Goal: Feedback & Contribution: Submit feedback/report problem

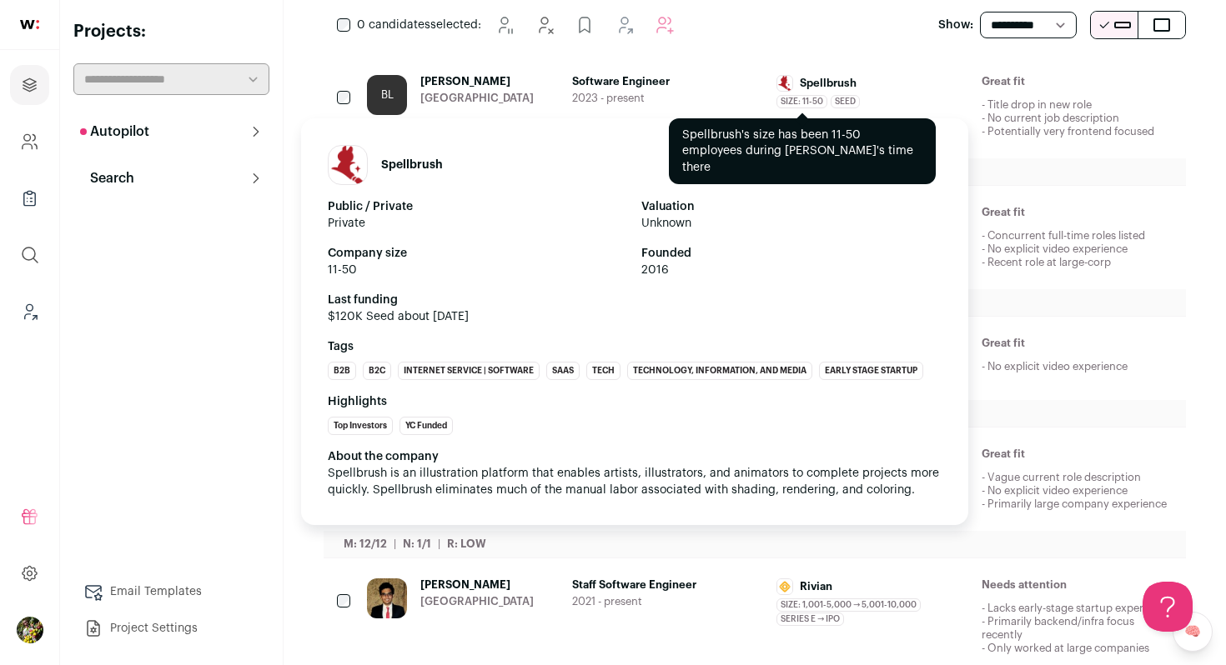
scroll to position [297, 0]
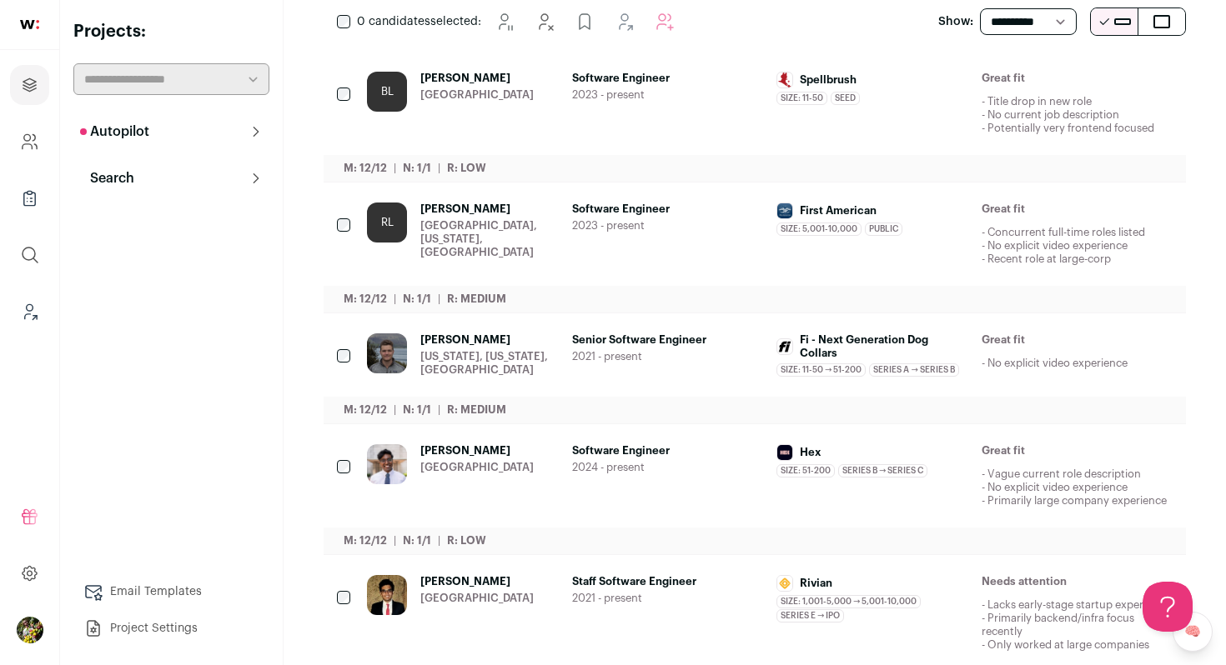
click at [1021, 220] on icon "Hide" at bounding box center [1023, 210] width 20 height 20
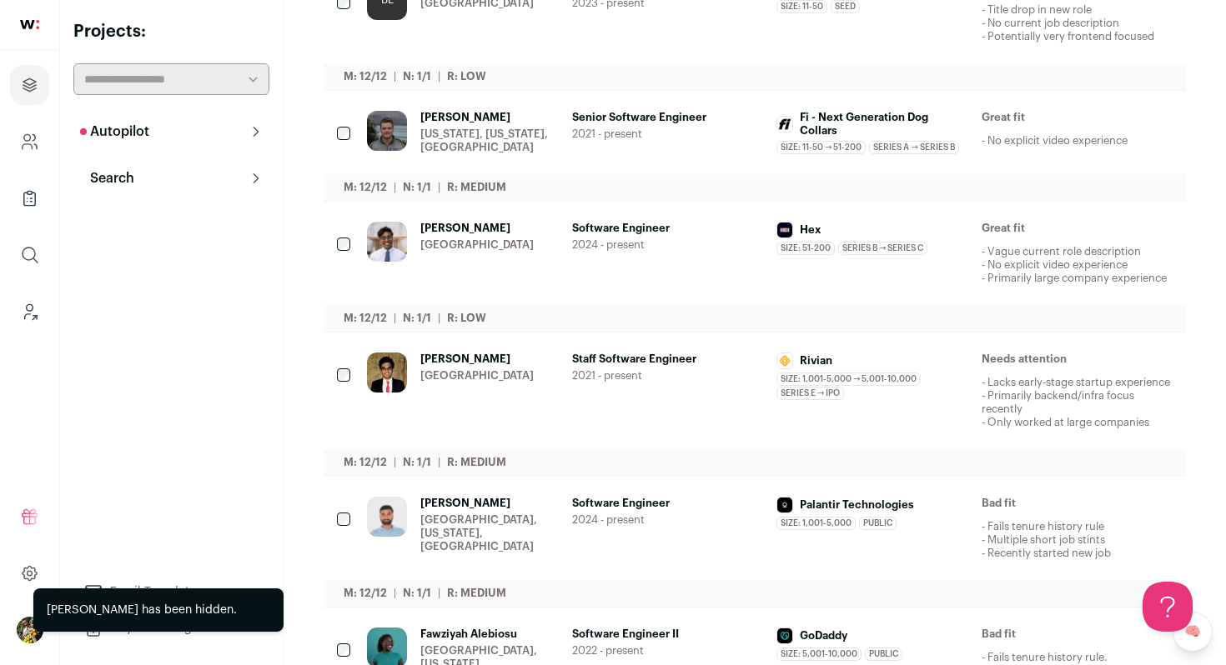
scroll to position [357, 0]
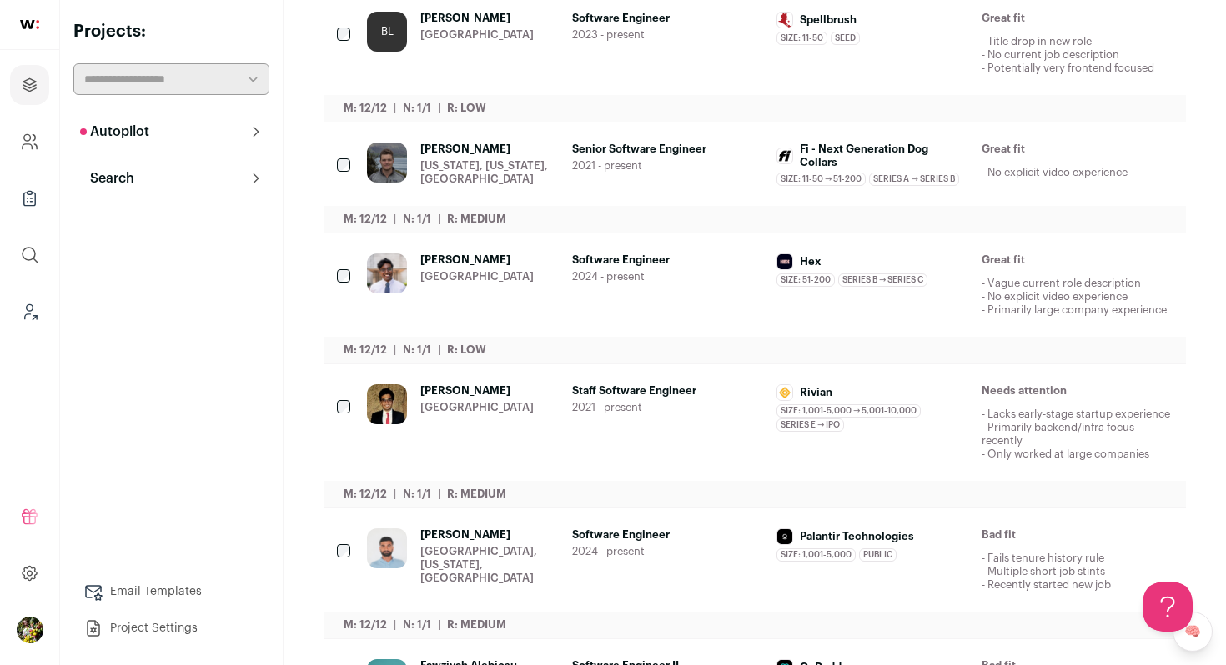
click at [958, 76] on link "BL Brian Li San Francisco Bay Area Software Engineer 2023 - present Spellbrush …" at bounding box center [769, 57] width 805 height 90
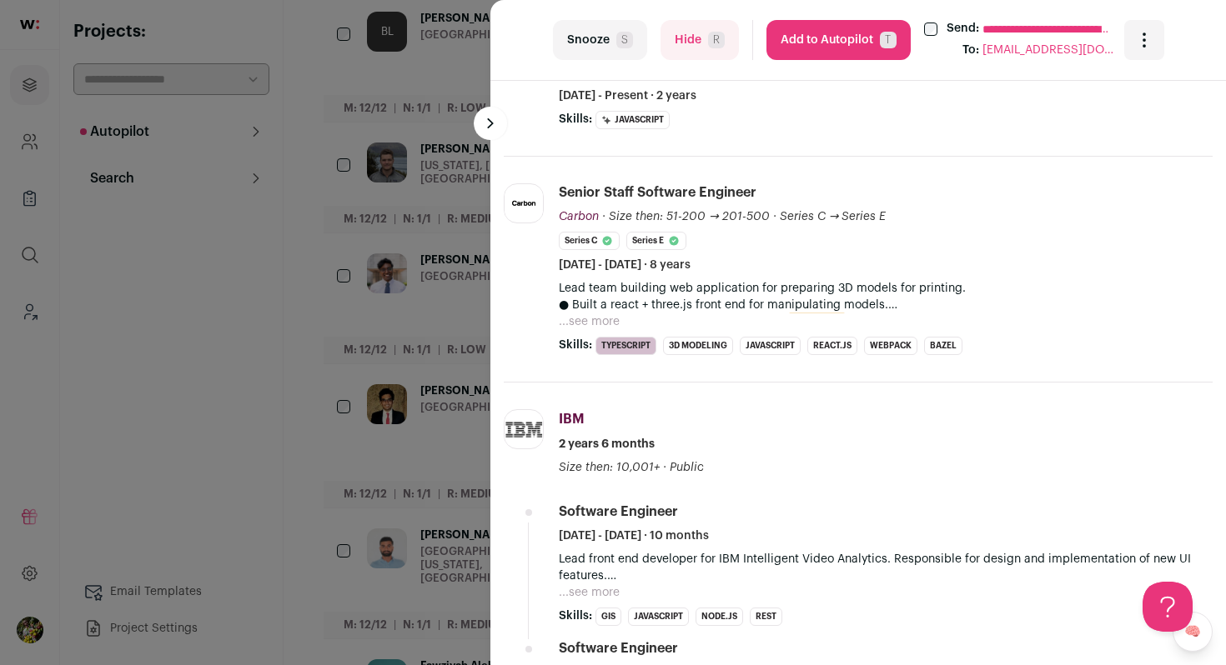
scroll to position [613, 0]
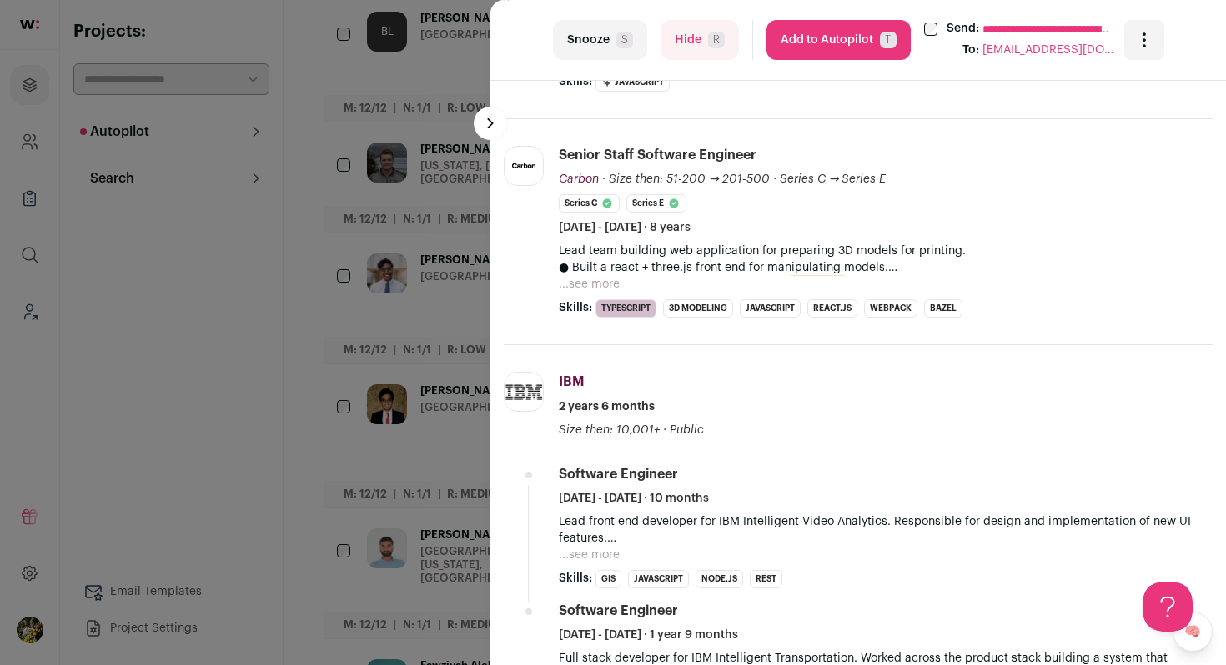
click at [608, 284] on button "...see more" at bounding box center [589, 284] width 61 height 17
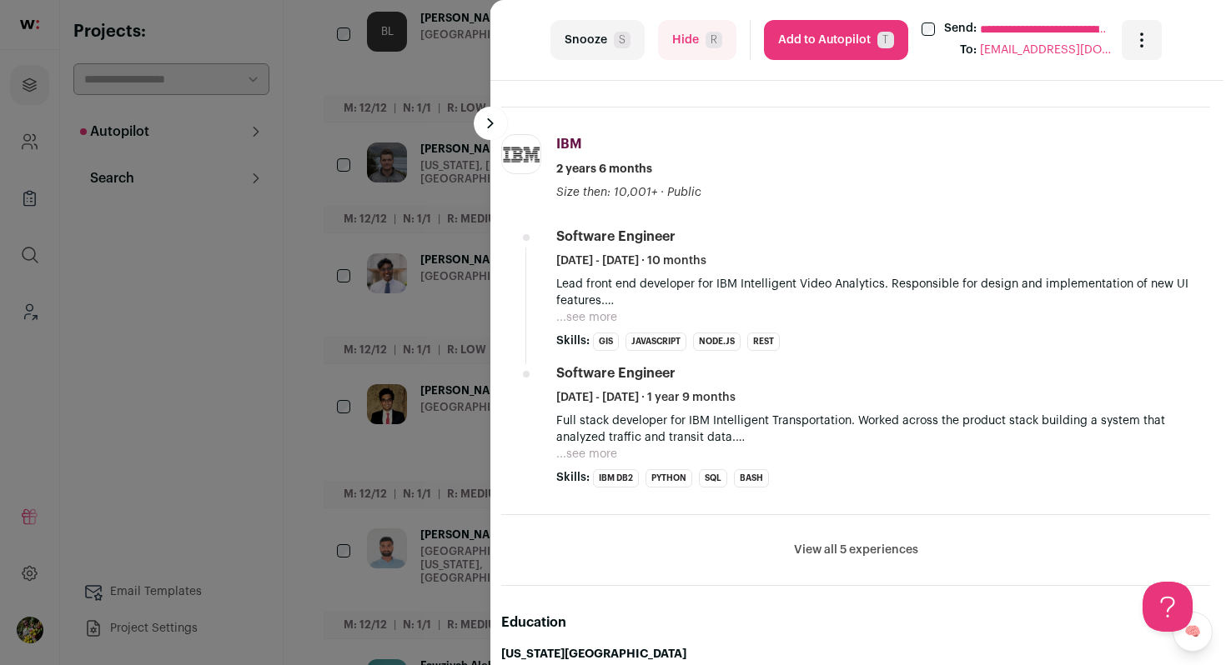
scroll to position [921, 3]
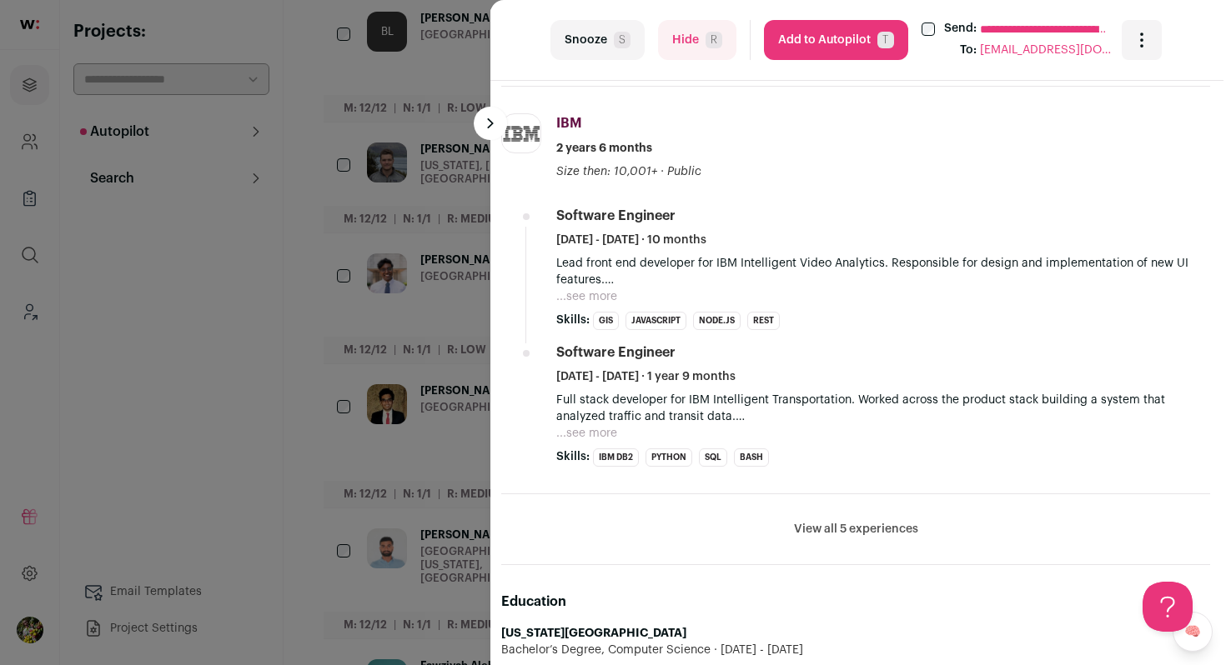
click at [685, 52] on button "Hide R" at bounding box center [697, 40] width 78 height 40
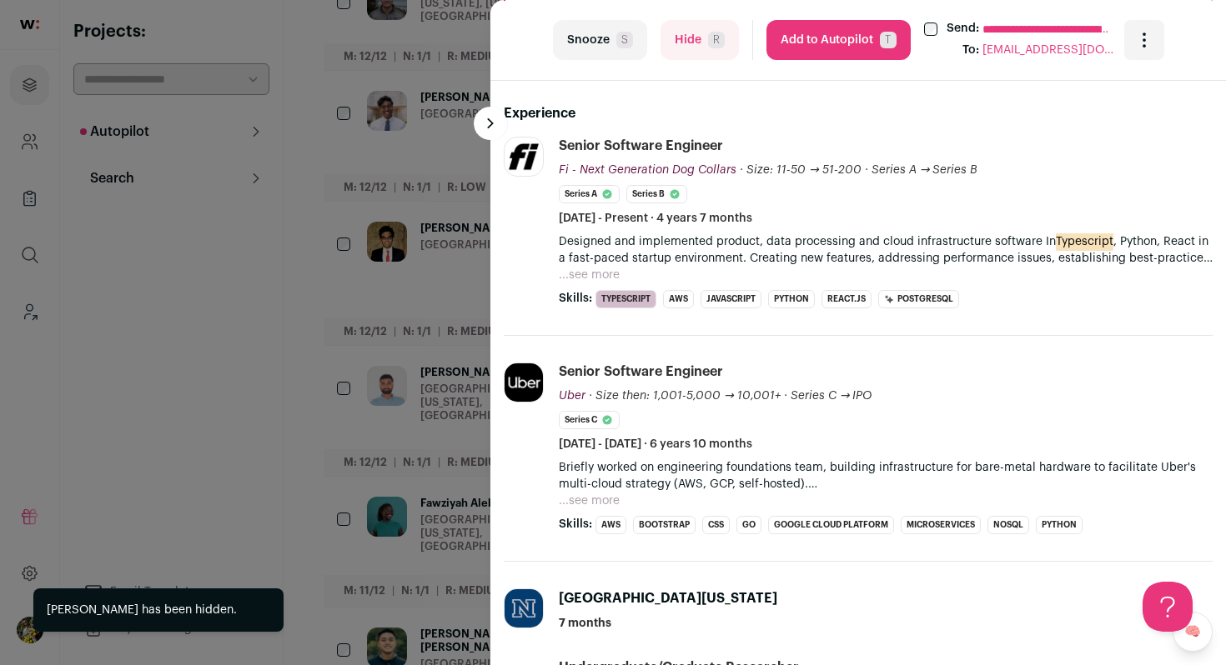
scroll to position [429, 0]
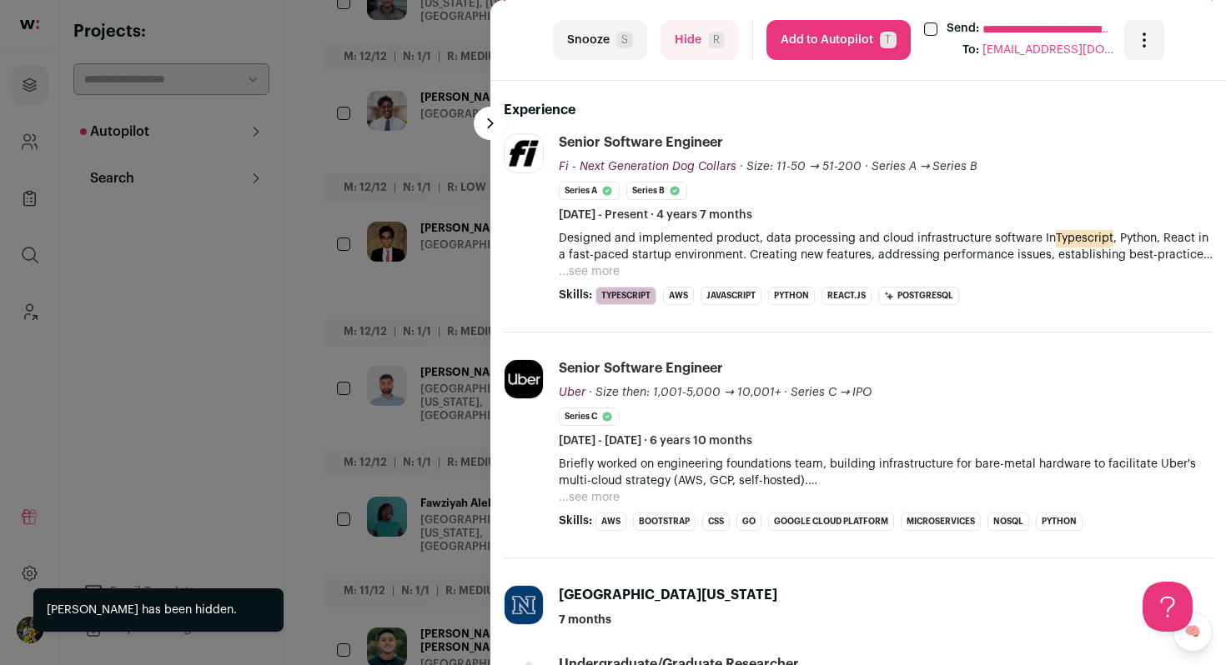
click at [446, 349] on div "**********" at bounding box center [613, 332] width 1226 height 665
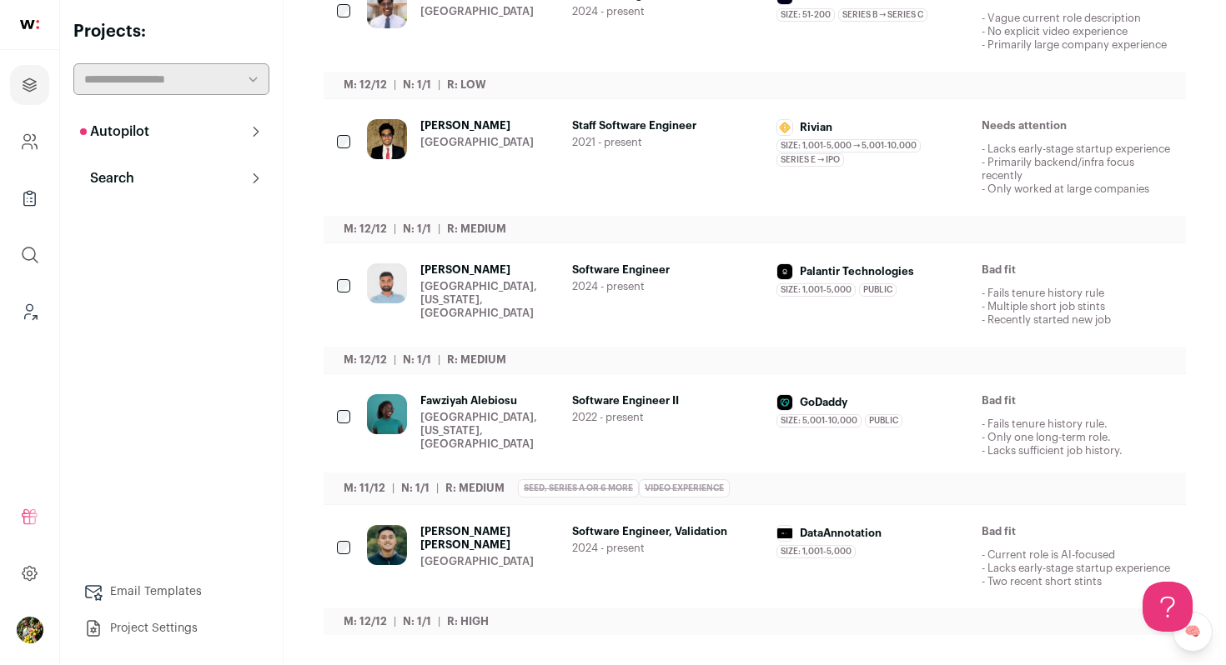
scroll to position [549, 0]
click at [609, 395] on div "Software Engineer II 2022 - present" at bounding box center [668, 425] width 192 height 63
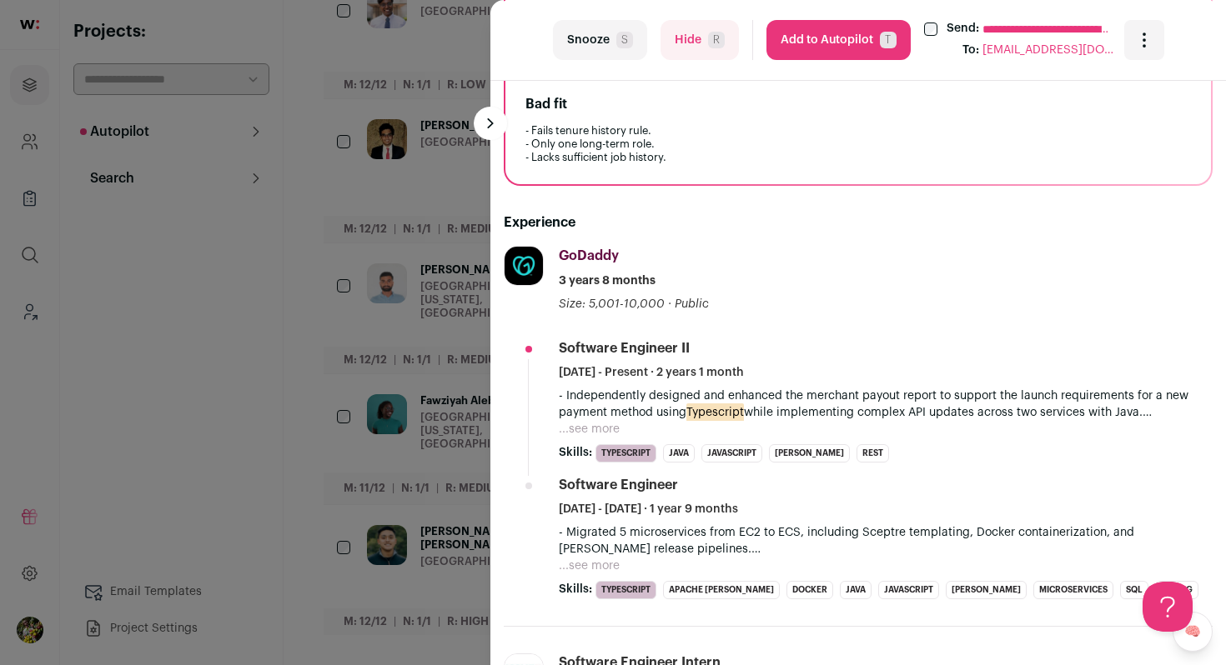
scroll to position [0, 0]
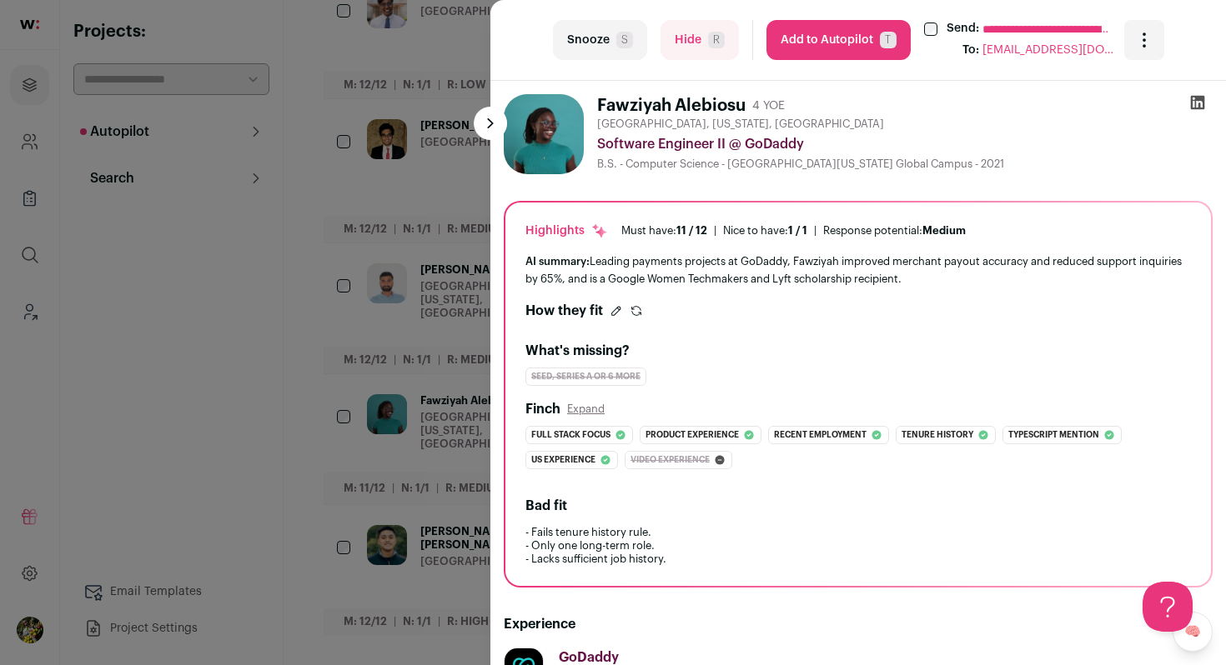
click at [728, 47] on button "Hide R" at bounding box center [699, 40] width 78 height 40
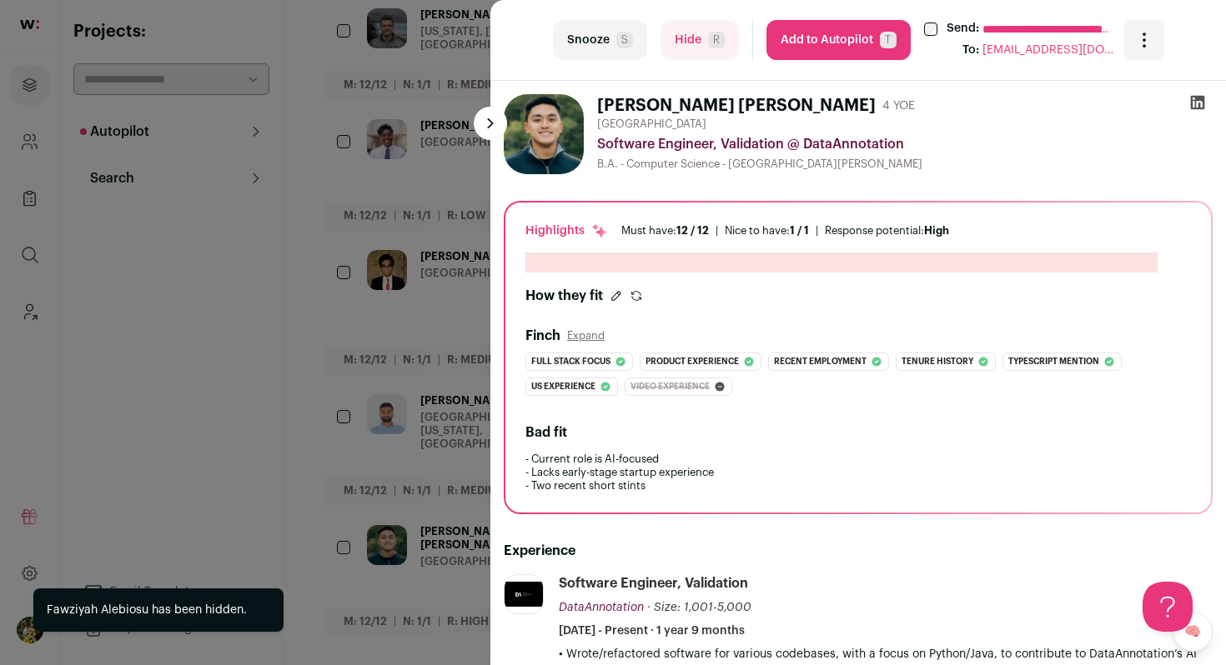
click at [380, 298] on div "**********" at bounding box center [613, 332] width 1226 height 665
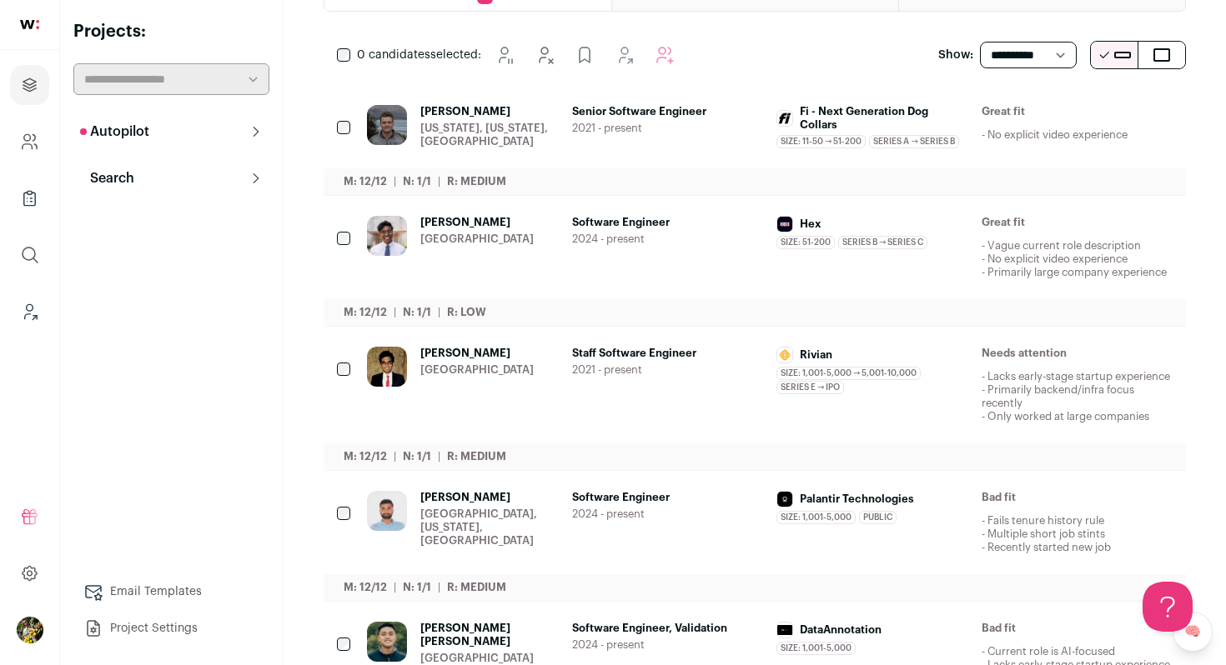
scroll to position [265, 0]
click at [465, 400] on div "Kashyap Bhansali San Francisco Bay Area" at bounding box center [476, 383] width 113 height 77
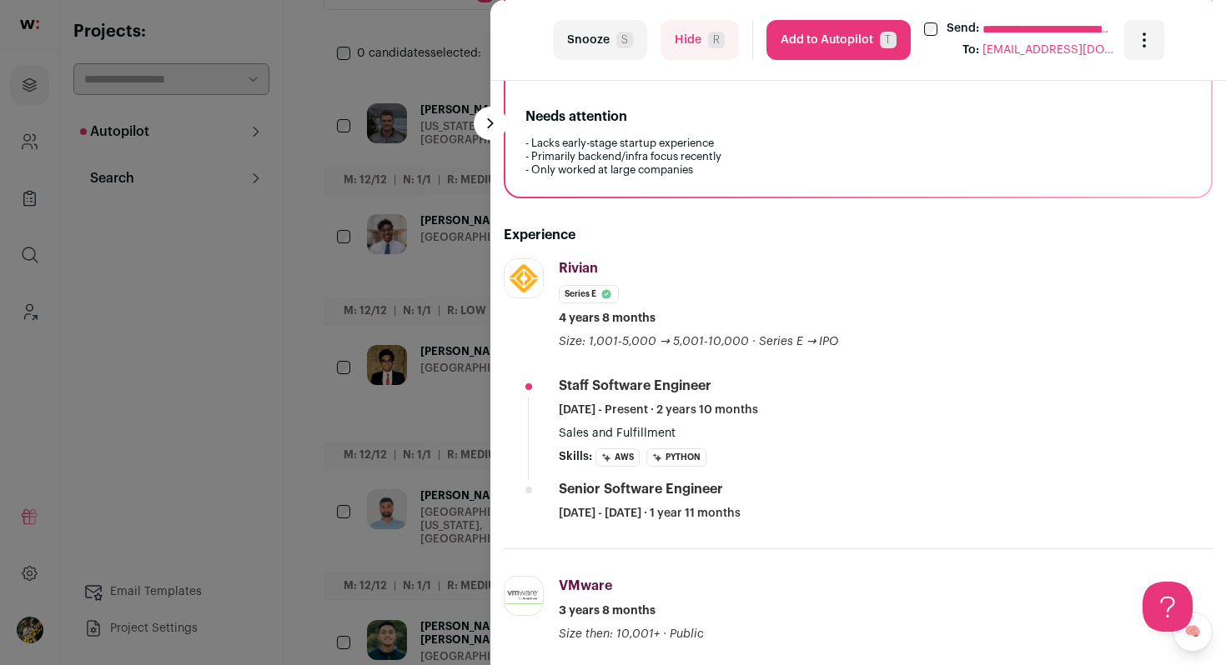
scroll to position [459, 0]
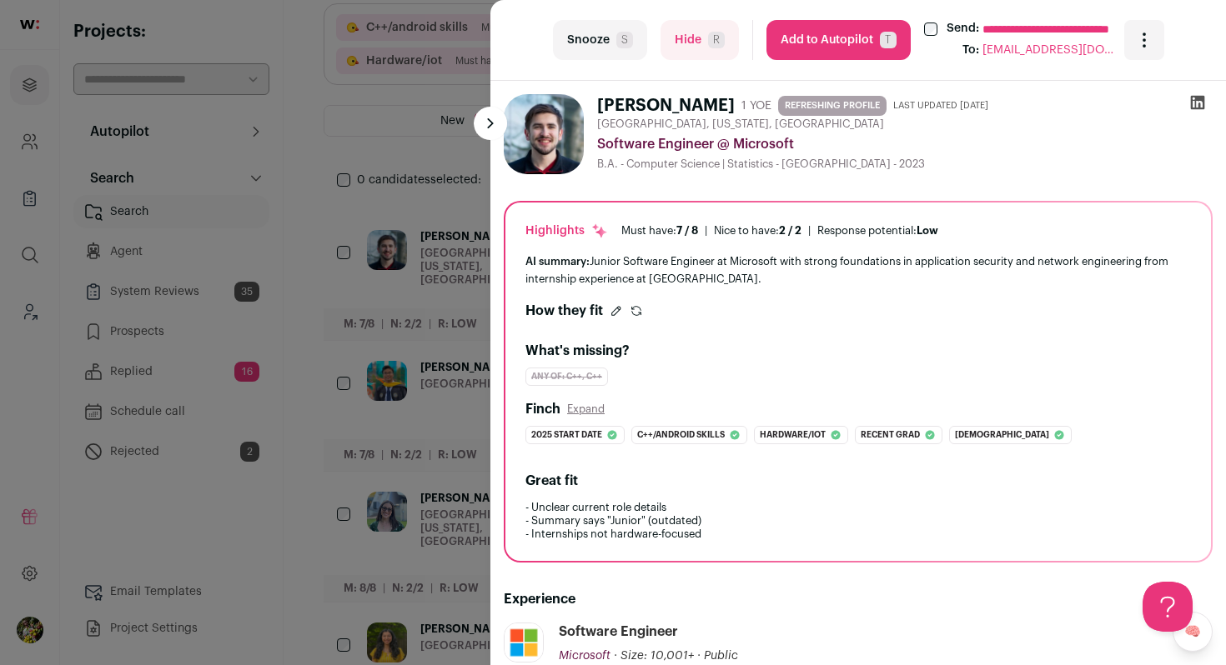
scroll to position [333, 0]
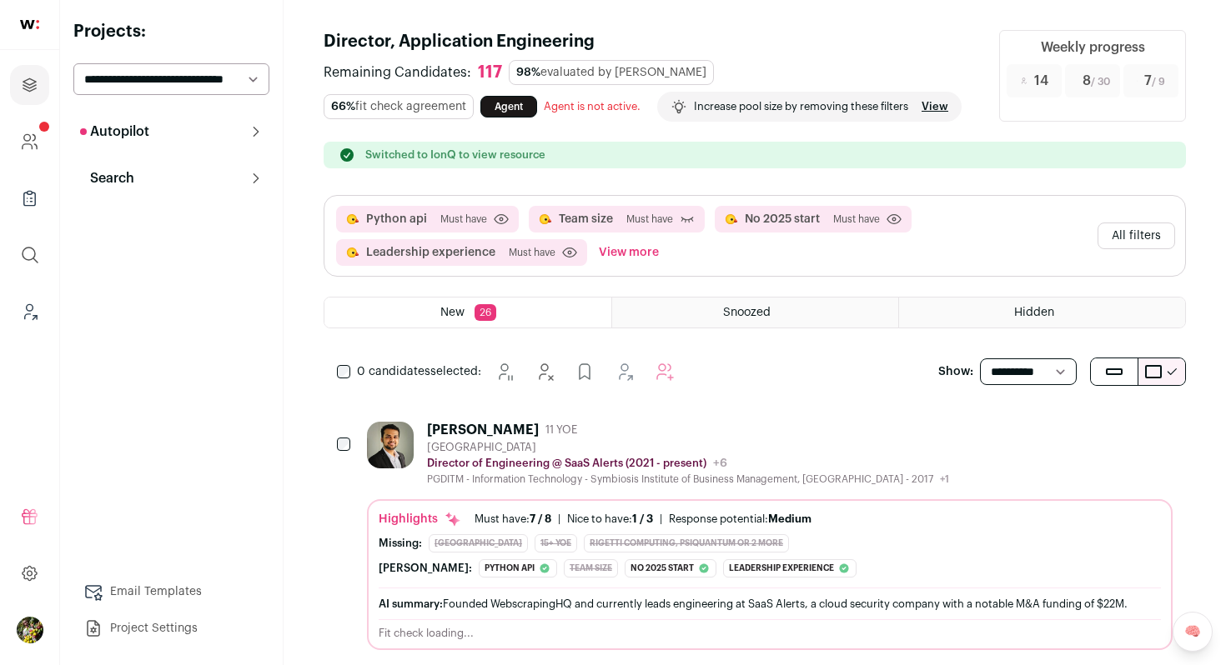
click at [217, 85] on select "**********" at bounding box center [171, 79] width 196 height 32
select select "*****"
click at [73, 63] on select "**********" at bounding box center [171, 79] width 196 height 32
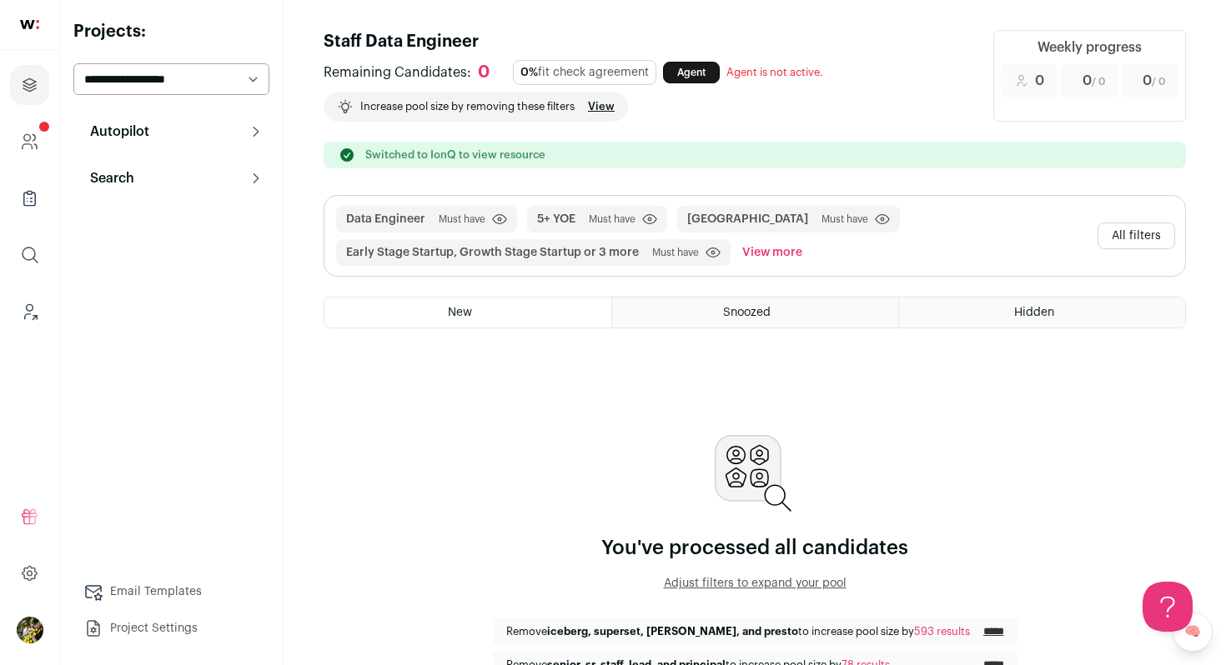
click at [245, 135] on button "Autopilot" at bounding box center [171, 131] width 196 height 33
click at [241, 236] on span "6" at bounding box center [249, 238] width 19 height 20
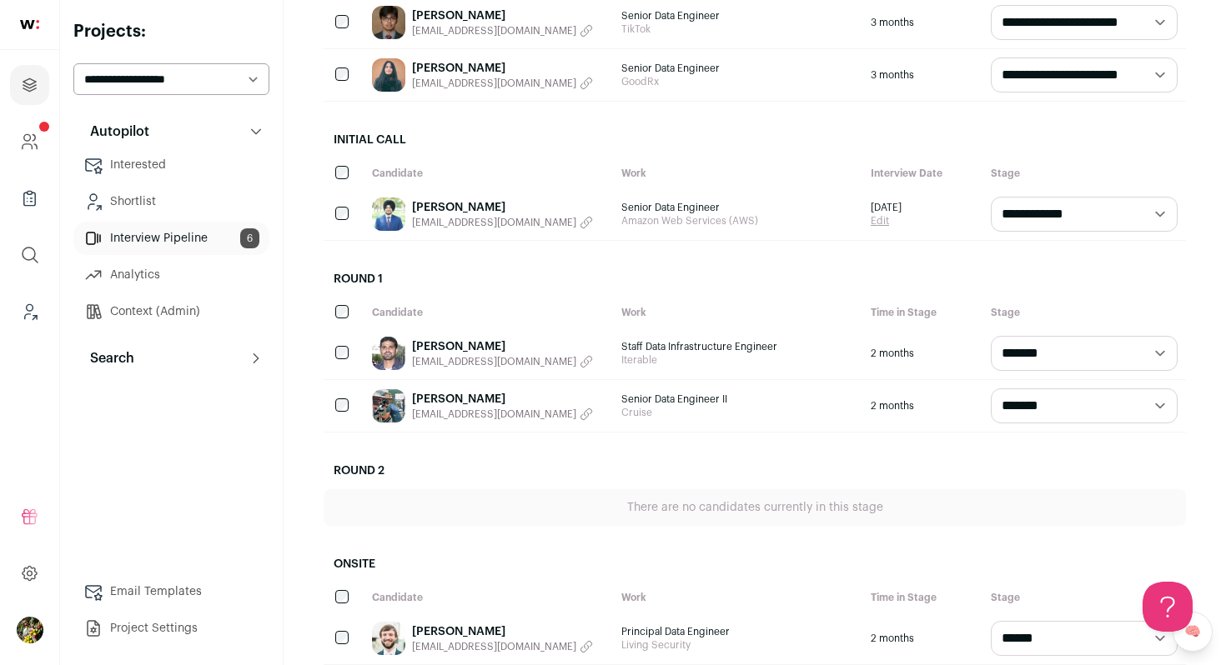
scroll to position [412, 0]
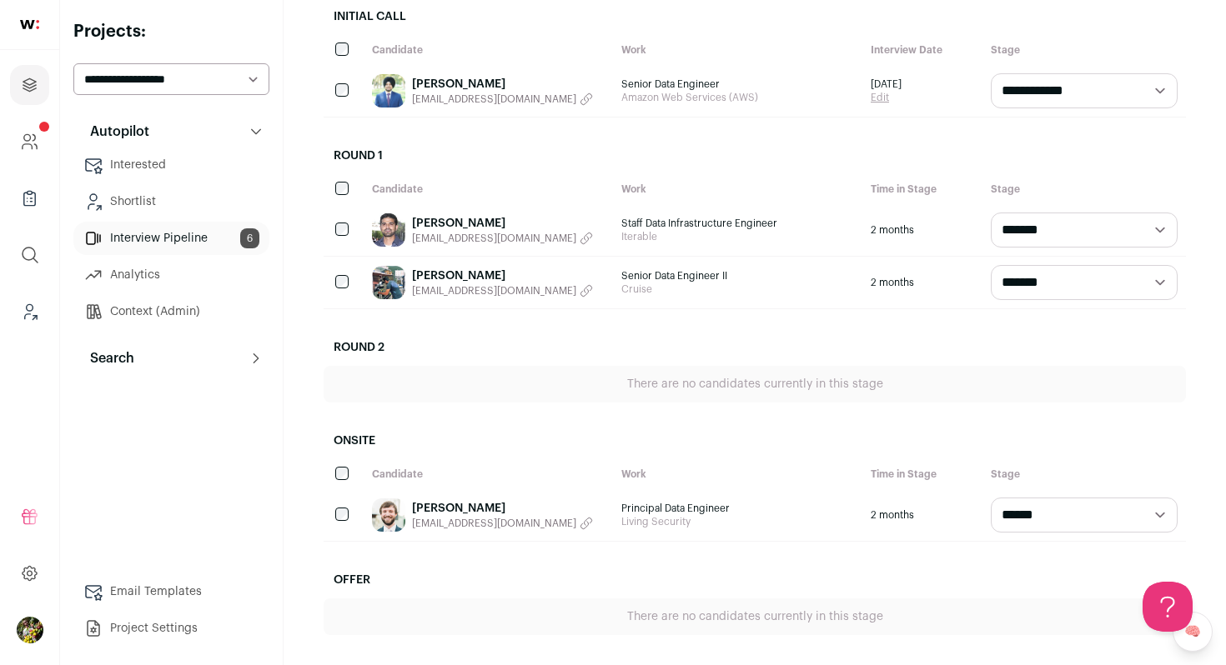
click at [1003, 516] on select "**********" at bounding box center [1084, 515] width 187 height 35
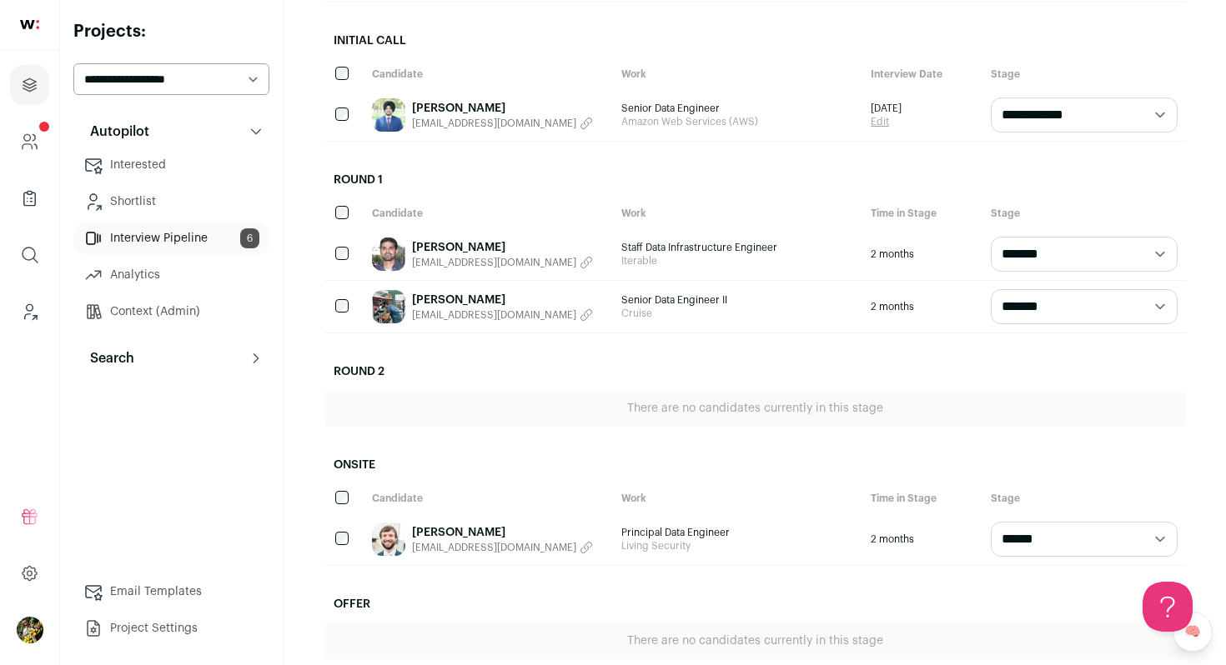
click at [795, 248] on span "Staff Data Infrastructure Engineer" at bounding box center [737, 247] width 233 height 13
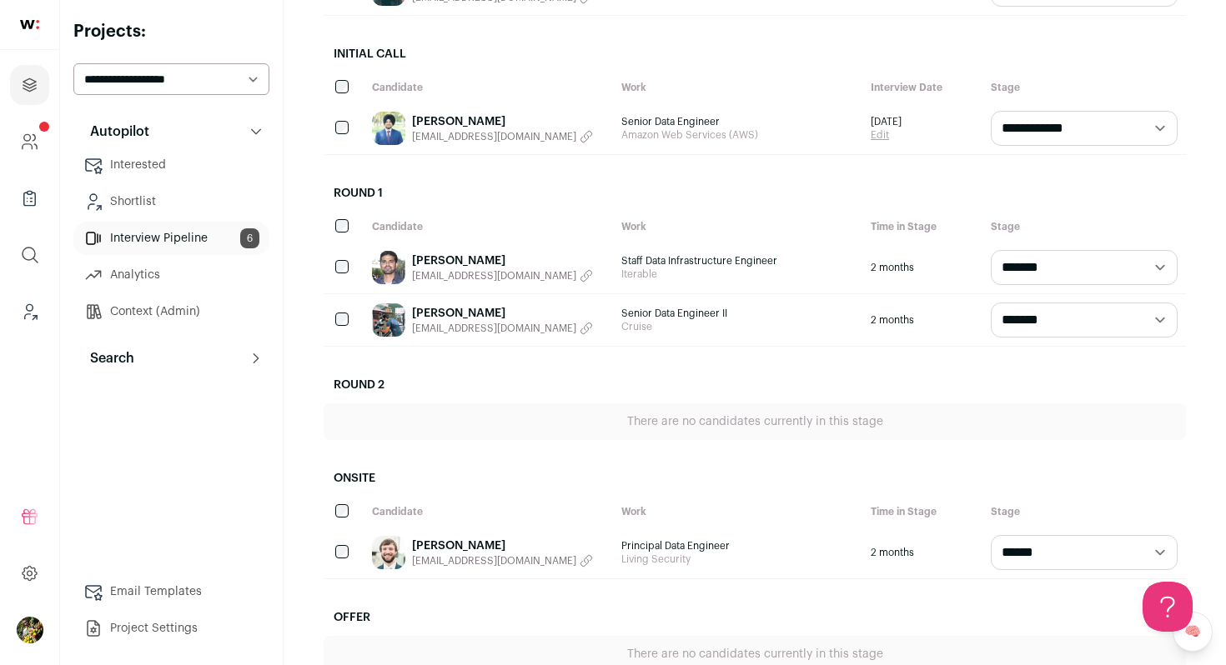
scroll to position [362, 0]
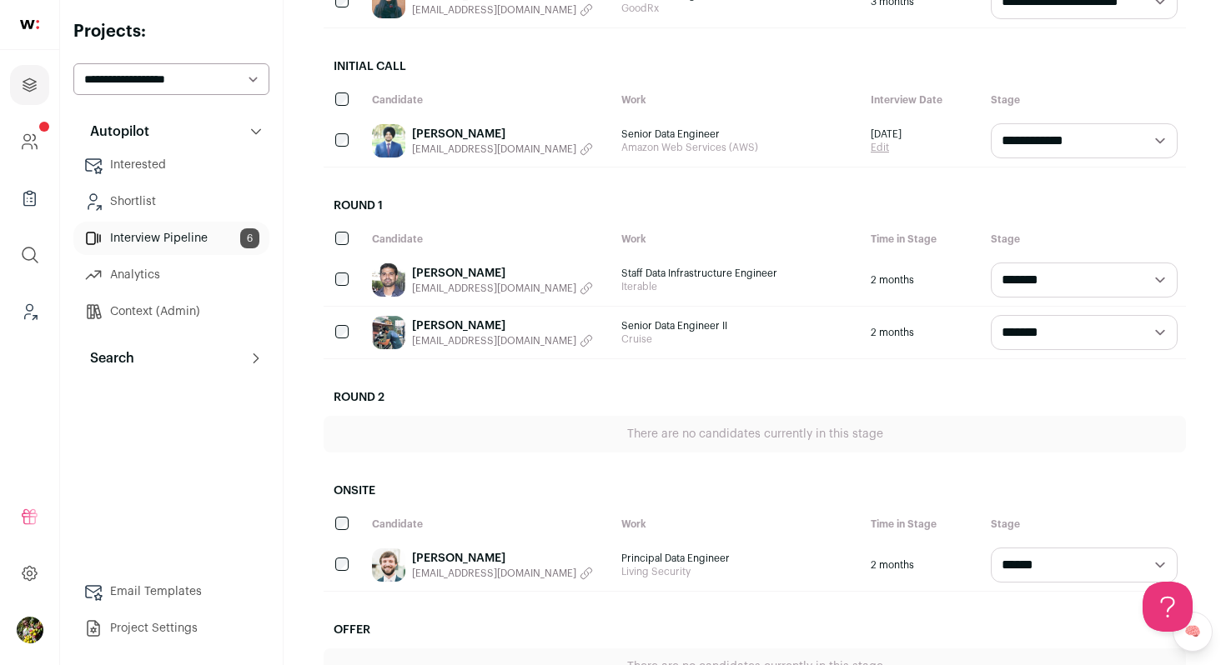
click at [1077, 138] on select "**********" at bounding box center [1084, 140] width 187 height 35
select select "**********"
click at [991, 123] on select "**********" at bounding box center [1084, 140] width 187 height 35
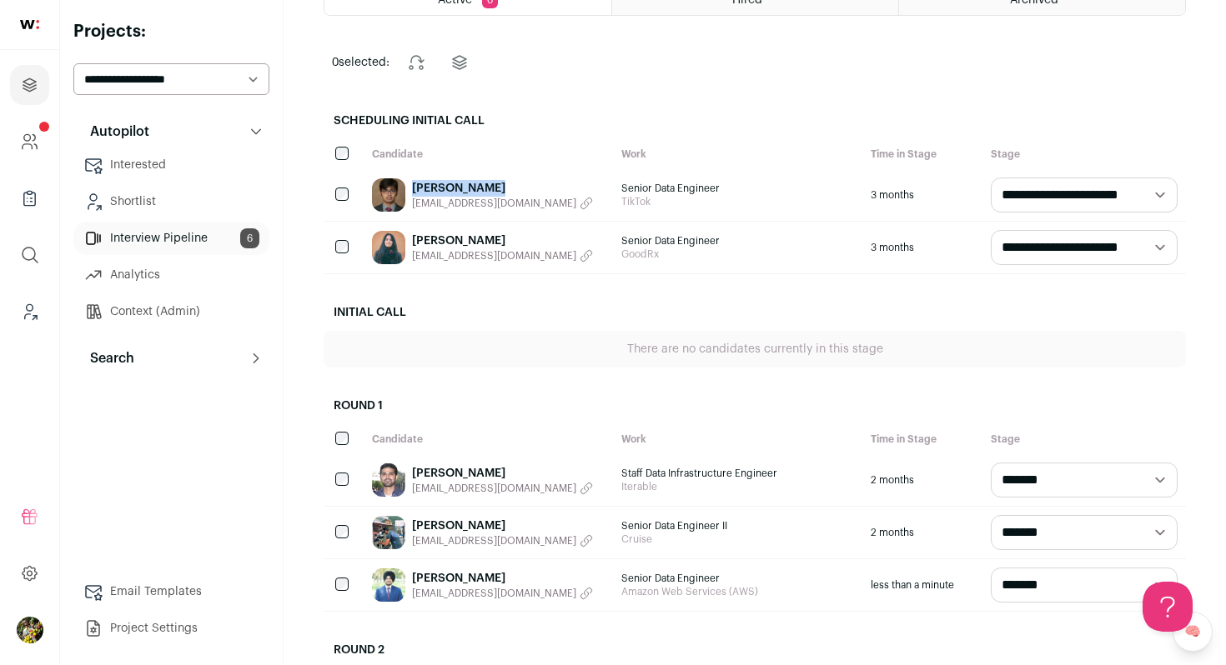
scroll to position [179, 0]
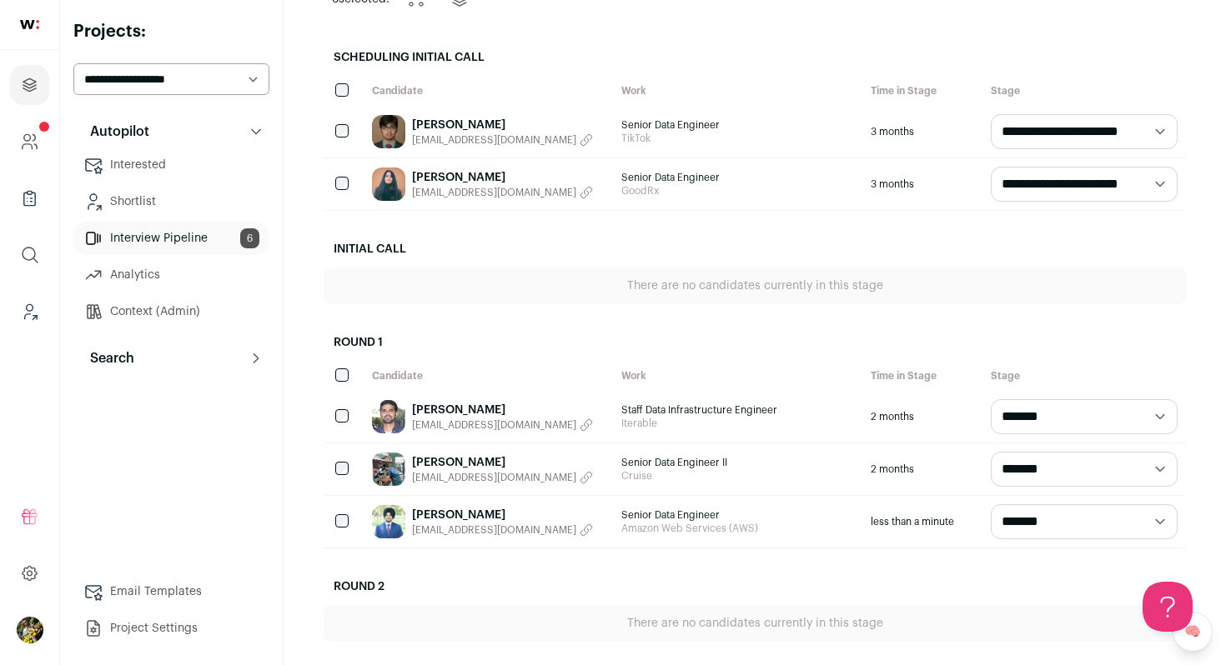
click at [738, 136] on span "TikTok" at bounding box center [737, 138] width 233 height 13
click at [568, 155] on div "Saurabh Kumar saurabhkumar9987@gmail.com" at bounding box center [488, 132] width 249 height 52
click at [893, 128] on div "3 months" at bounding box center [922, 132] width 120 height 52
click at [437, 126] on link "Saurabh Kumar" at bounding box center [502, 125] width 181 height 17
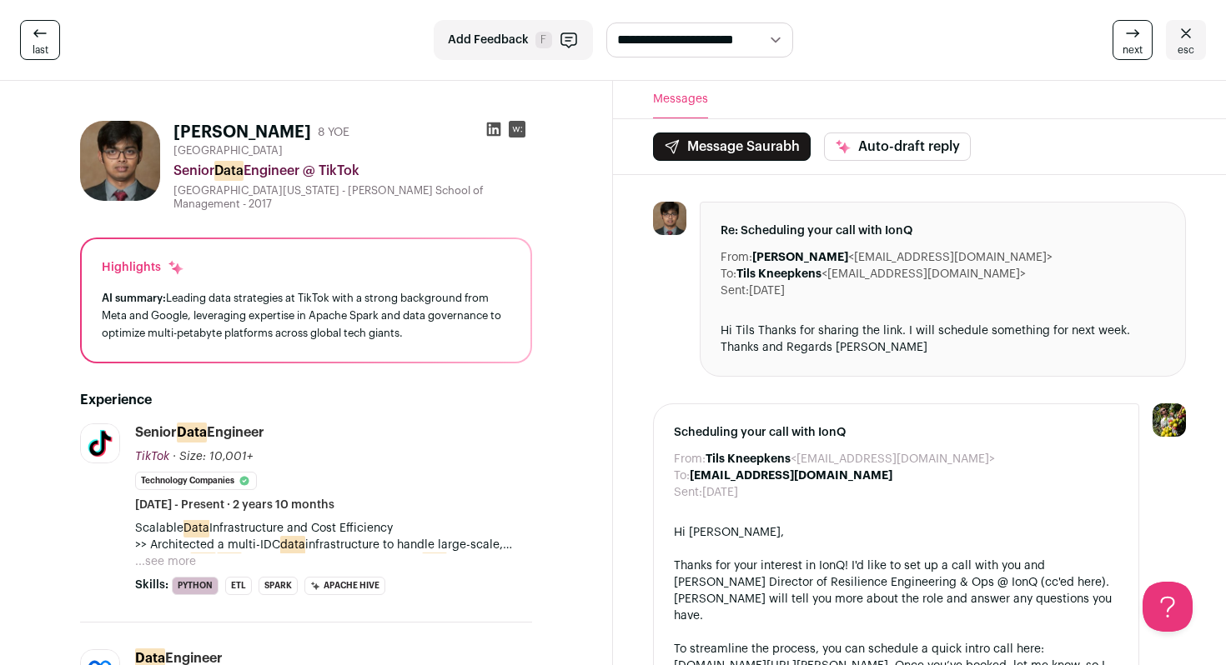
click at [1188, 33] on icon at bounding box center [1186, 33] width 20 height 20
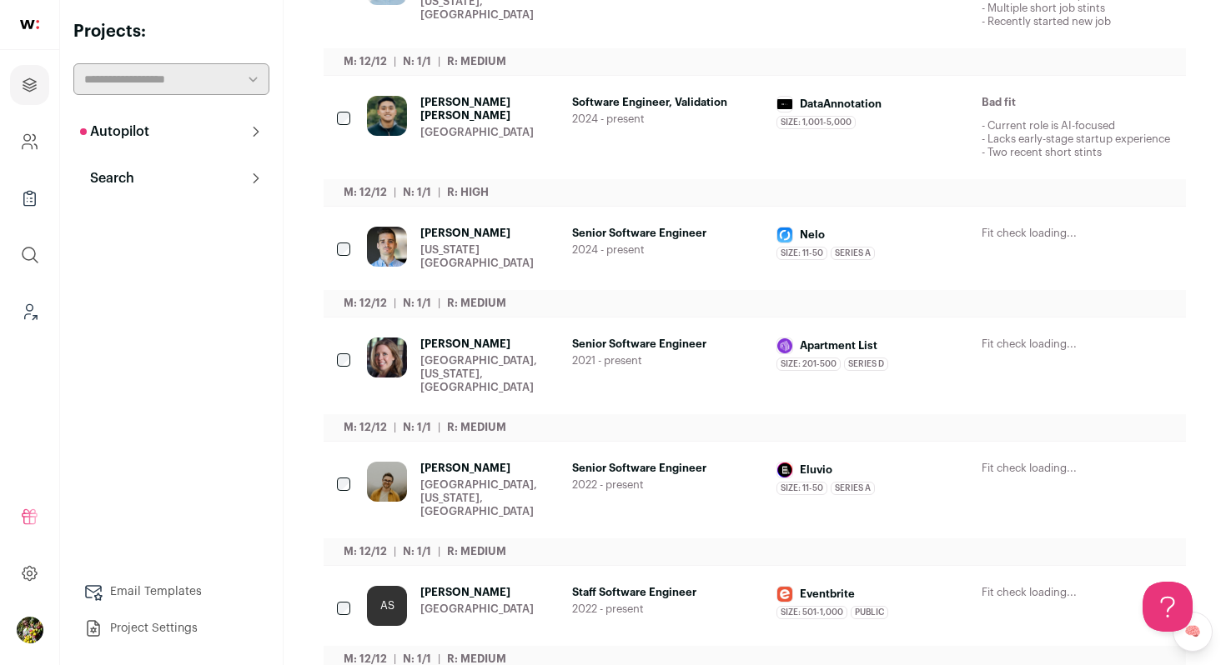
scroll to position [714, 0]
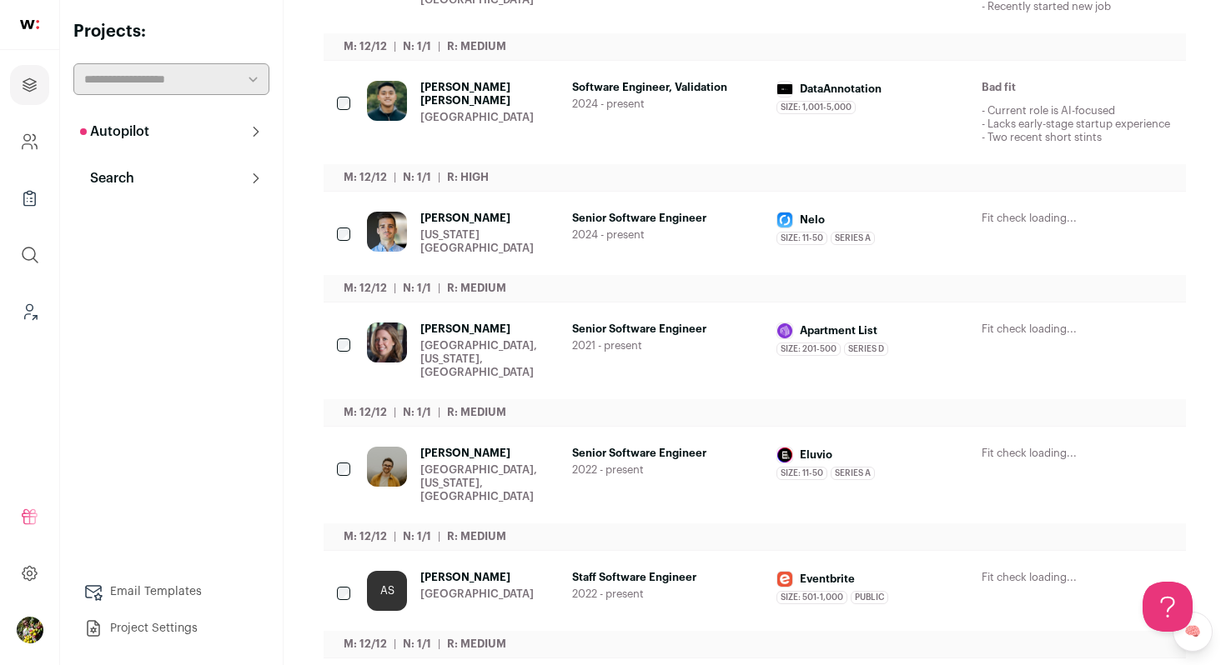
click at [1018, 90] on button "Hide" at bounding box center [1023, 88] width 35 height 35
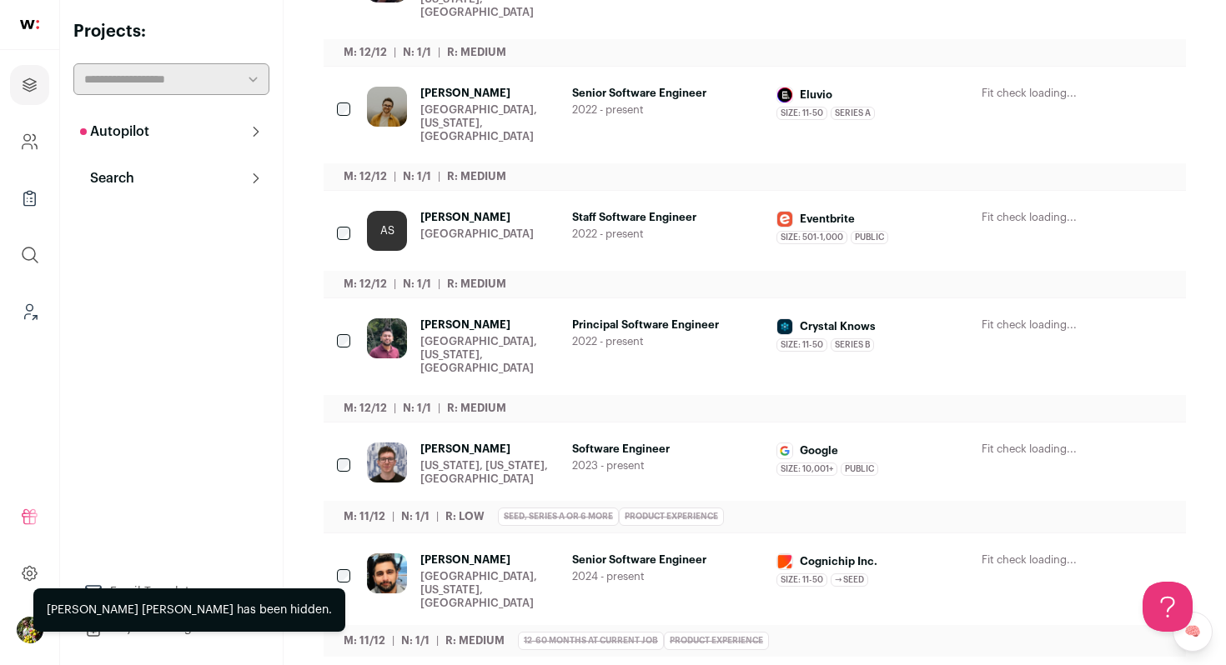
scroll to position [0, 0]
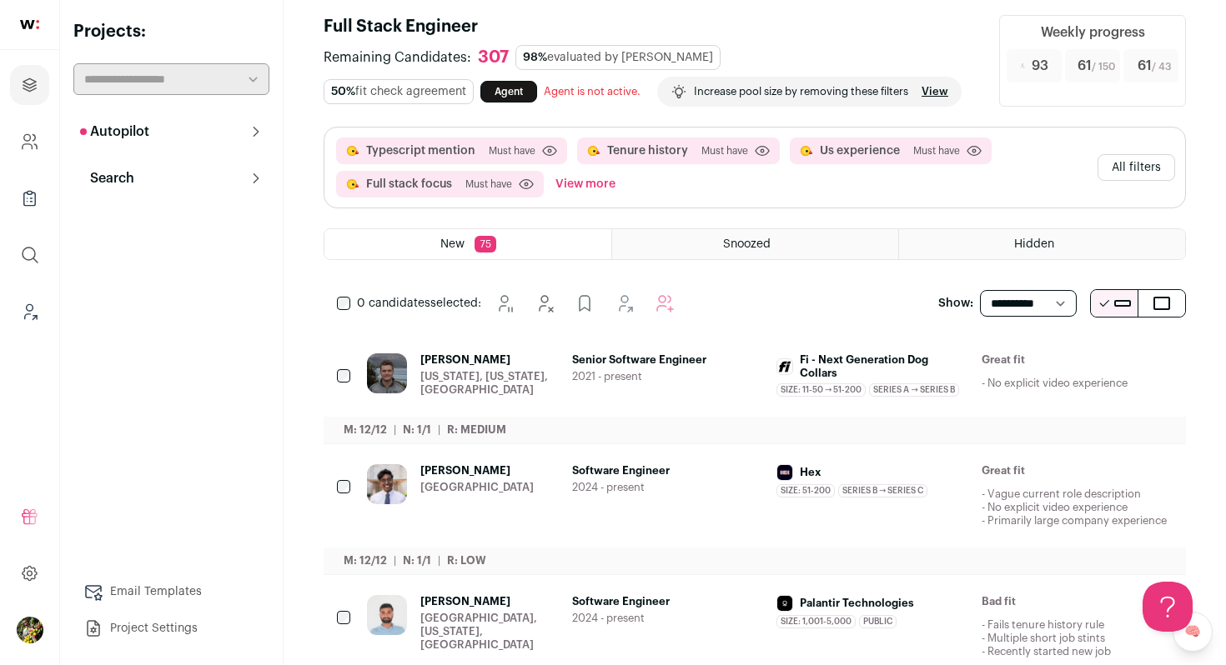
scroll to position [17, 0]
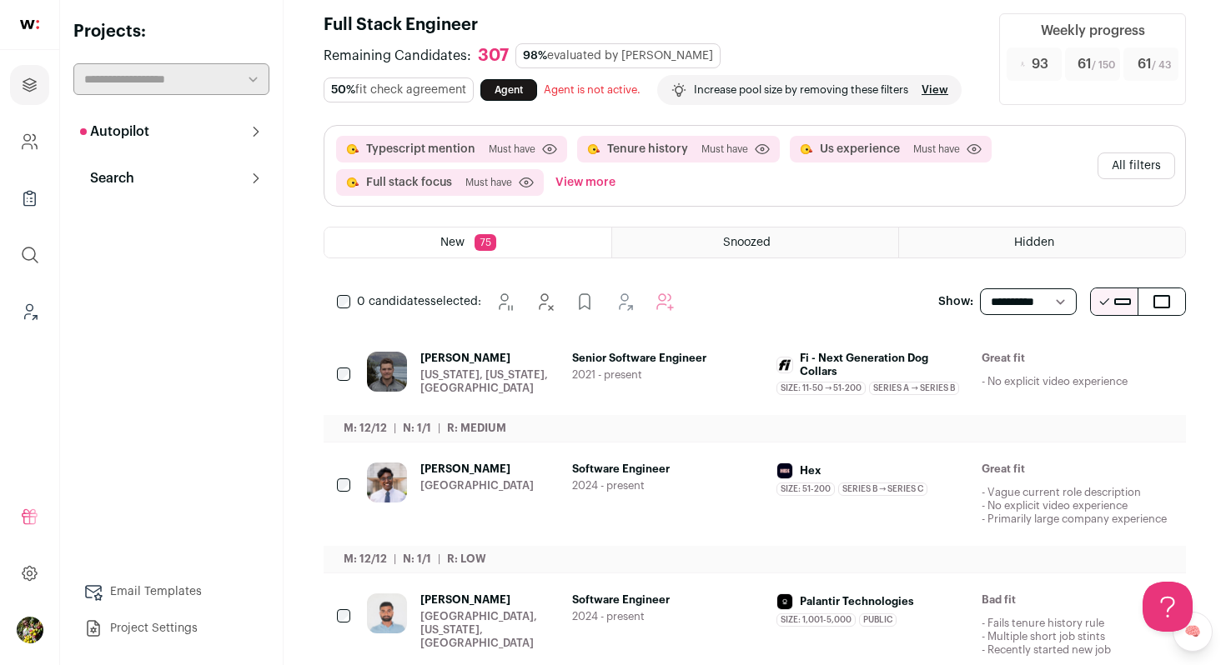
click at [597, 196] on button "View more" at bounding box center [585, 182] width 67 height 27
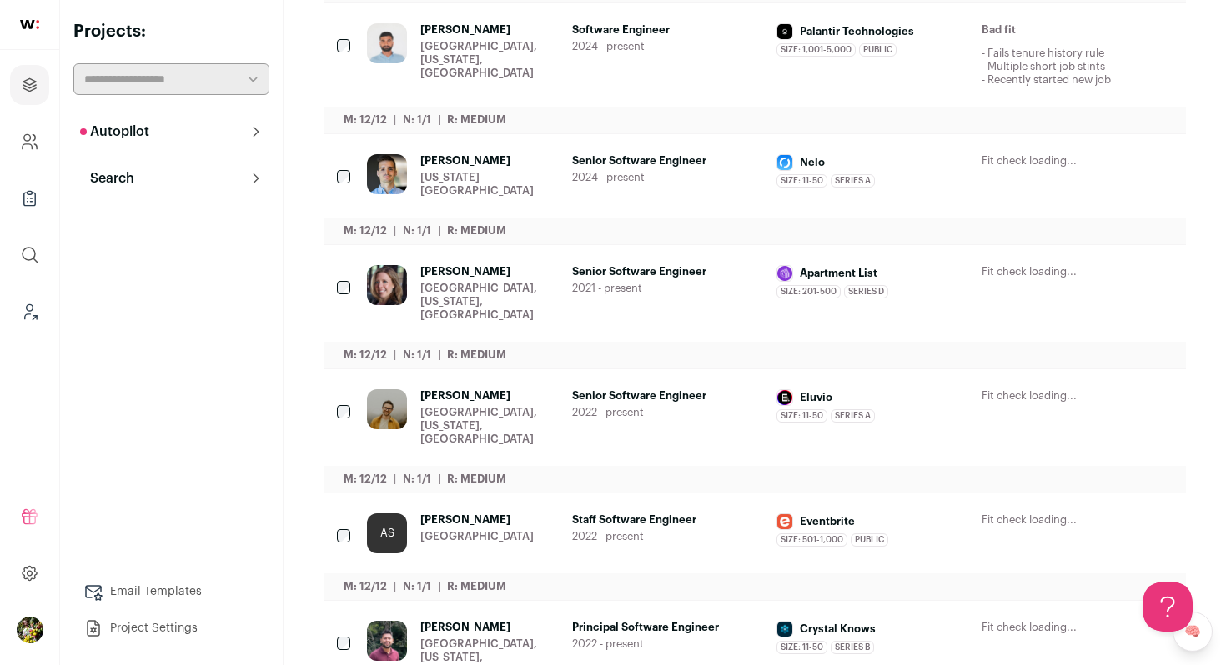
scroll to position [847, 0]
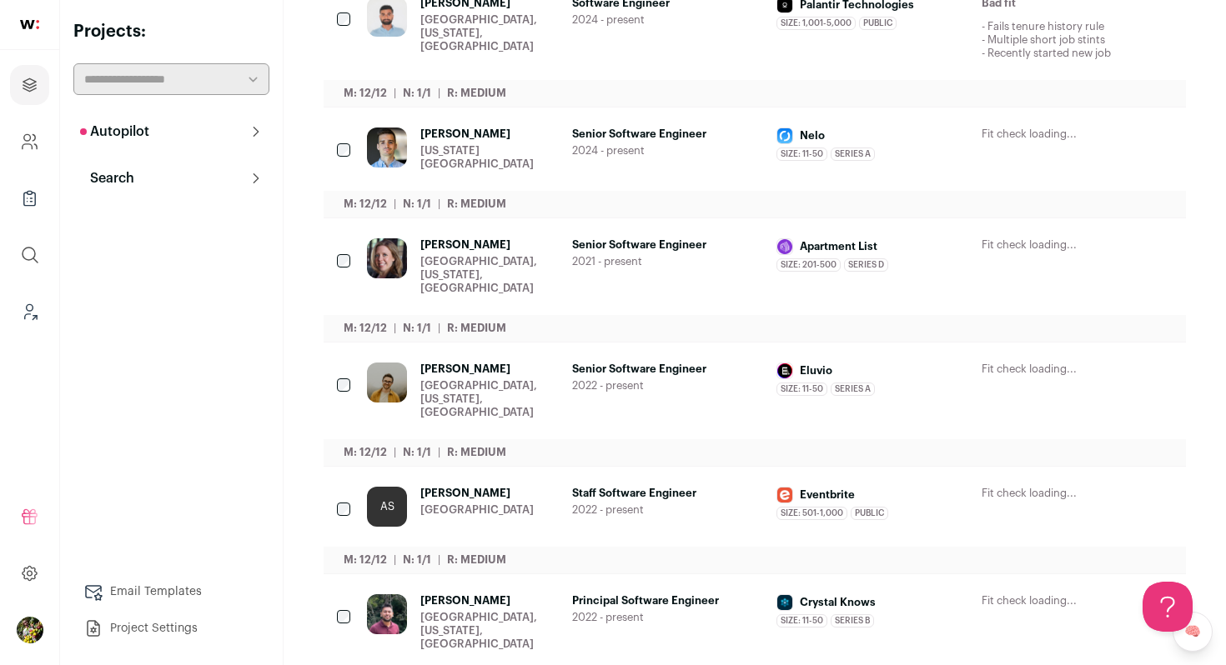
click at [539, 53] on div "[GEOGRAPHIC_DATA], [US_STATE], [GEOGRAPHIC_DATA]" at bounding box center [489, 33] width 138 height 40
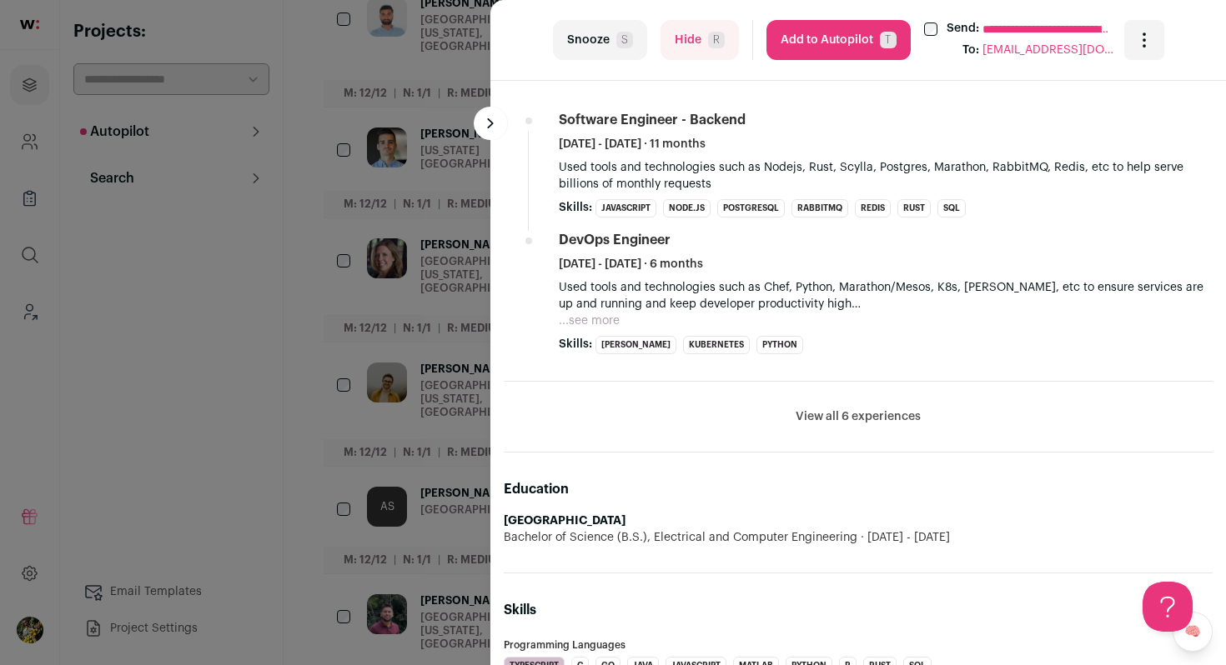
scroll to position [1041, 0]
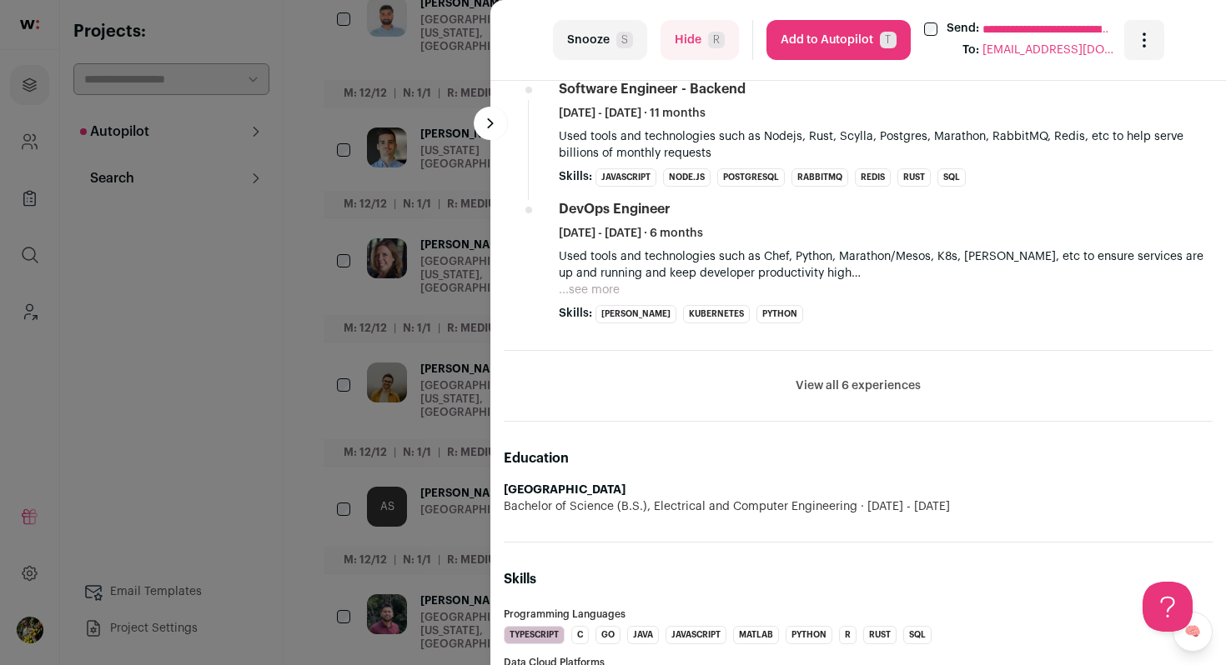
click at [675, 29] on button "Hide R" at bounding box center [699, 40] width 78 height 40
click at [406, 184] on div "**********" at bounding box center [613, 332] width 1226 height 665
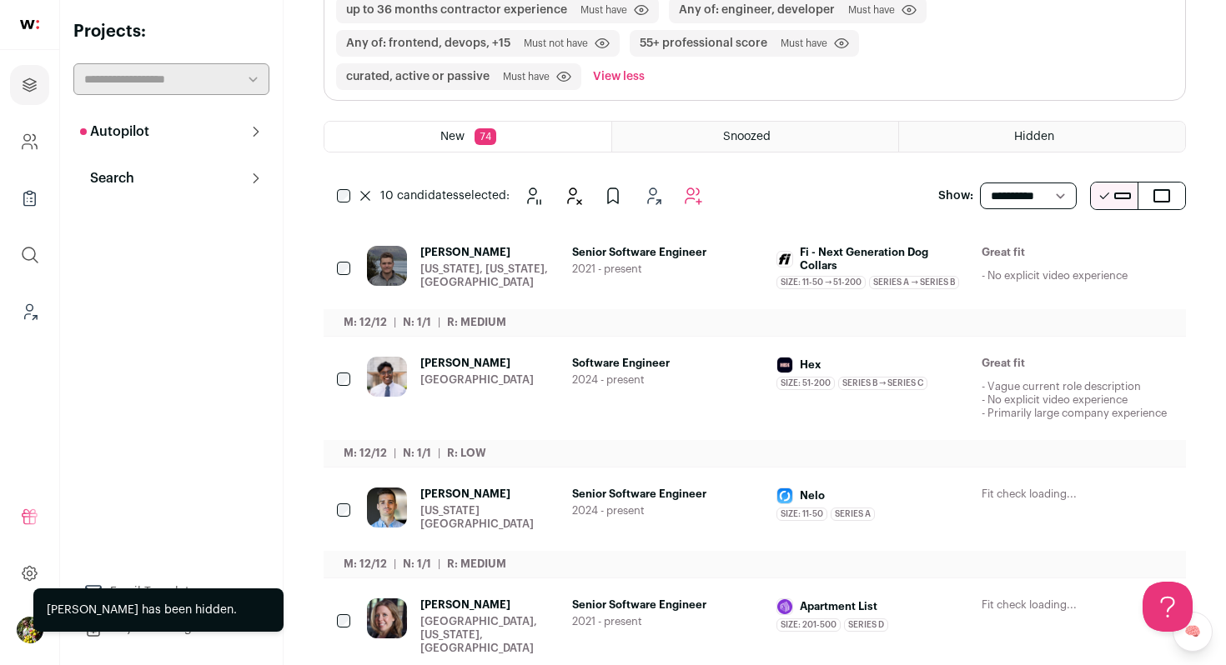
scroll to position [624, 0]
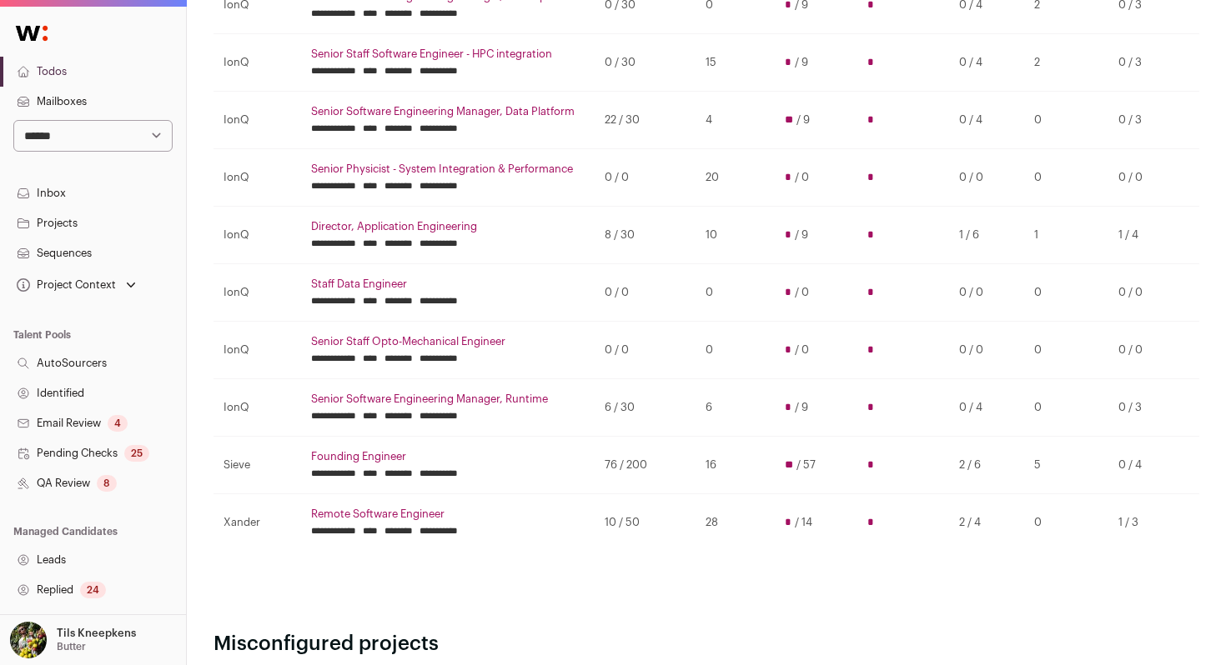
scroll to position [361, 0]
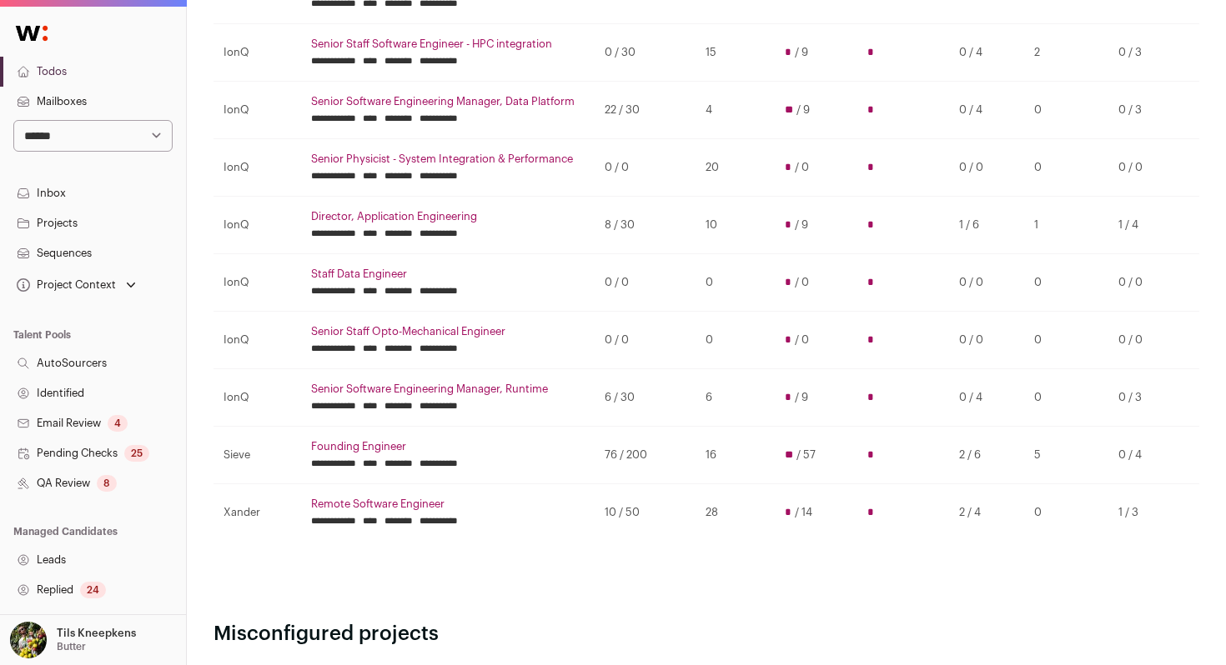
click at [571, 249] on td "**********" at bounding box center [448, 225] width 294 height 57
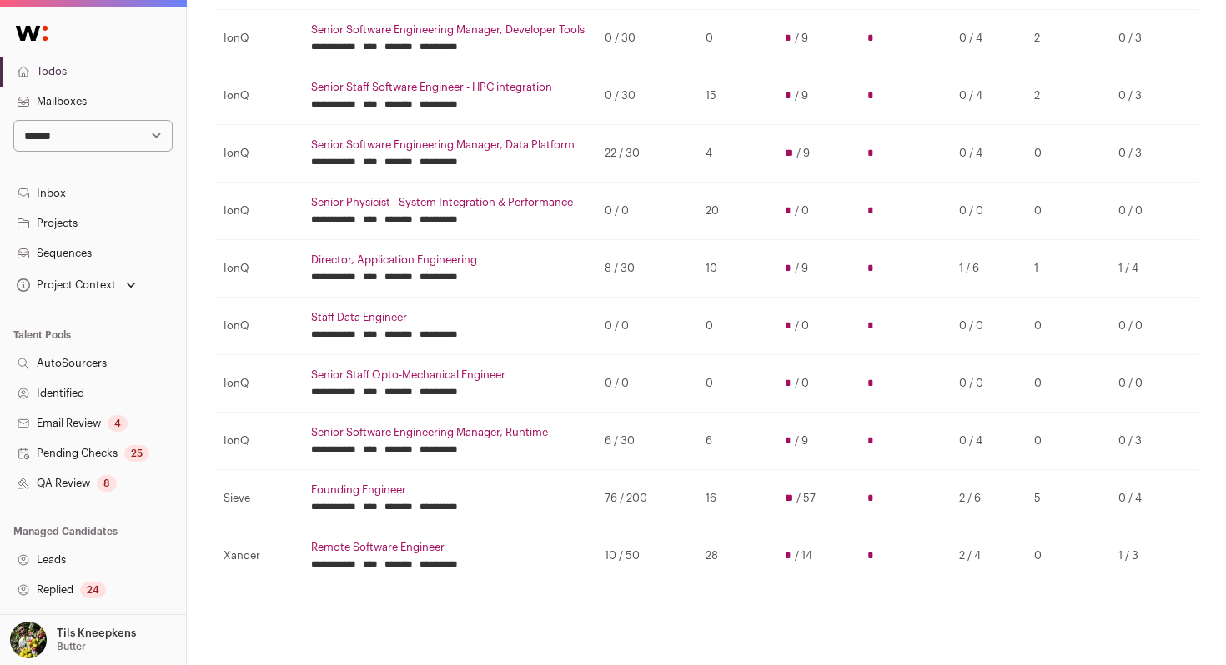
scroll to position [336, 0]
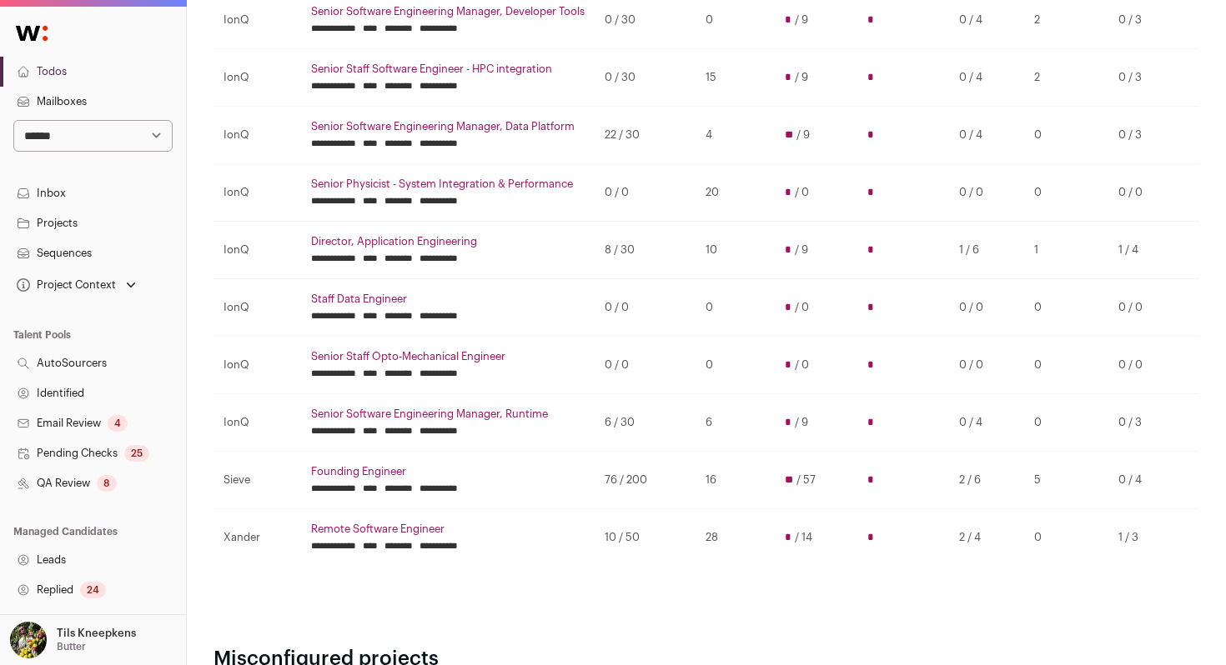
click at [178, 469] on link "QA Review 8" at bounding box center [93, 484] width 186 height 30
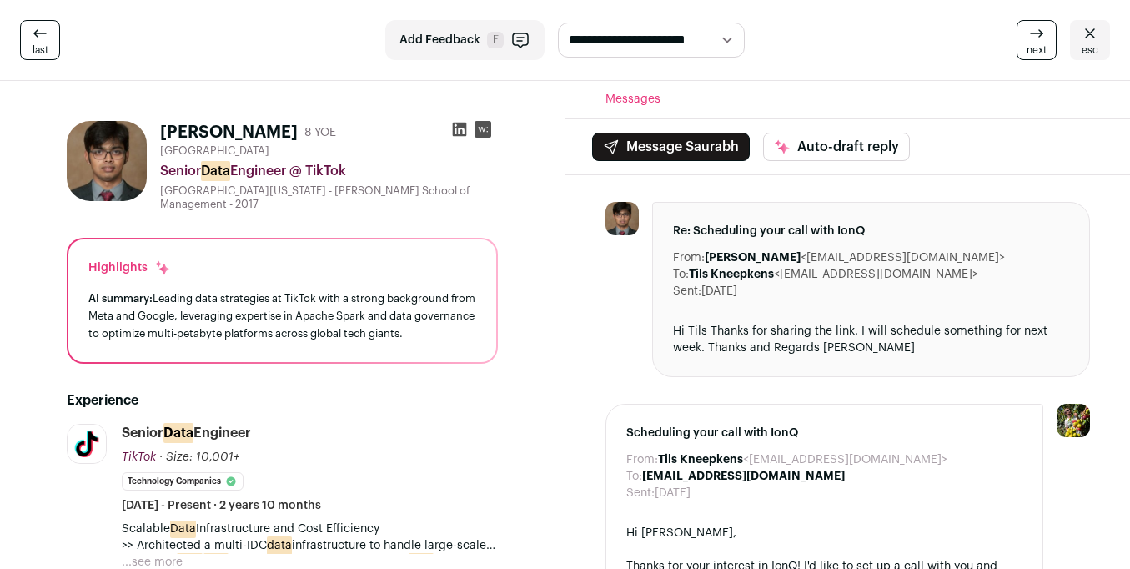
click at [599, 38] on select "**********" at bounding box center [651, 40] width 187 height 35
select select "********"
click at [558, 23] on select "**********" at bounding box center [651, 40] width 187 height 35
click at [1087, 33] on icon at bounding box center [1090, 33] width 20 height 20
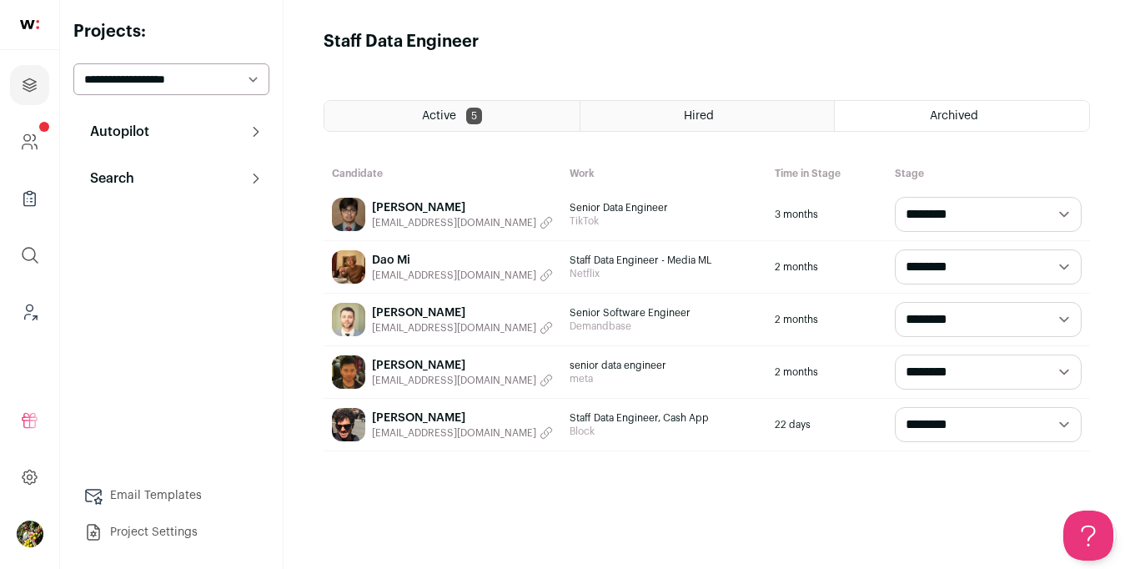
click at [210, 133] on button "Autopilot" at bounding box center [171, 131] width 196 height 33
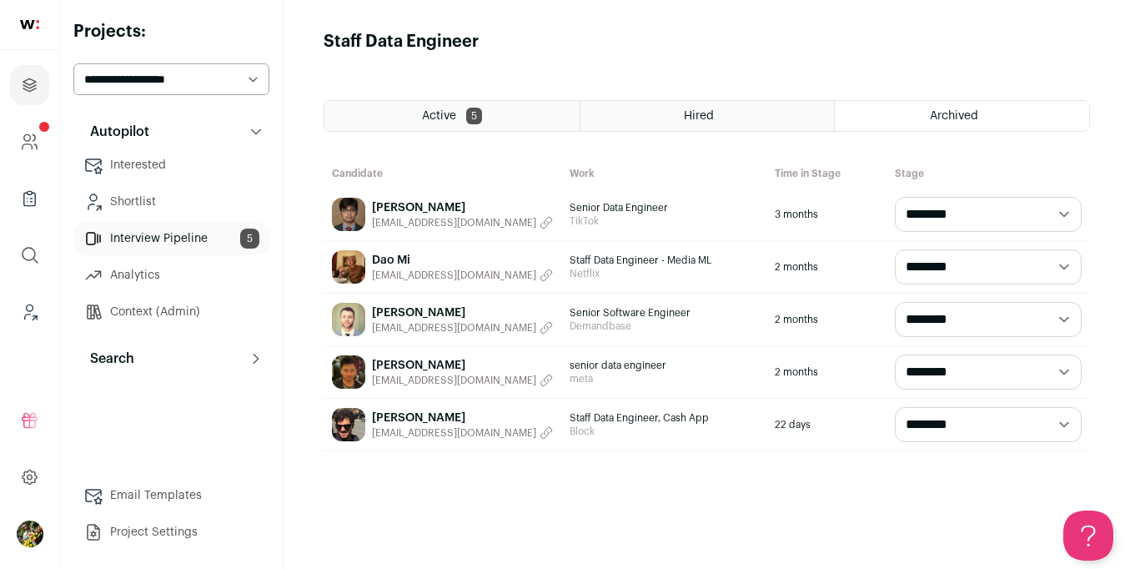
click at [198, 167] on link "Interested" at bounding box center [171, 164] width 196 height 33
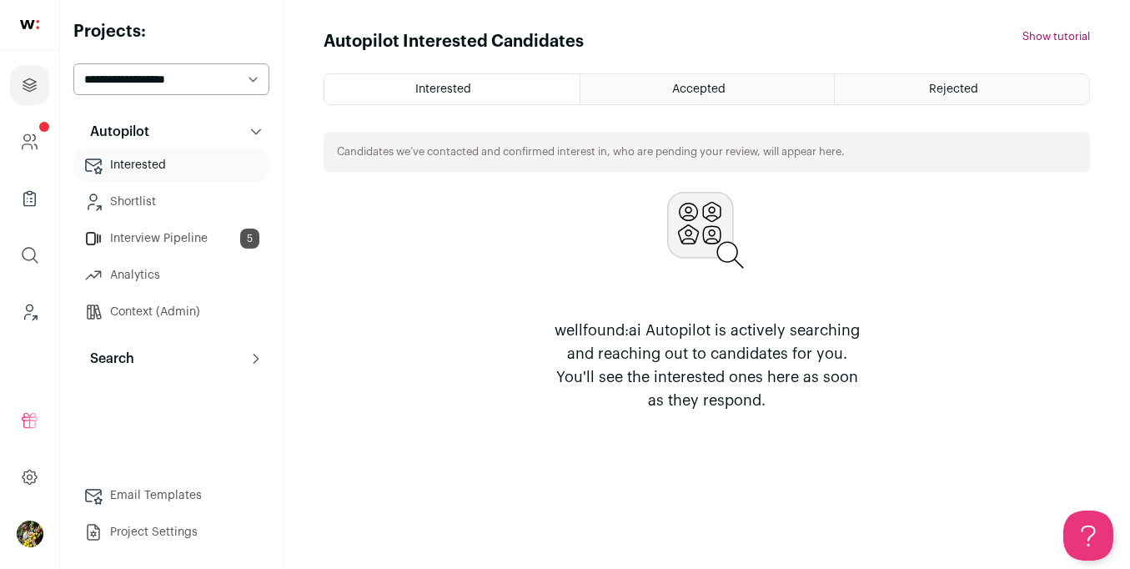
click at [196, 188] on link "Shortlist" at bounding box center [171, 201] width 196 height 33
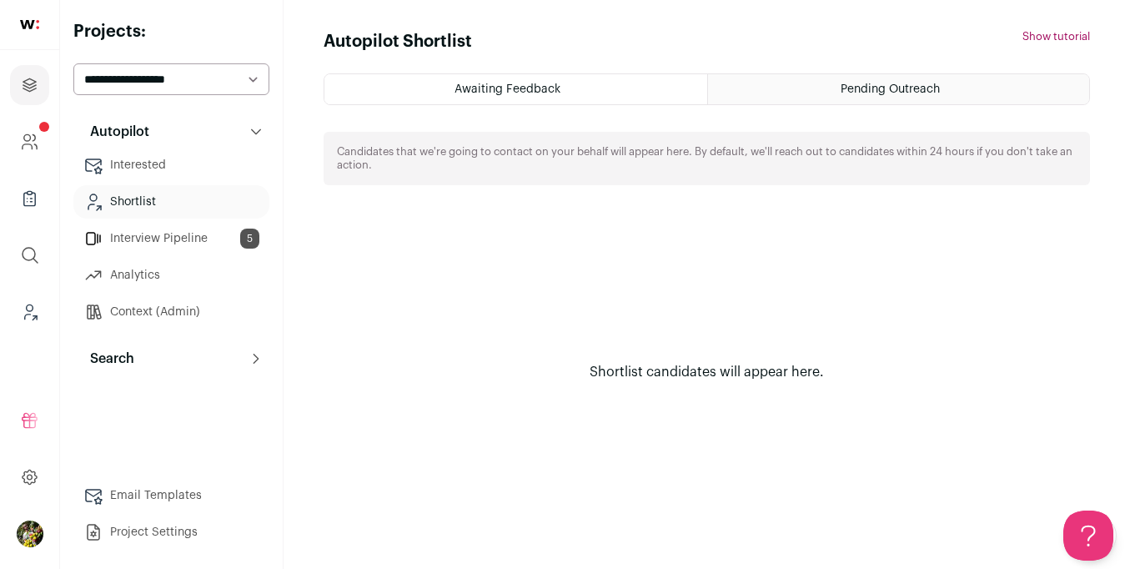
click at [201, 227] on link "Interview Pipeline 5" at bounding box center [171, 238] width 196 height 33
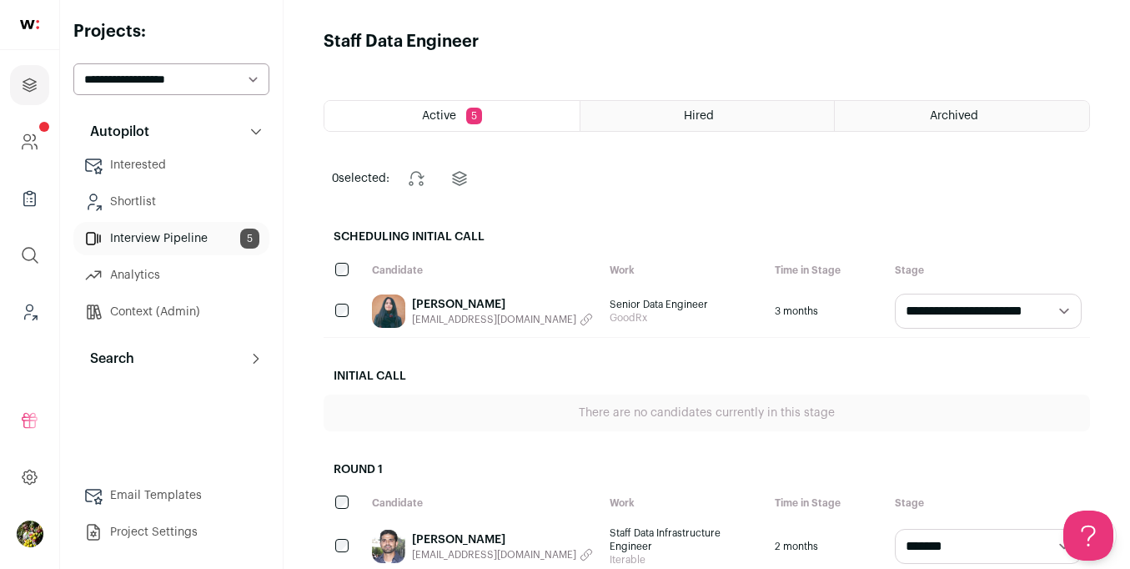
click at [415, 310] on link "[PERSON_NAME]" at bounding box center [502, 304] width 181 height 17
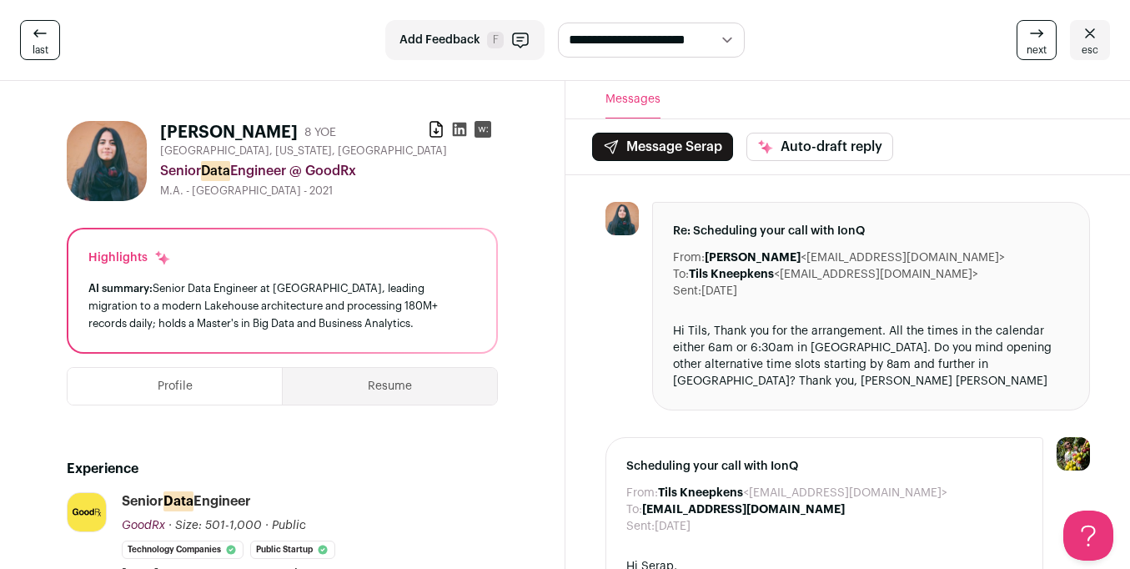
click at [594, 19] on div "**********" at bounding box center [565, 40] width 1130 height 81
click at [590, 32] on select "**********" at bounding box center [651, 40] width 187 height 35
select select "********"
click at [558, 23] on select "**********" at bounding box center [651, 40] width 187 height 35
click at [1085, 39] on icon at bounding box center [1090, 33] width 20 height 20
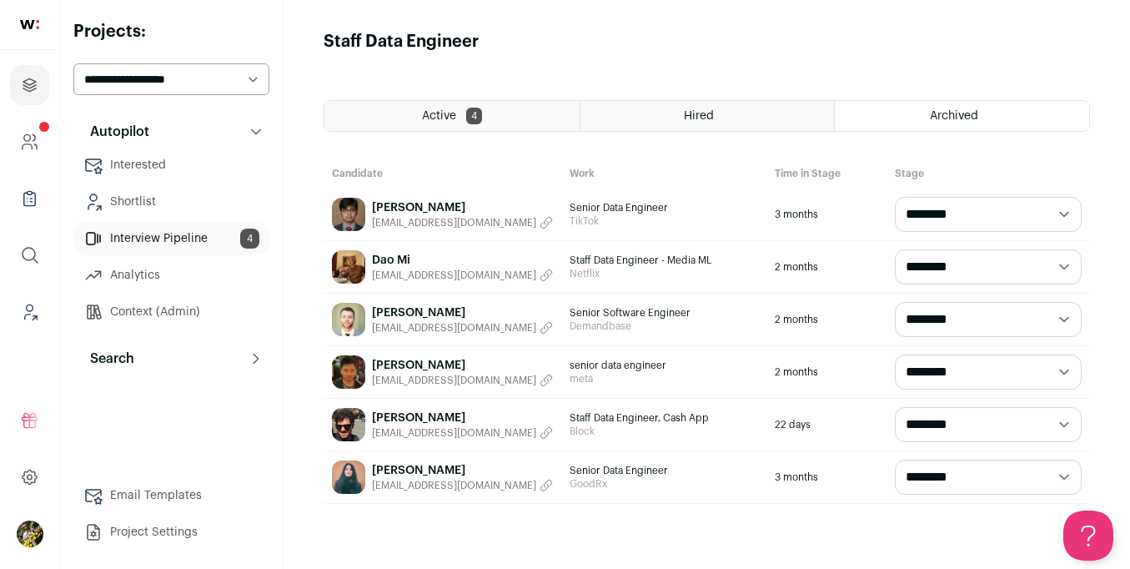
click at [467, 127] on div "Active 4" at bounding box center [451, 116] width 255 height 30
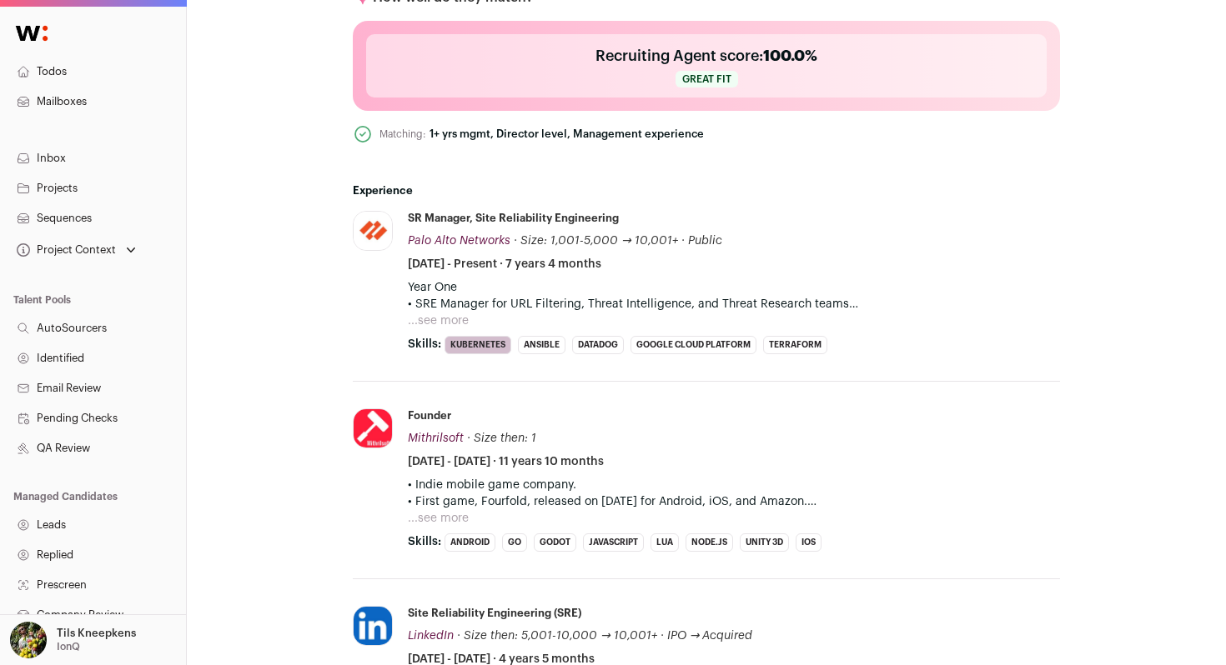
scroll to position [742, 0]
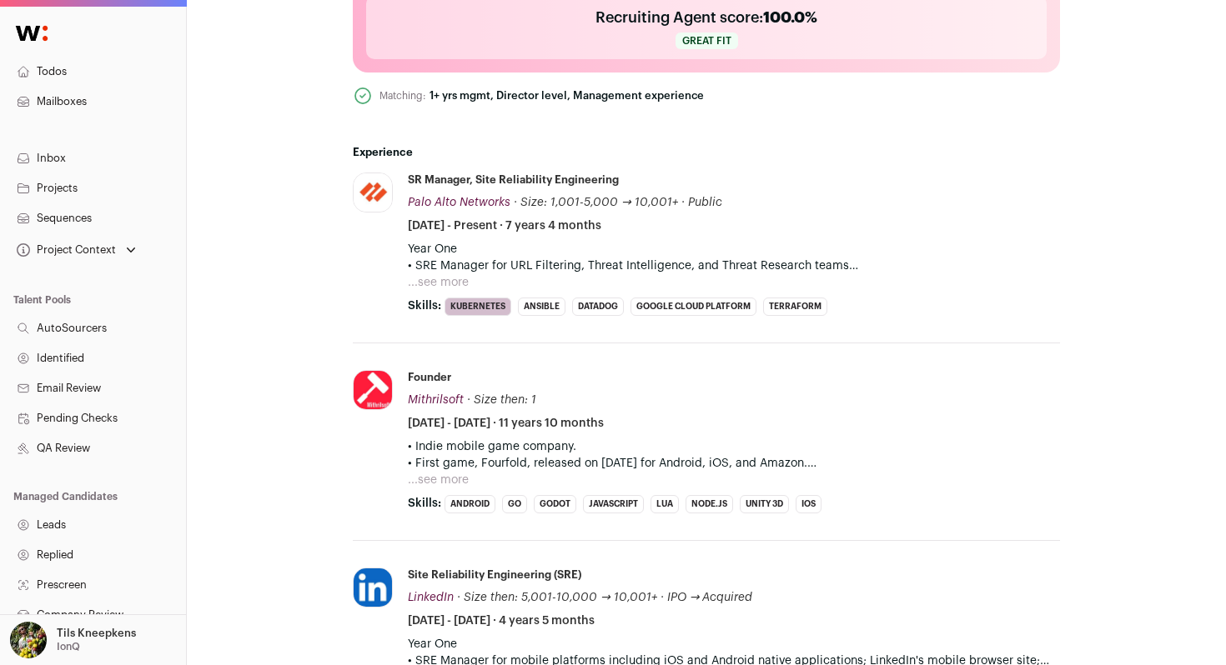
click at [453, 284] on button "...see more" at bounding box center [438, 282] width 61 height 17
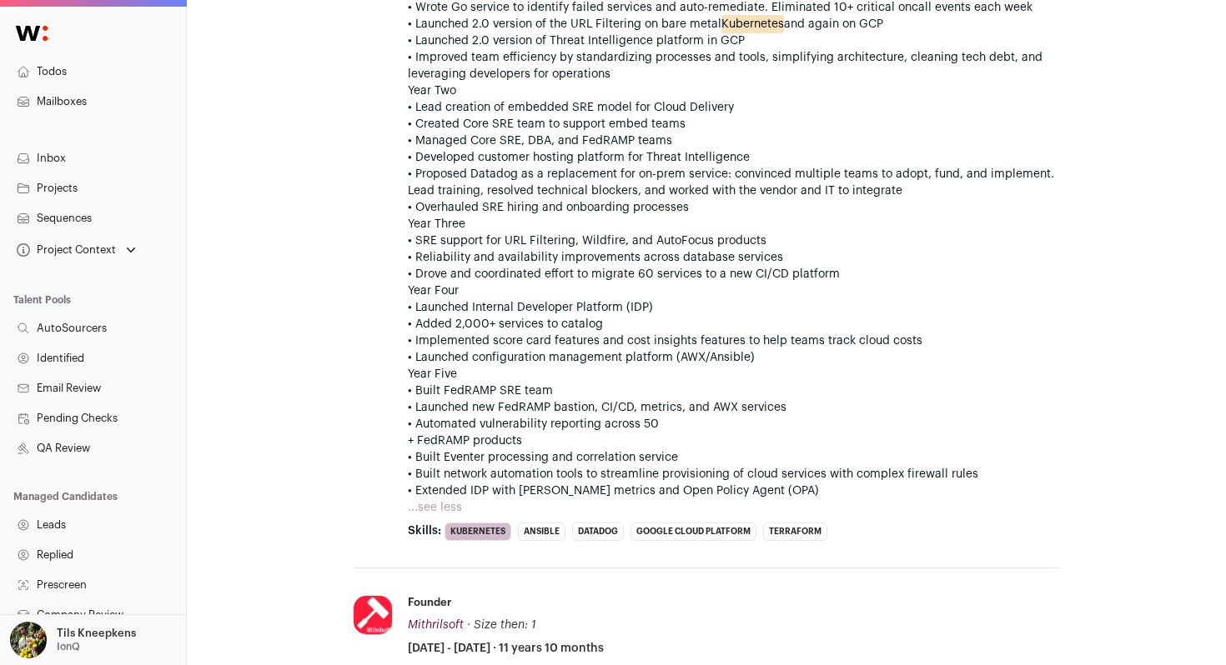
scroll to position [1078, 0]
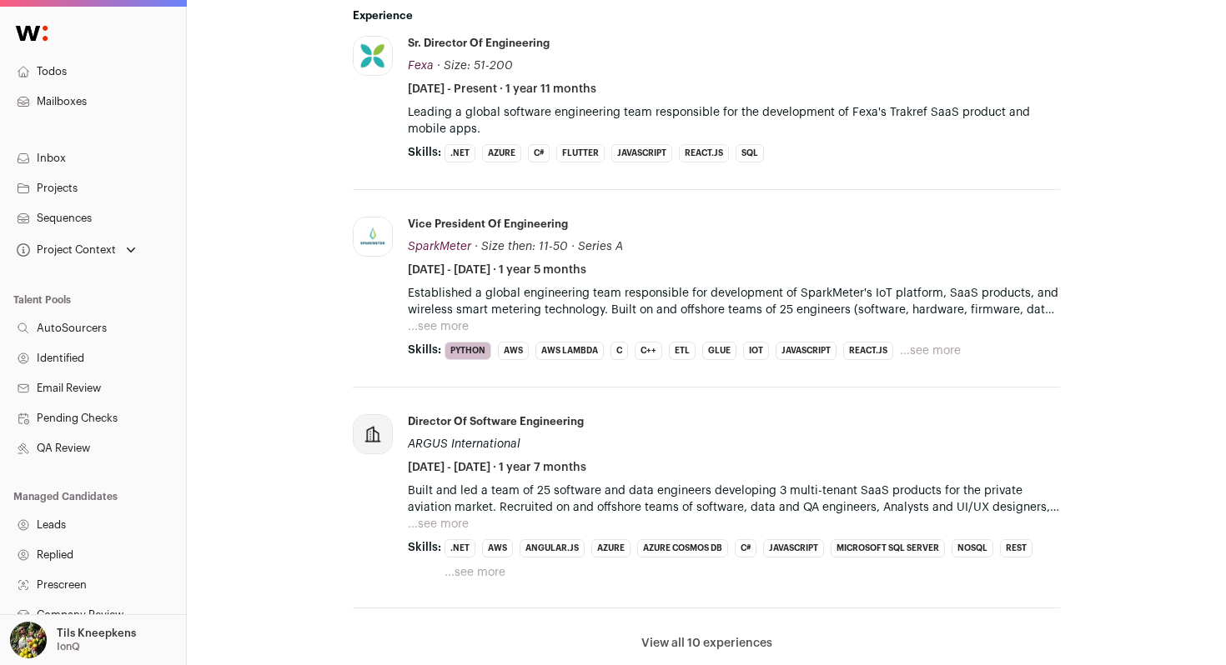
scroll to position [918, 0]
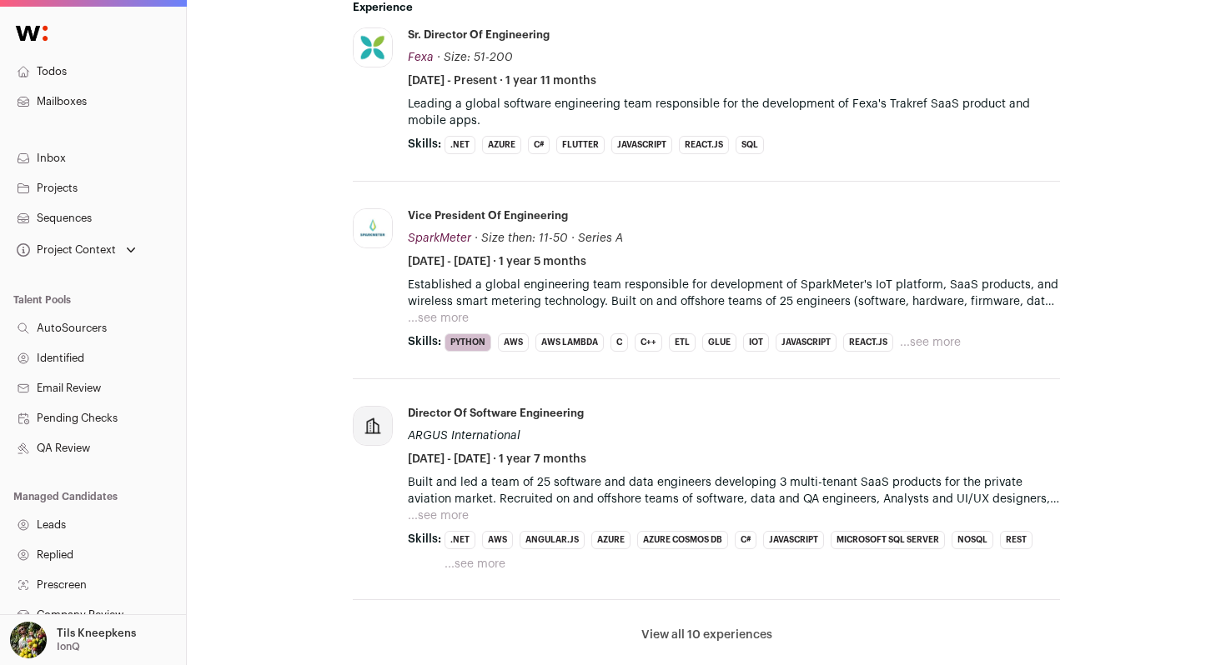
click at [461, 312] on button "...see more" at bounding box center [438, 318] width 61 height 17
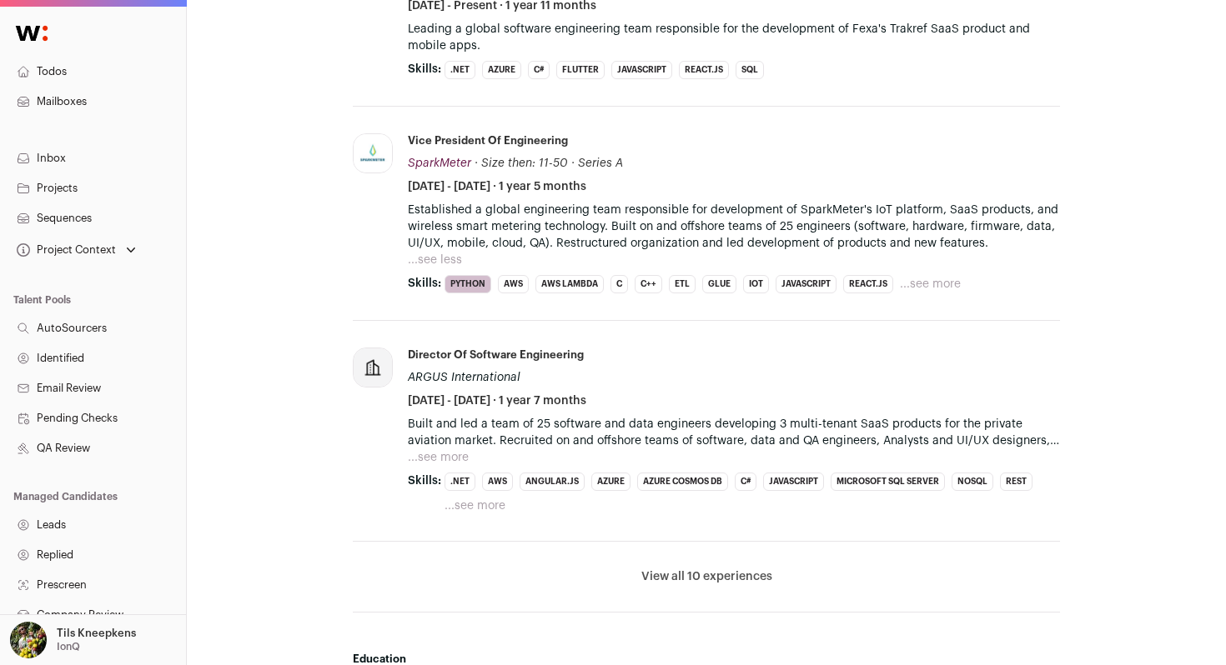
scroll to position [996, 0]
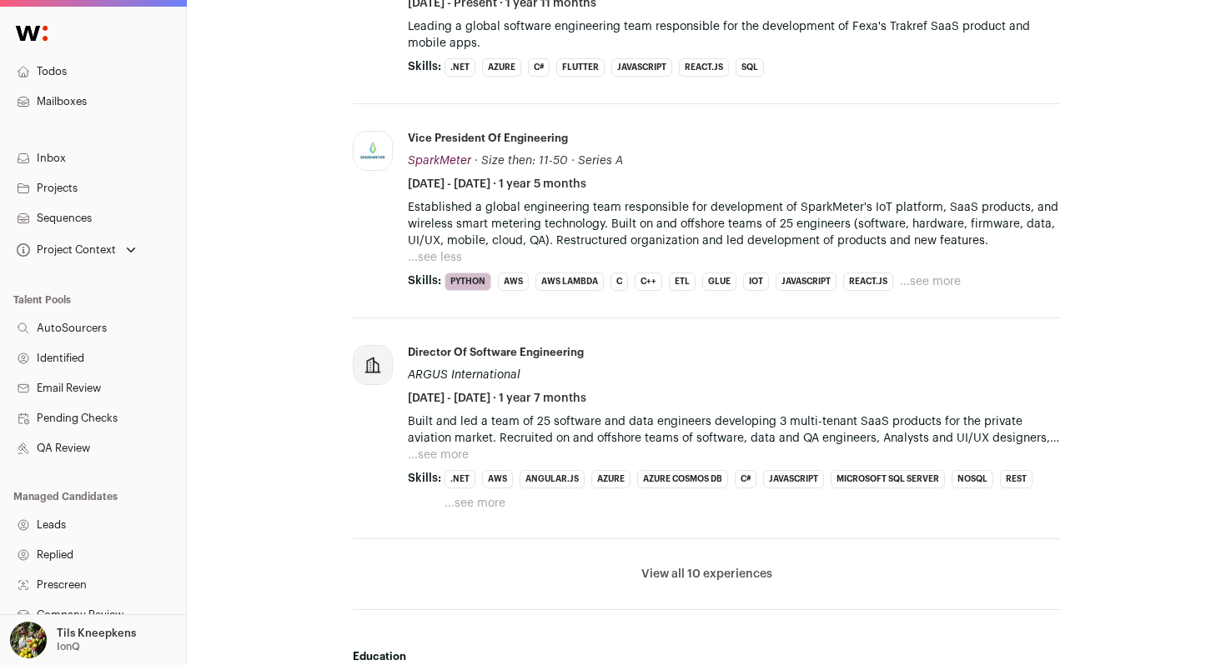
click at [470, 500] on button "...see more" at bounding box center [474, 503] width 61 height 17
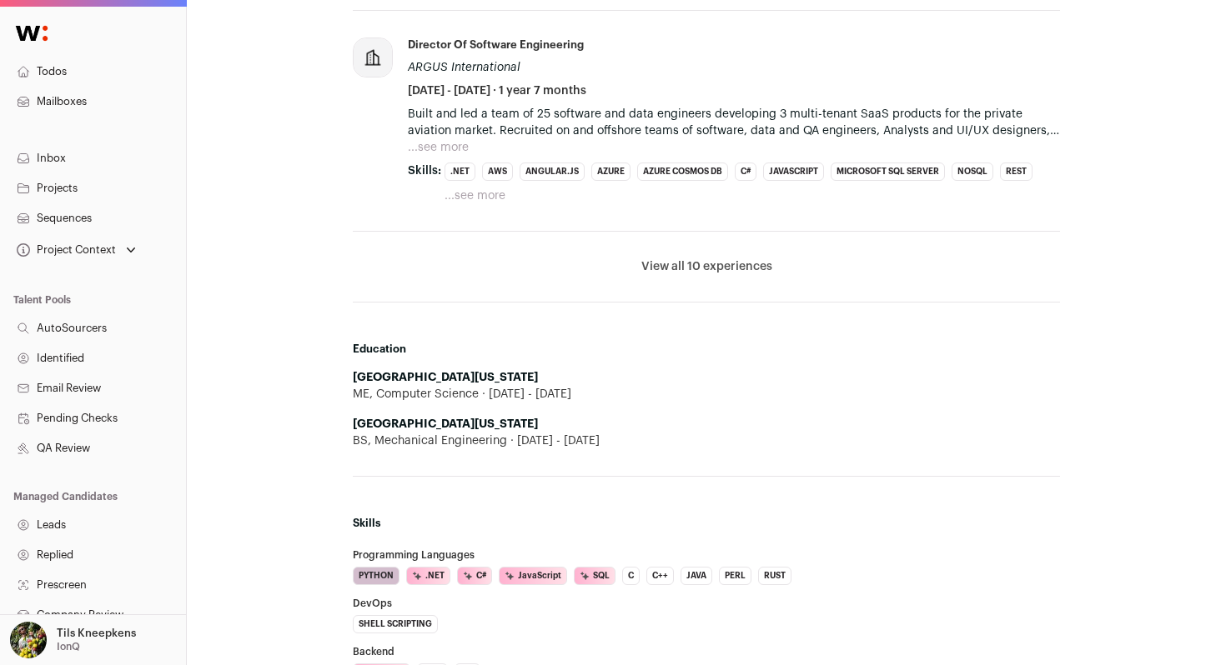
scroll to position [1284, 0]
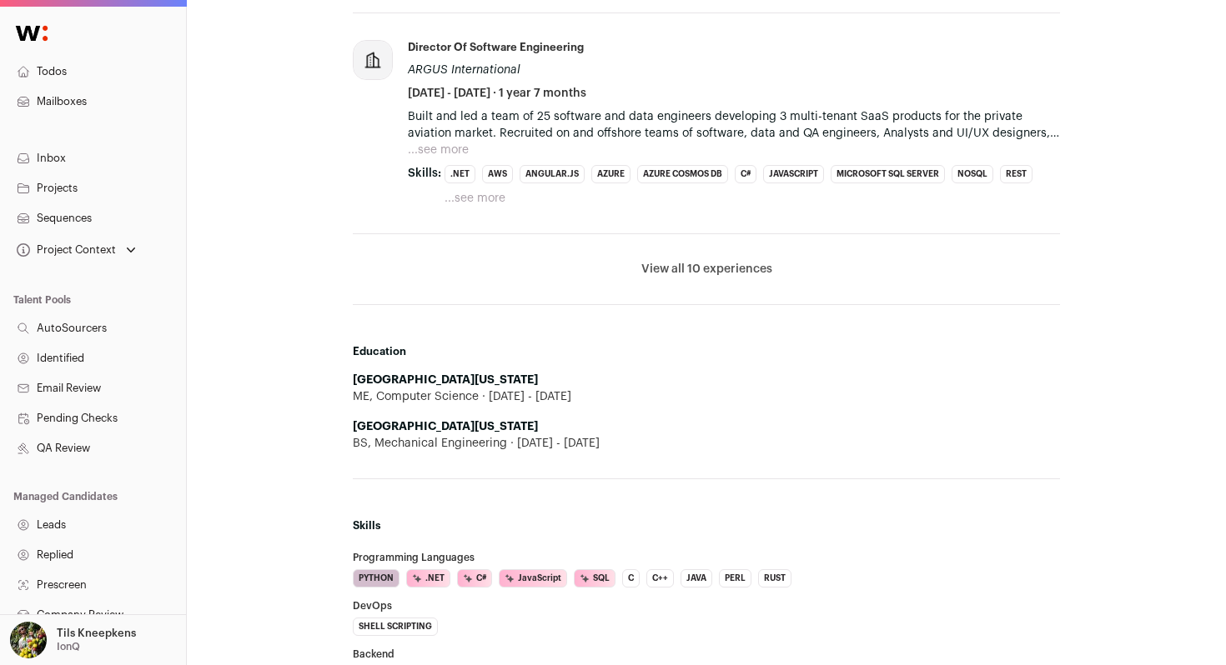
click at [741, 277] on button "View all 10 experiences" at bounding box center [706, 269] width 131 height 17
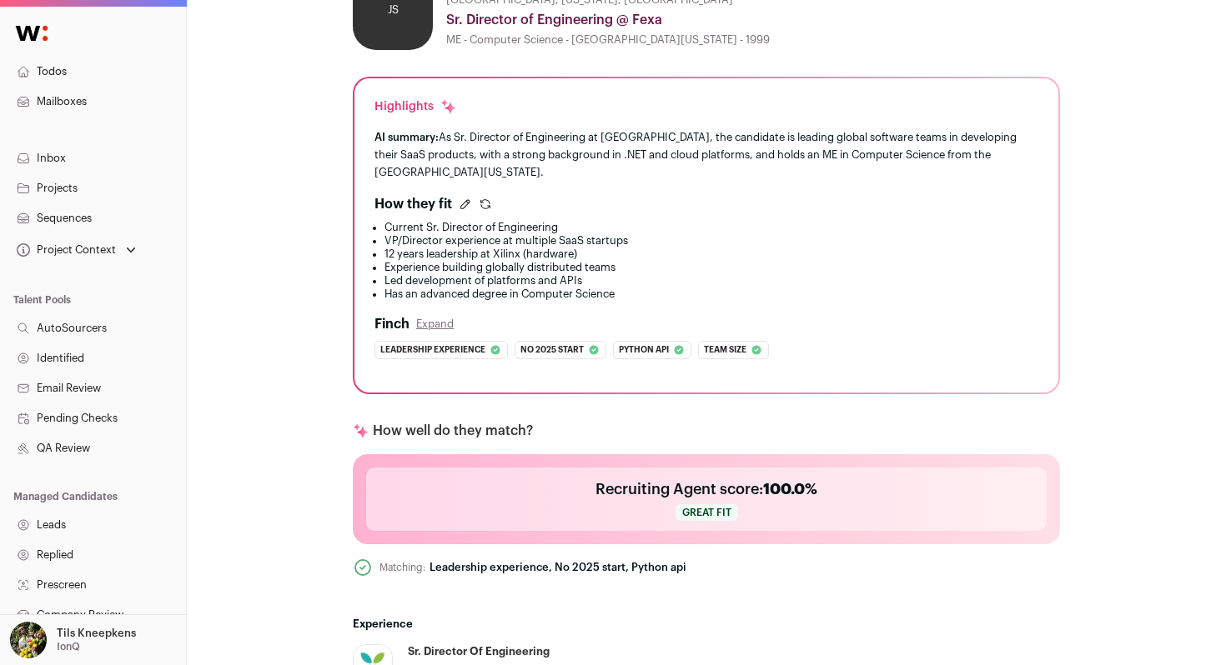
scroll to position [0, 0]
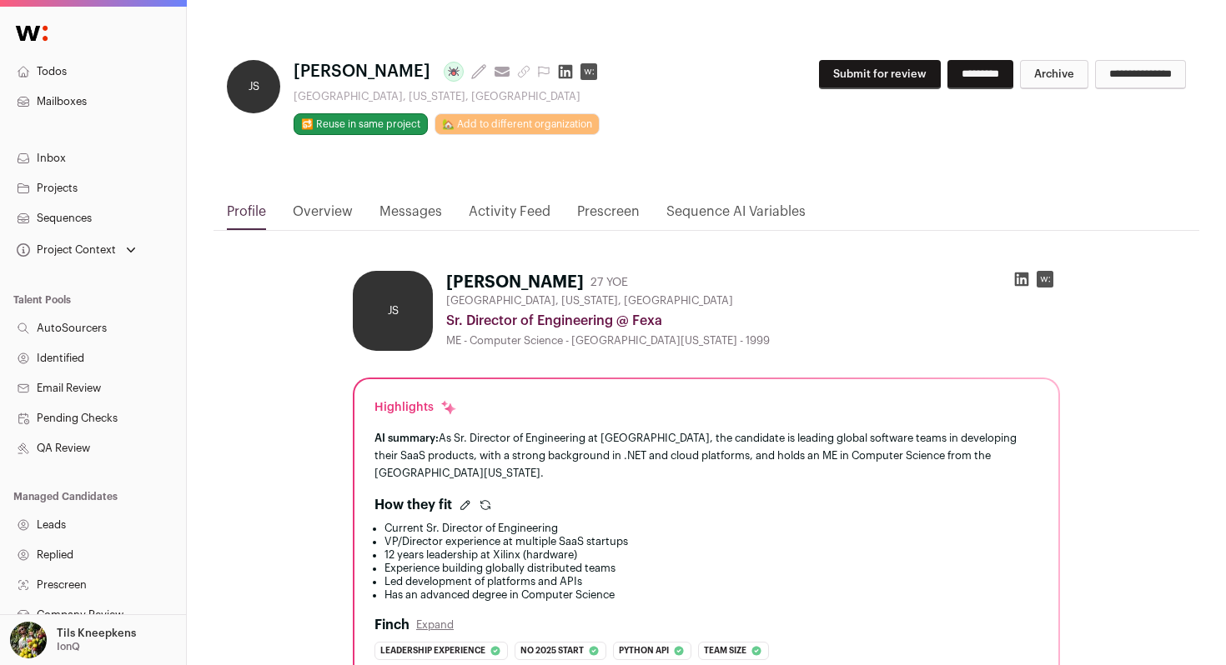
click at [861, 60] on div "**********" at bounding box center [973, 74] width 426 height 29
click at [856, 70] on button "Submit for review" at bounding box center [880, 74] width 122 height 29
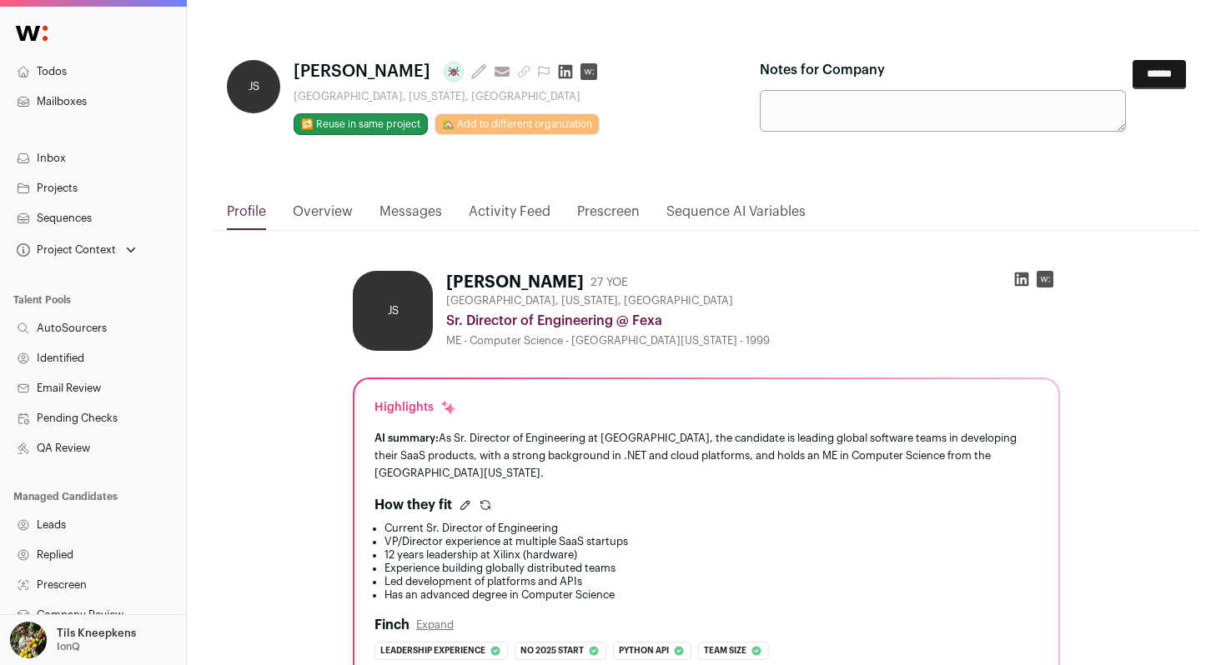
click at [1151, 75] on input "******" at bounding box center [1158, 74] width 53 height 29
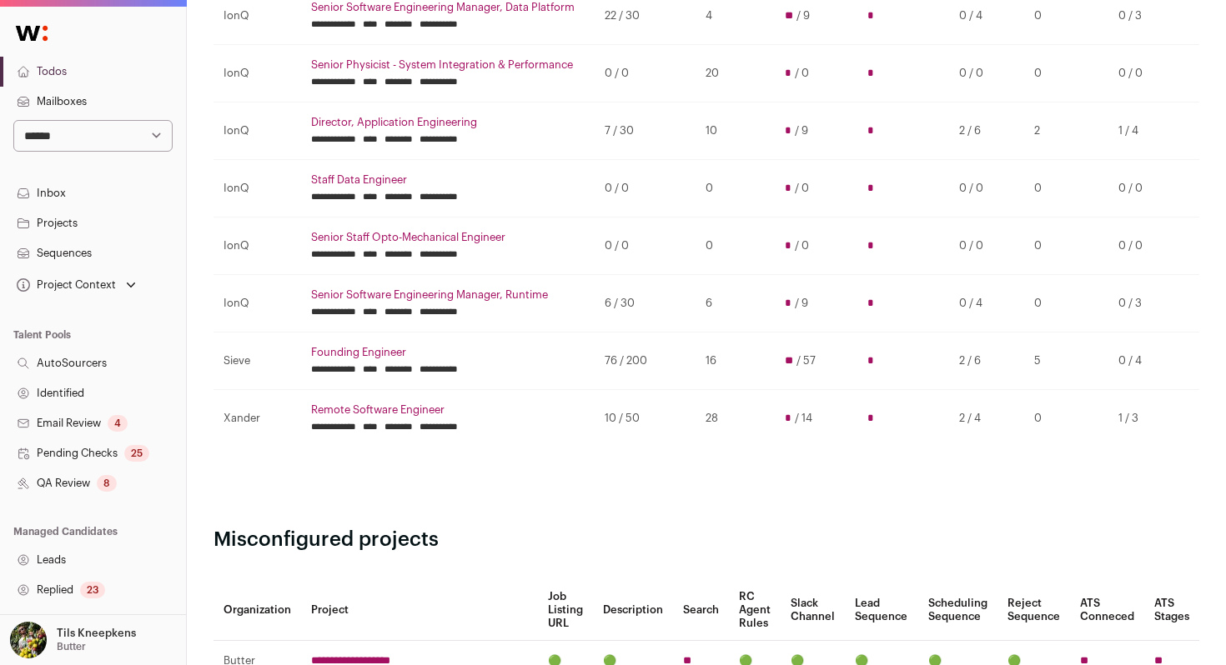
scroll to position [456, 0]
click at [307, 153] on td "**********" at bounding box center [448, 130] width 294 height 57
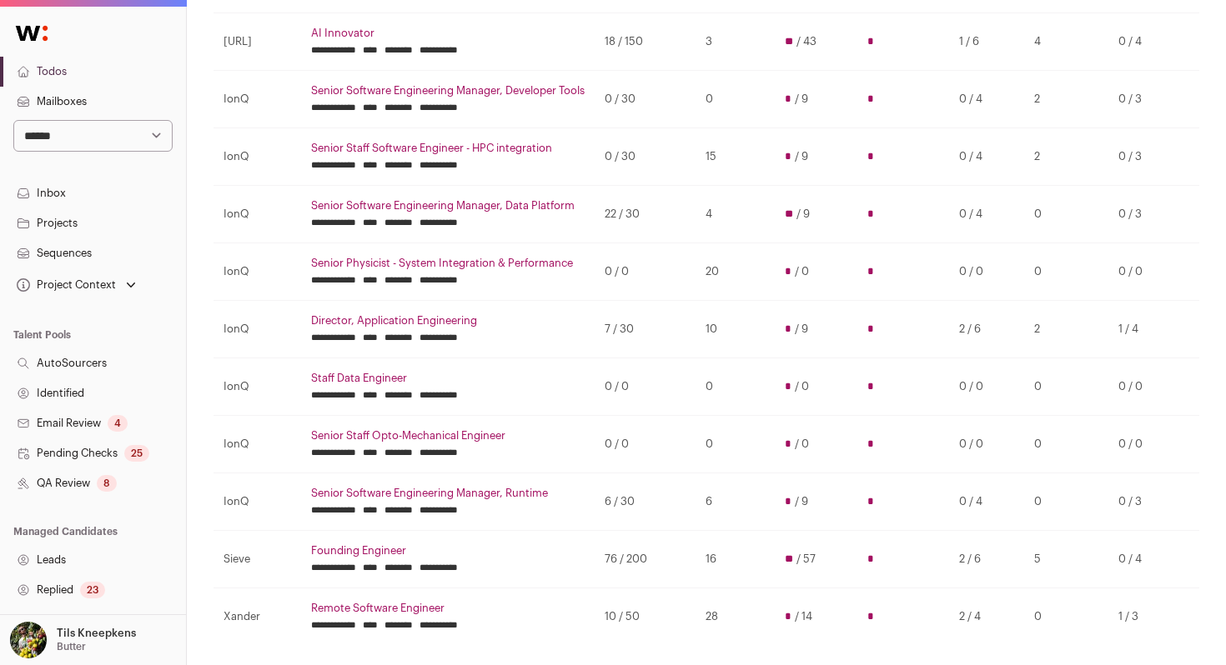
scroll to position [242, 0]
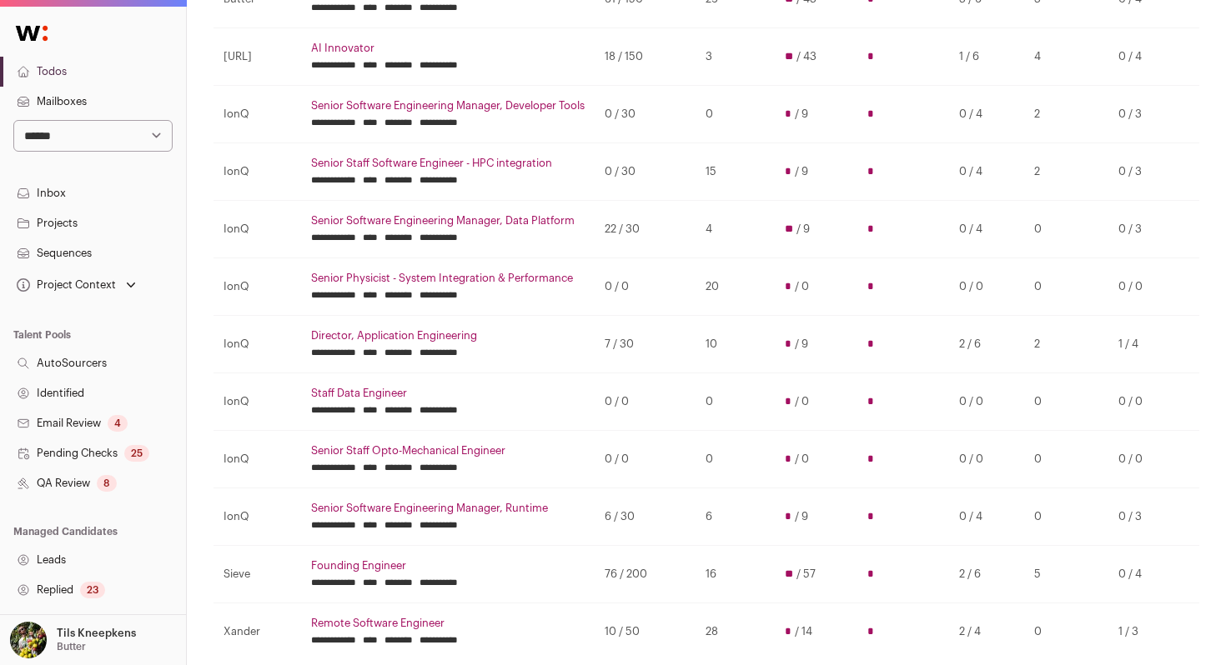
click at [549, 217] on link "Senior Software Engineering Manager, Data Platform" at bounding box center [447, 220] width 273 height 13
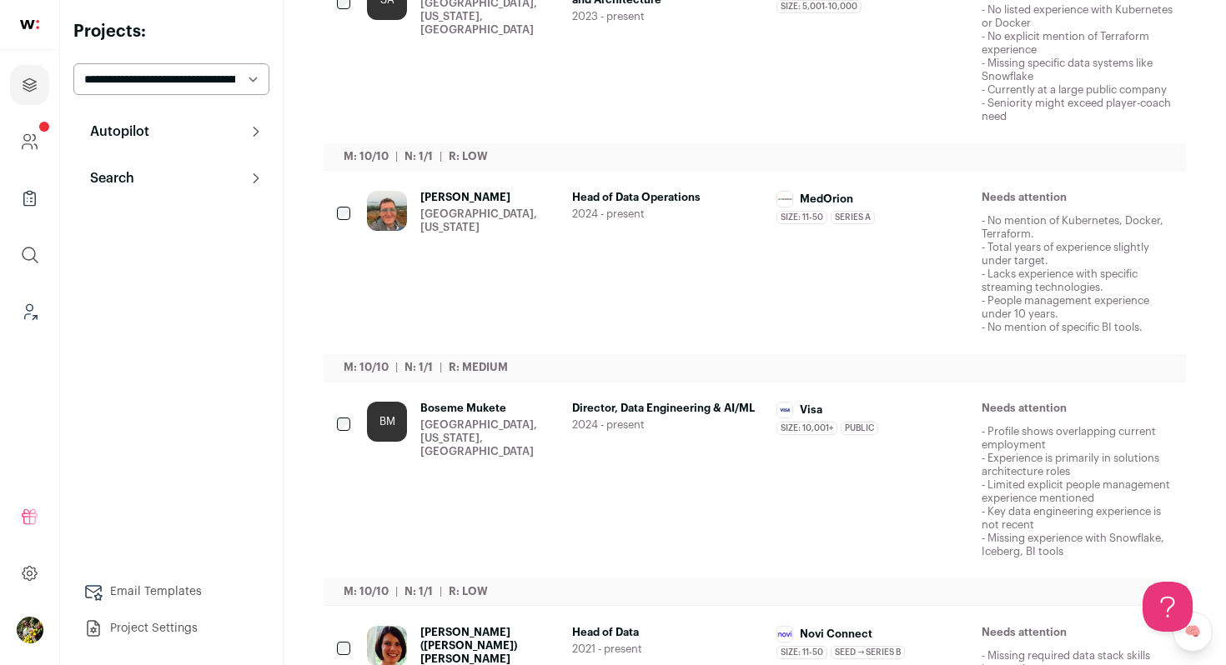
scroll to position [1689, 0]
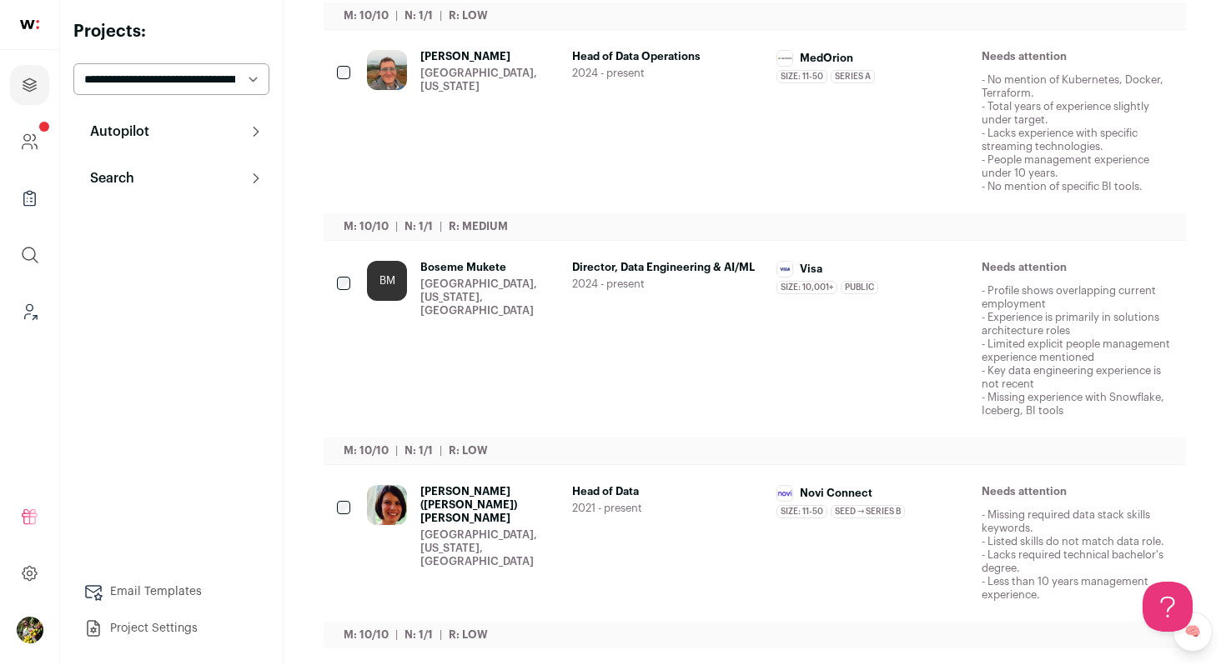
click at [1028, 258] on icon "Hide" at bounding box center [1023, 268] width 20 height 20
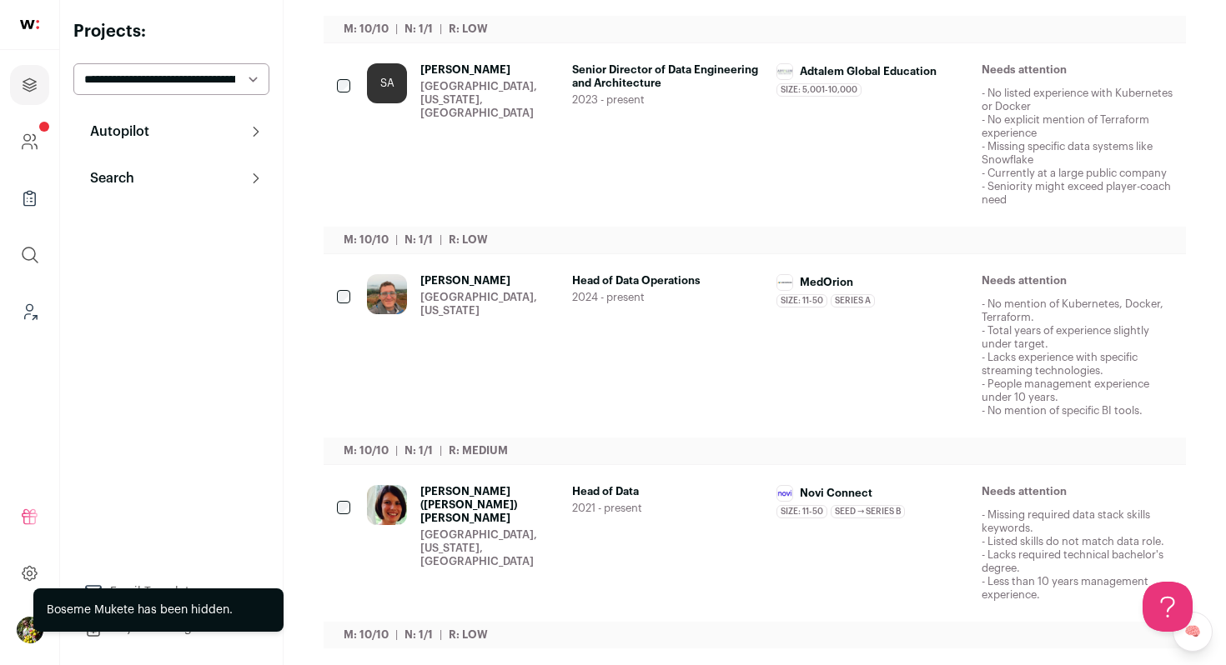
scroll to position [1675, 0]
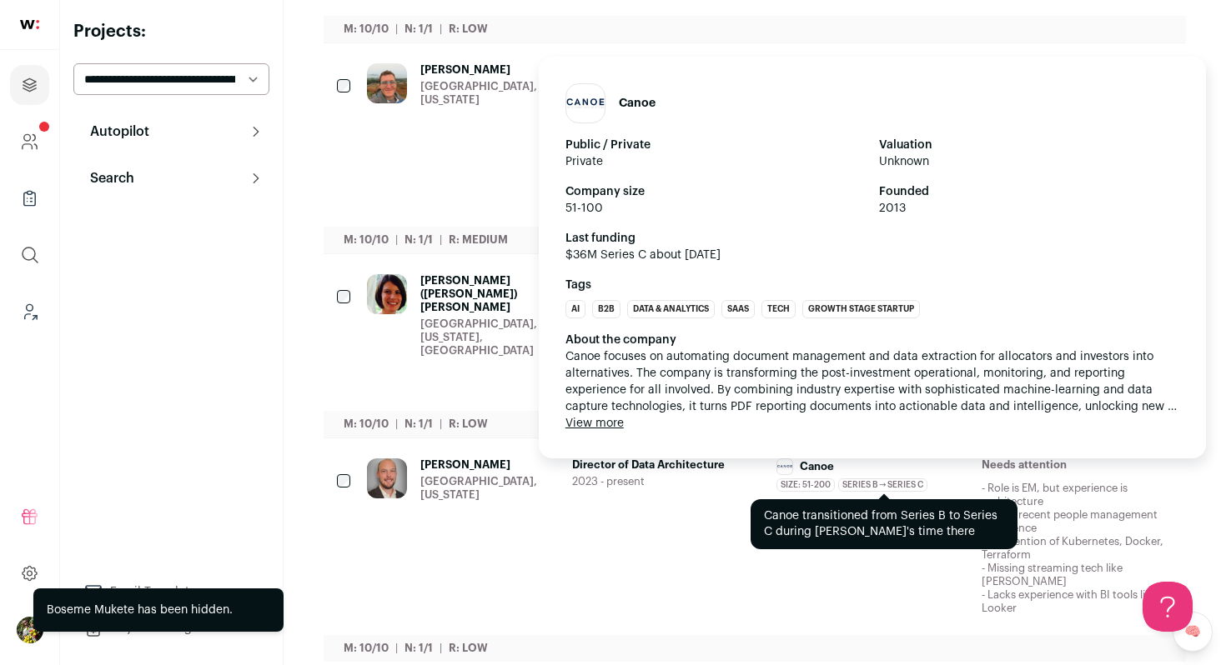
click at [855, 479] on span "Series B → Series C" at bounding box center [882, 485] width 89 height 13
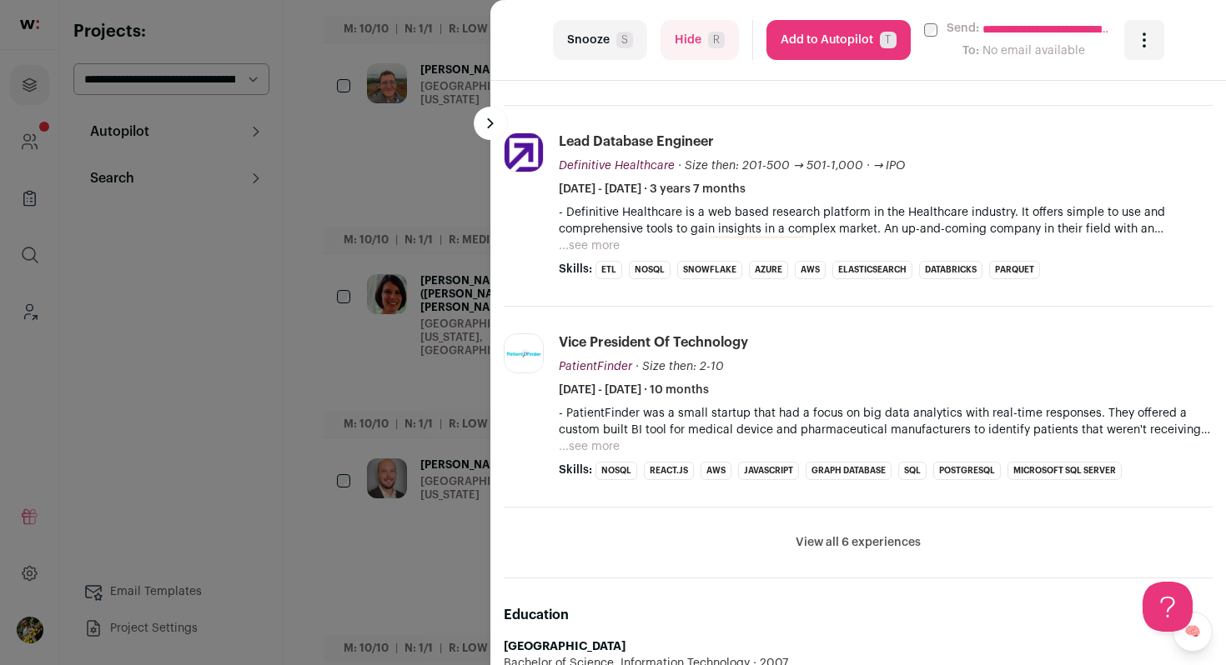
scroll to position [697, 0]
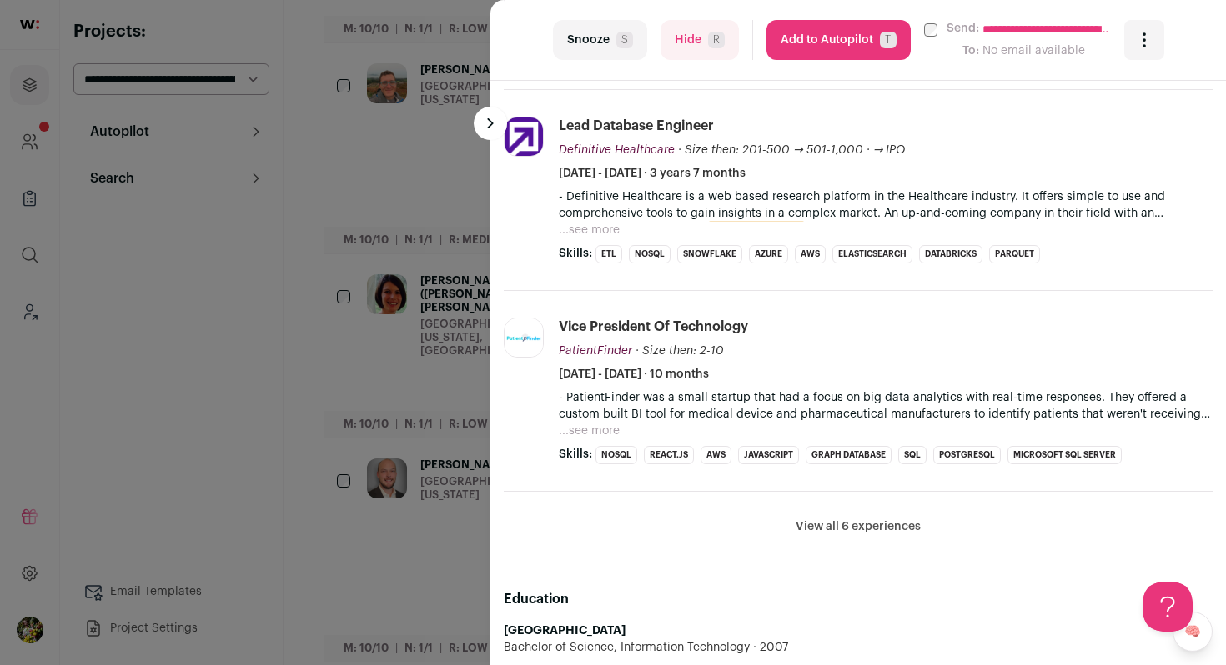
click at [843, 540] on li "View all 6 experiences View less" at bounding box center [858, 527] width 709 height 71
click at [848, 525] on button "View all 6 experiences" at bounding box center [857, 527] width 125 height 17
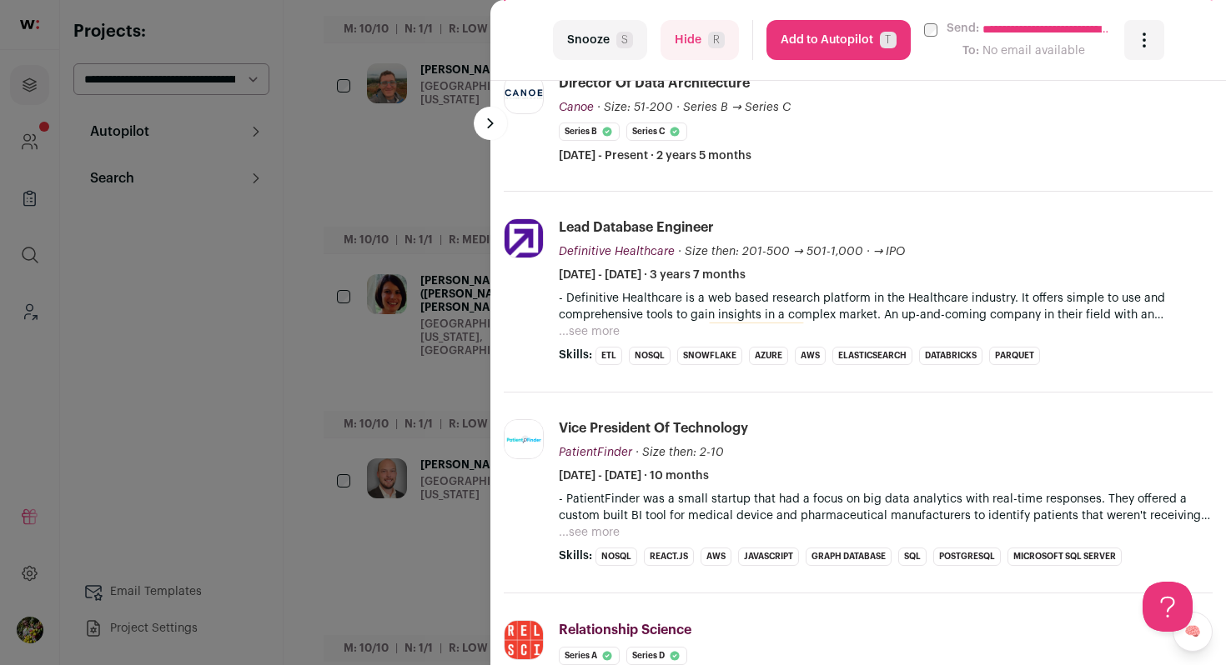
scroll to position [0, 0]
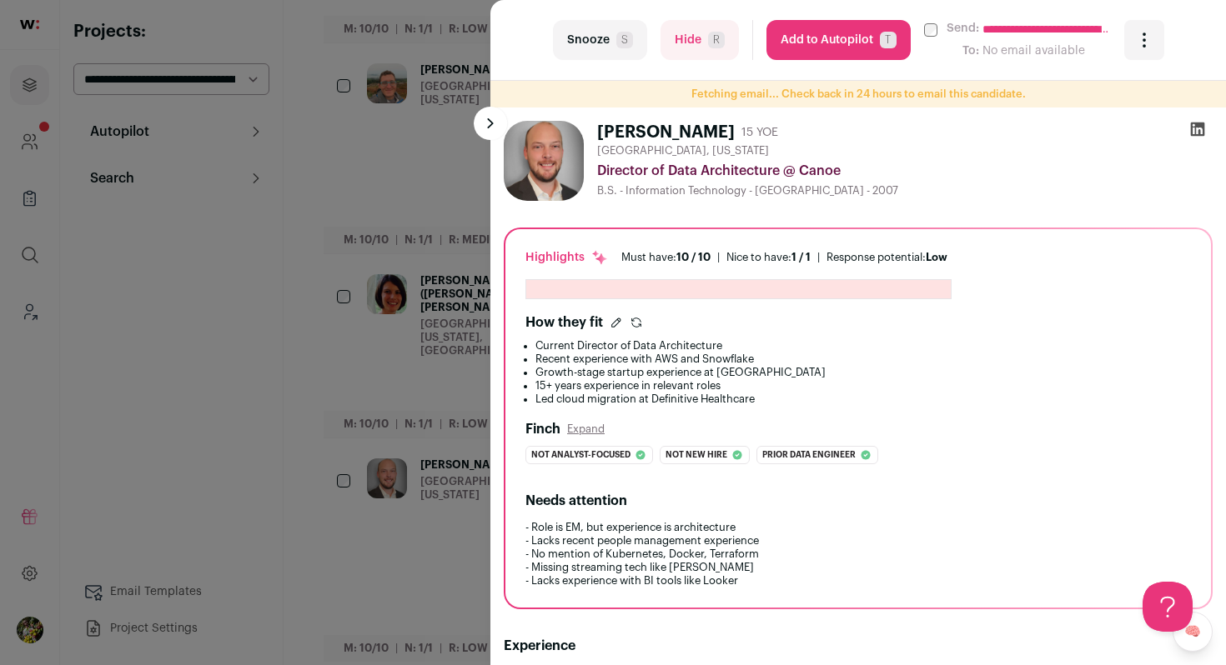
click at [698, 56] on button "Hide R" at bounding box center [699, 40] width 78 height 40
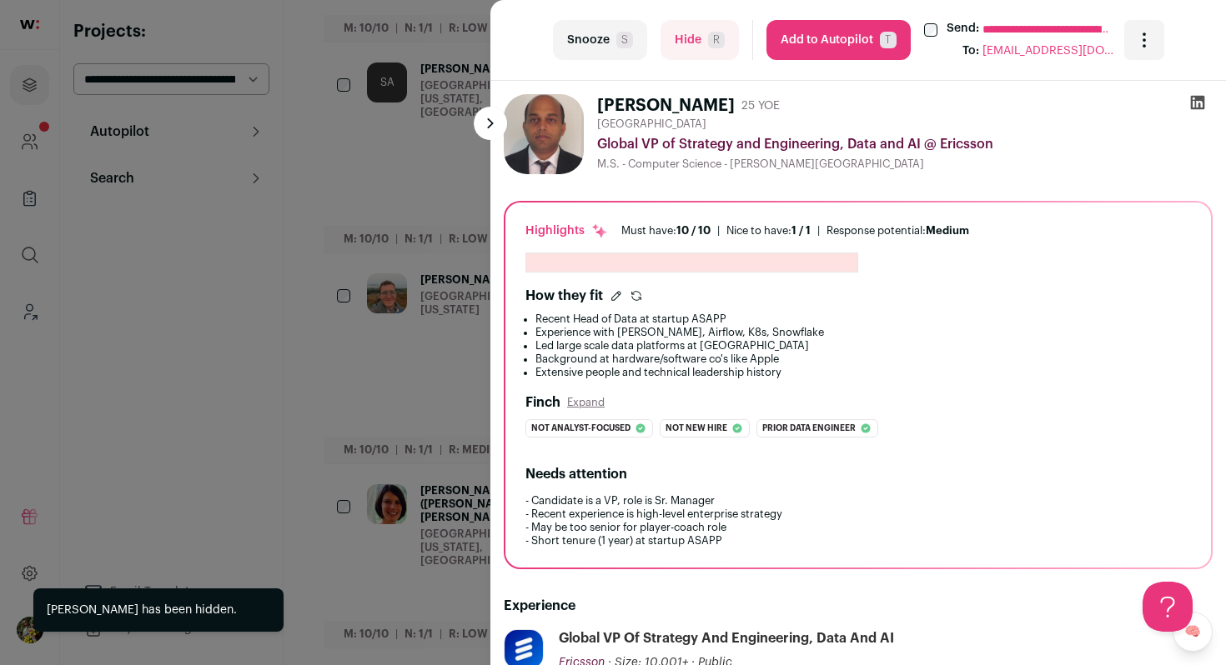
scroll to position [1663, 0]
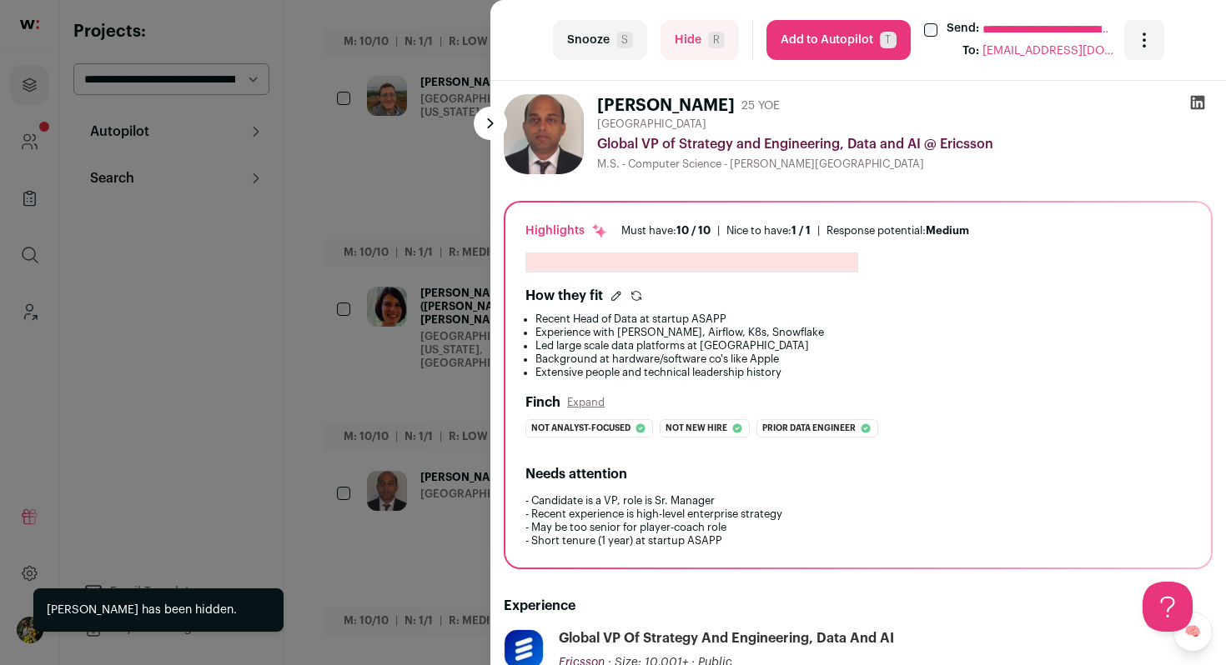
click at [450, 253] on div "**********" at bounding box center [613, 332] width 1226 height 665
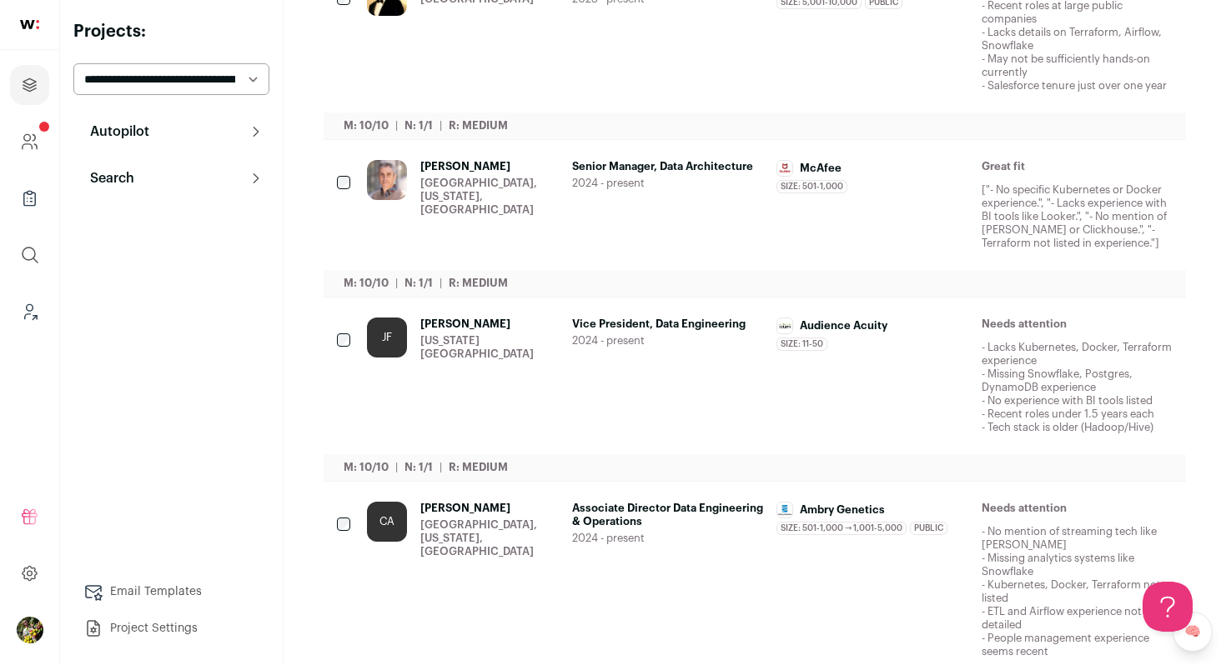
scroll to position [588, 0]
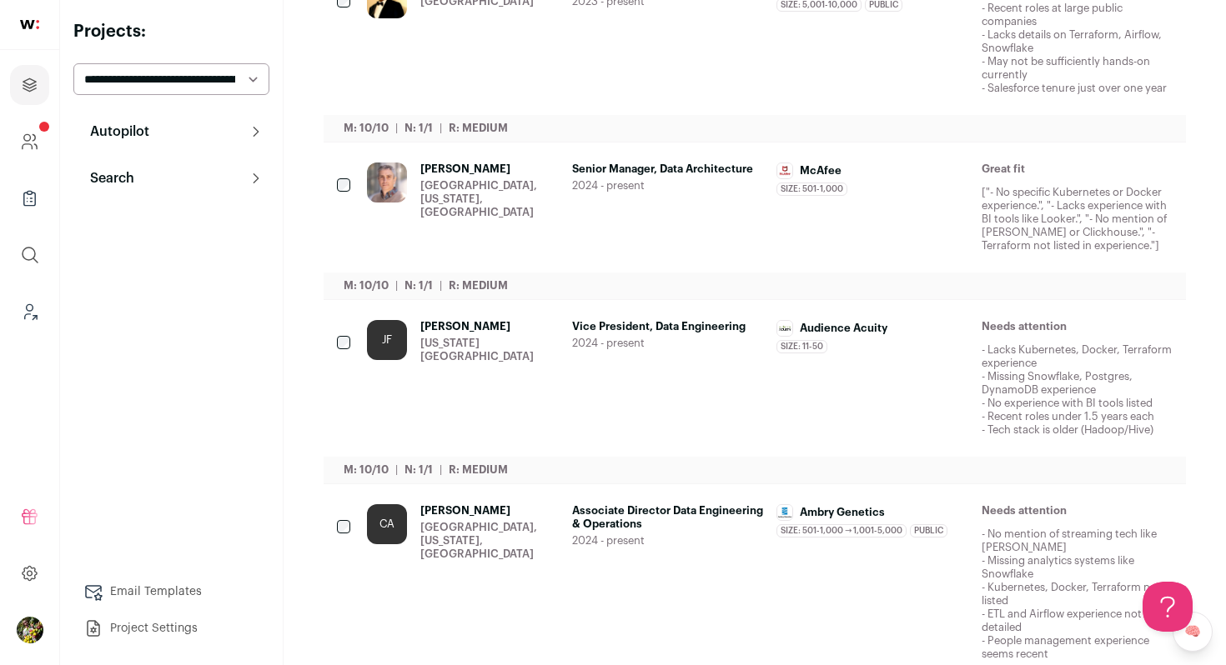
click at [542, 330] on span "Jose Fernandez" at bounding box center [489, 326] width 138 height 13
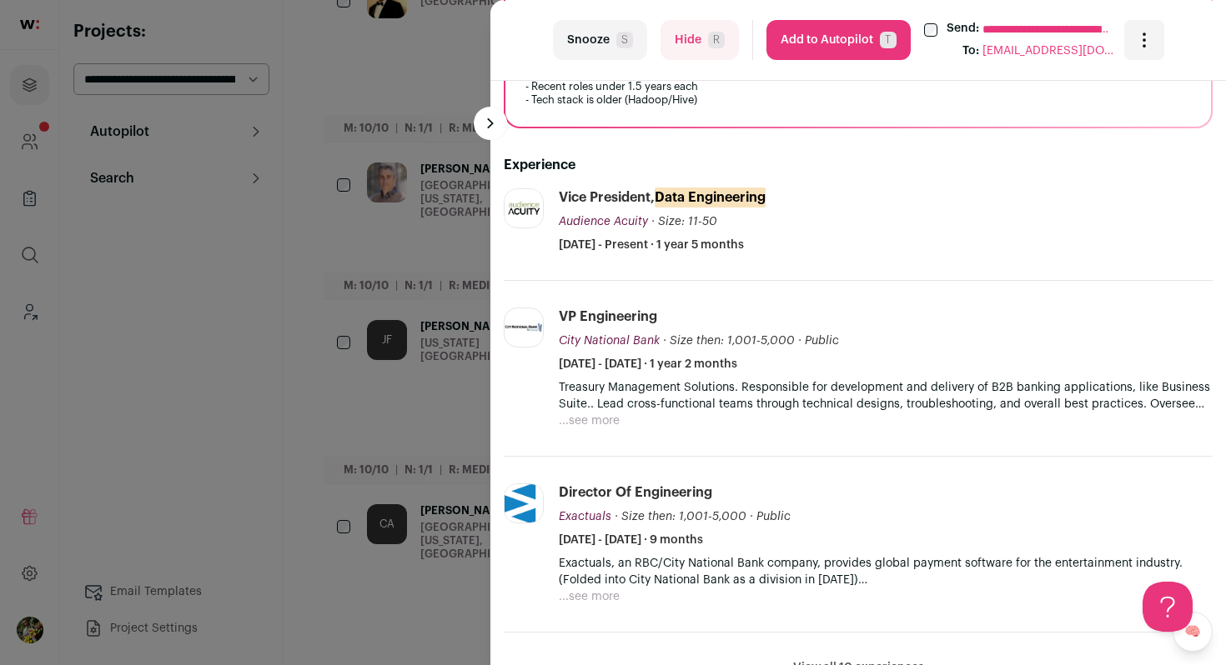
scroll to position [342, 0]
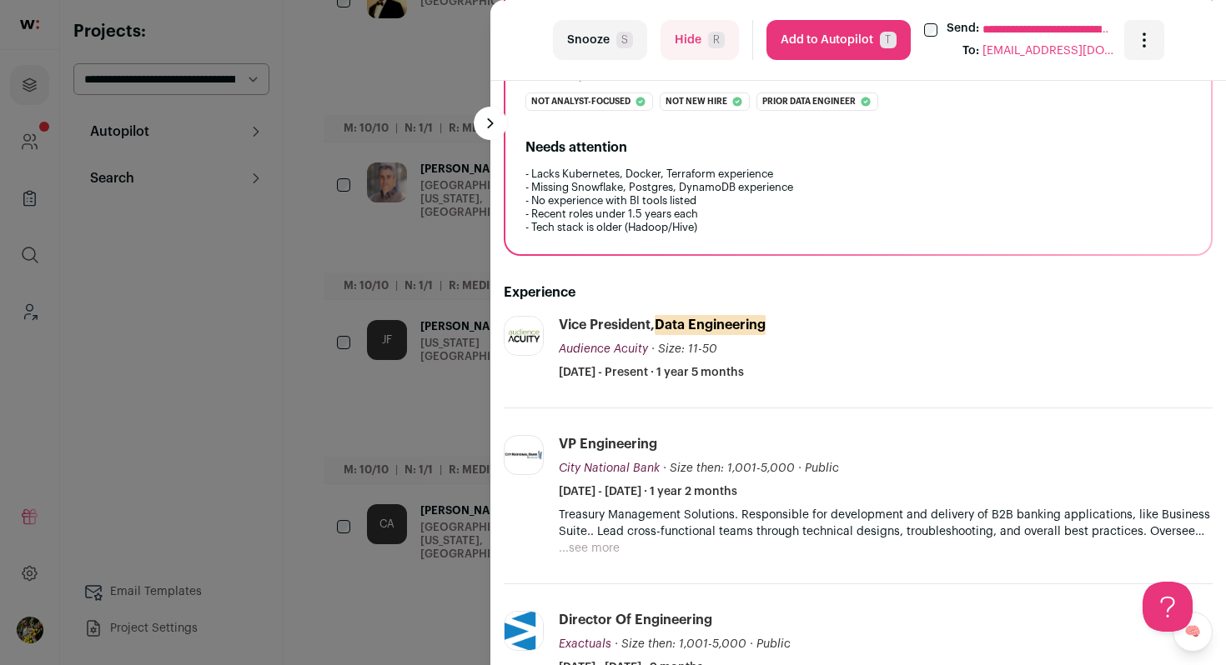
click at [448, 242] on div "**********" at bounding box center [613, 332] width 1226 height 665
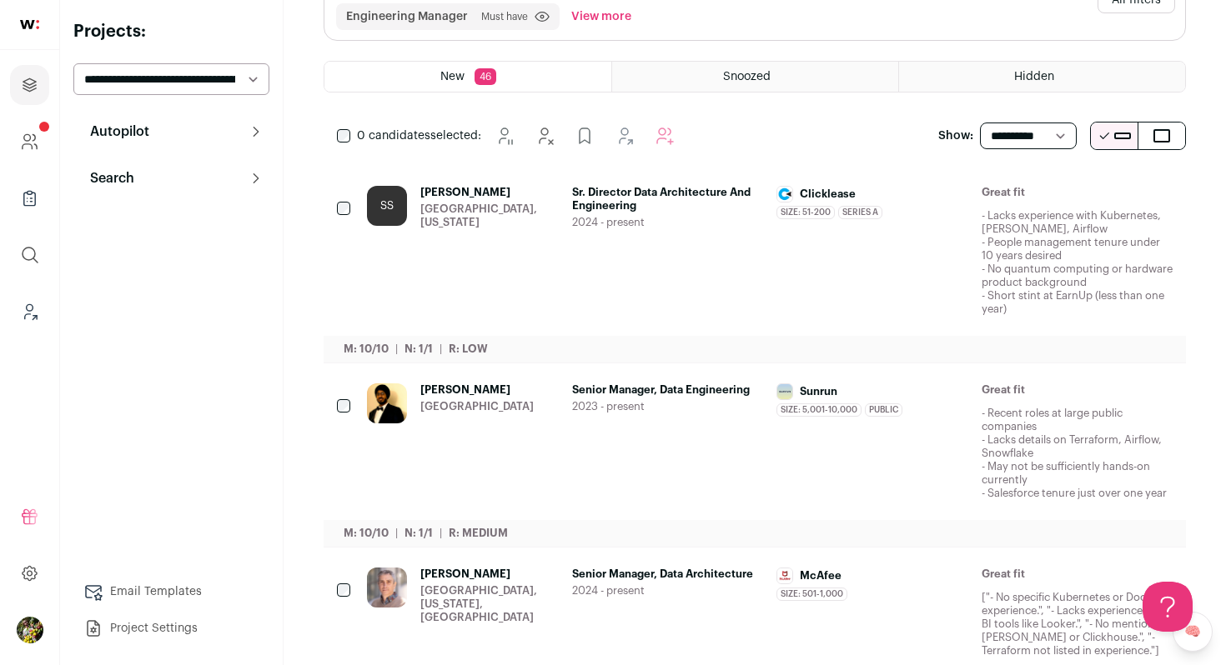
scroll to position [0, 0]
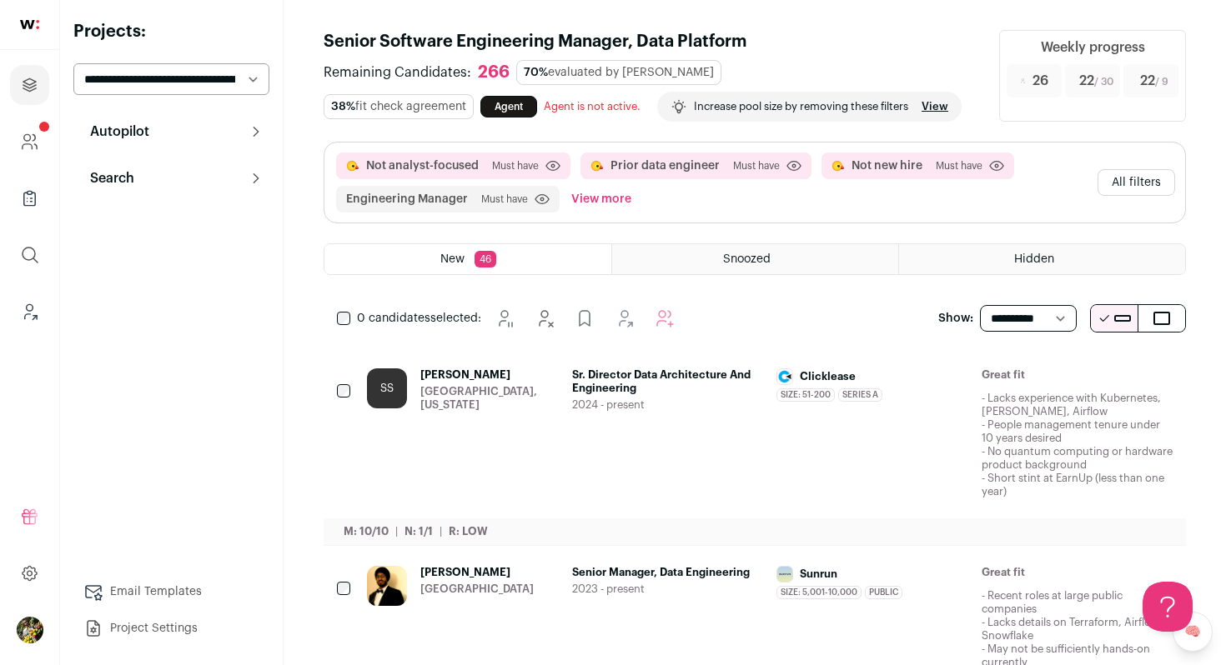
click at [1151, 183] on button "All filters" at bounding box center [1136, 182] width 78 height 27
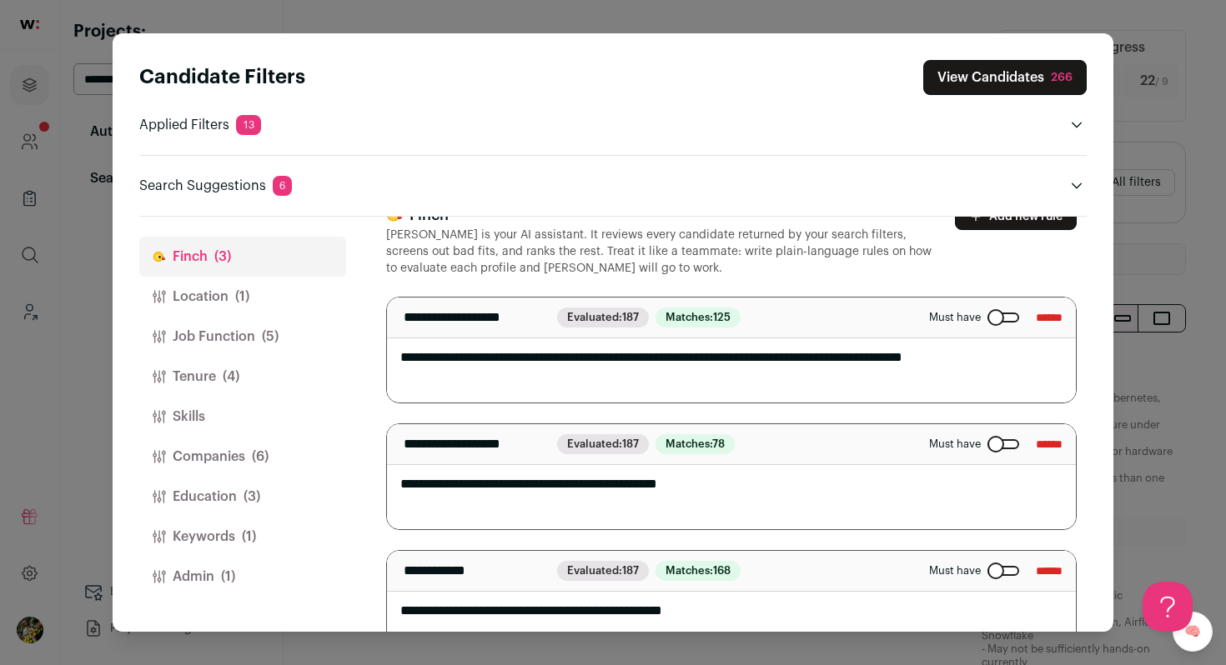
scroll to position [78, 0]
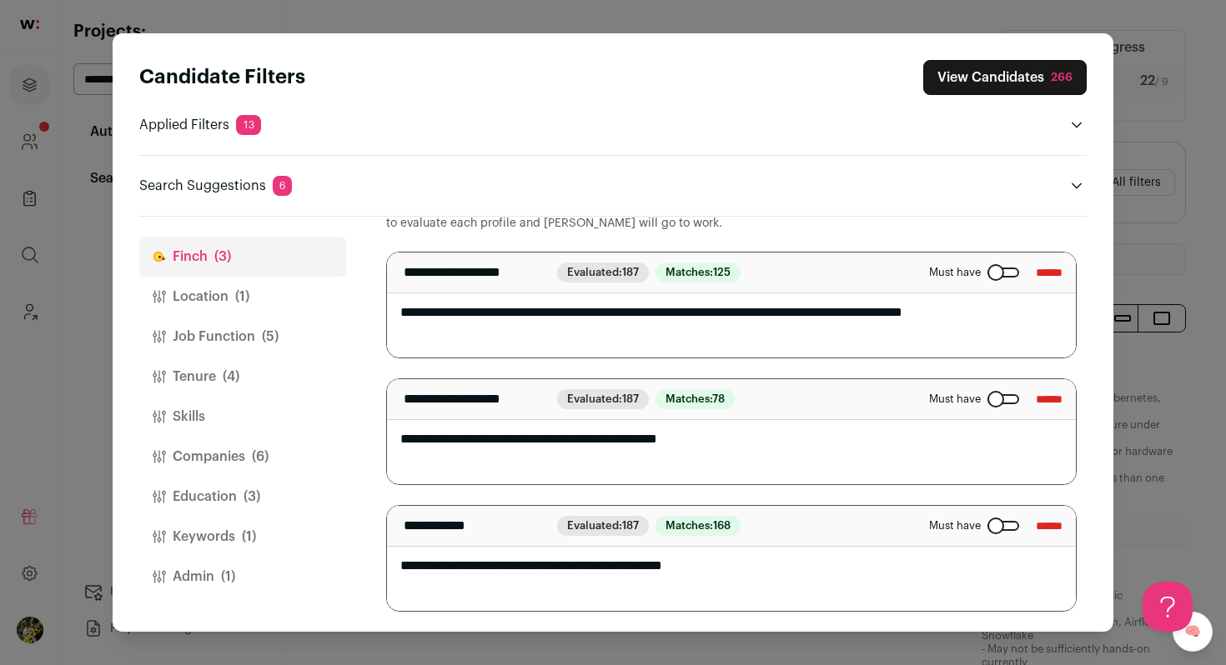
click at [293, 297] on button "Location (1)" at bounding box center [242, 297] width 207 height 40
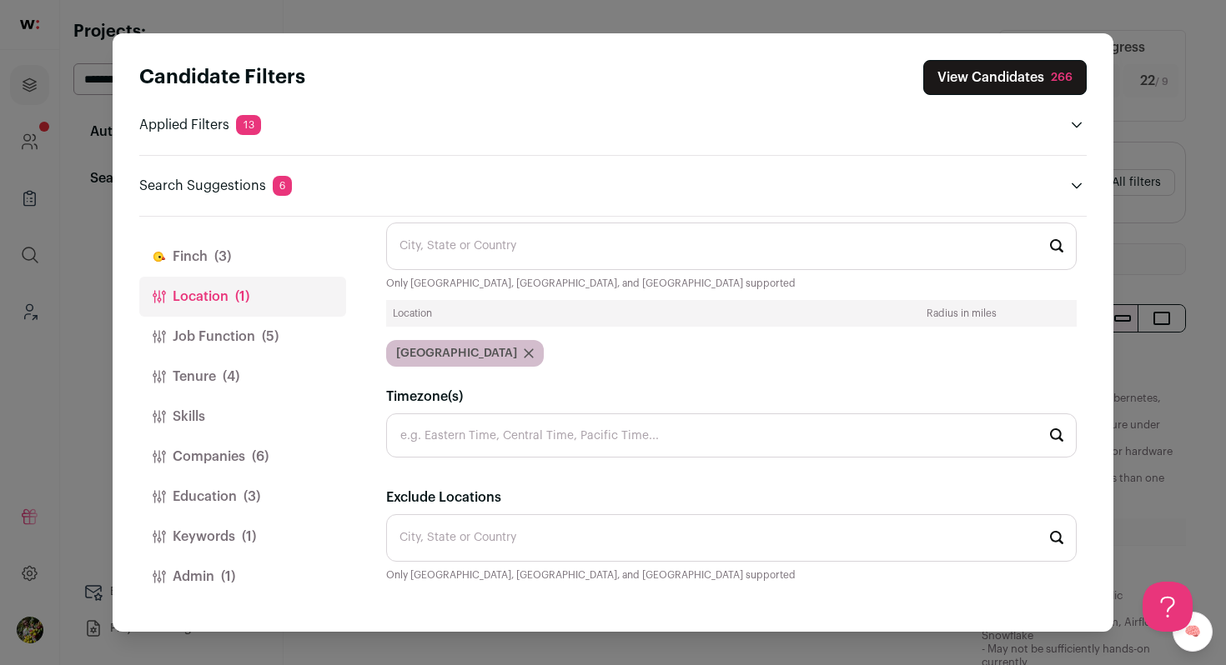
click at [280, 332] on button "Job Function (5)" at bounding box center [242, 337] width 207 height 40
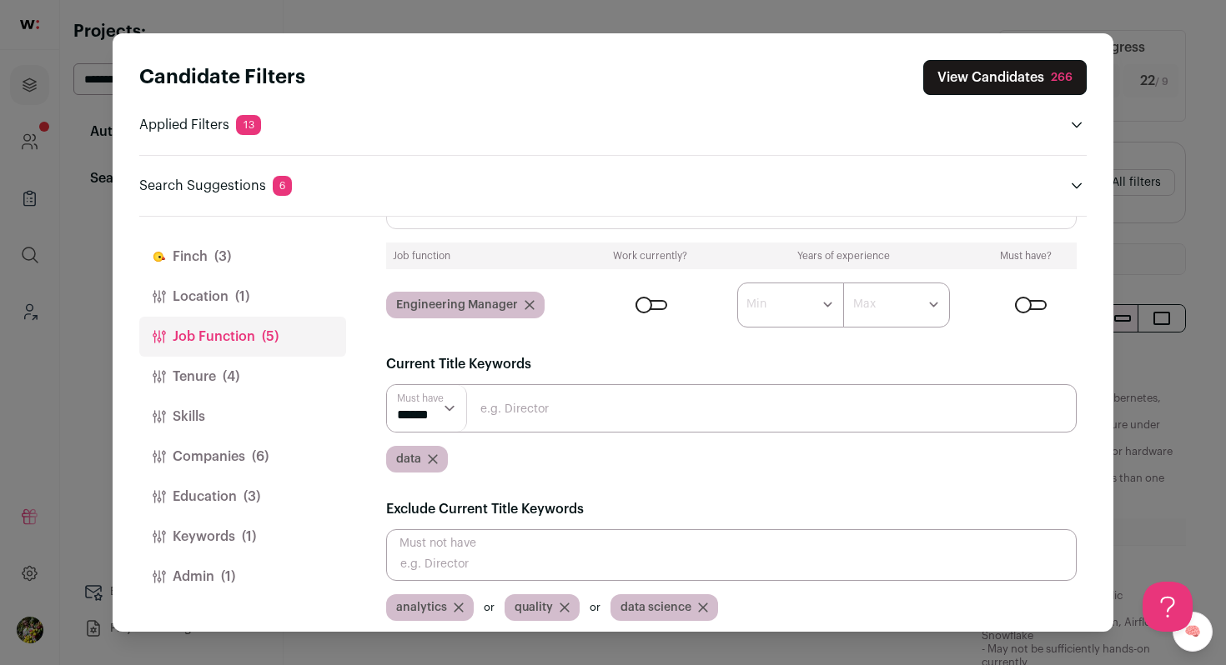
click at [253, 368] on button "Tenure (4)" at bounding box center [242, 377] width 207 height 40
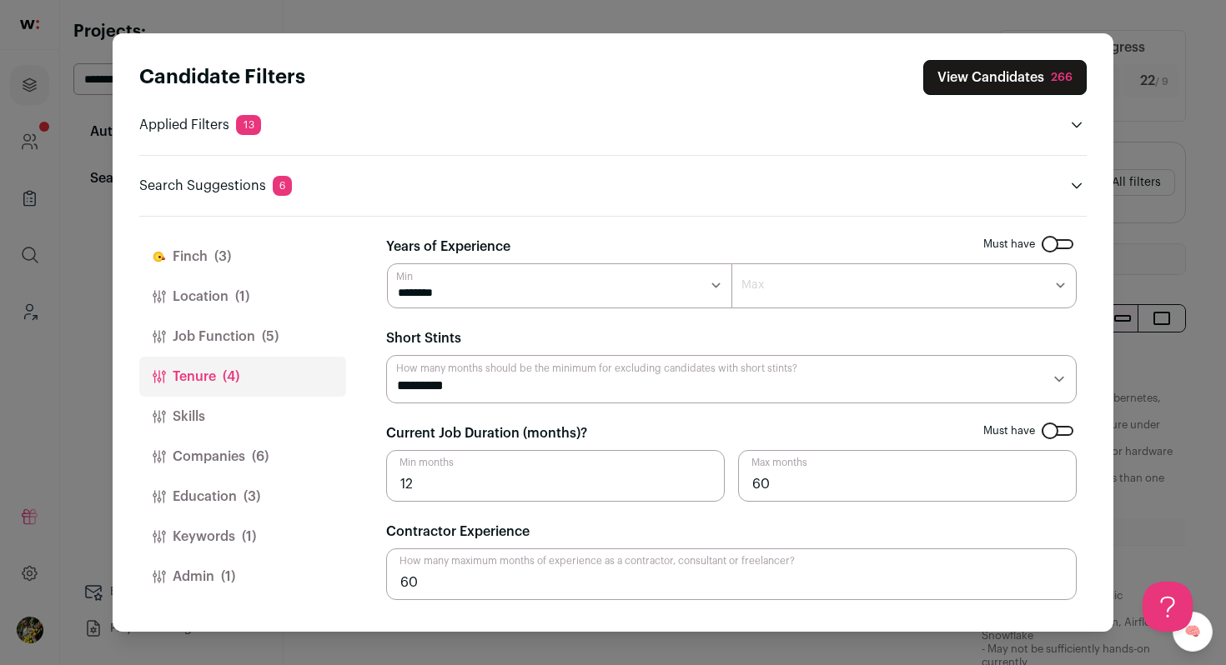
scroll to position [0, 0]
click at [248, 416] on button "Skills" at bounding box center [242, 417] width 207 height 40
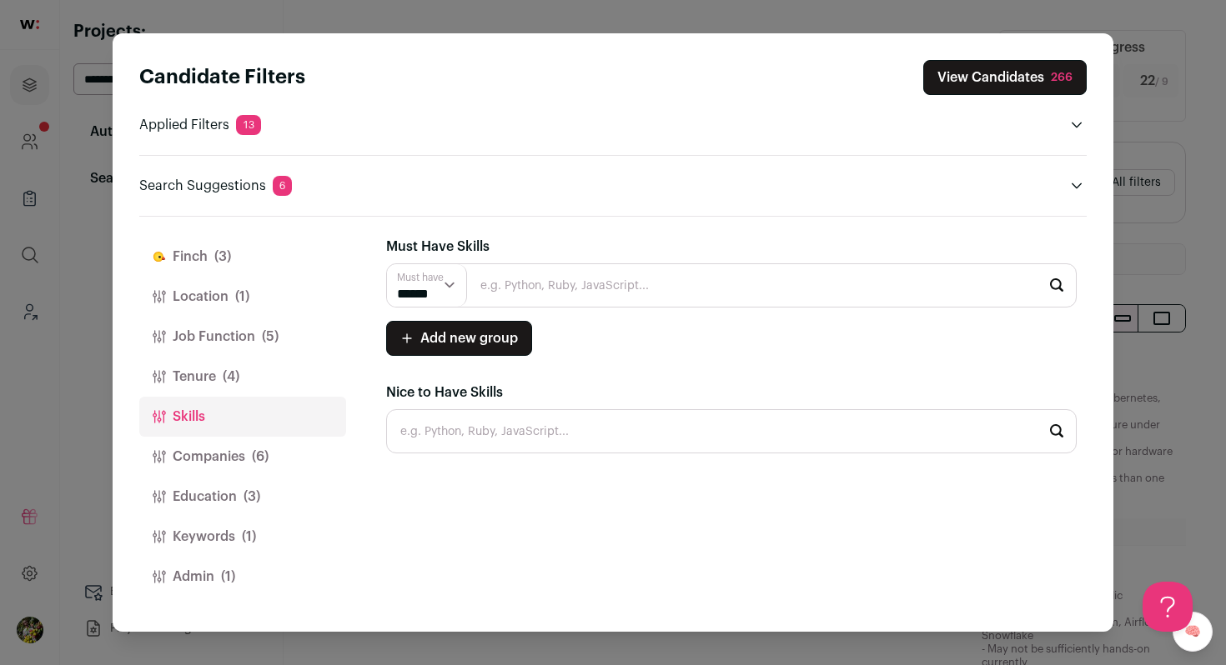
click at [253, 444] on button "Companies (6)" at bounding box center [242, 457] width 207 height 40
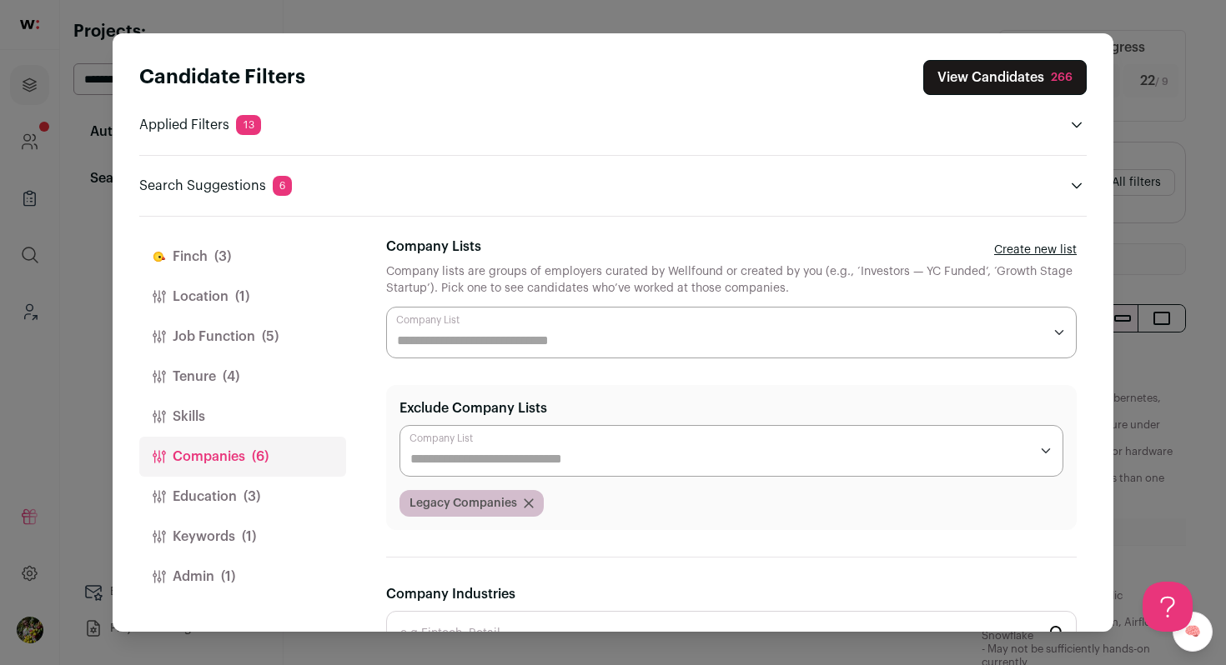
click at [275, 498] on button "Education (3)" at bounding box center [242, 497] width 207 height 40
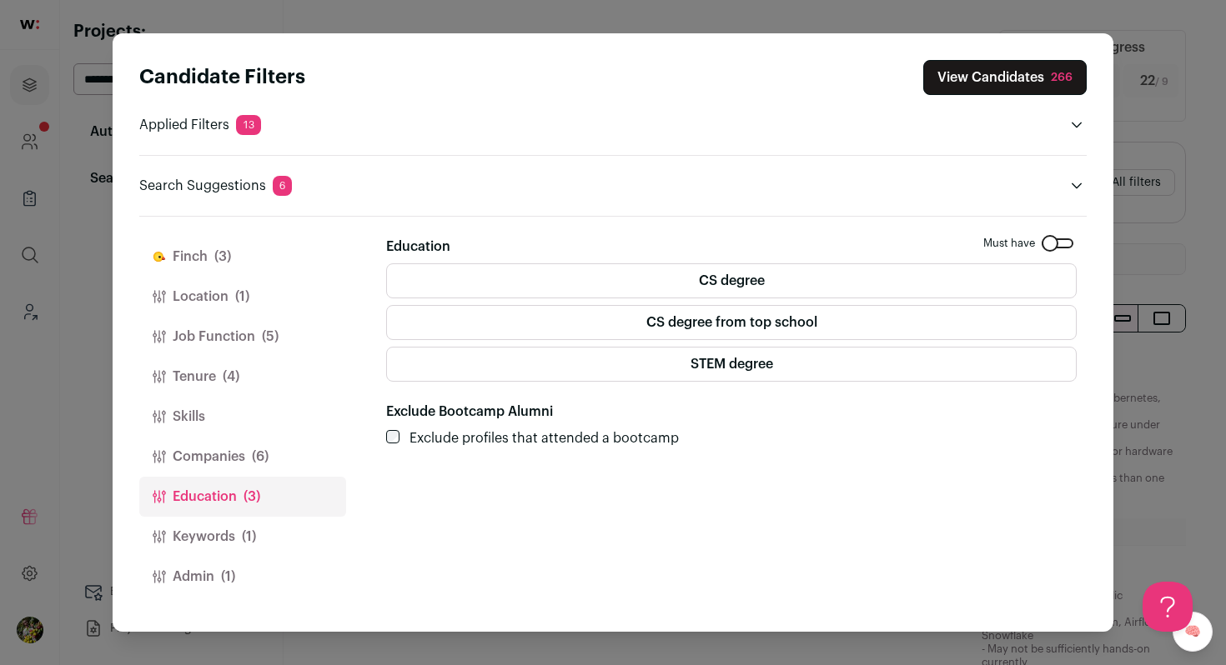
click at [238, 514] on button "Education (3)" at bounding box center [242, 497] width 207 height 40
click at [238, 536] on button "Keywords (1)" at bounding box center [242, 537] width 207 height 40
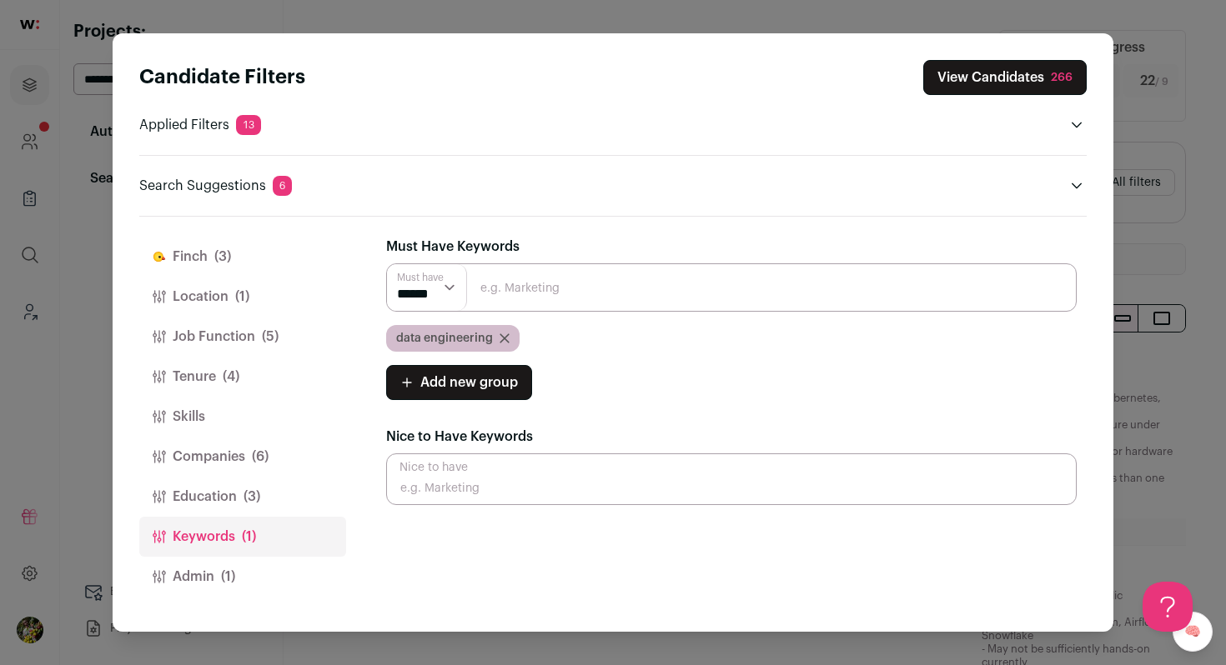
click at [515, 286] on input "Close modal via background" at bounding box center [731, 287] width 690 height 48
type input "a"
type input "data engineer"
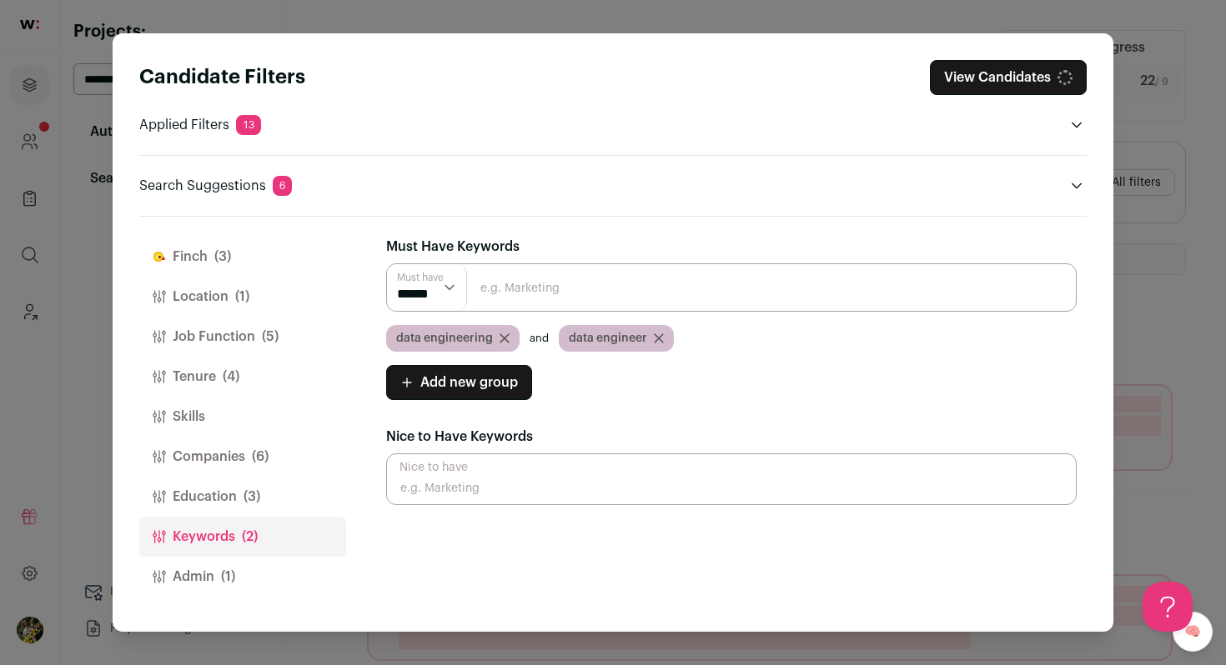
click at [442, 289] on select "****** ******" at bounding box center [427, 287] width 80 height 47
select select "**"
click at [387, 264] on select "****** ******" at bounding box center [427, 287] width 80 height 47
click at [265, 590] on button "Admin (1)" at bounding box center [242, 577] width 207 height 40
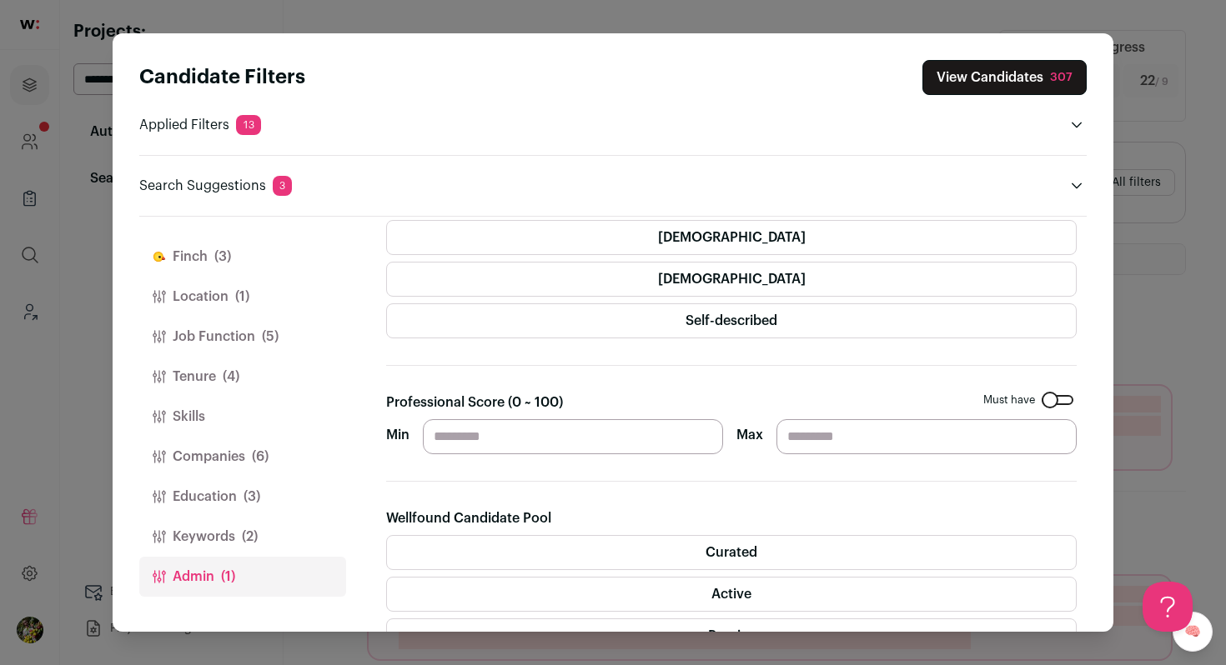
scroll to position [108, 0]
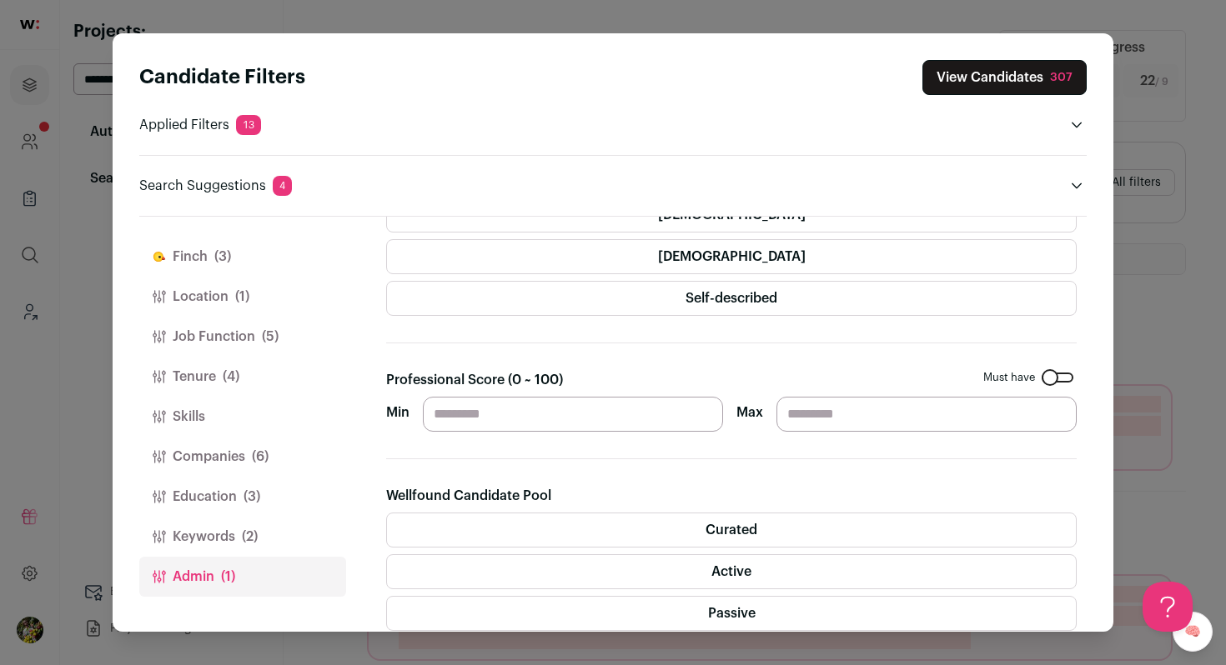
click at [464, 419] on input "**" at bounding box center [573, 414] width 300 height 35
type input "**"
click at [536, 360] on section "Gender Must have Female Male Non-binary Self-described Professional Score (0 ~ …" at bounding box center [731, 542] width 690 height 826
click at [253, 529] on span "(2)" at bounding box center [250, 537] width 16 height 20
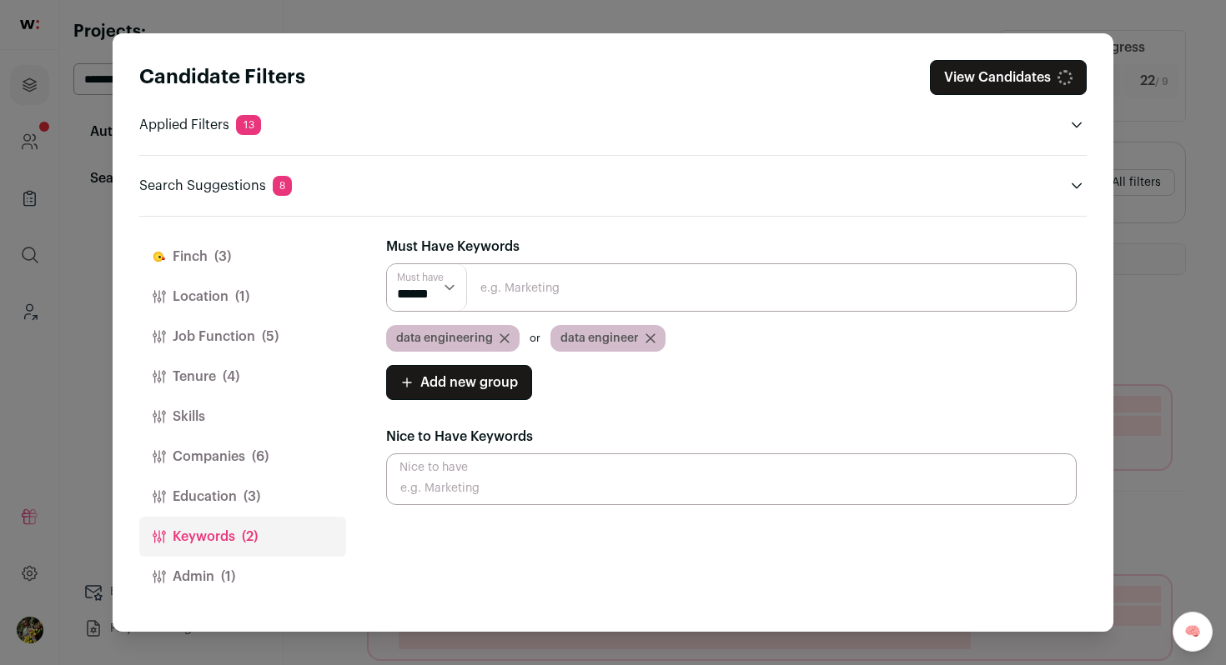
click at [261, 494] on button "Education (3)" at bounding box center [242, 497] width 207 height 40
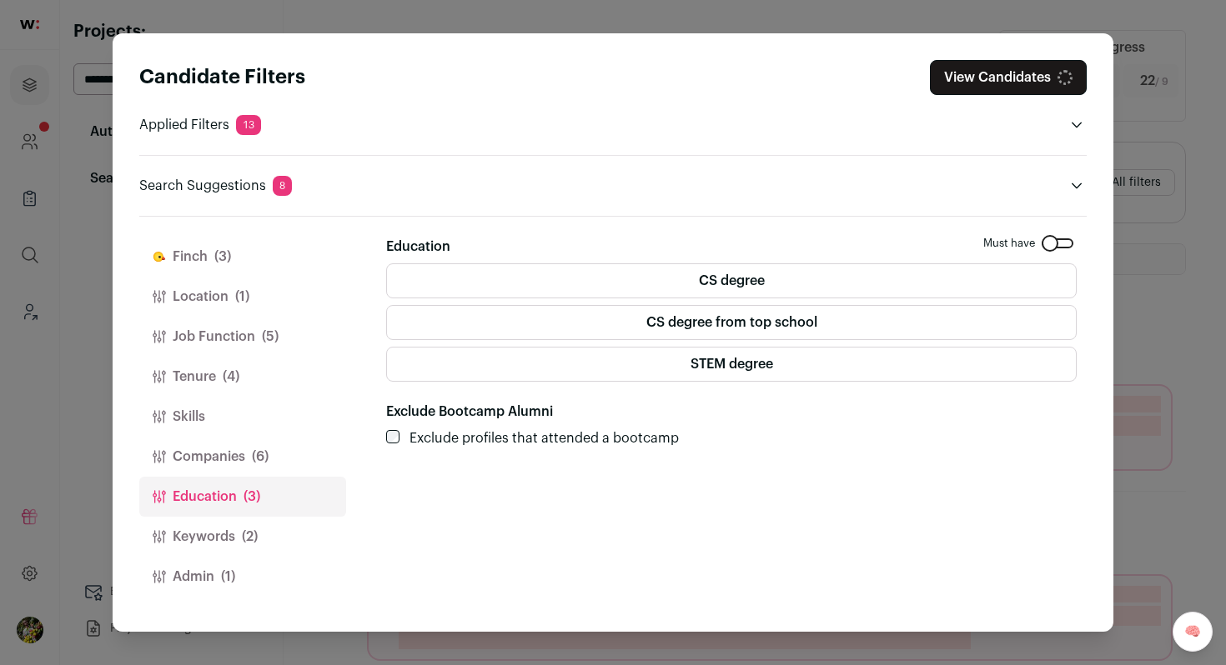
click at [271, 439] on button "Companies (6)" at bounding box center [242, 457] width 207 height 40
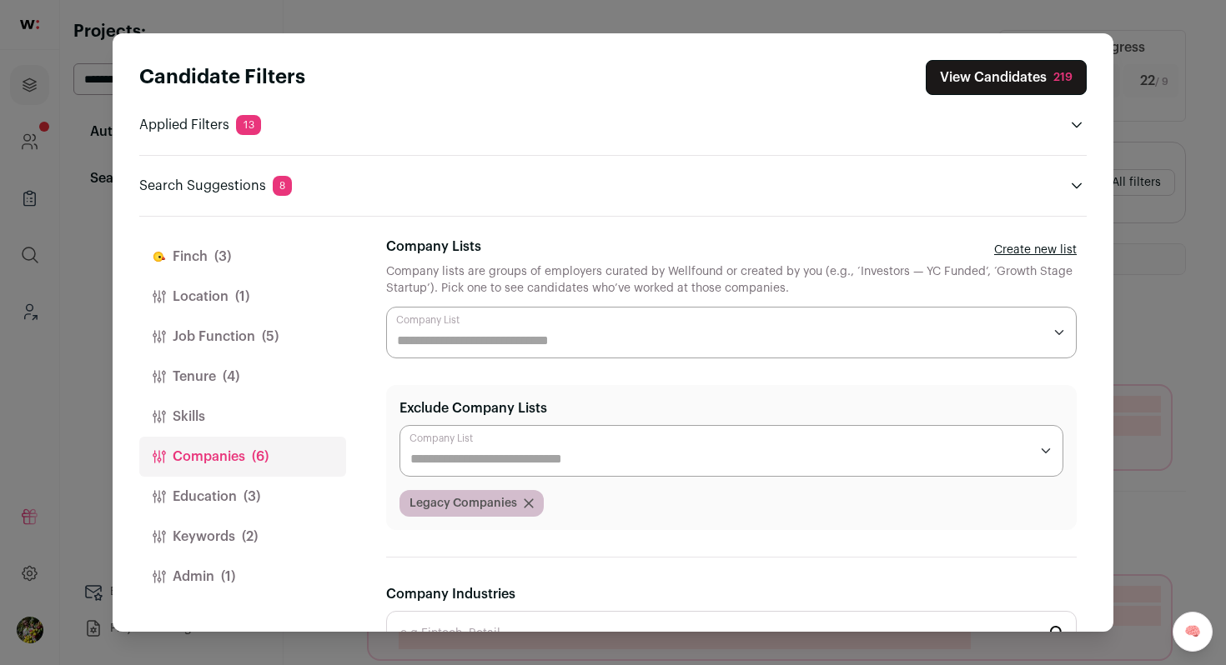
click at [275, 414] on button "Skills" at bounding box center [242, 417] width 207 height 40
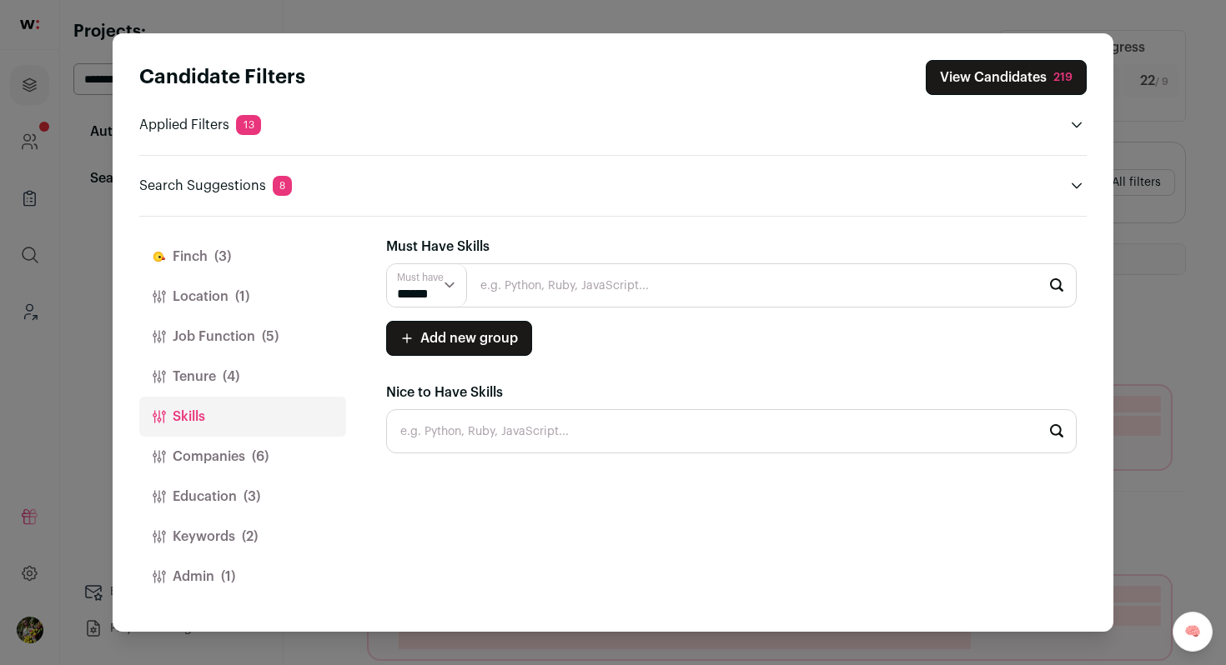
click at [273, 371] on button "Tenure (4)" at bounding box center [242, 377] width 207 height 40
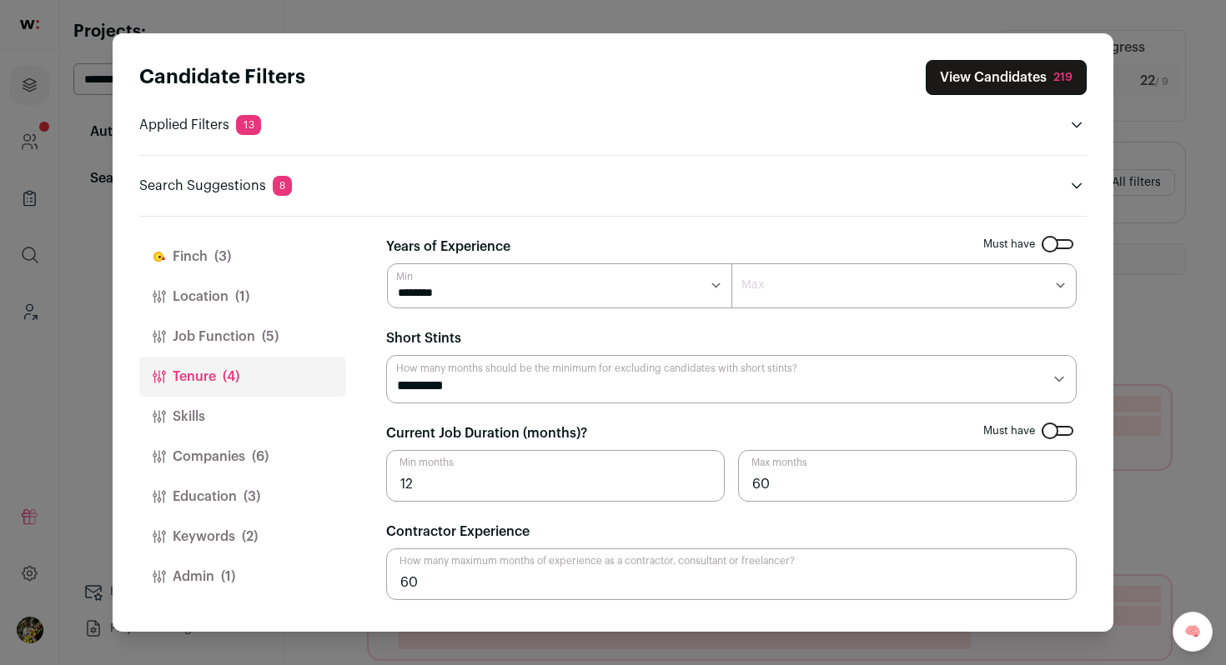
click at [275, 342] on span "(5)" at bounding box center [270, 337] width 17 height 20
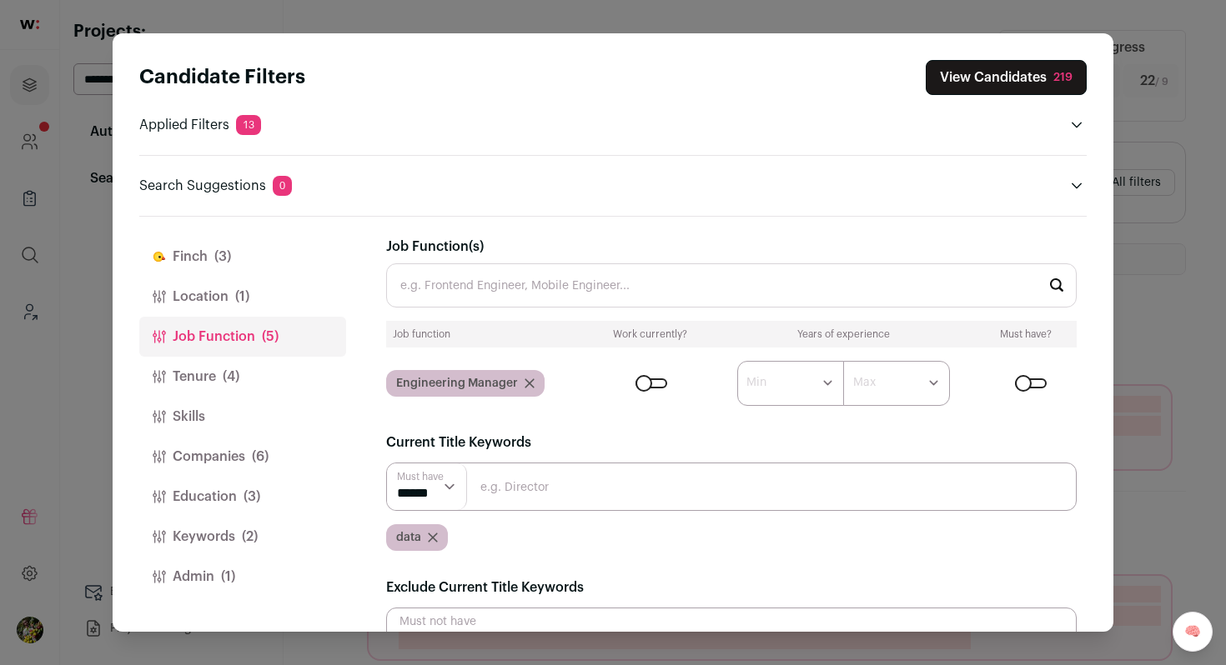
click at [261, 284] on button "Location (1)" at bounding box center [242, 297] width 207 height 40
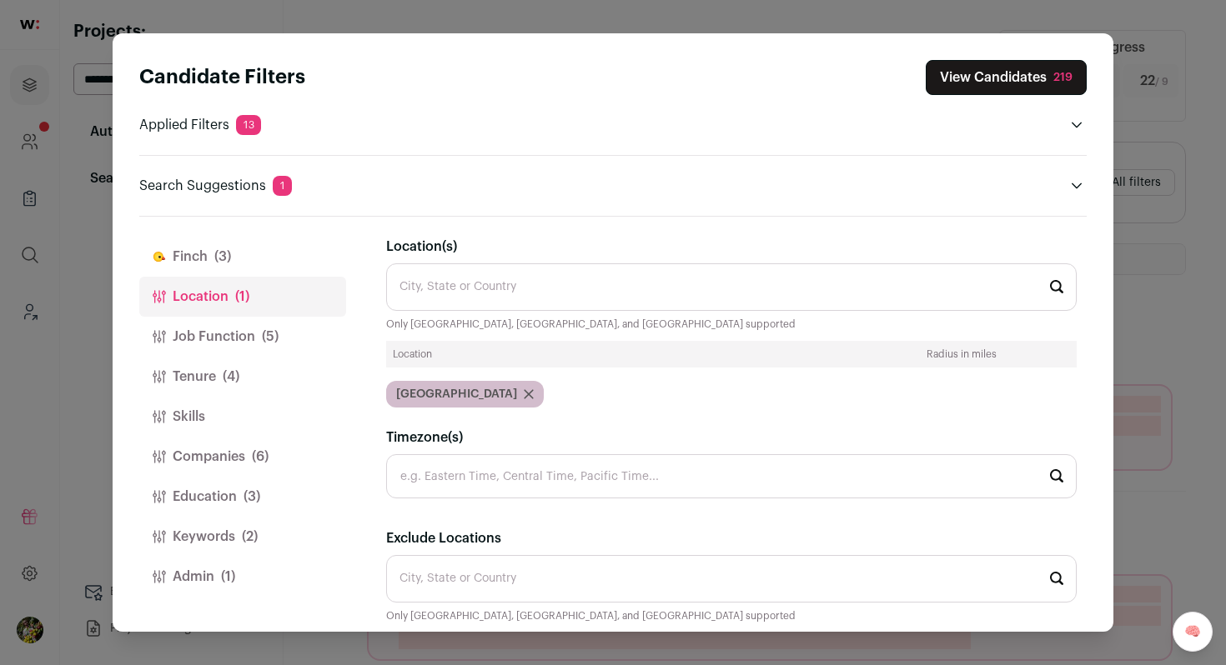
click at [255, 254] on button "Finch (3)" at bounding box center [242, 257] width 207 height 40
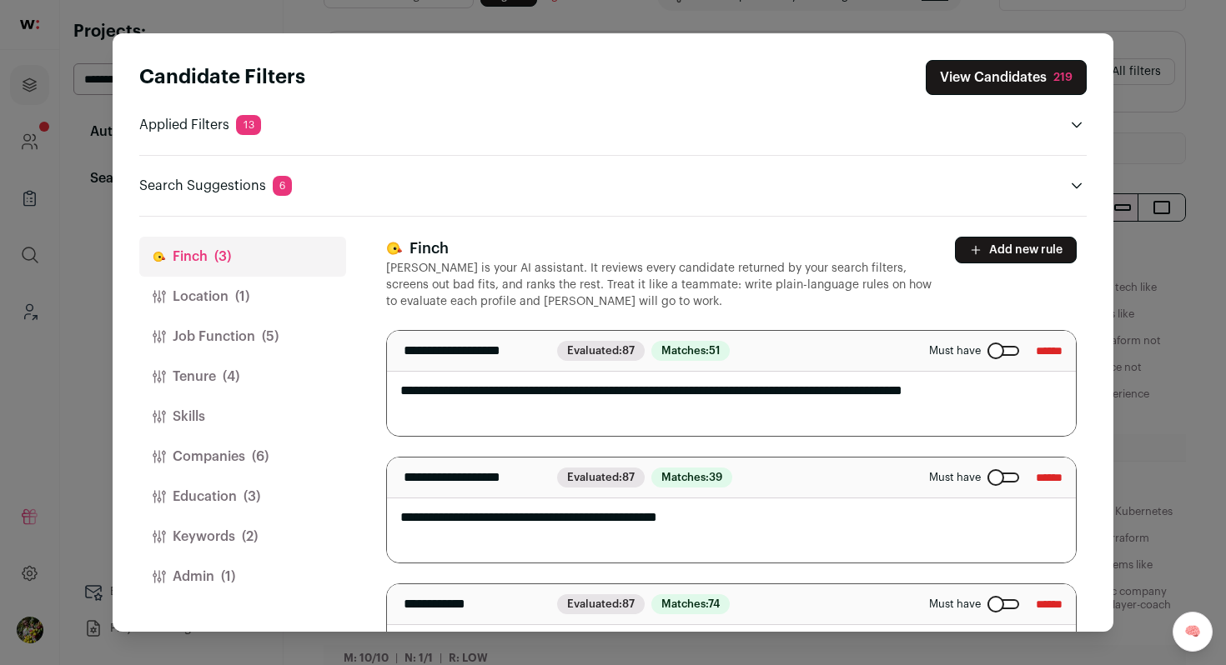
click at [1015, 86] on button "View Candidates 219" at bounding box center [1006, 77] width 161 height 35
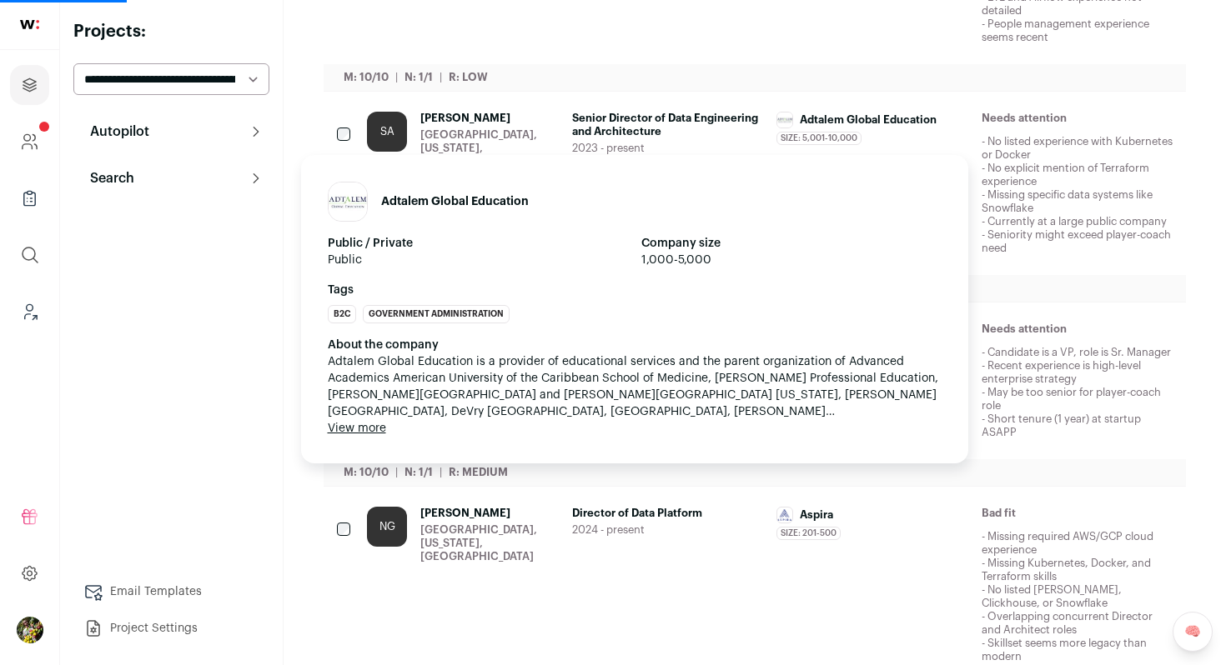
scroll to position [494, 0]
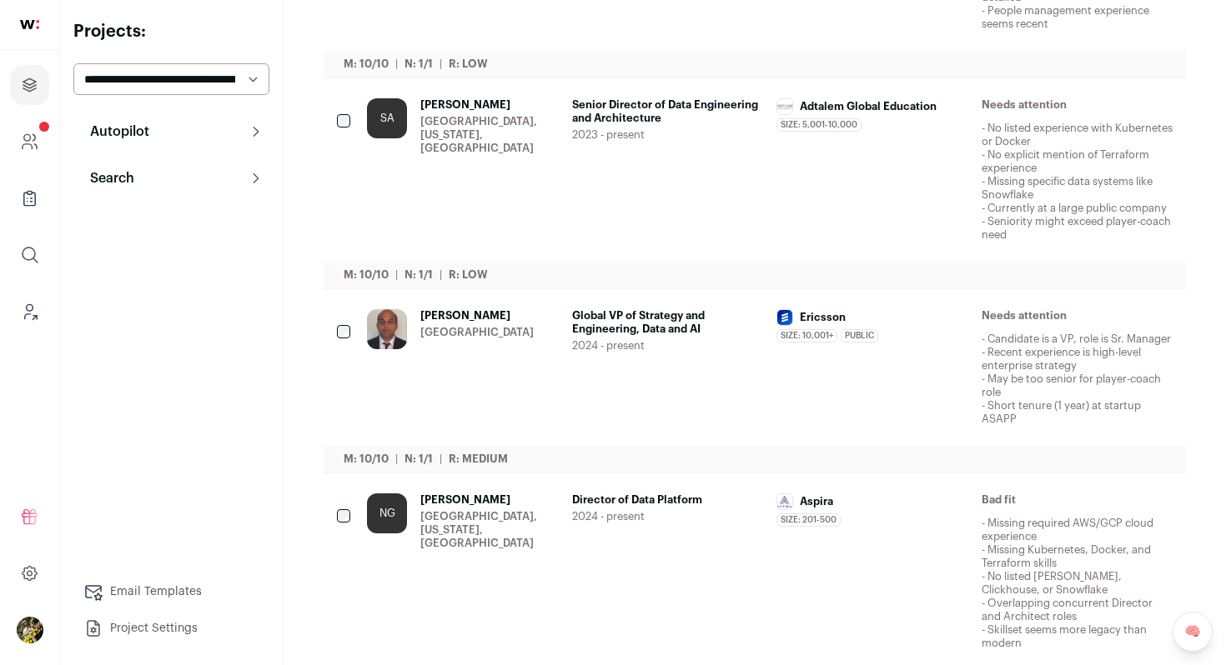
click at [1025, 322] on icon "Hide" at bounding box center [1023, 317] width 20 height 20
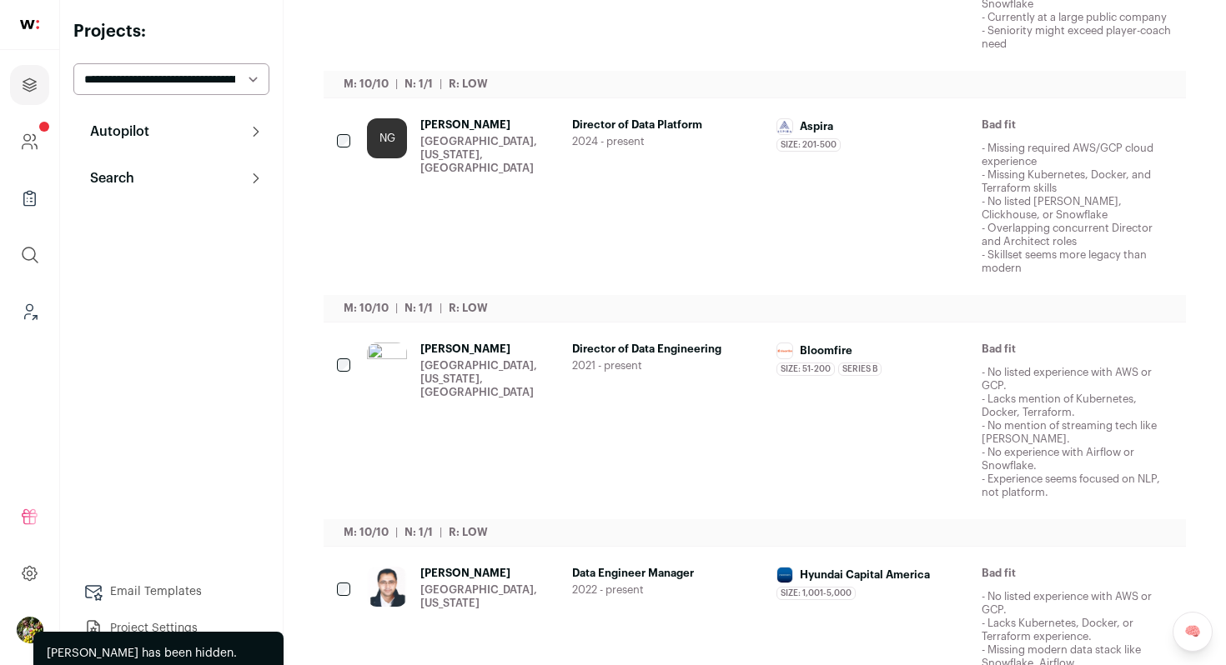
scroll to position [708, 0]
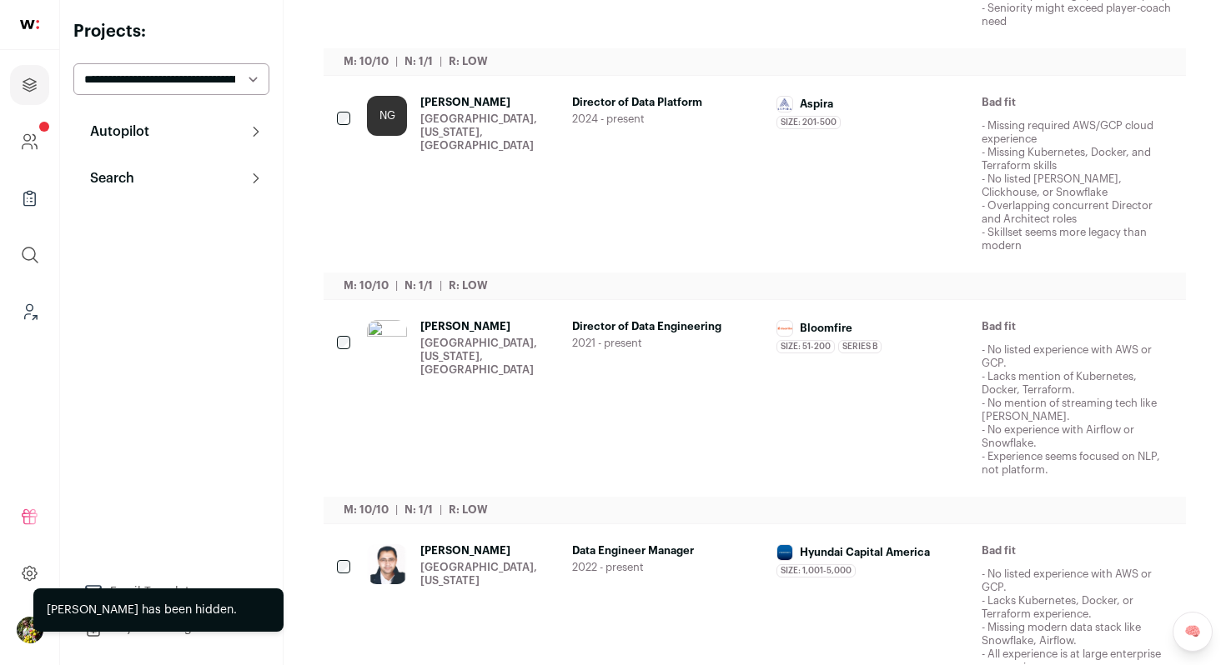
click at [940, 154] on div "Aspira Size: 201-500 Aspira's size has been 201-500 employees during Nish's tim…" at bounding box center [872, 174] width 192 height 157
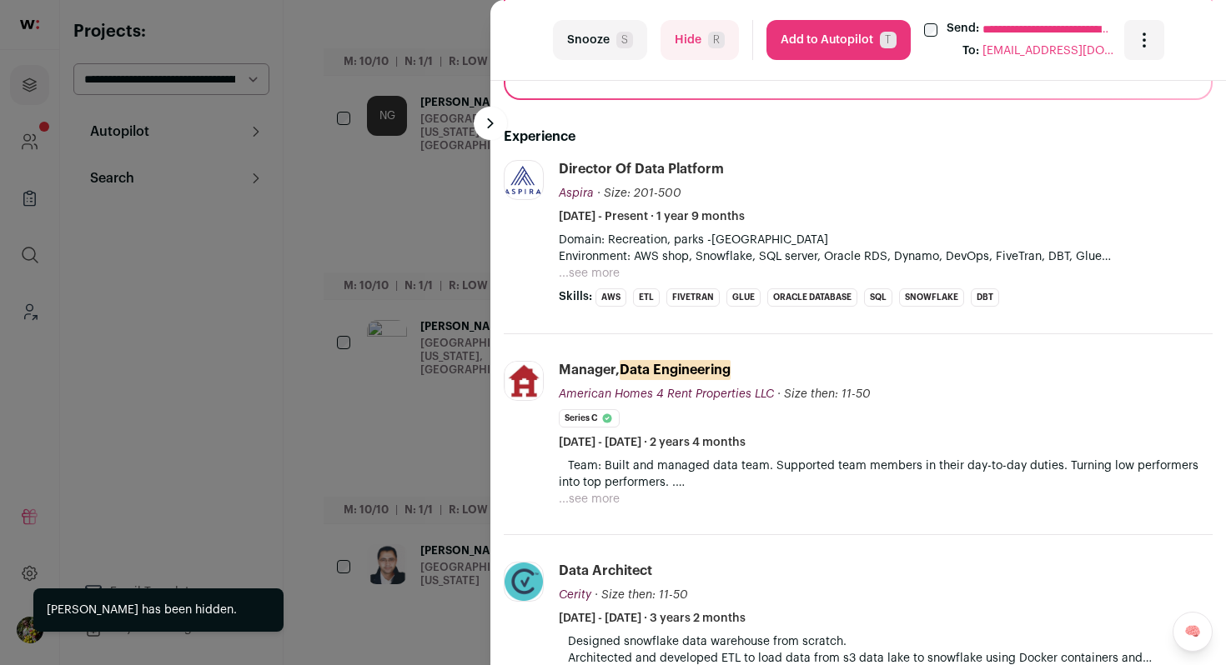
scroll to position [499, 0]
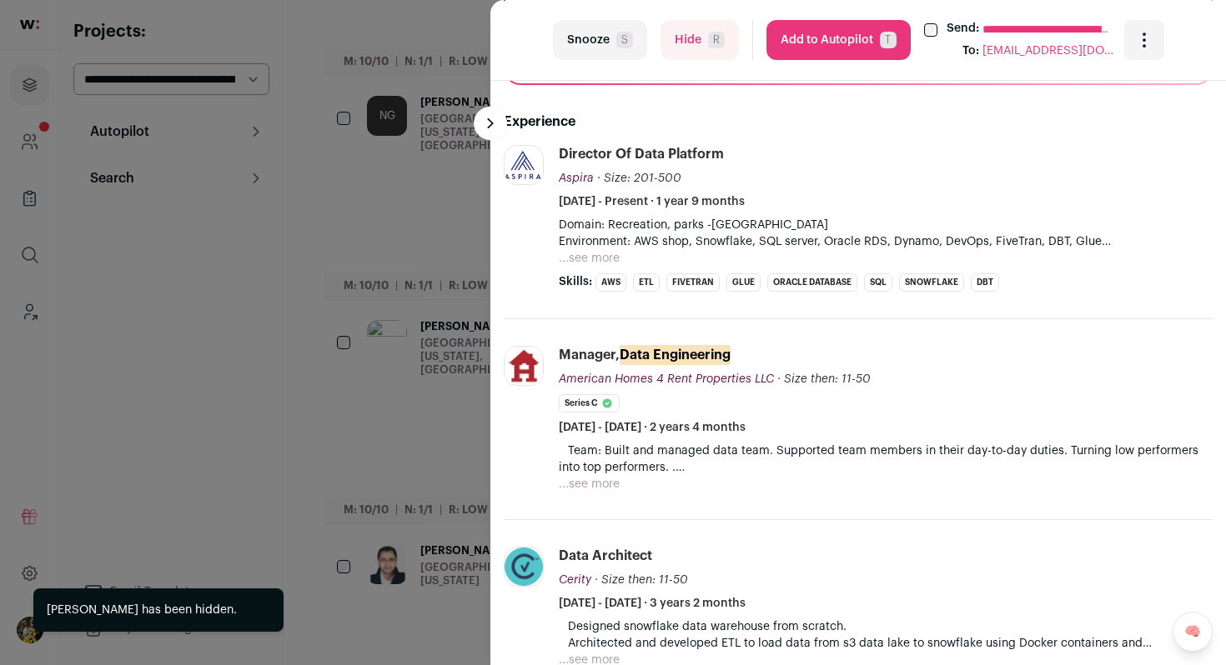
click at [602, 259] on button "...see more" at bounding box center [589, 258] width 61 height 17
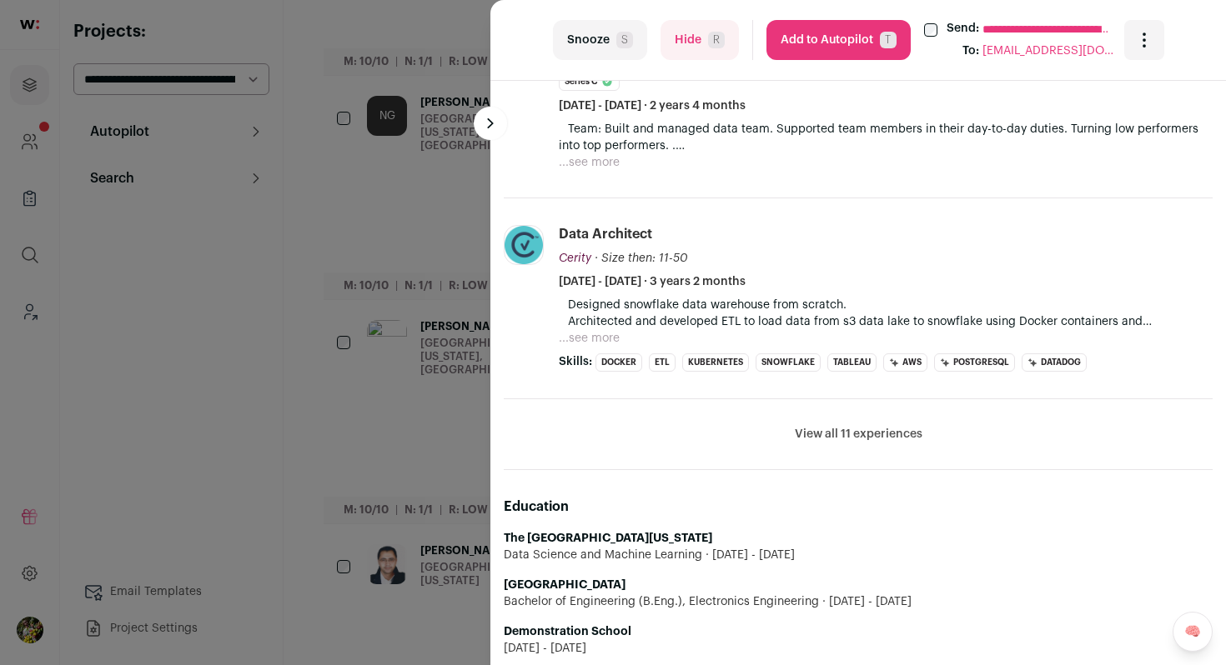
scroll to position [944, 0]
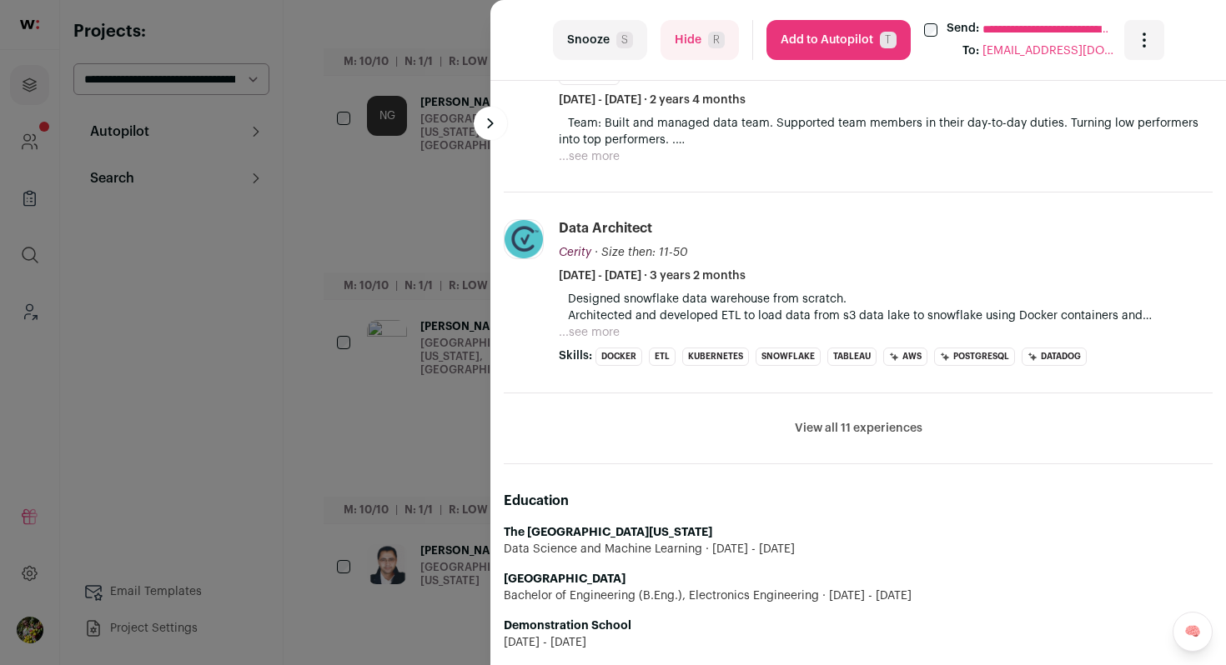
click at [835, 424] on button "View all 11 experiences" at bounding box center [859, 428] width 128 height 17
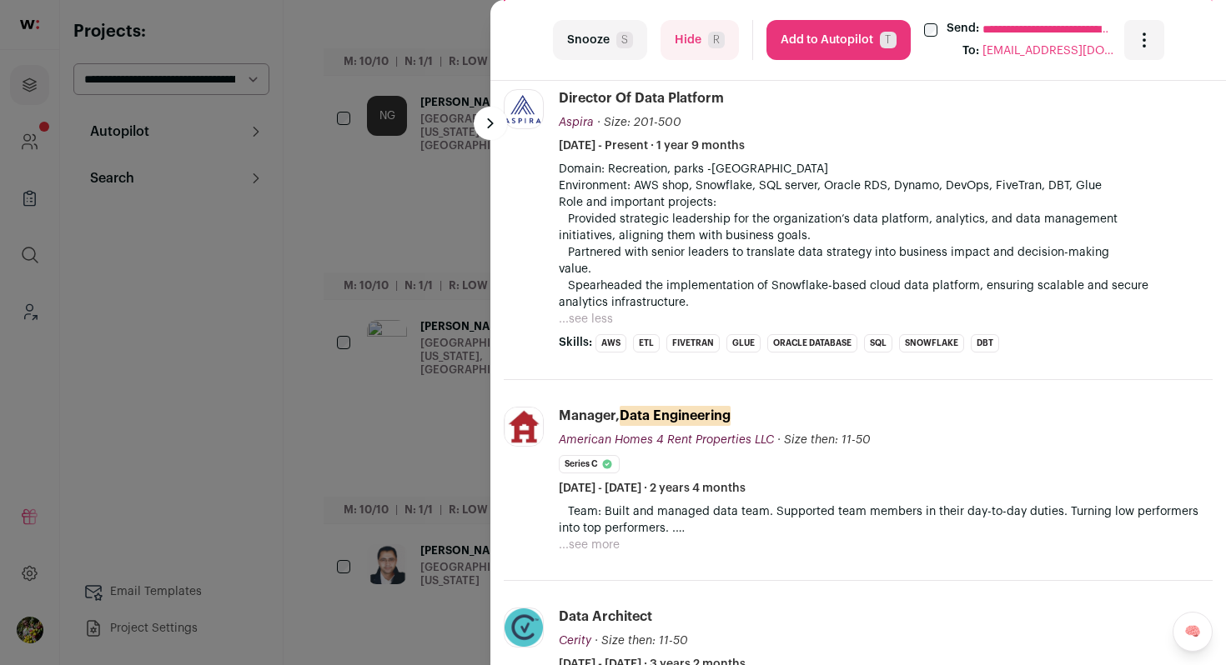
scroll to position [554, 0]
click at [694, 43] on button "Hide R" at bounding box center [699, 40] width 78 height 40
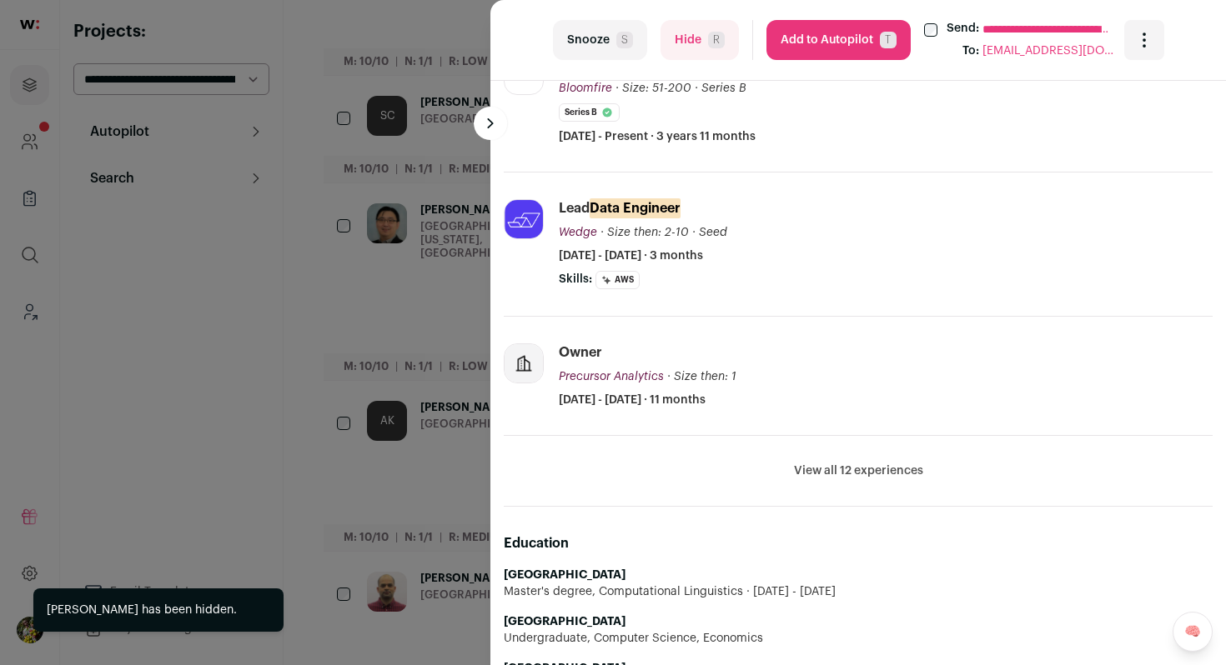
scroll to position [597, 0]
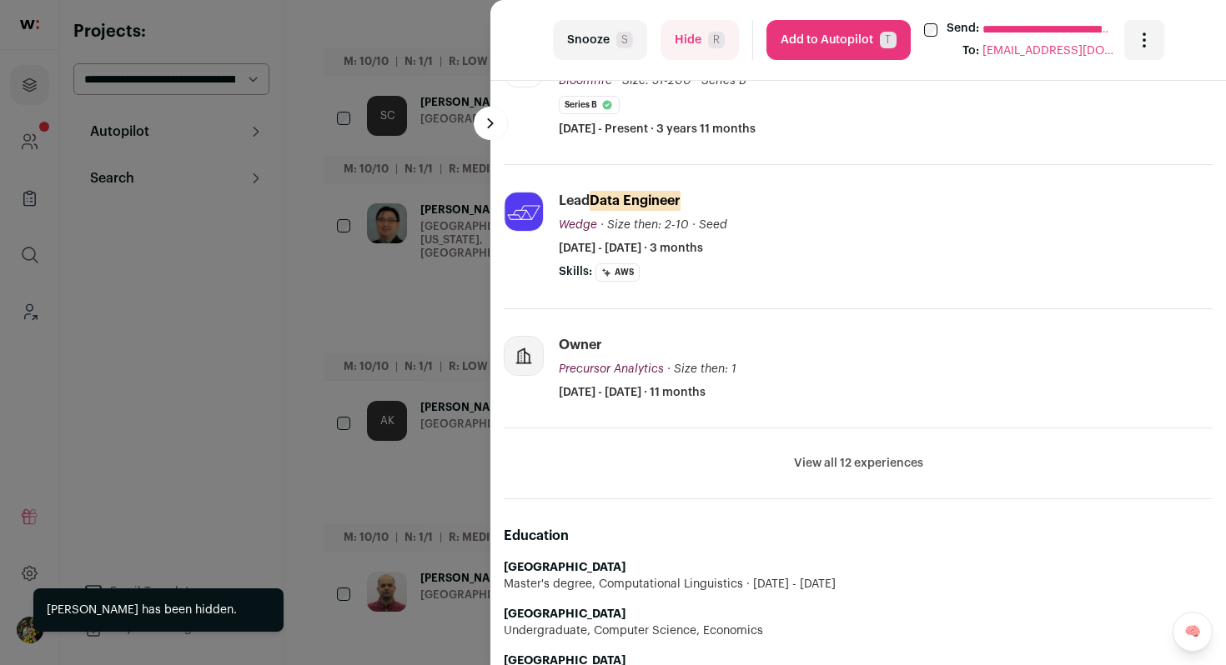
click at [861, 467] on button "View all 12 experiences" at bounding box center [858, 463] width 129 height 17
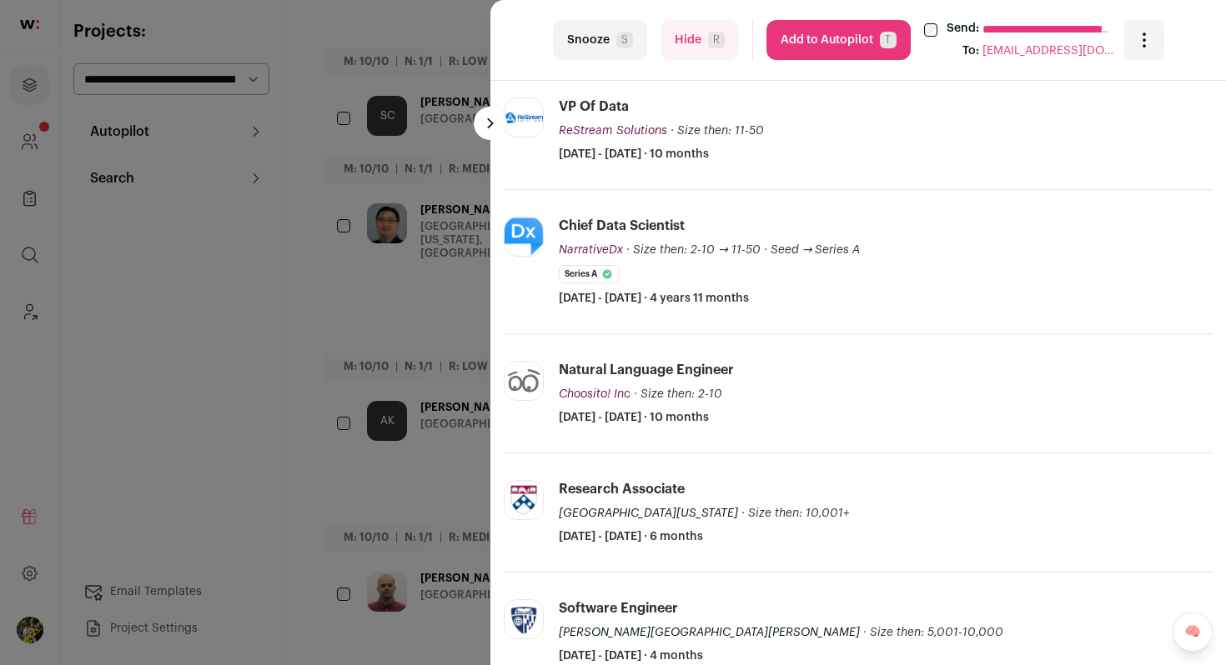
scroll to position [986, 0]
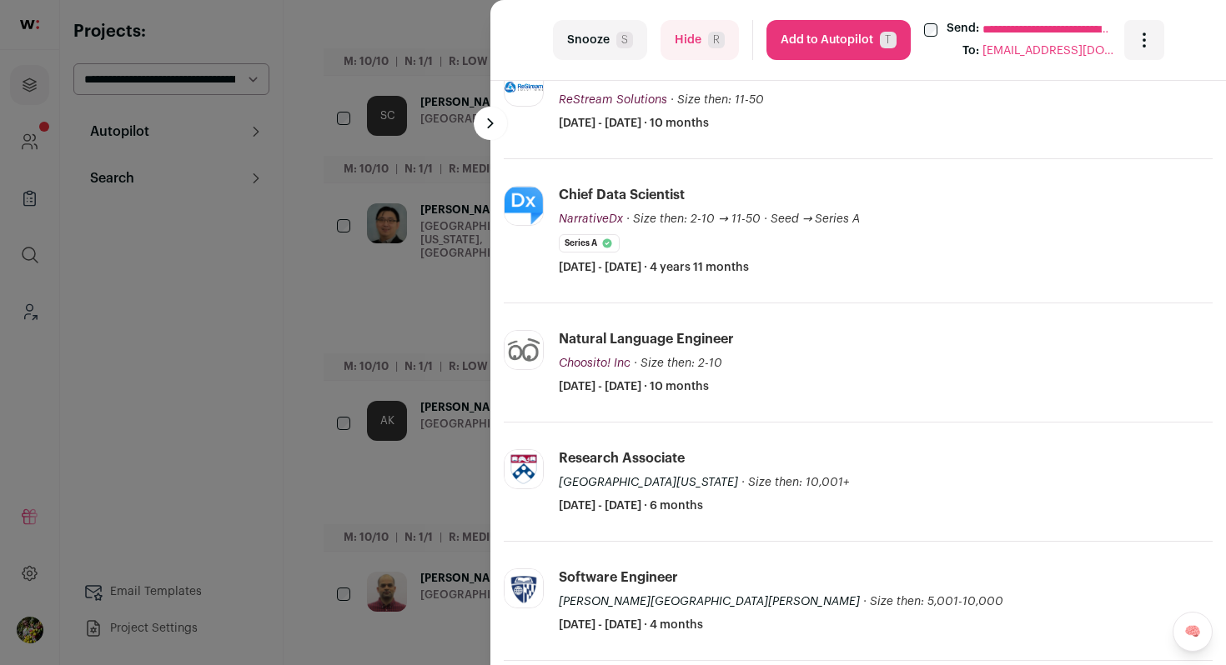
click at [676, 30] on button "Hide R" at bounding box center [699, 40] width 78 height 40
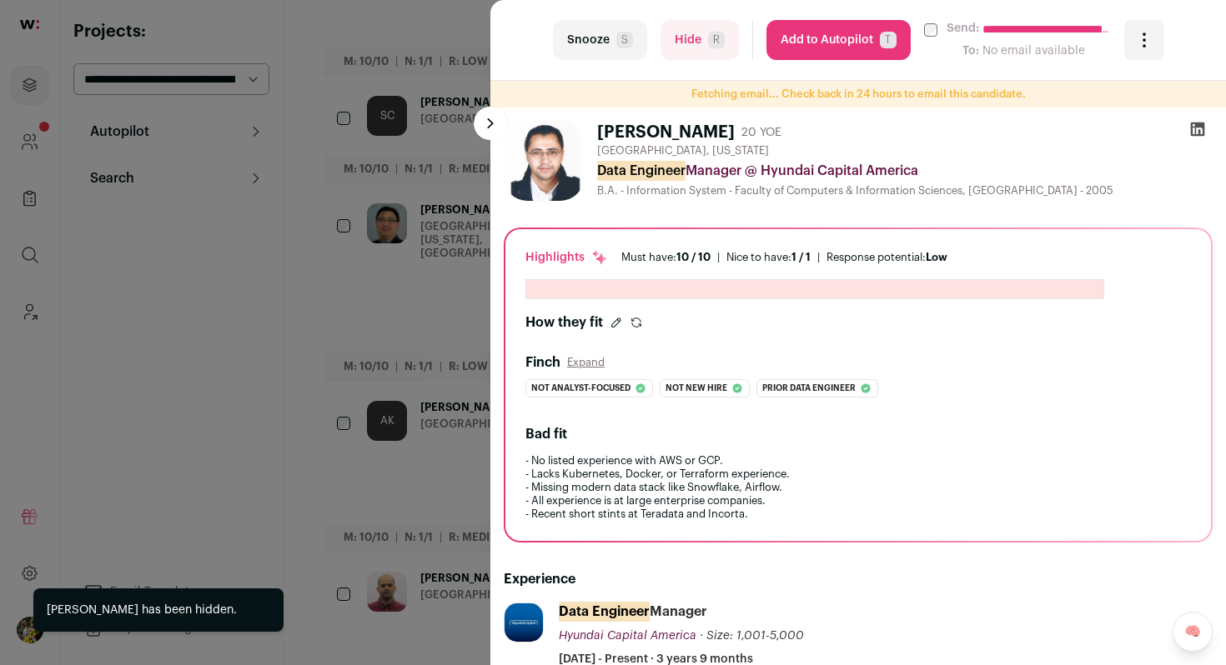
click at [676, 30] on button "Hide R" at bounding box center [699, 40] width 78 height 40
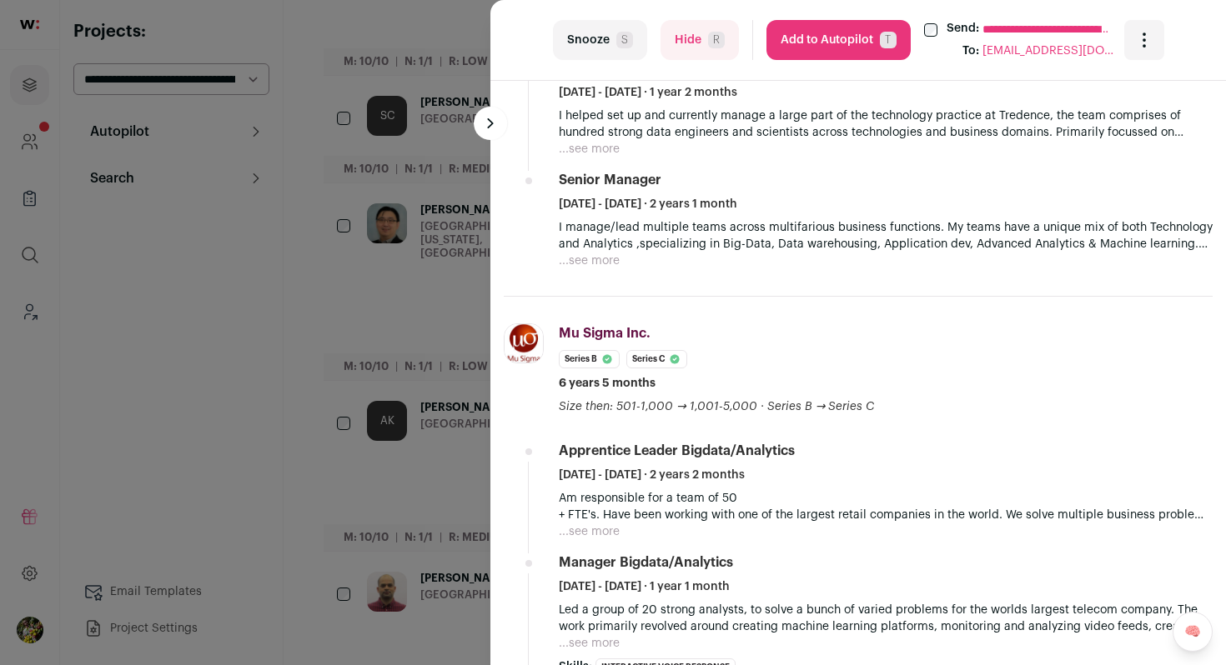
scroll to position [935, 0]
click at [610, 253] on button "...see more" at bounding box center [589, 259] width 61 height 17
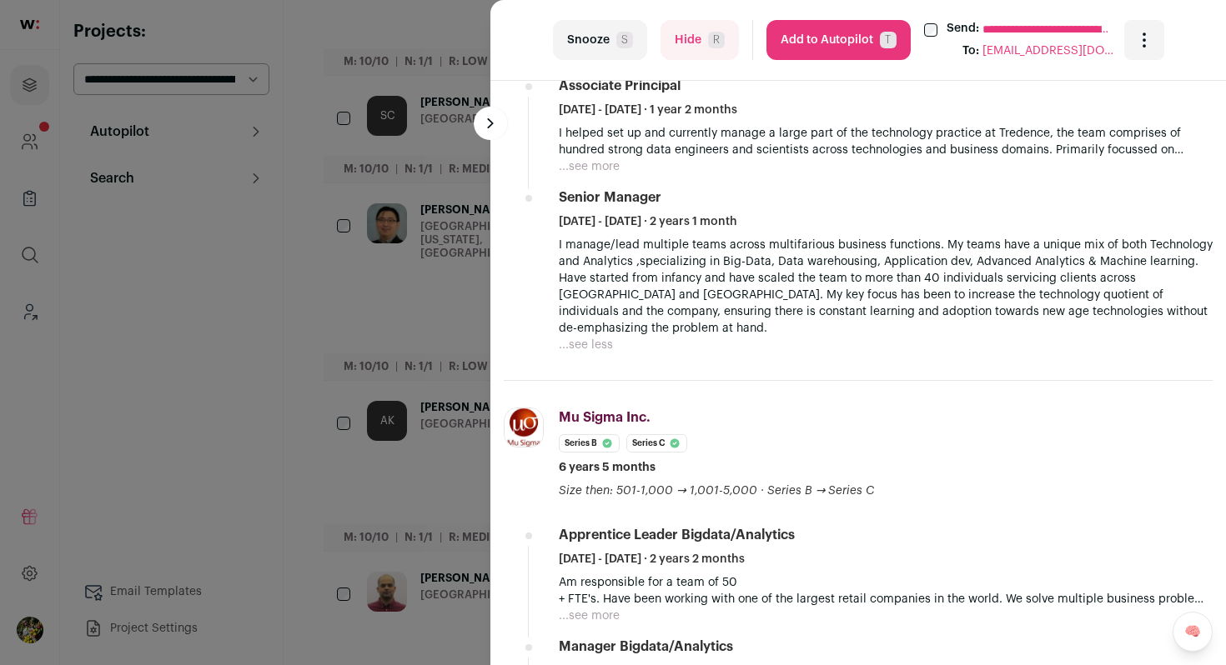
scroll to position [888, 0]
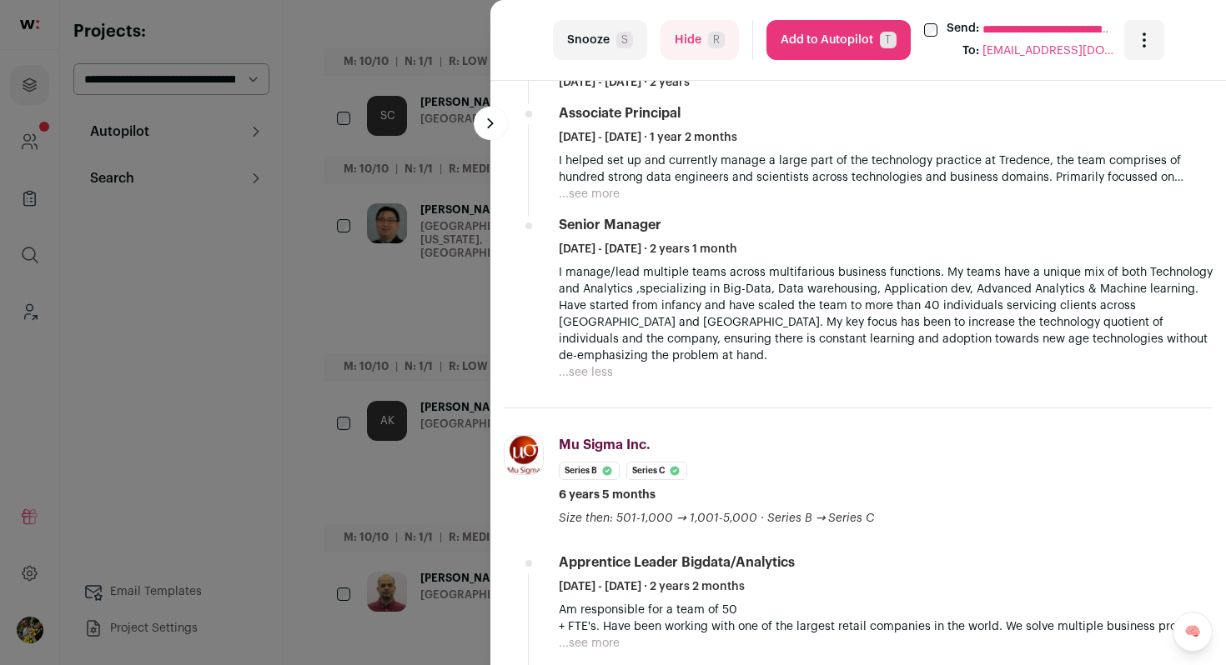
click at [596, 203] on ul "Vice President - Data Engineering January 2022 - Present · 3 years 9 months Dir…" at bounding box center [886, 187] width 654 height 387
click at [596, 197] on button "...see more" at bounding box center [589, 194] width 61 height 17
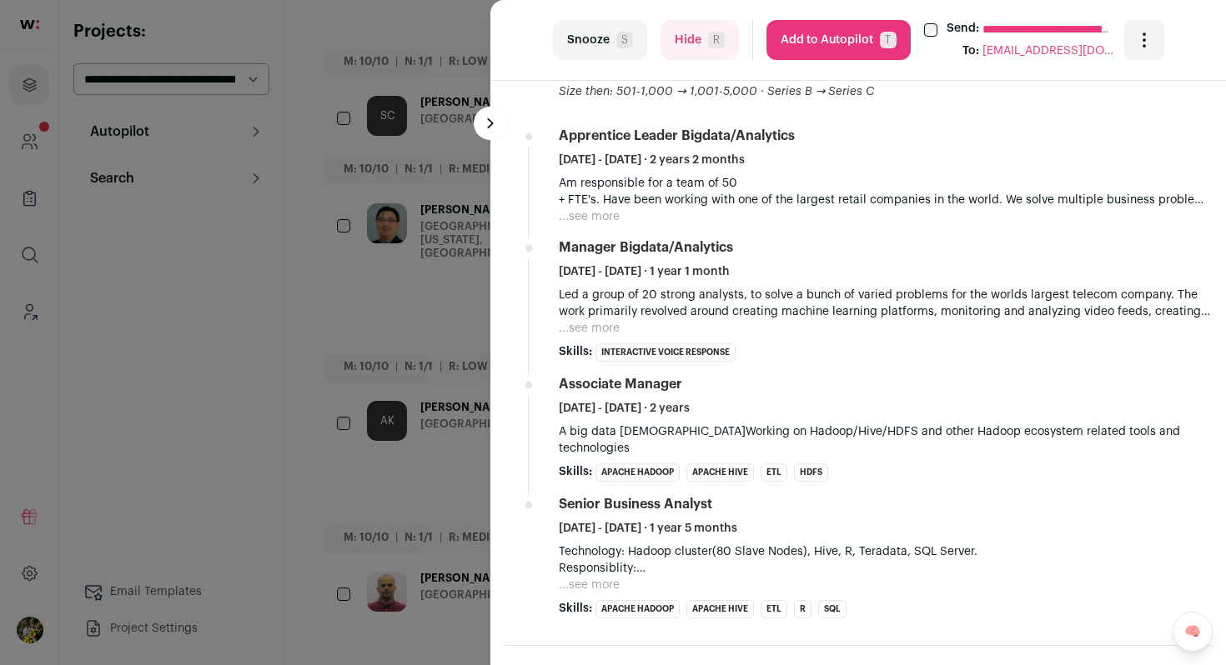
scroll to position [1409, 0]
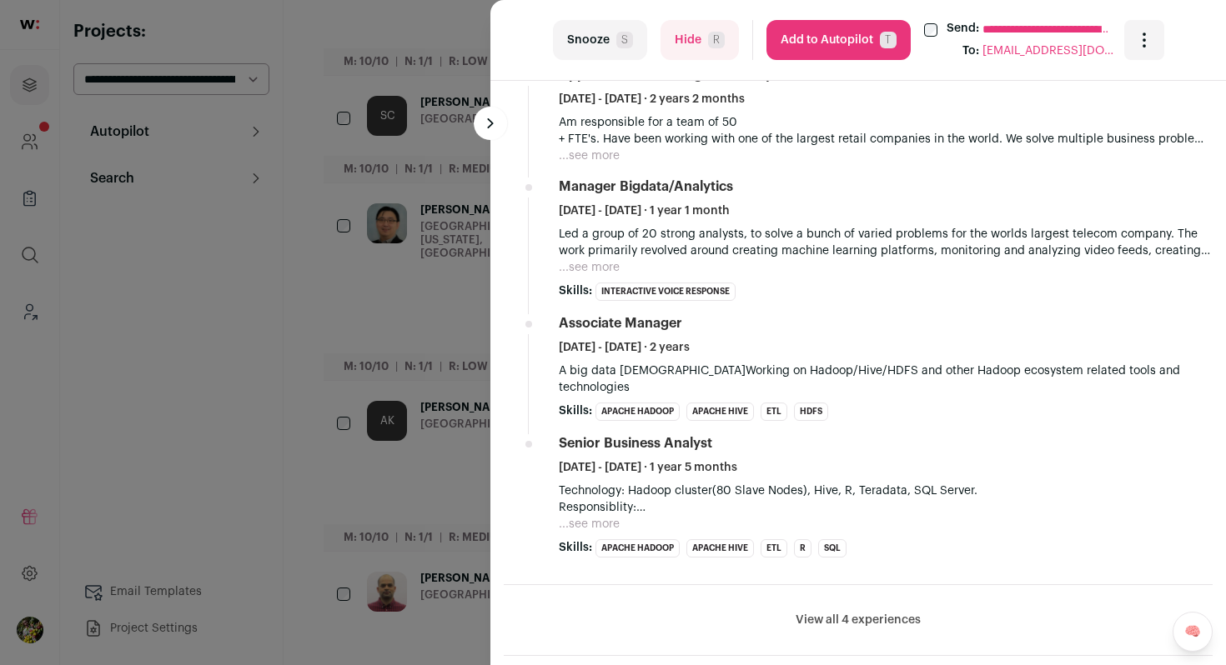
click at [706, 27] on button "Hide R" at bounding box center [699, 40] width 78 height 40
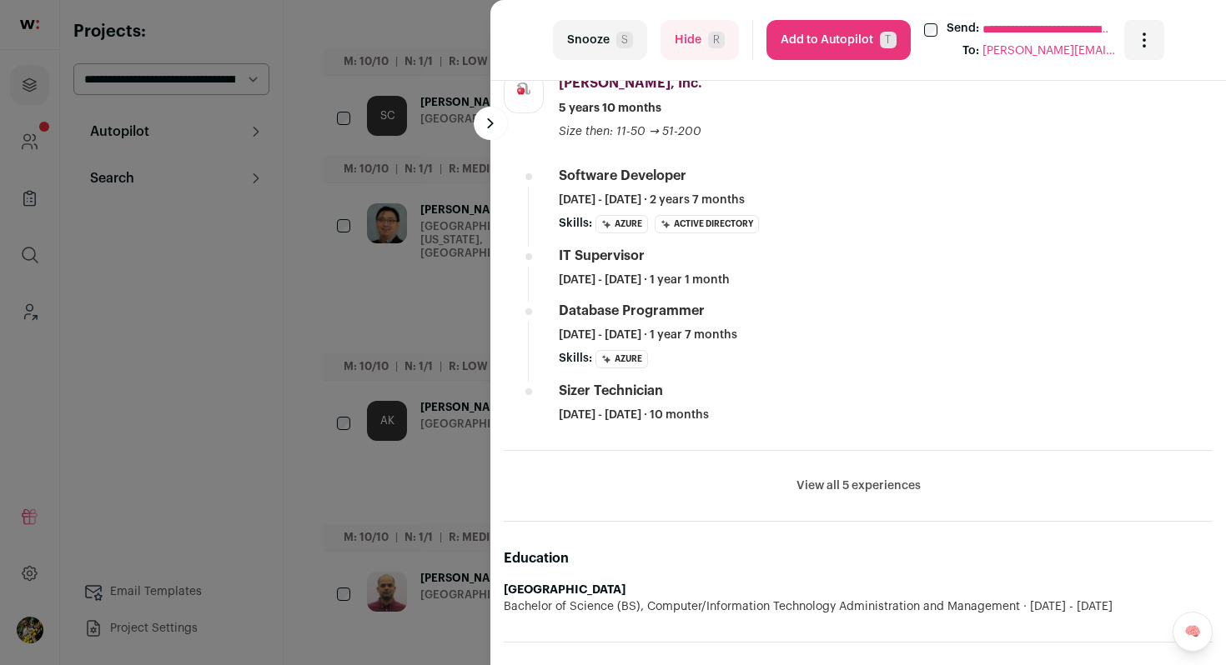
scroll to position [1061, 0]
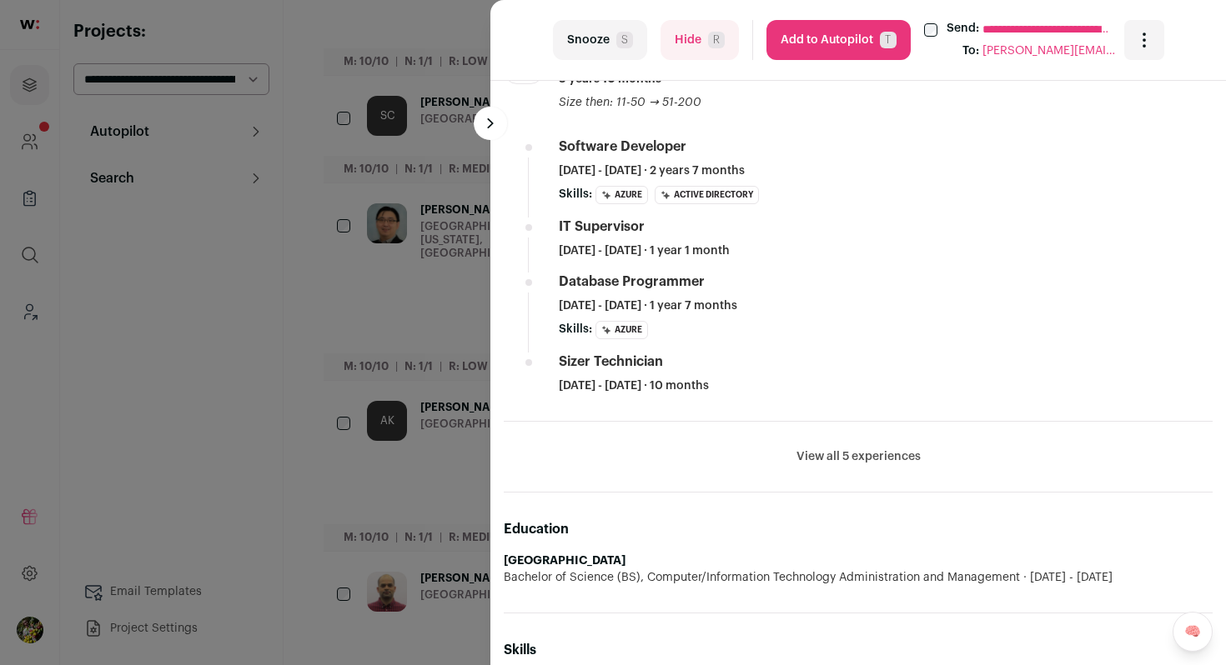
click at [820, 454] on button "View all 5 experiences" at bounding box center [858, 457] width 124 height 17
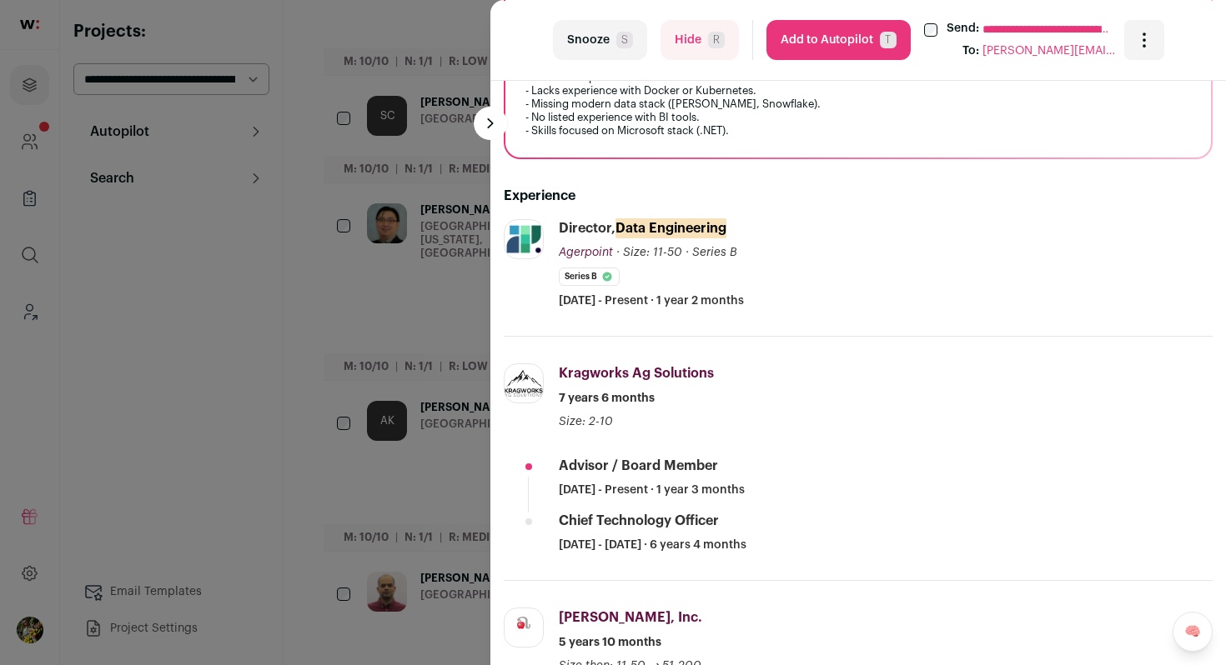
scroll to position [494, 0]
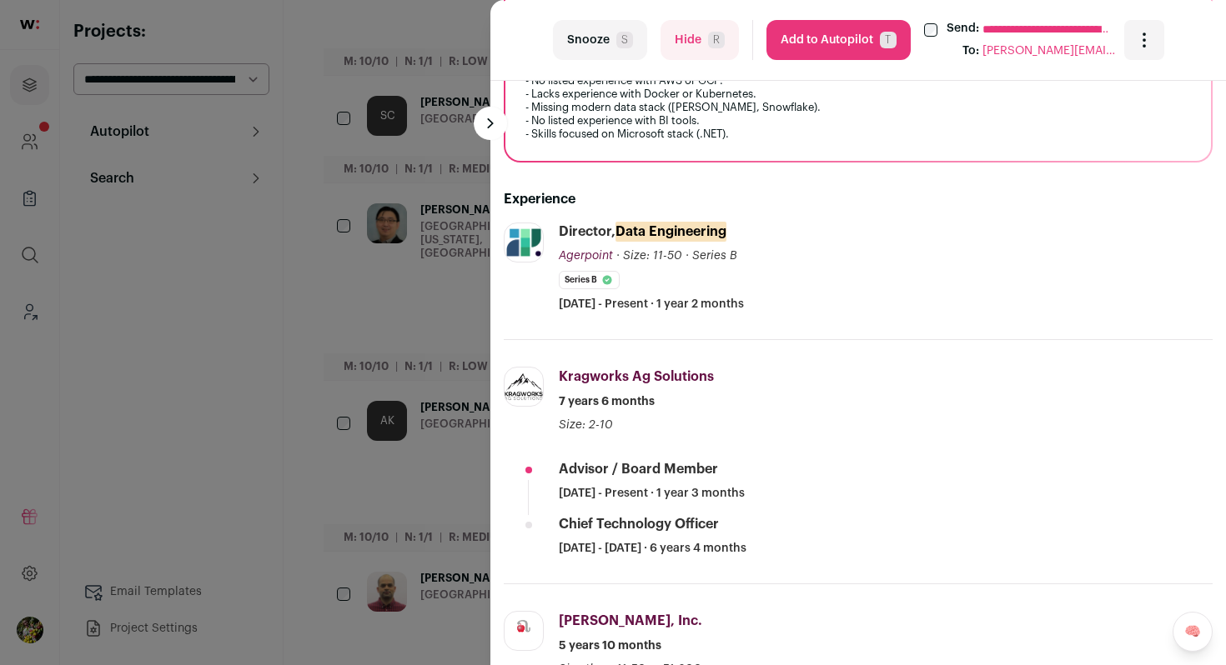
click at [677, 60] on div "**********" at bounding box center [857, 40] width 735 height 81
click at [680, 53] on button "Hide R" at bounding box center [699, 40] width 78 height 40
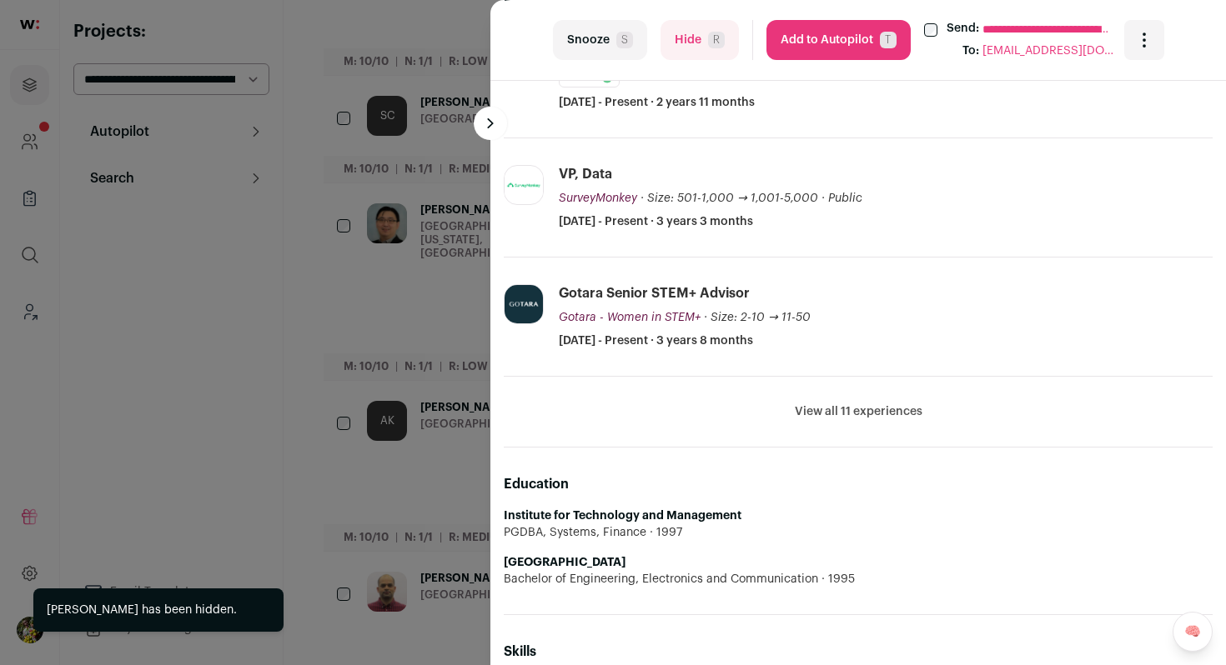
scroll to position [678, 0]
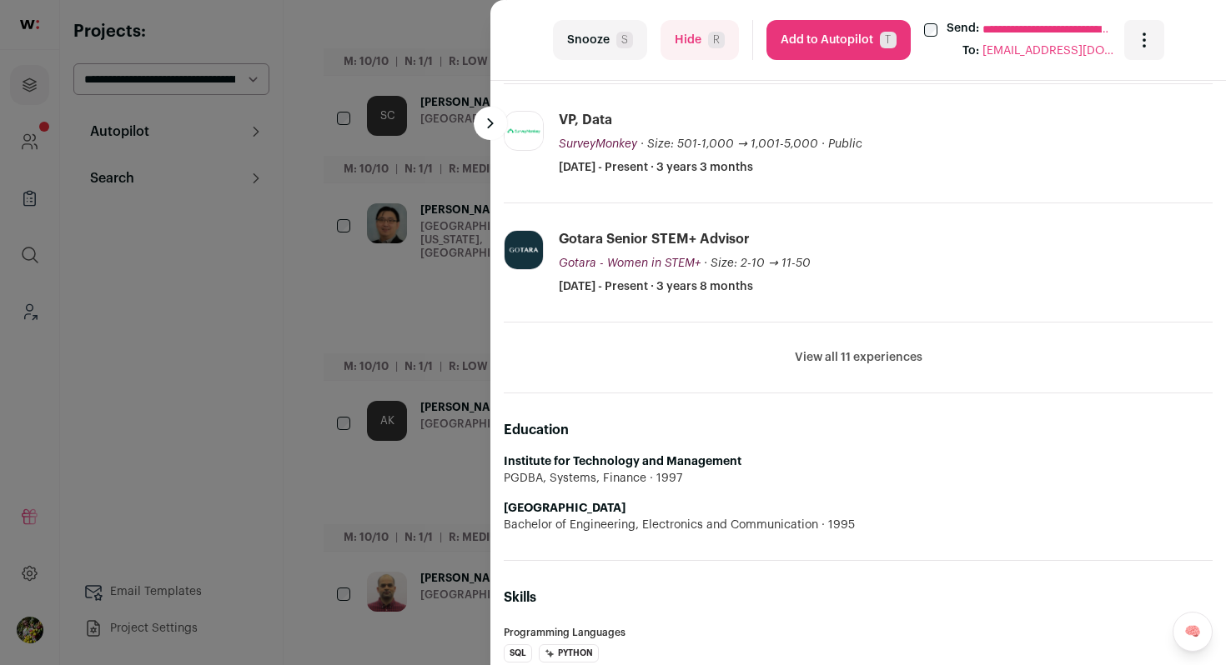
click at [847, 354] on button "View all 11 experiences" at bounding box center [859, 357] width 128 height 17
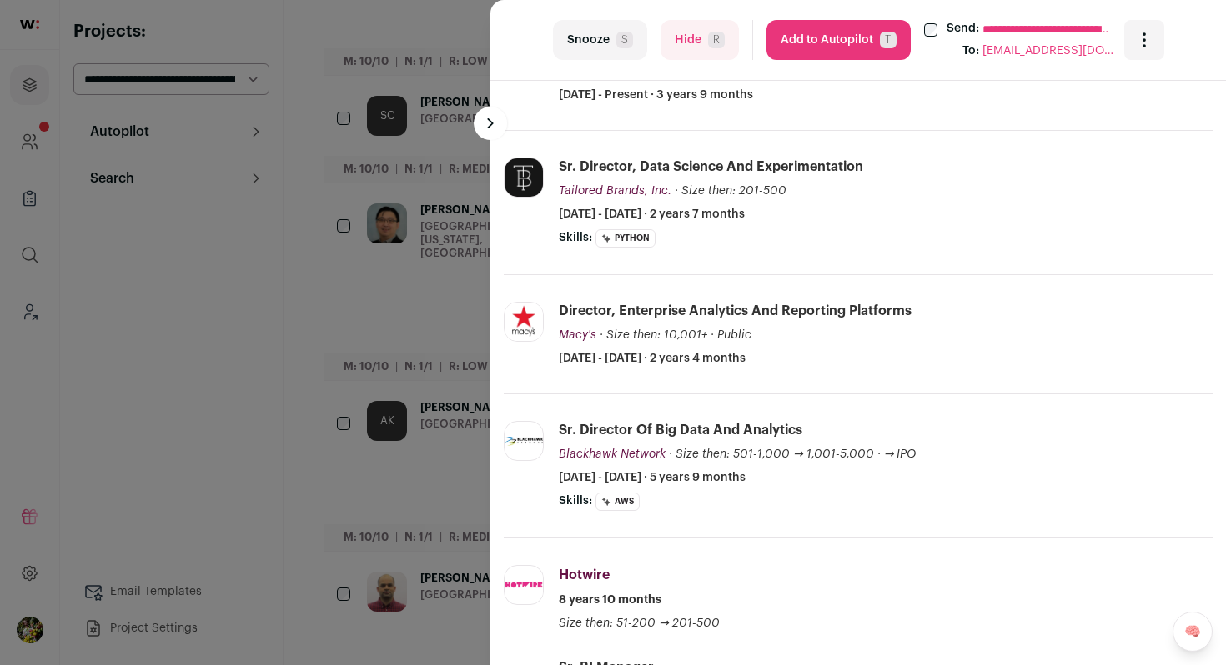
scroll to position [996, 0]
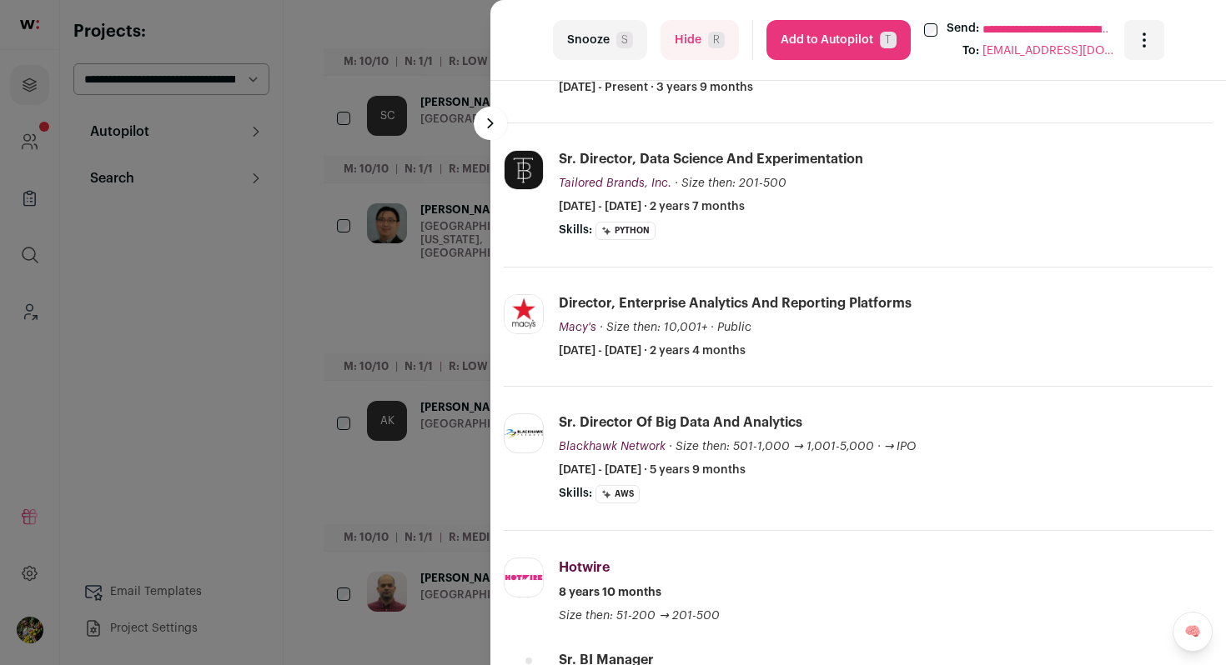
click at [706, 54] on button "Hide R" at bounding box center [699, 40] width 78 height 40
click at [436, 267] on div "**********" at bounding box center [613, 332] width 1226 height 665
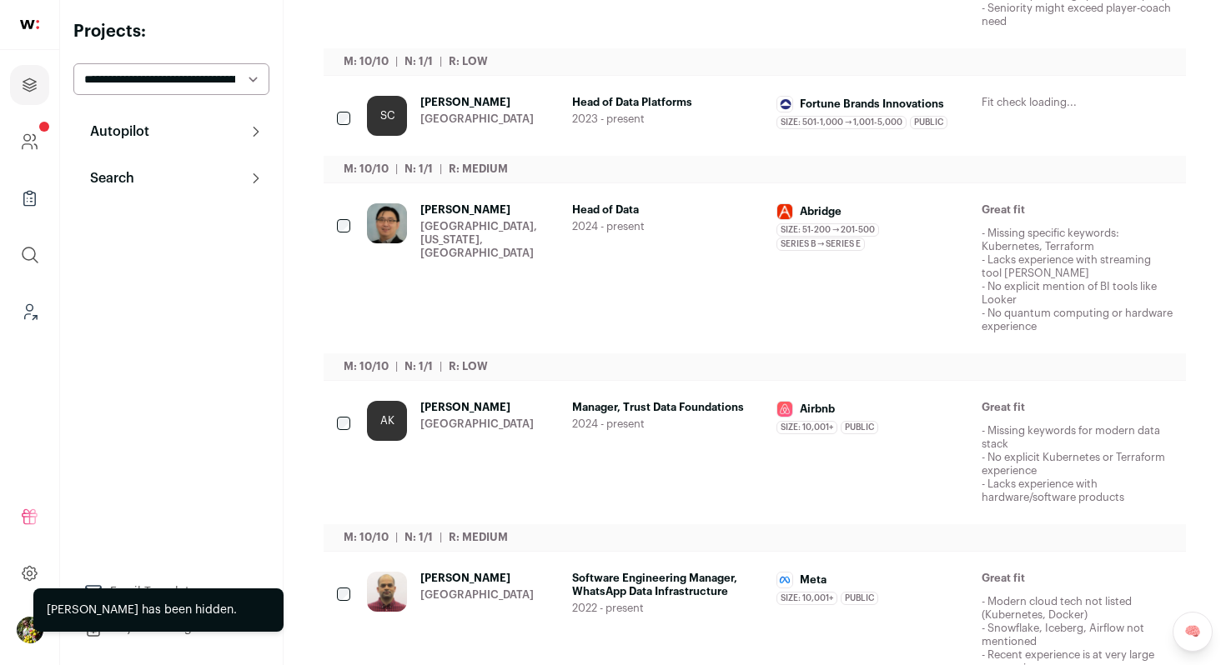
click at [436, 267] on div "Yan Yang San Jose, California, United States" at bounding box center [489, 268] width 138 height 130
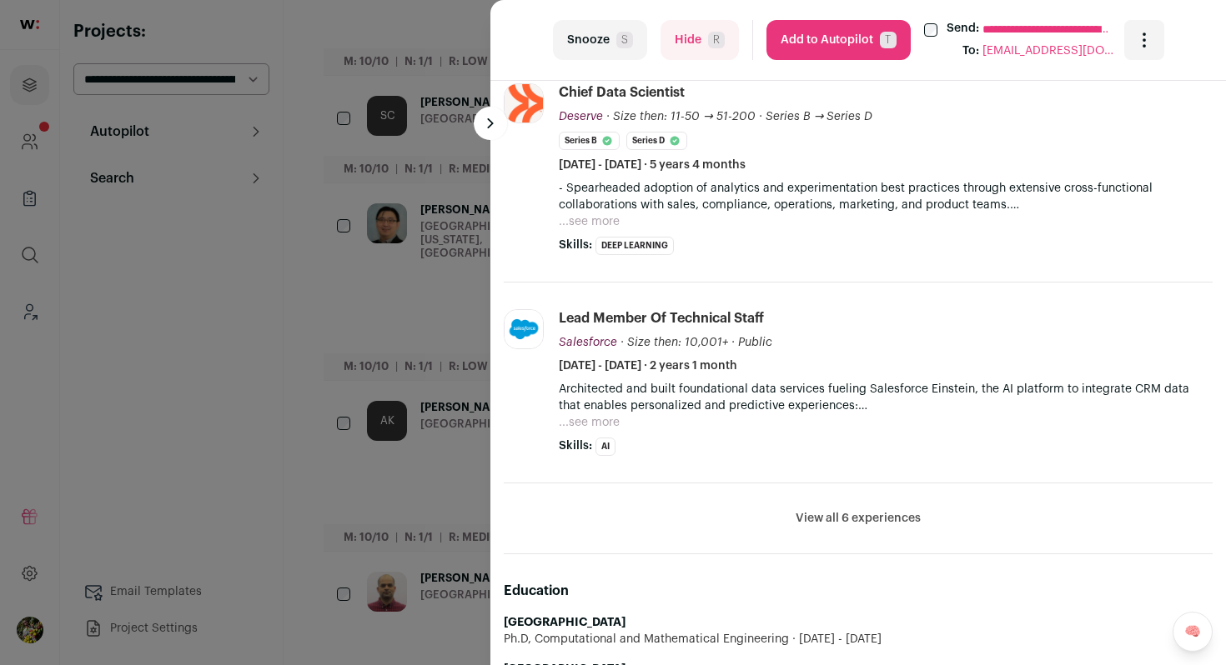
scroll to position [700, 0]
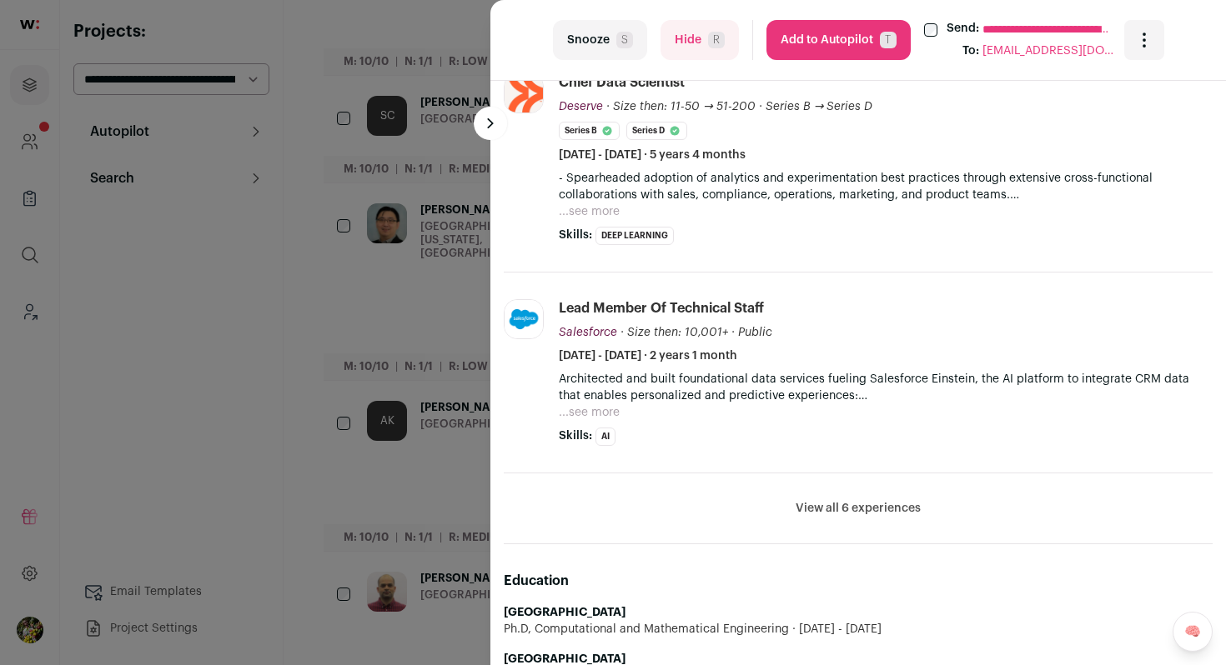
click at [601, 410] on button "...see more" at bounding box center [589, 412] width 61 height 17
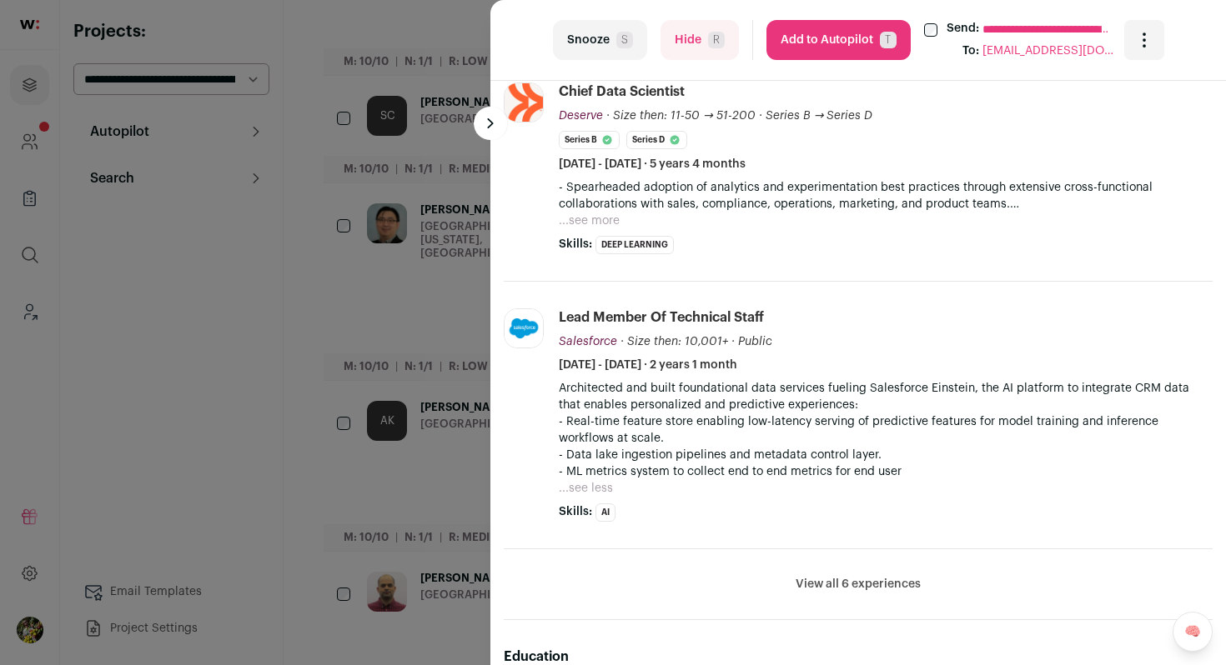
scroll to position [688, 0]
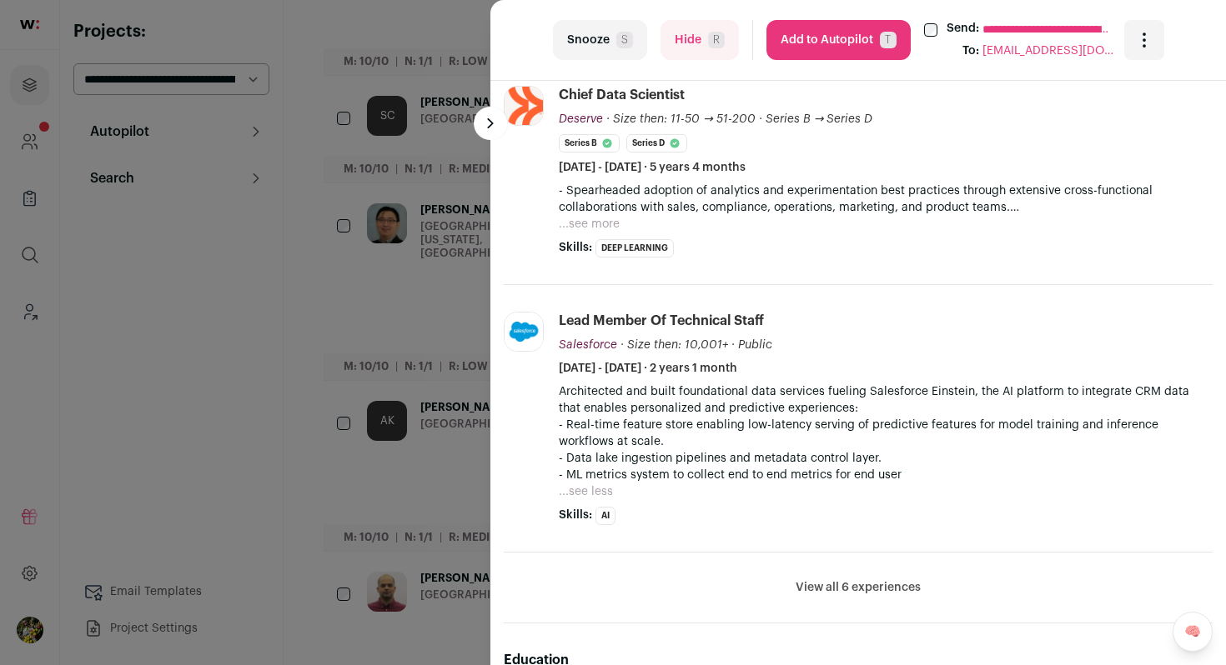
click at [599, 220] on button "...see more" at bounding box center [589, 224] width 61 height 17
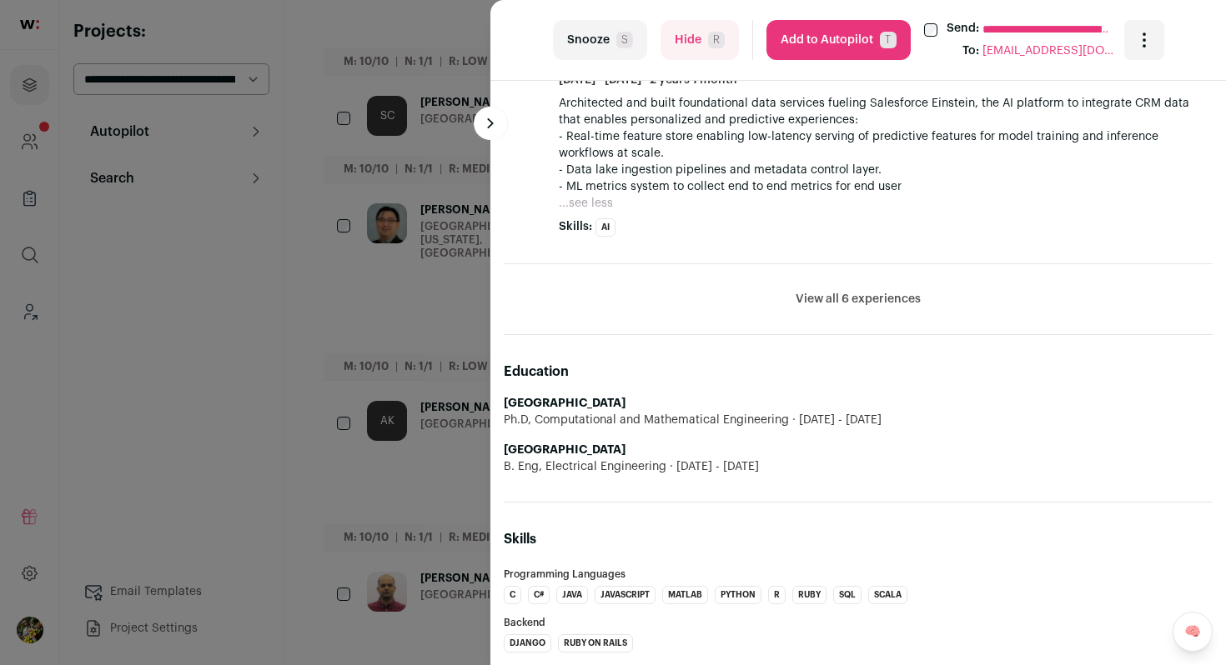
scroll to position [1178, 0]
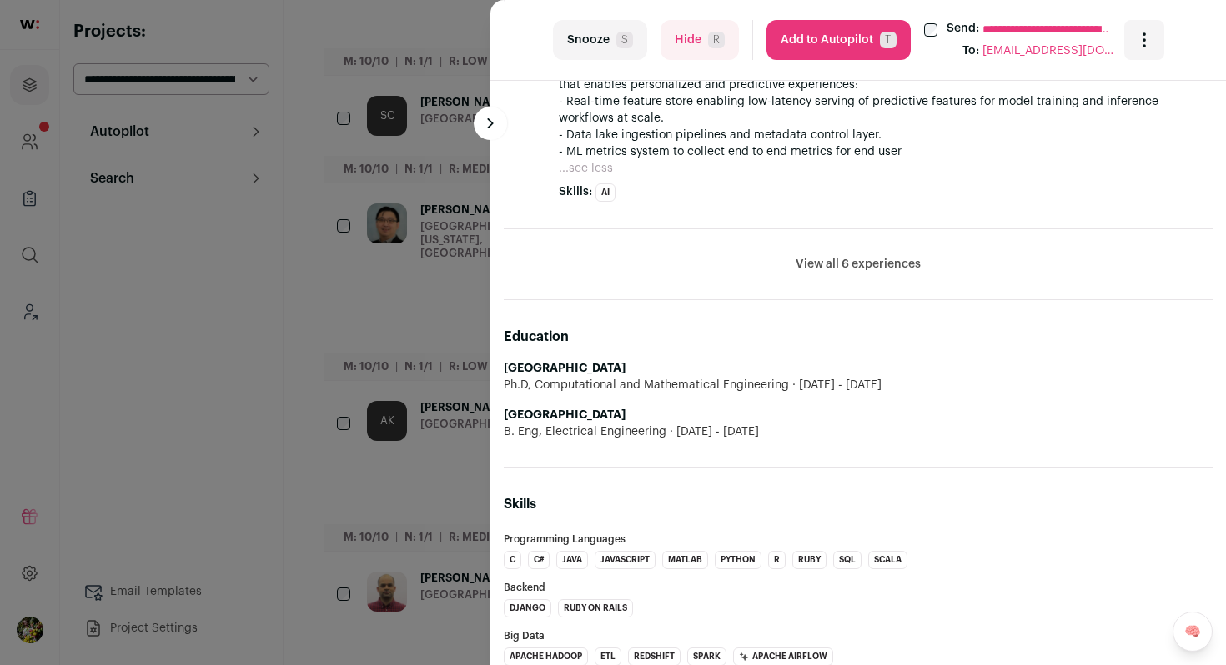
click at [818, 269] on button "View all 6 experiences" at bounding box center [857, 264] width 125 height 17
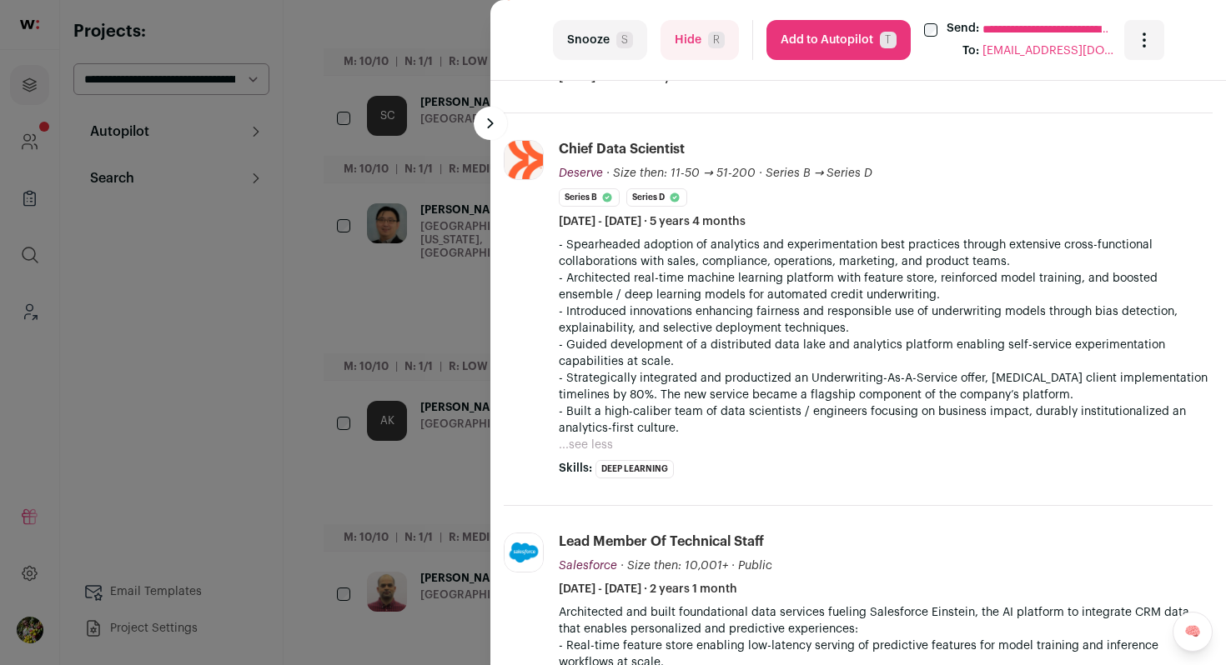
scroll to position [633, 0]
click at [709, 40] on span "R" at bounding box center [716, 40] width 17 height 17
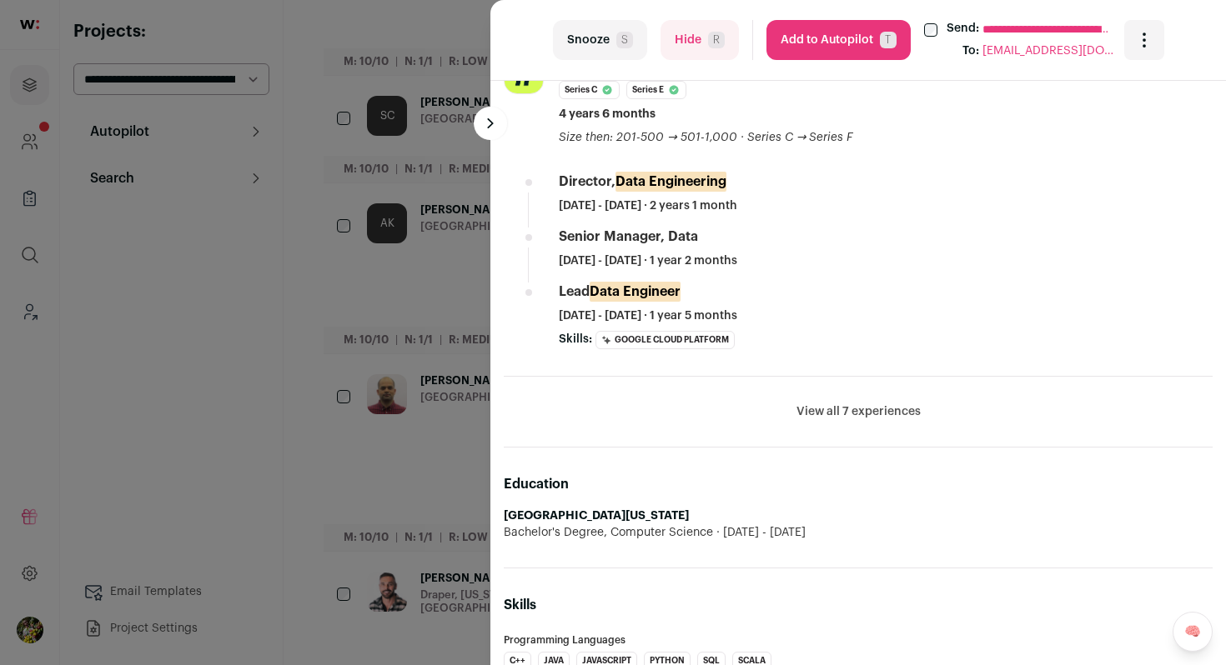
scroll to position [852, 0]
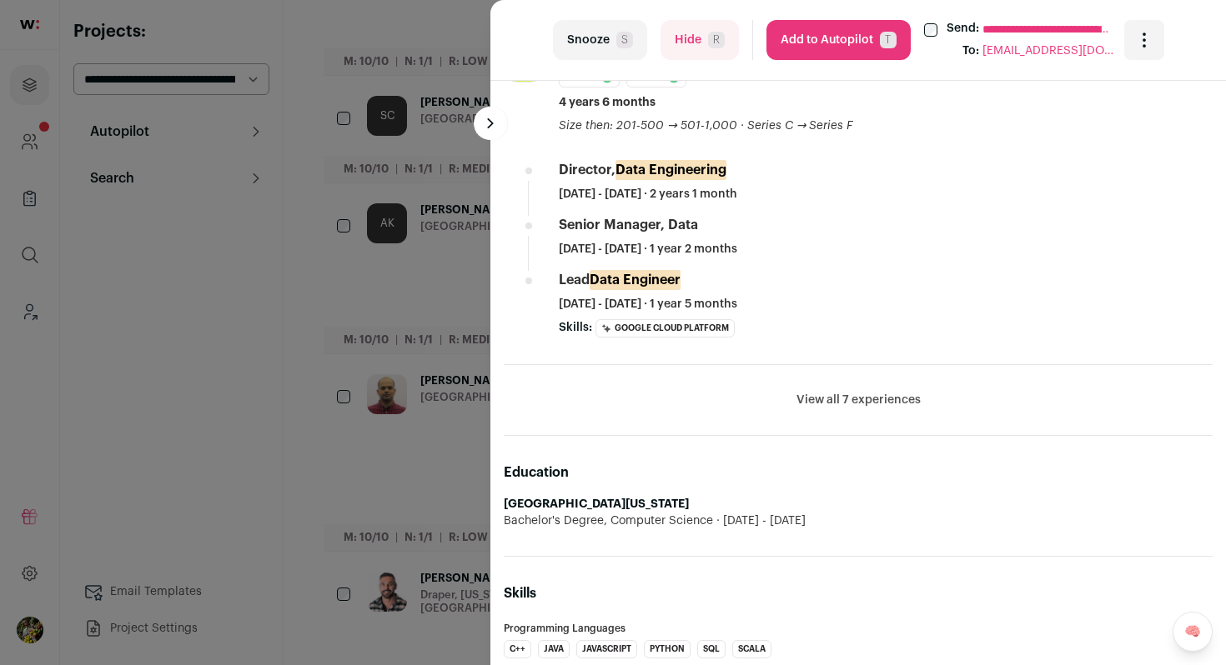
click at [809, 396] on button "View all 7 experiences" at bounding box center [858, 400] width 124 height 17
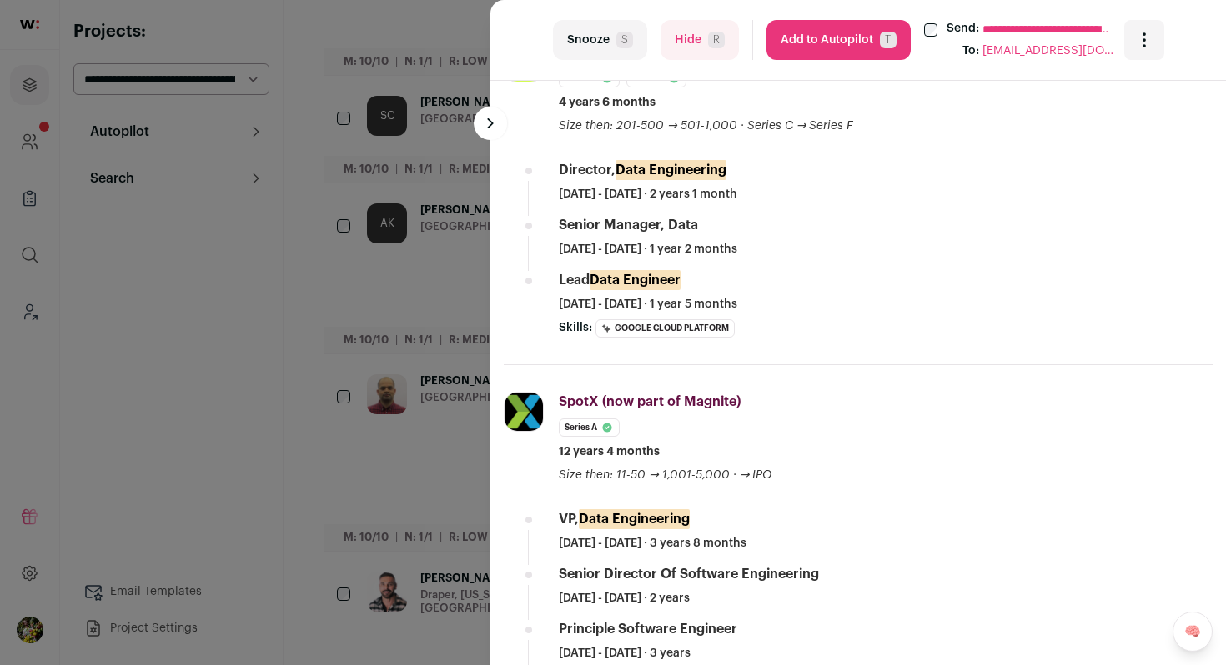
click at [881, 46] on span "T" at bounding box center [888, 40] width 17 height 17
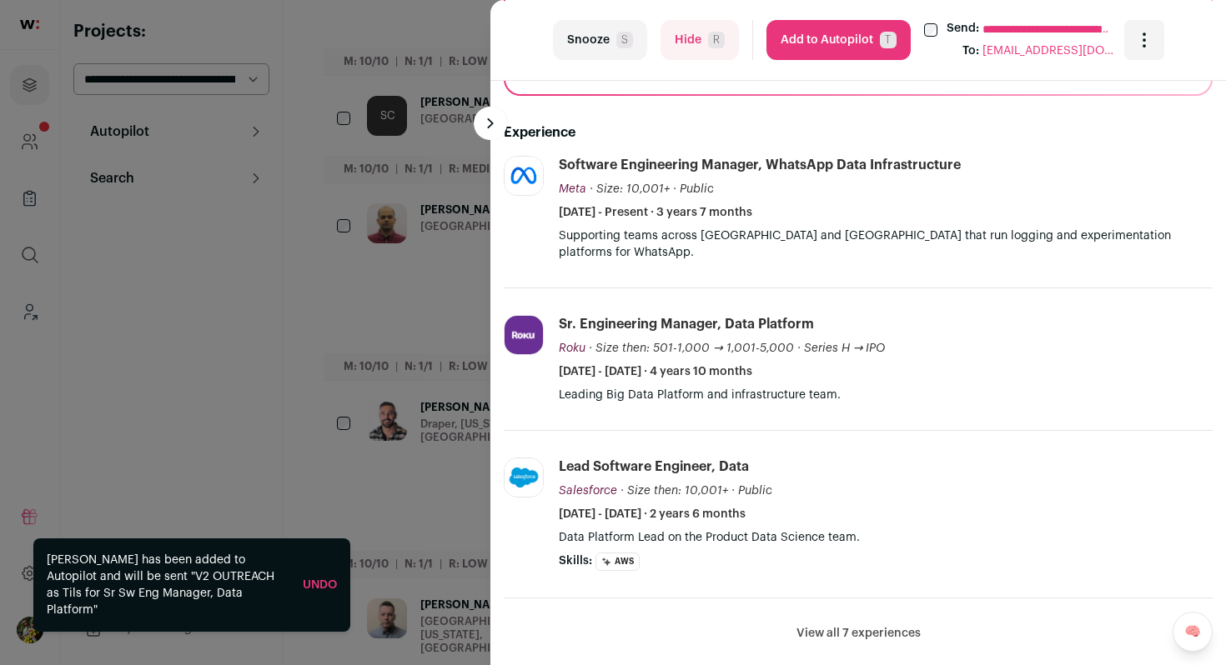
scroll to position [529, 0]
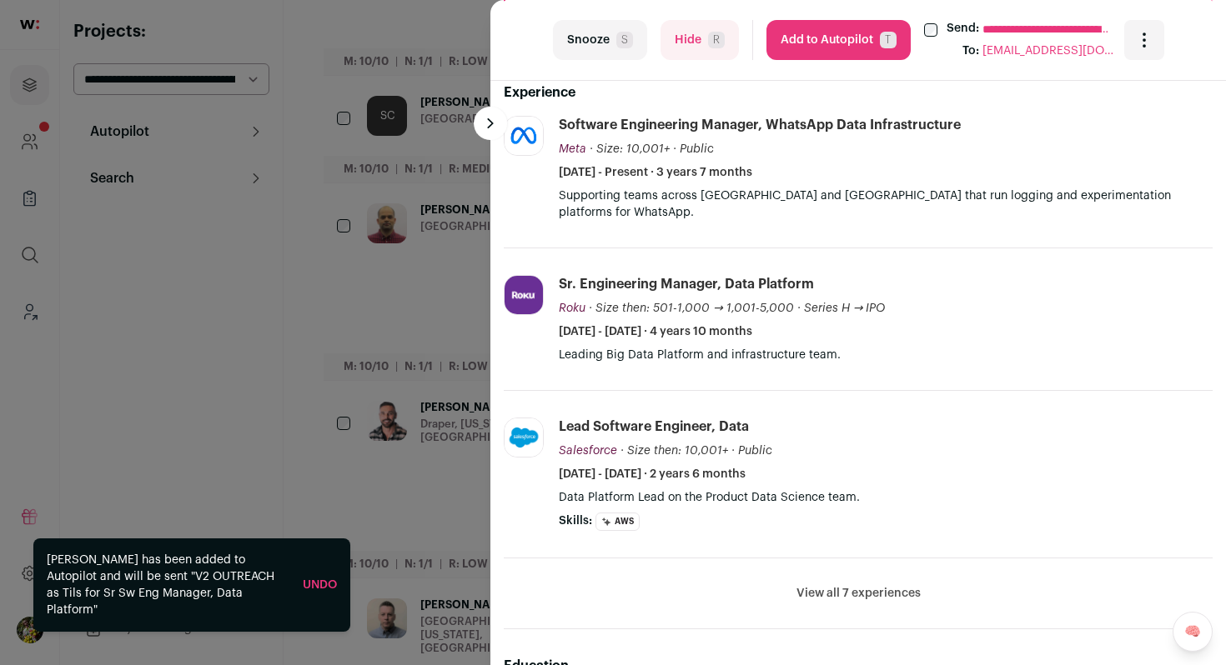
click at [869, 37] on button "Add to Autopilot T" at bounding box center [838, 40] width 144 height 40
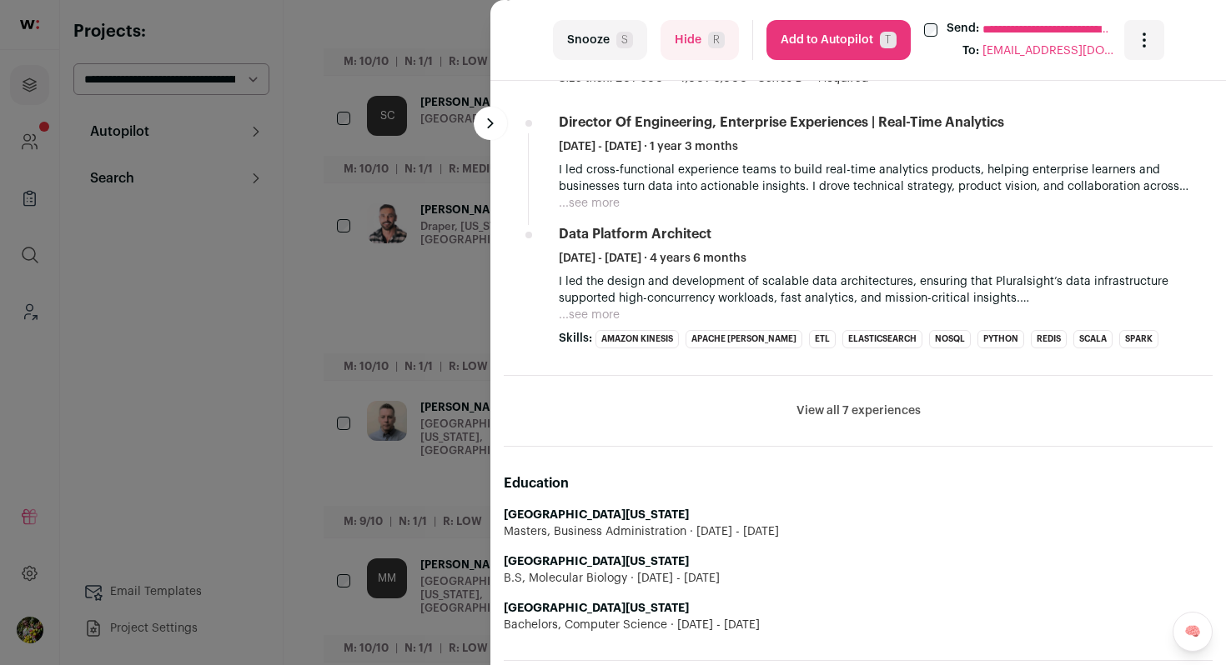
scroll to position [1078, 0]
click at [884, 403] on button "View all 7 experiences" at bounding box center [858, 409] width 124 height 17
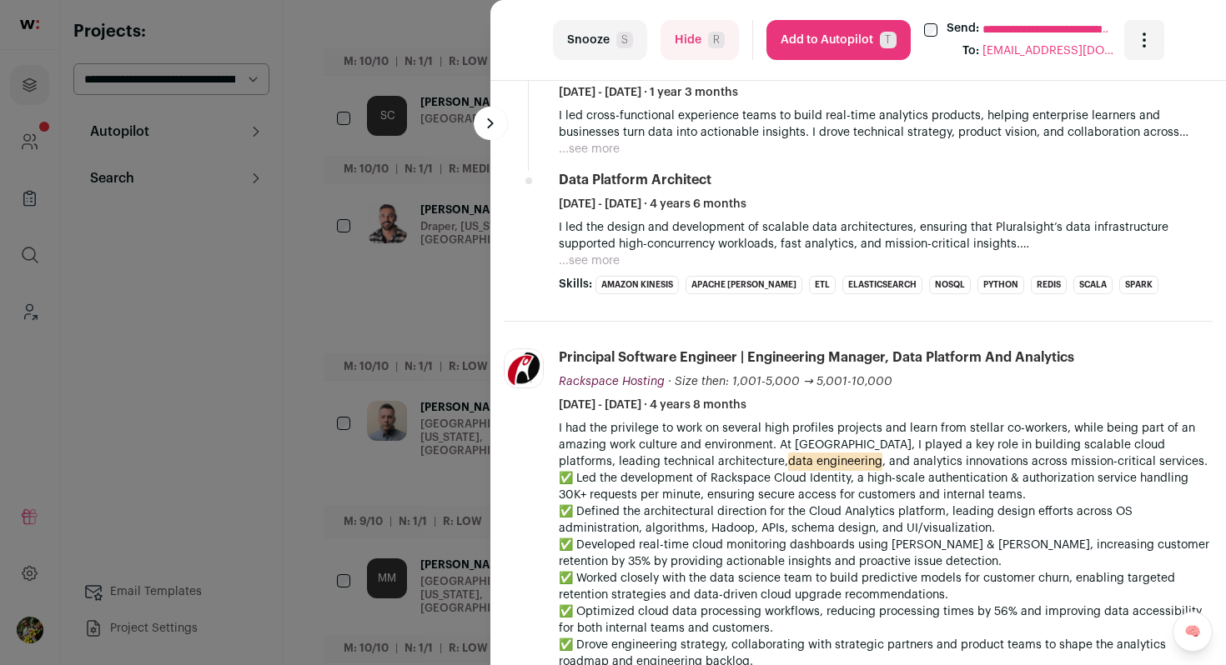
scroll to position [1142, 0]
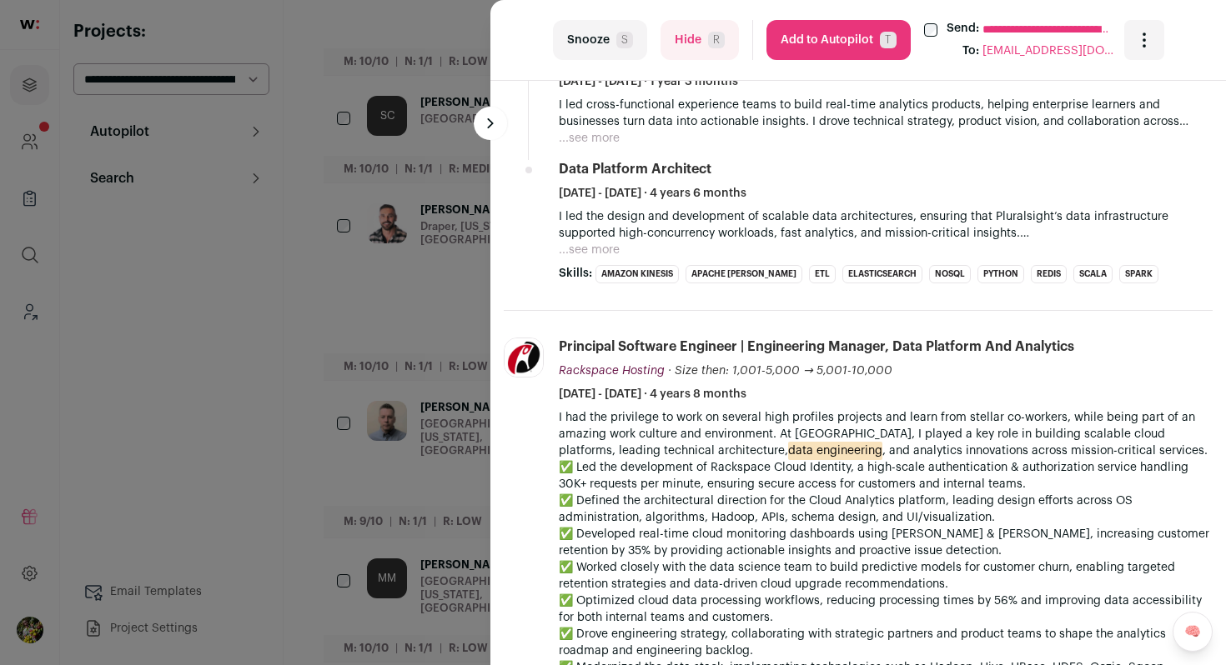
click at [847, 50] on button "Add to Autopilot T" at bounding box center [838, 40] width 144 height 40
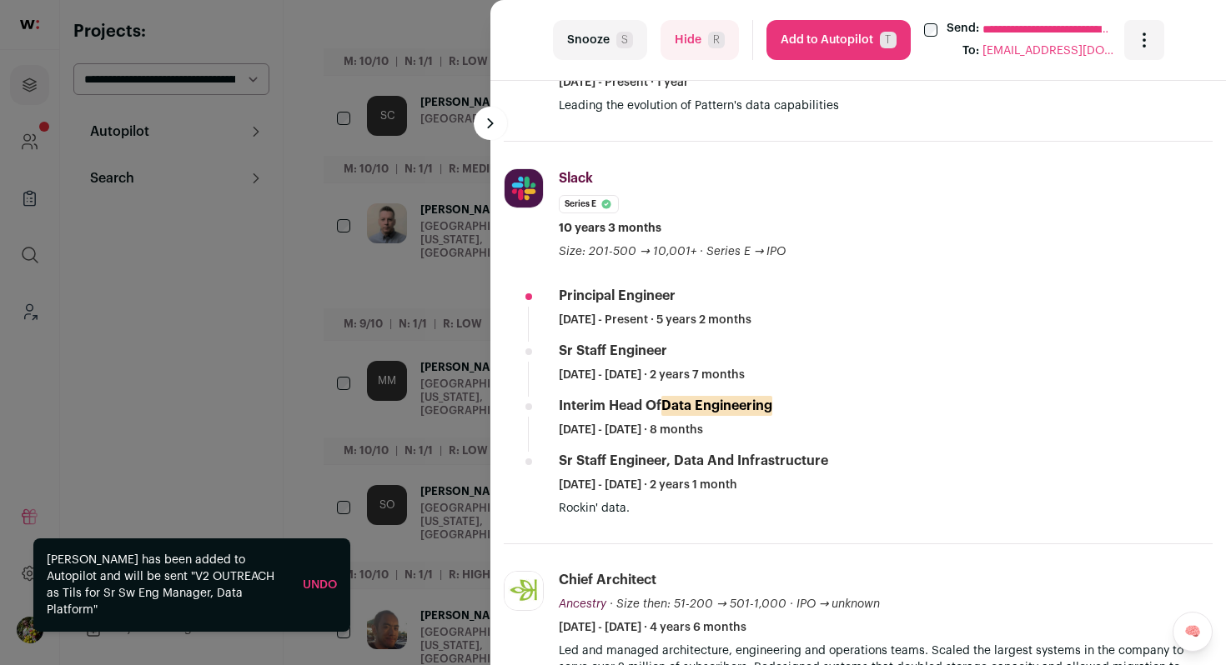
scroll to position [873, 0]
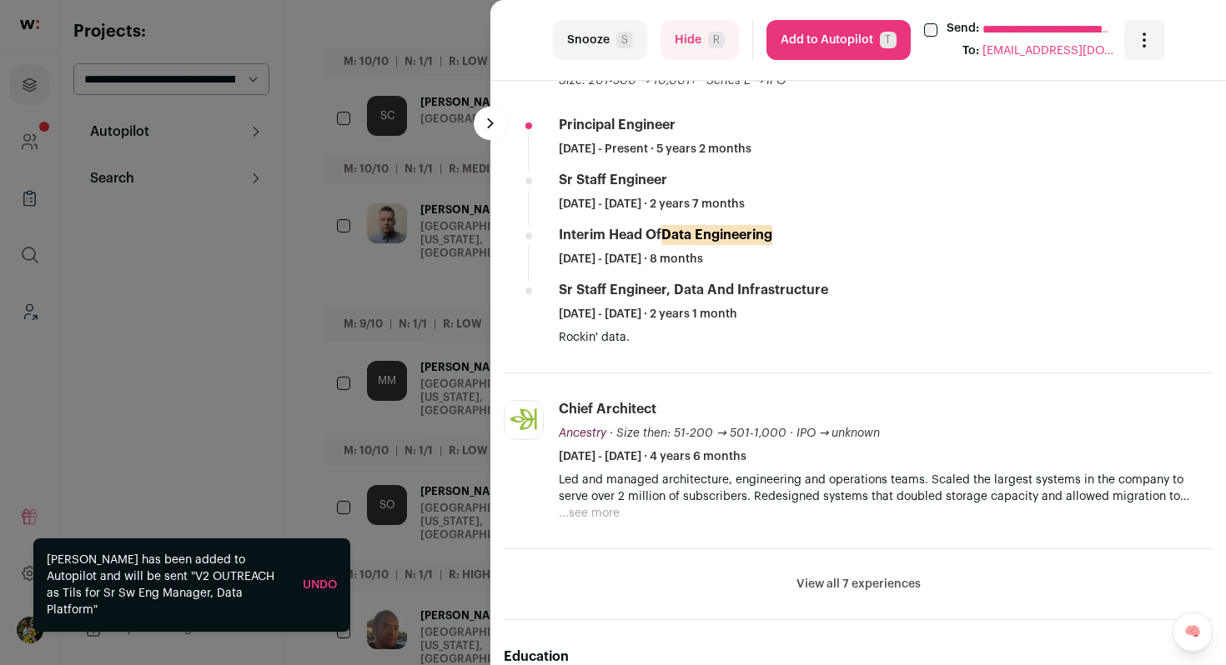
click at [822, 40] on button "Add to Autopilot T" at bounding box center [838, 40] width 144 height 40
click at [443, 178] on div "**********" at bounding box center [613, 332] width 1226 height 665
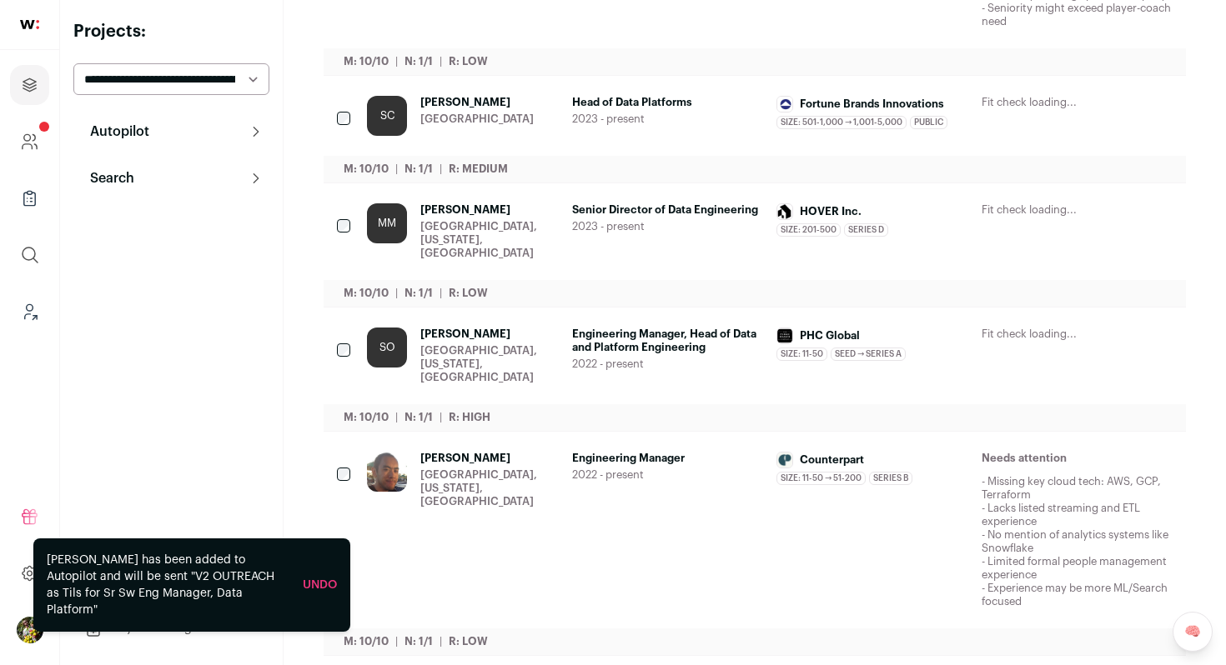
click at [469, 233] on div "Santa Barbara, California, United States" at bounding box center [489, 240] width 138 height 40
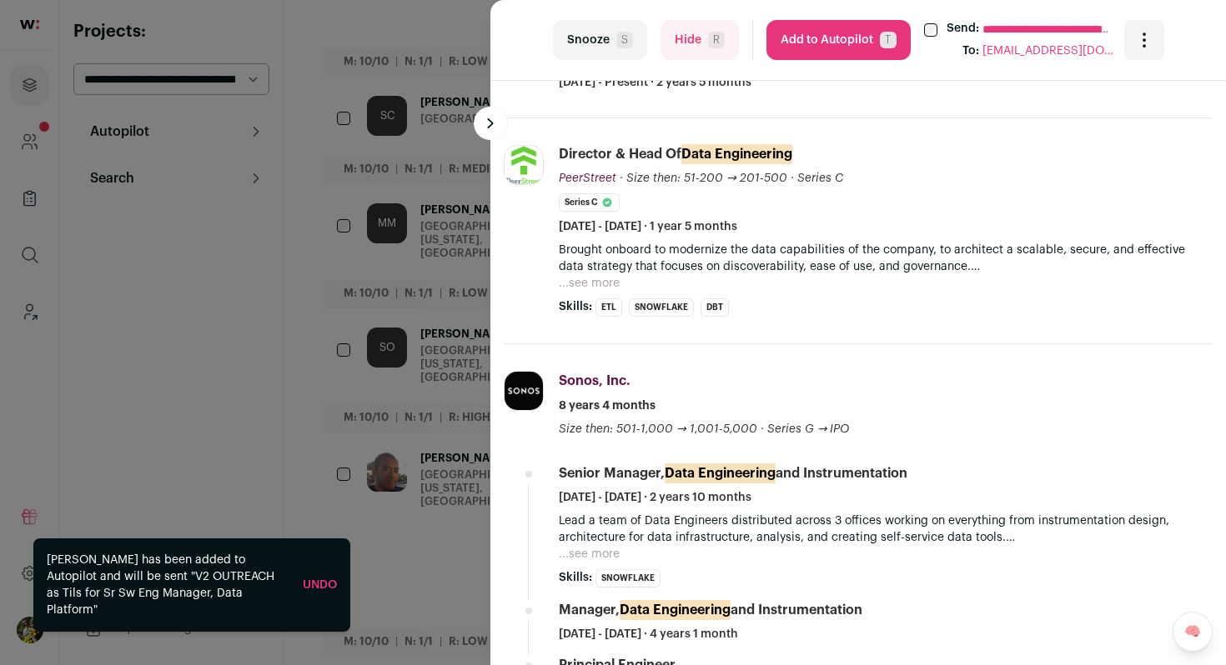
scroll to position [645, 0]
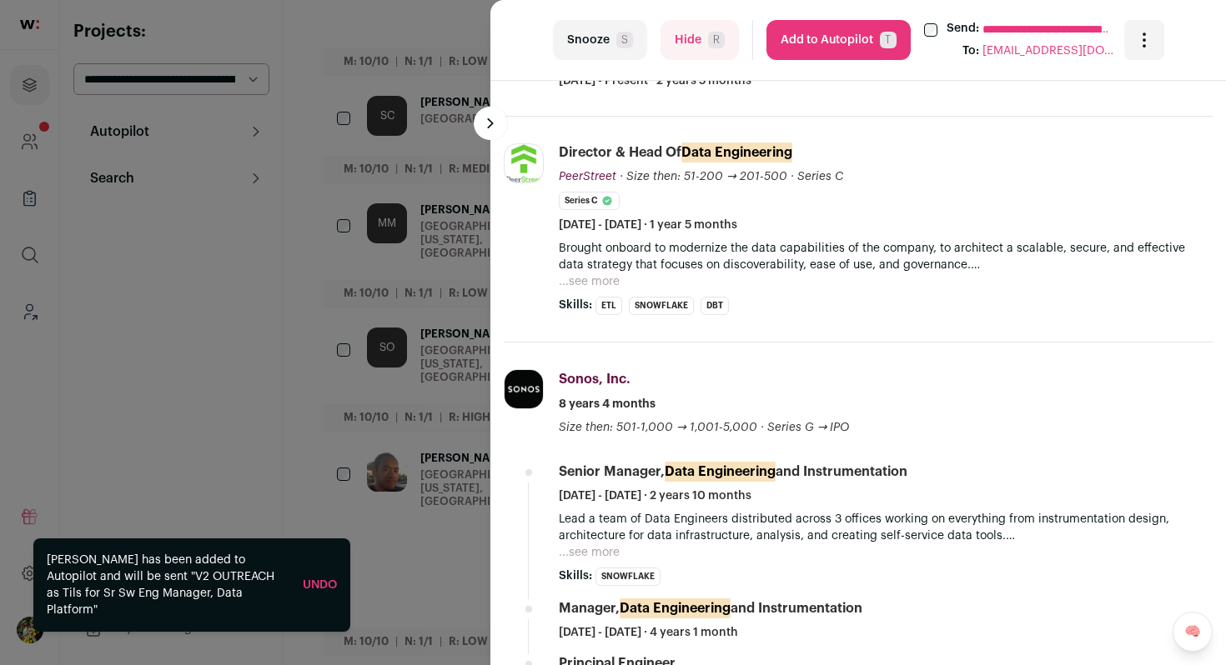
click at [851, 42] on button "Add to Autopilot T" at bounding box center [838, 40] width 144 height 40
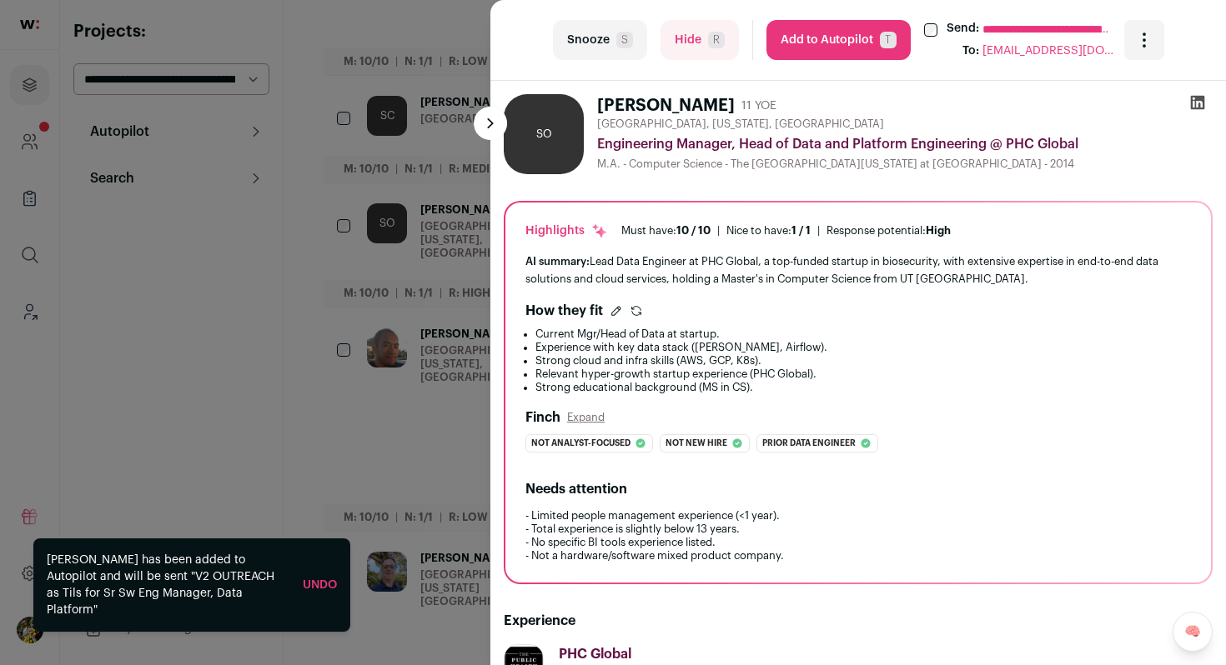
click at [408, 342] on div "**********" at bounding box center [613, 332] width 1226 height 665
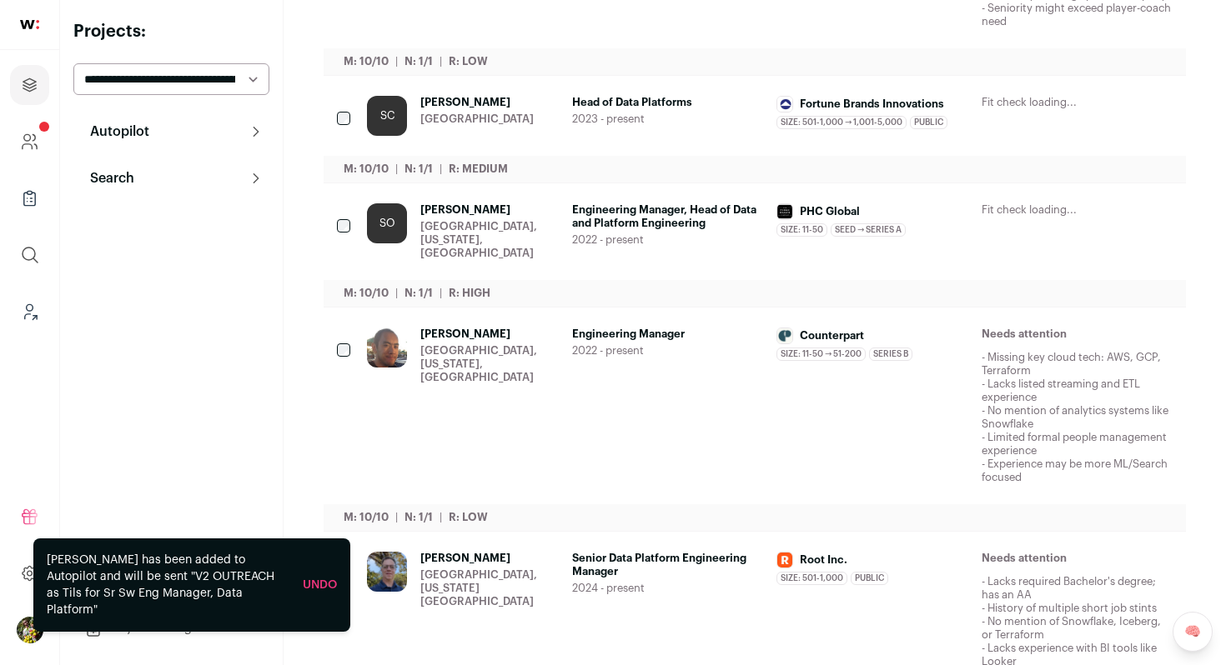
scroll to position [0, 0]
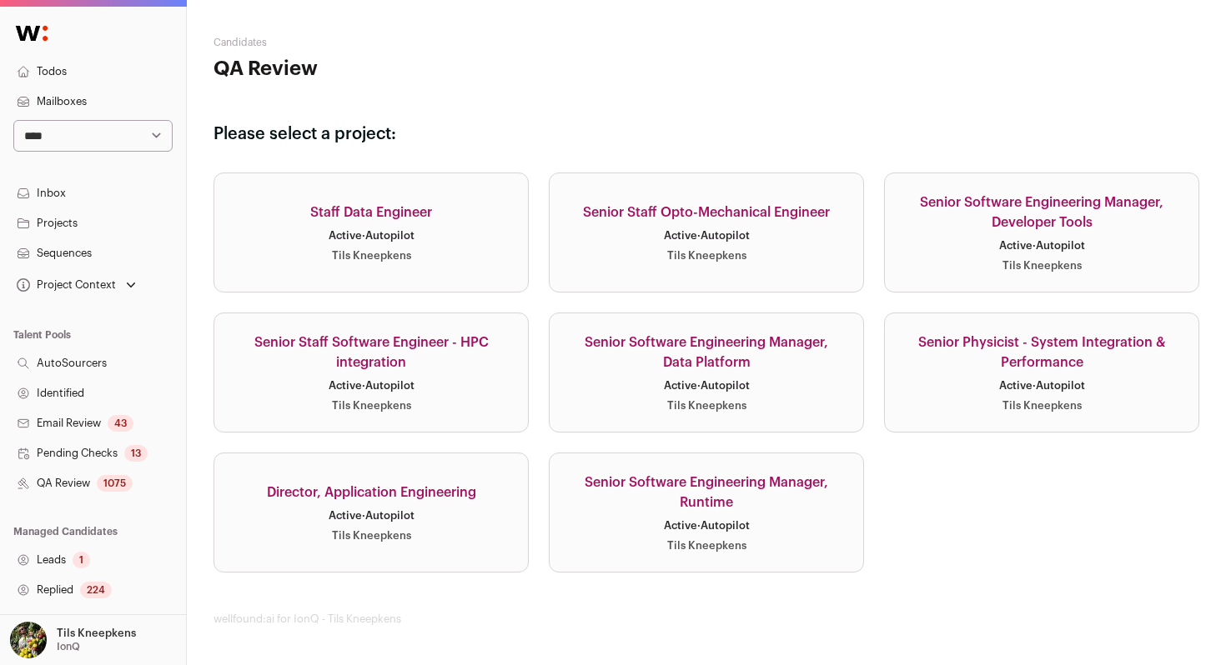
scroll to position [5, 0]
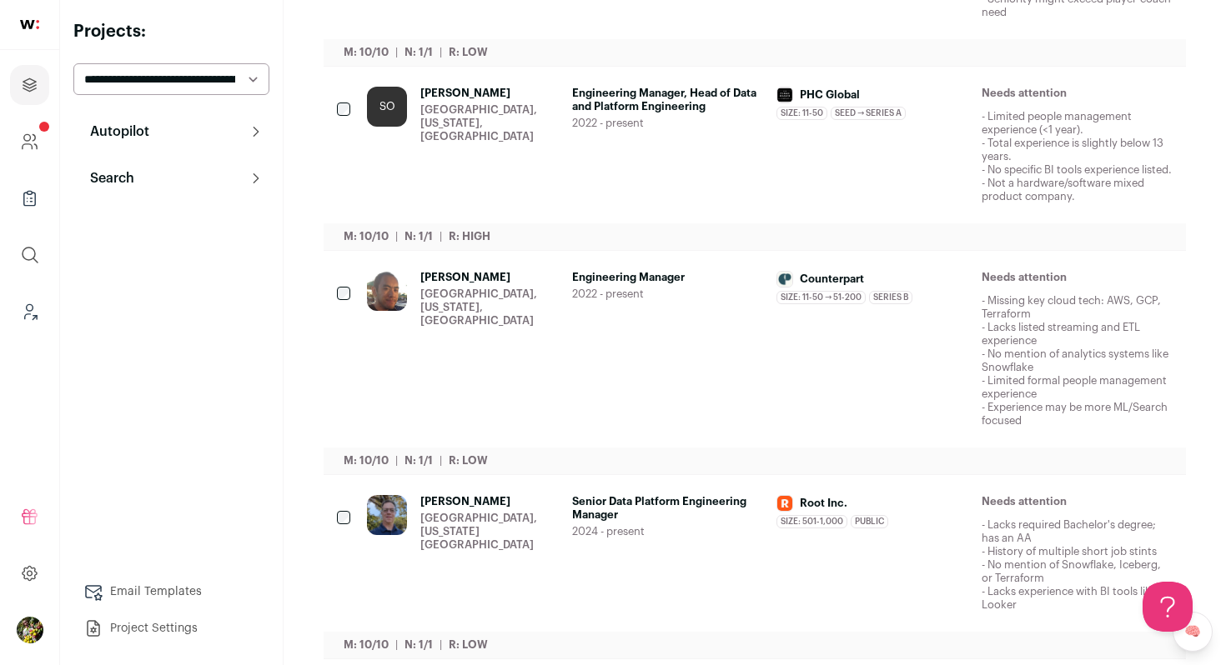
scroll to position [931, 0]
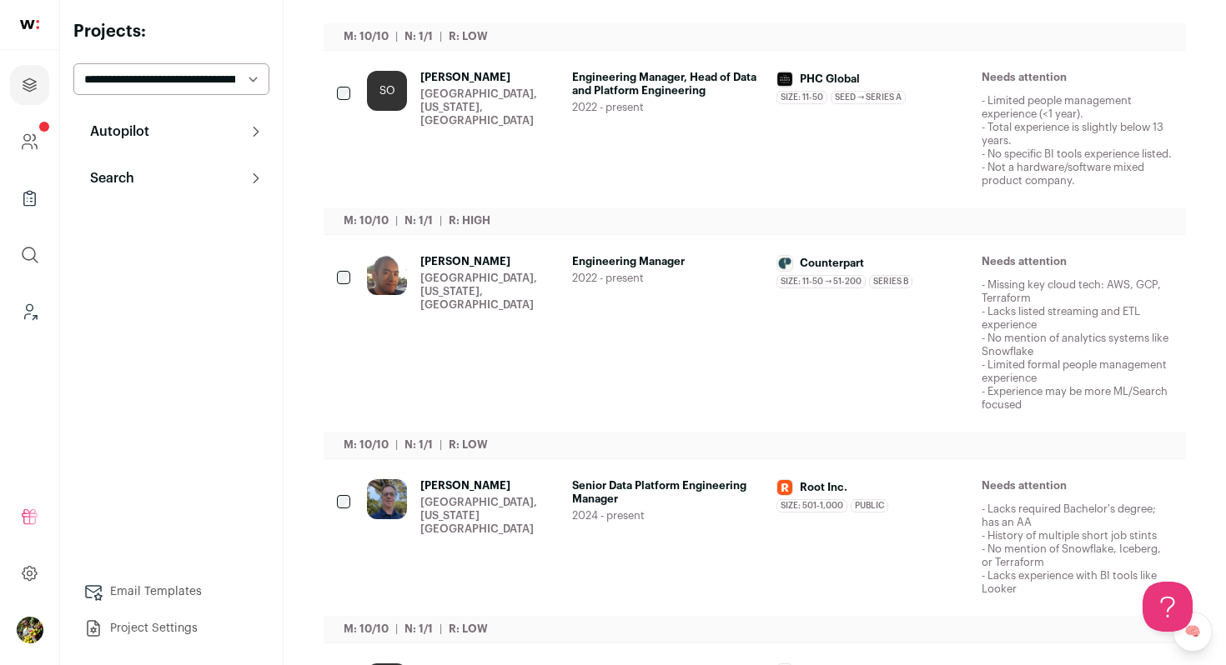
click at [514, 298] on div "[GEOGRAPHIC_DATA], [US_STATE], [GEOGRAPHIC_DATA]" at bounding box center [489, 292] width 138 height 40
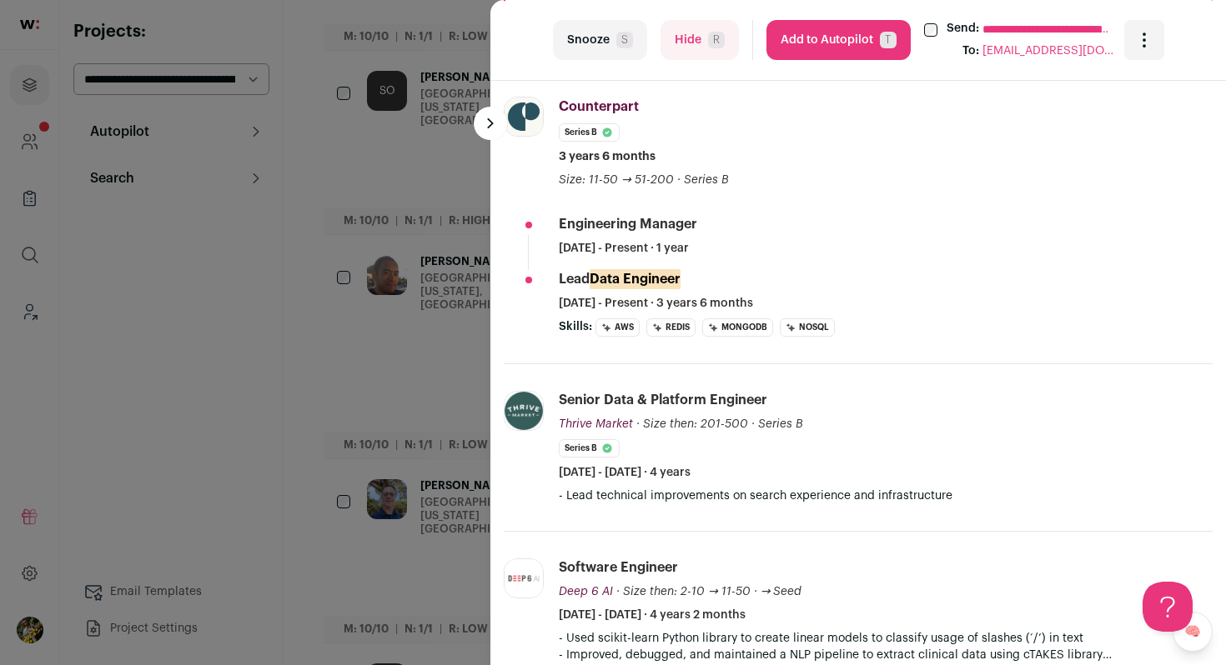
scroll to position [543, 0]
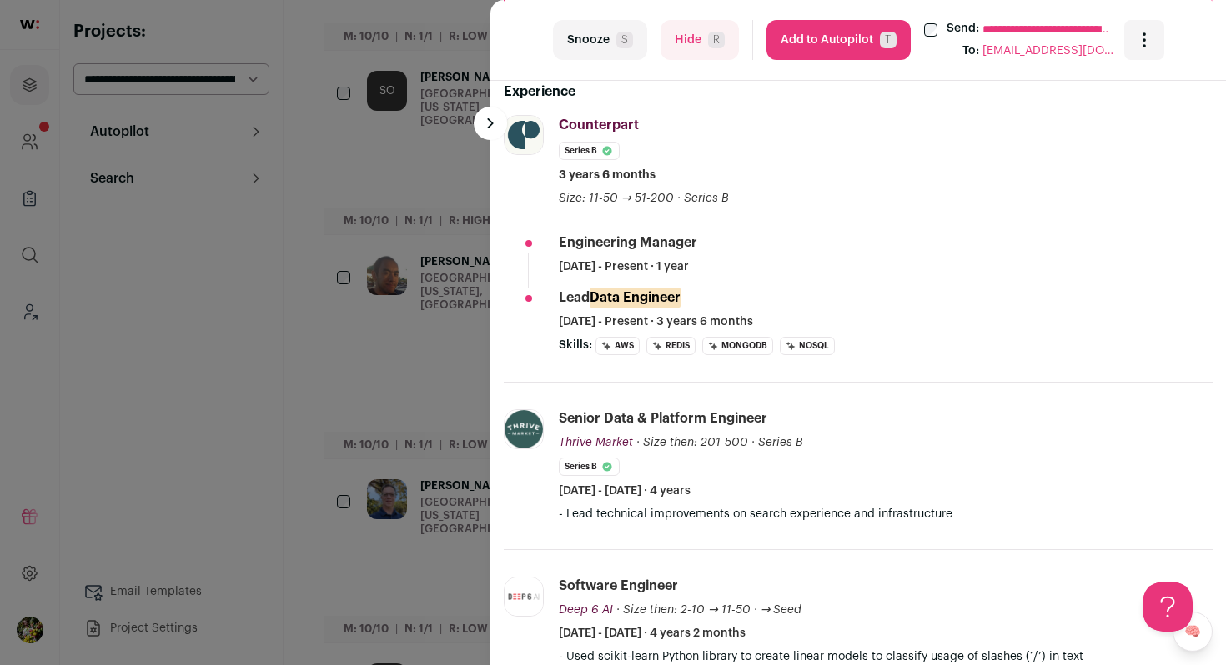
click at [797, 51] on button "Add to Autopilot T" at bounding box center [838, 40] width 144 height 40
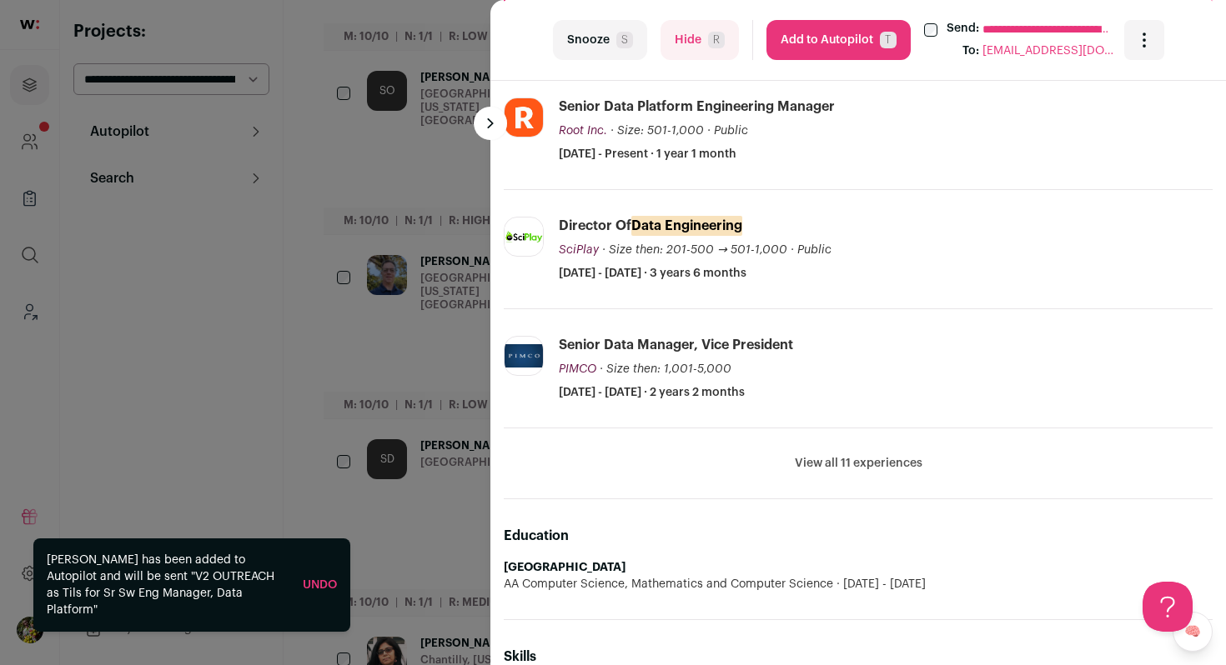
scroll to position [551, 0]
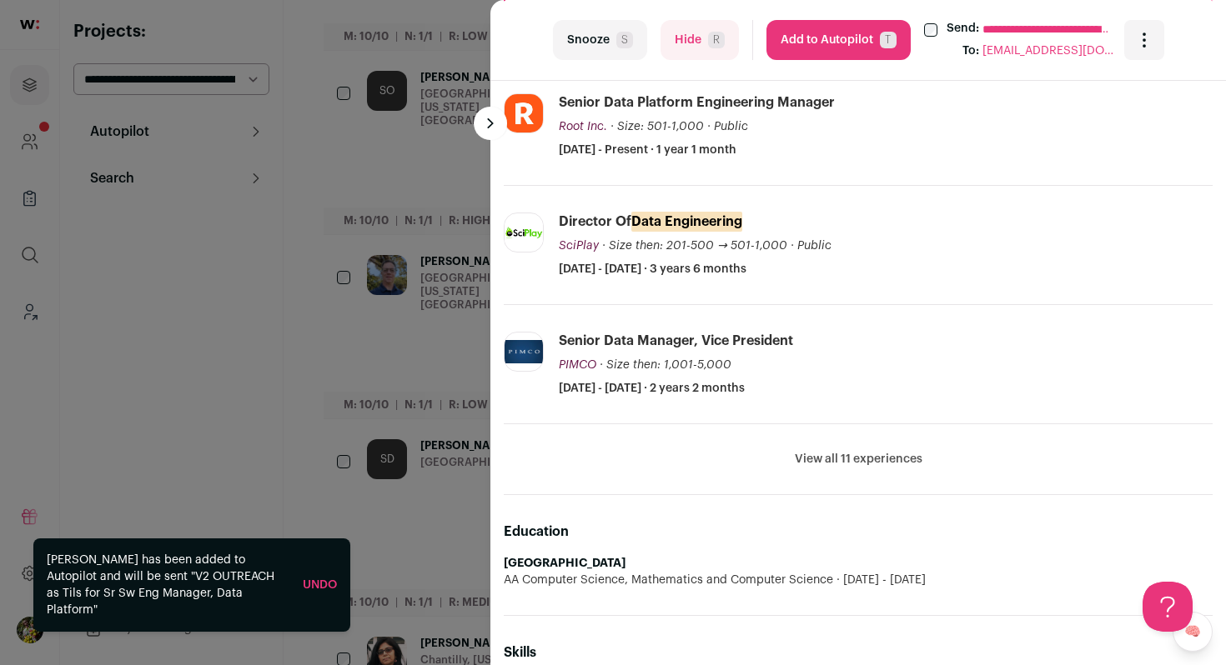
click at [843, 443] on li "View all 11 experiences View less" at bounding box center [858, 459] width 709 height 71
click at [843, 449] on li "View all 11 experiences View less" at bounding box center [858, 459] width 709 height 71
click at [842, 461] on button "View all 11 experiences" at bounding box center [859, 459] width 128 height 17
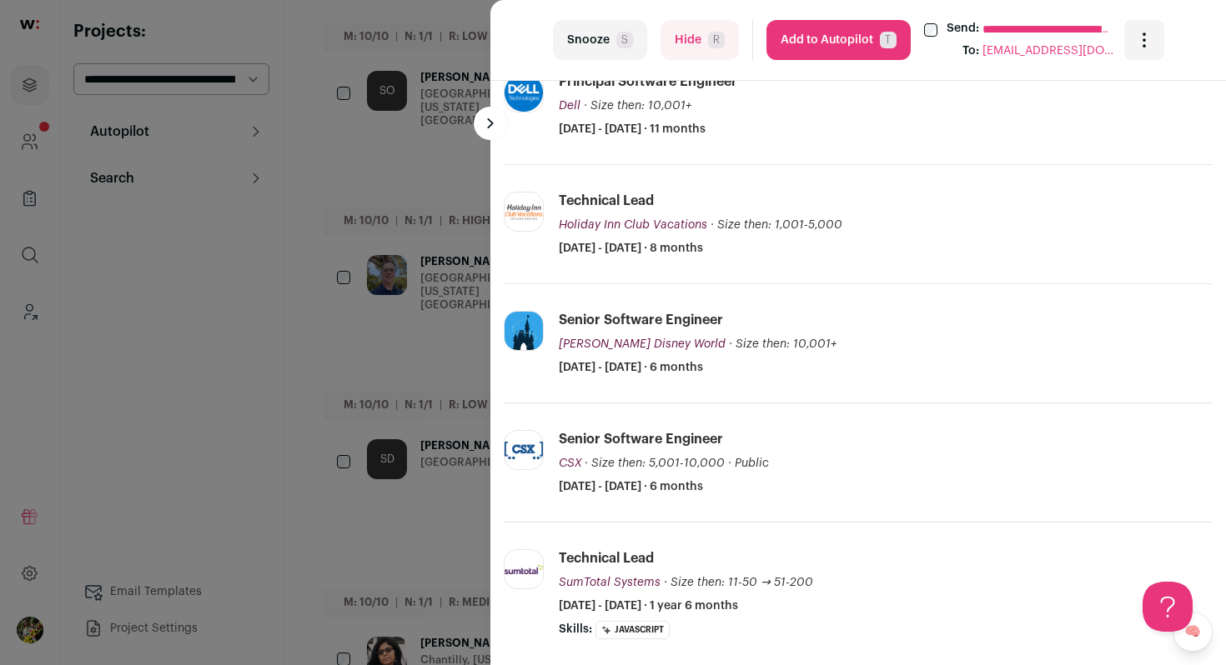
scroll to position [1252, 0]
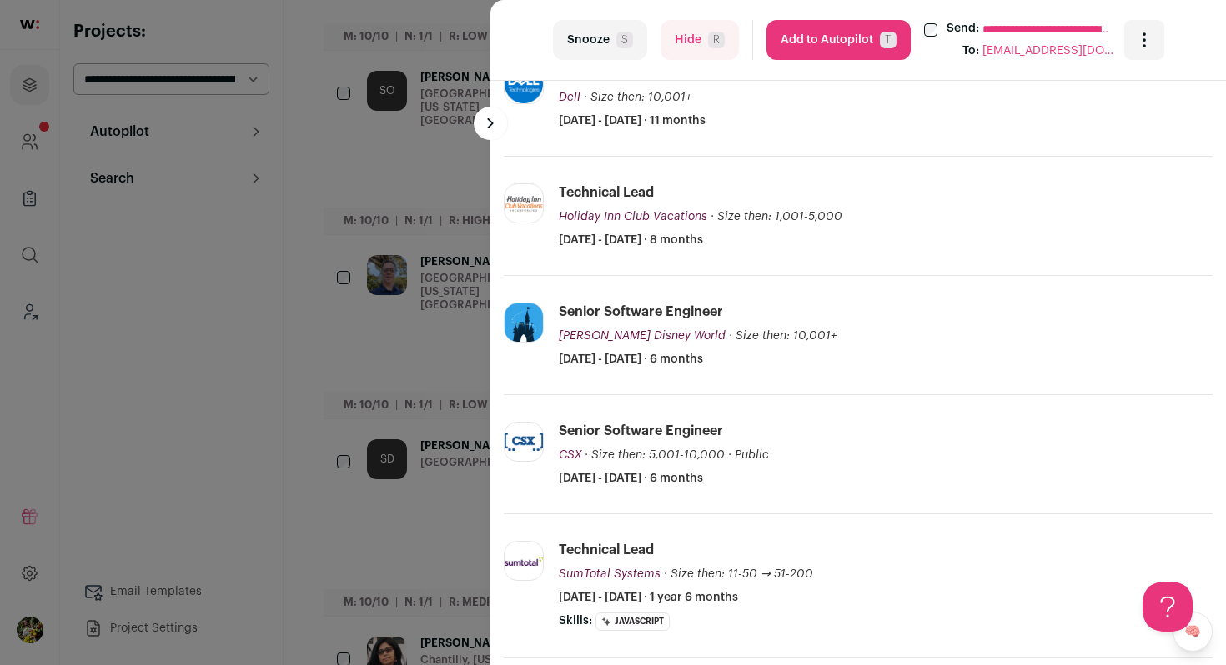
drag, startPoint x: 680, startPoint y: 42, endPoint x: 680, endPoint y: 174, distance: 132.6
click at [680, 107] on turbo-frame "**********" at bounding box center [857, 332] width 735 height 665
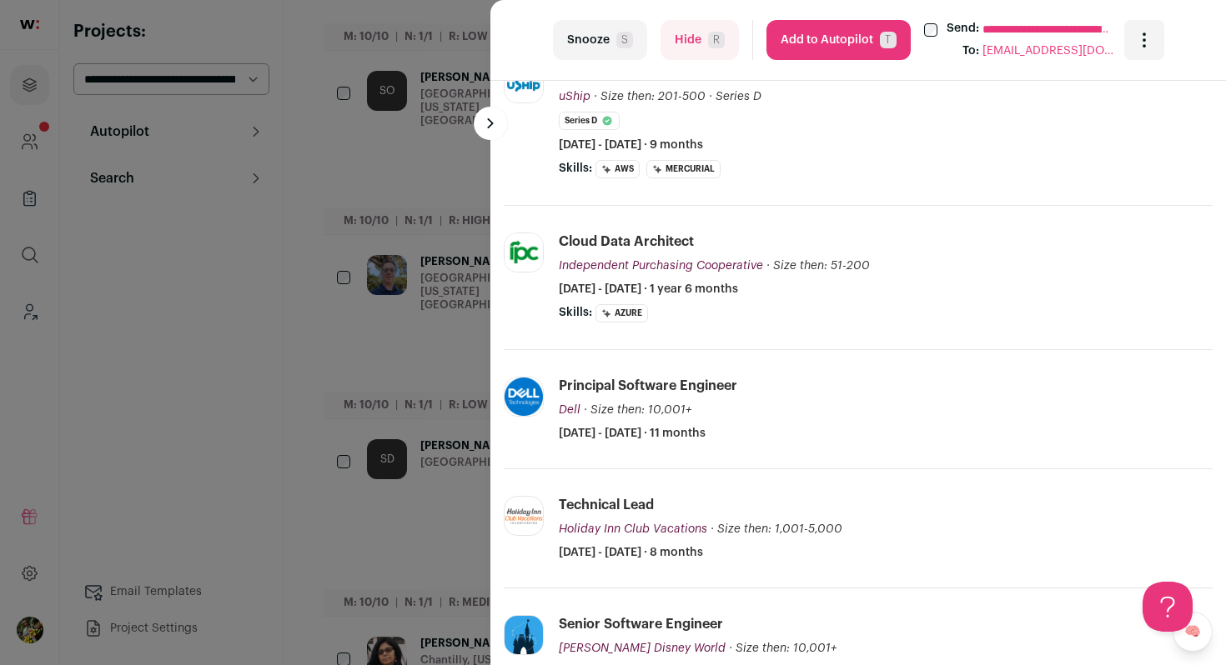
scroll to position [915, 0]
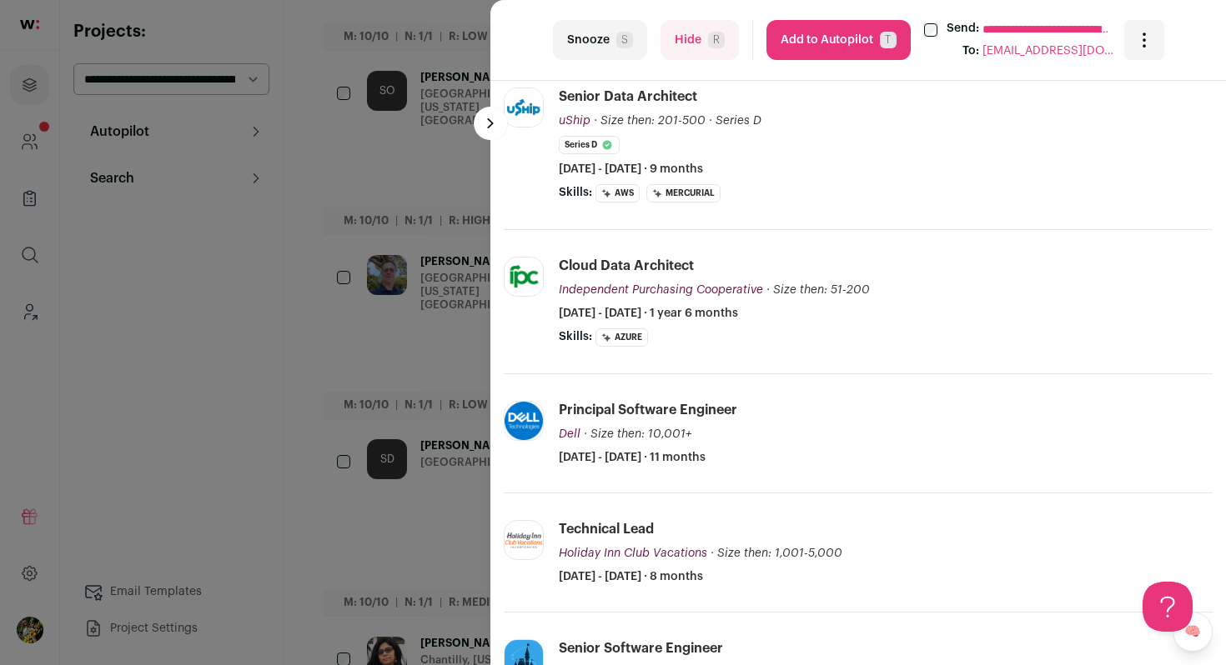
click at [690, 28] on button "Hide R" at bounding box center [699, 40] width 78 height 40
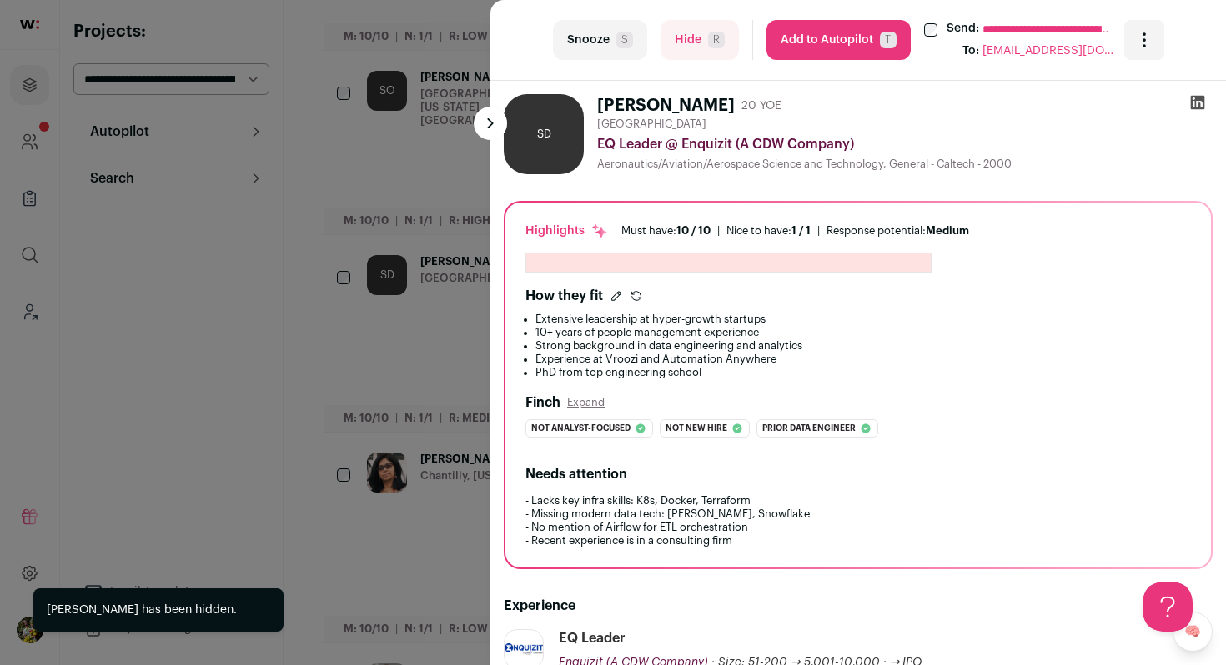
click at [449, 182] on div "**********" at bounding box center [613, 332] width 1226 height 665
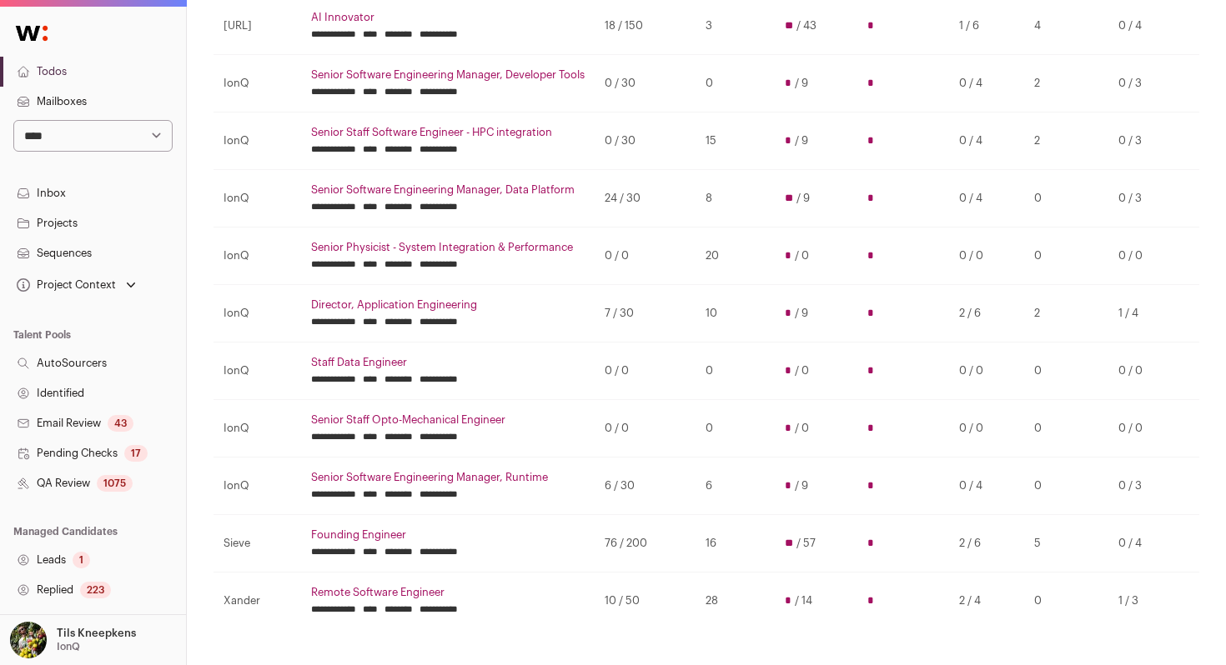
scroll to position [275, 0]
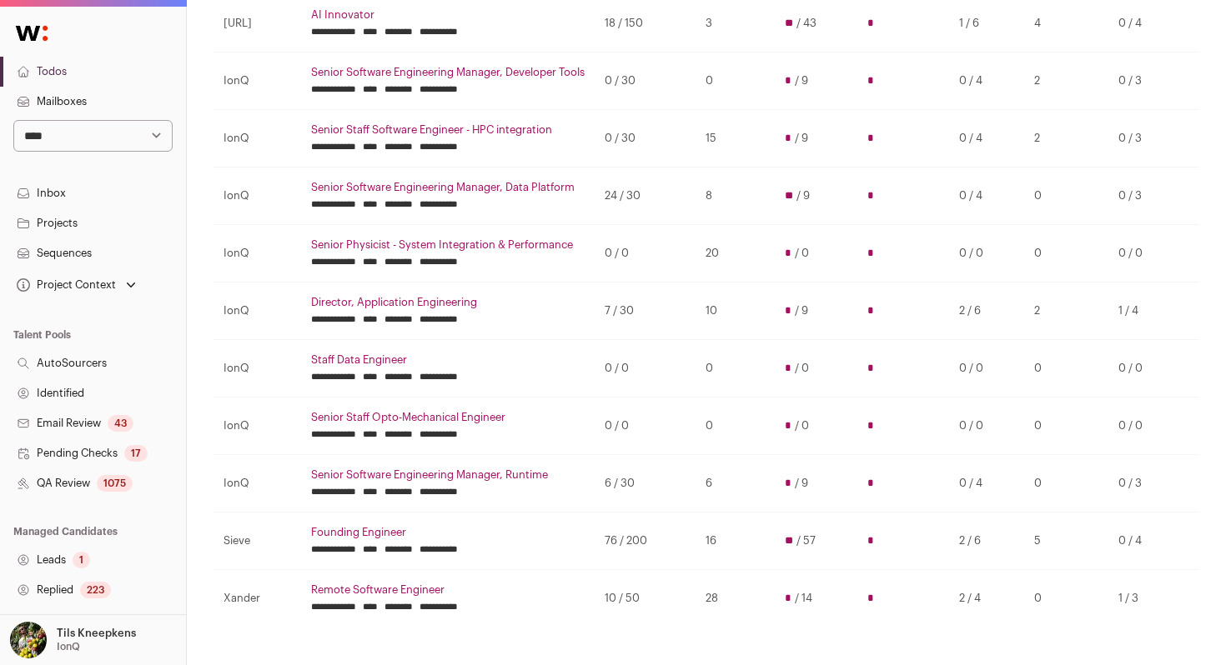
click at [531, 127] on link "Senior Staff Software Engineer - HPC integration" at bounding box center [447, 129] width 273 height 13
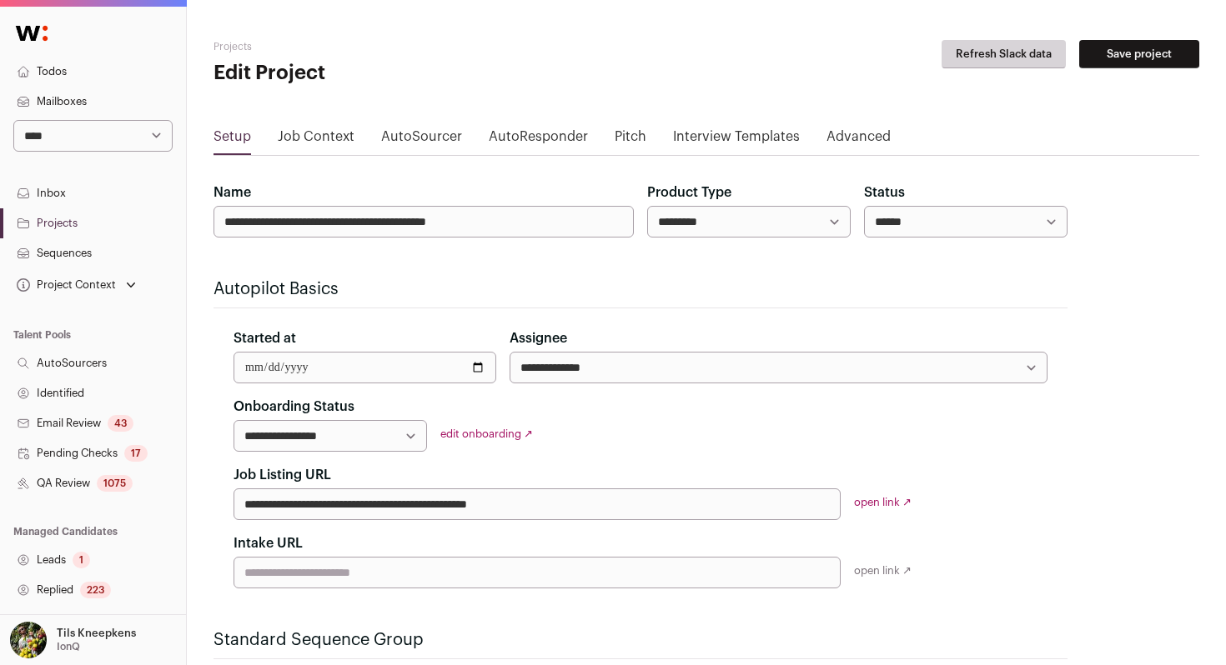
select select "*****"
click at [123, 485] on div "1075" at bounding box center [115, 483] width 36 height 17
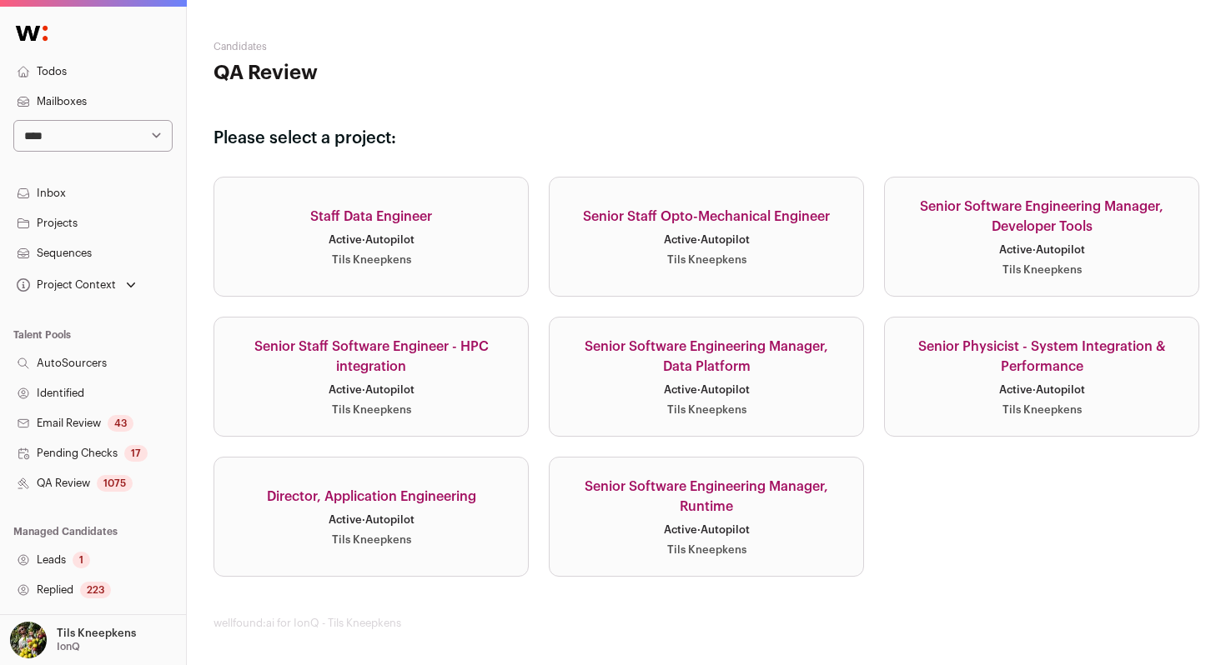
scroll to position [5, 0]
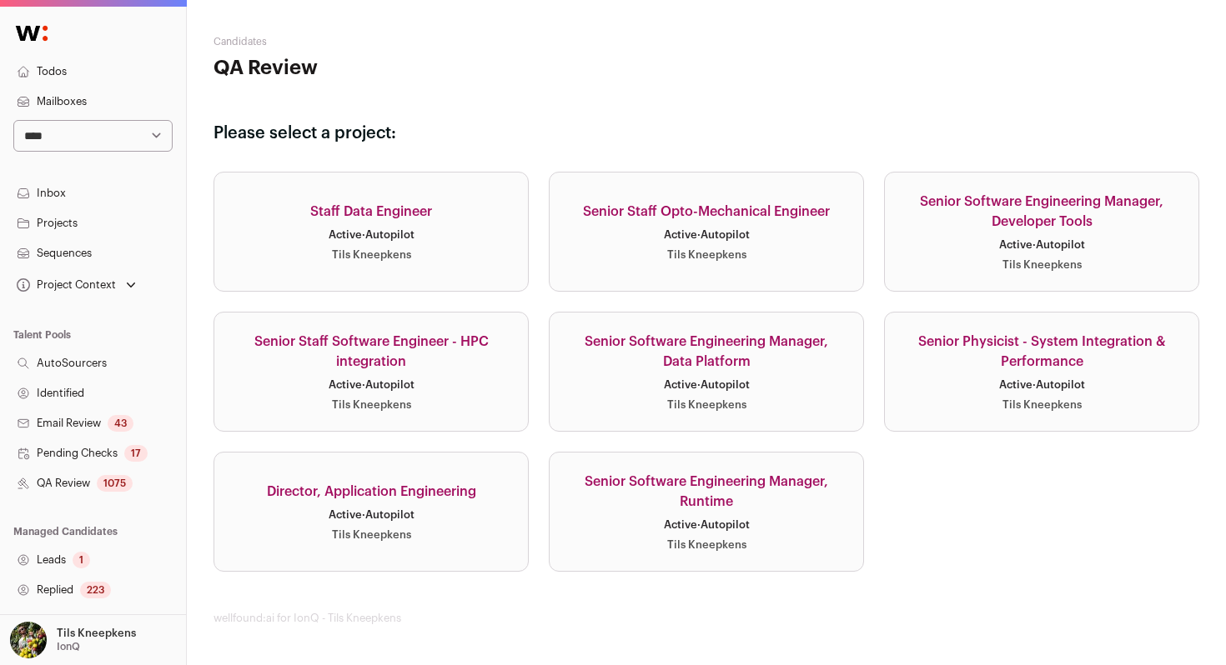
click at [395, 384] on div "Active · Autopilot" at bounding box center [372, 385] width 86 height 13
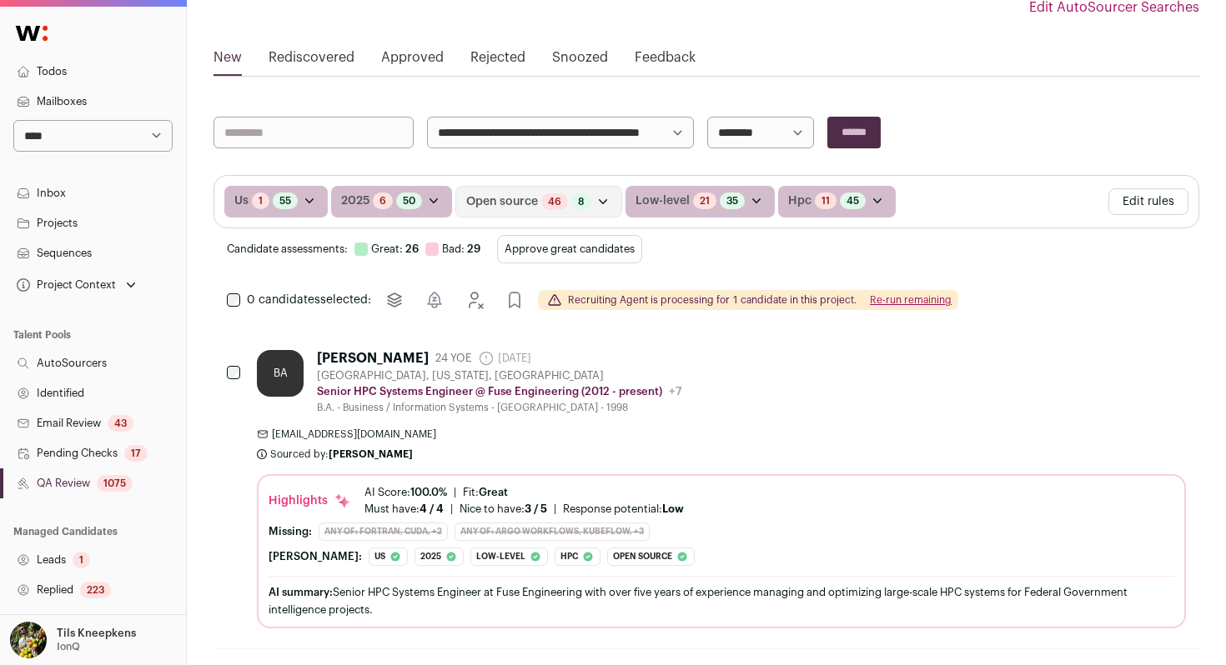
scroll to position [198, 0]
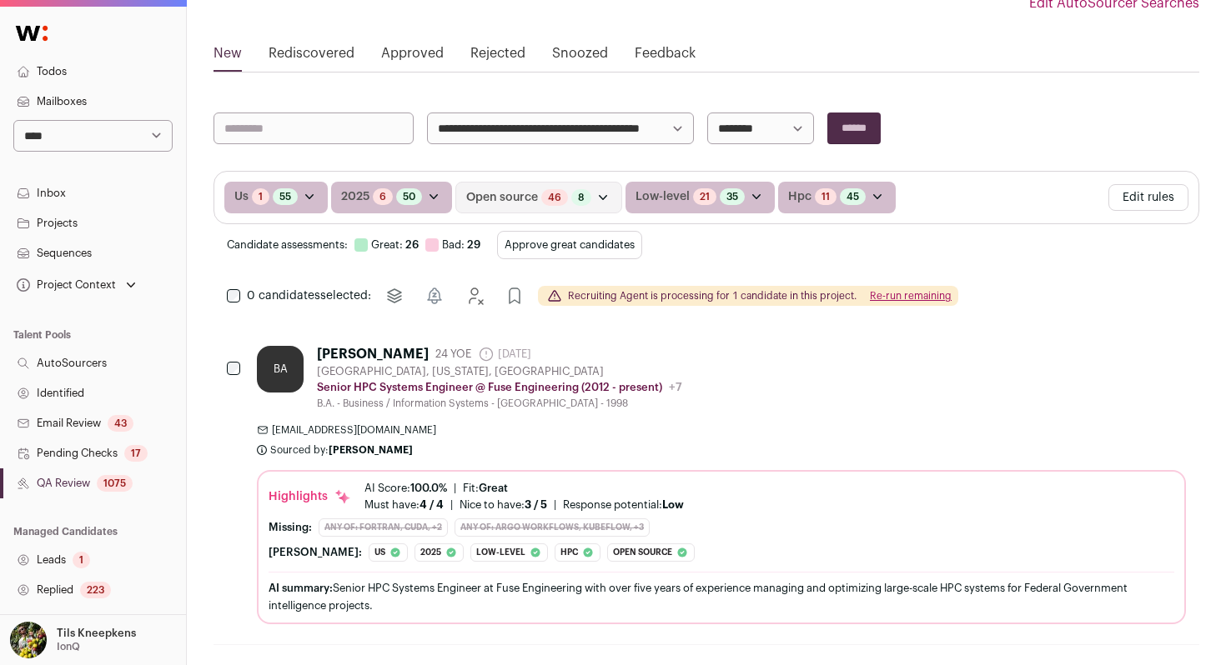
click at [1135, 191] on button "Edit rules" at bounding box center [1148, 197] width 80 height 27
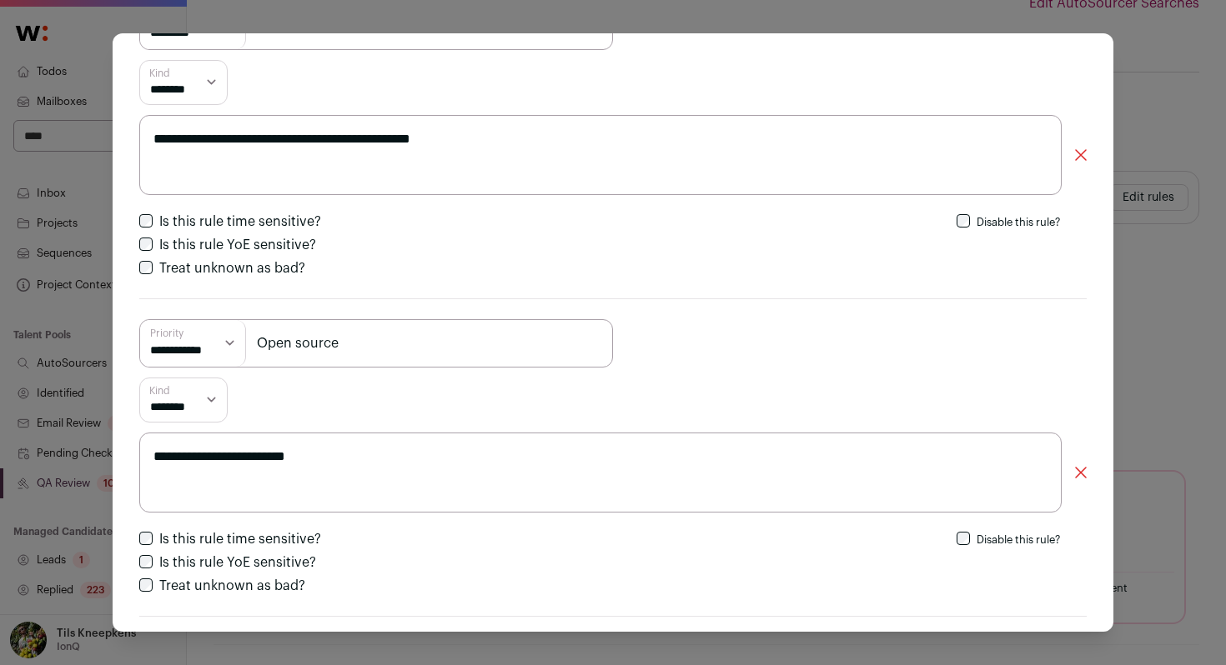
scroll to position [449, 0]
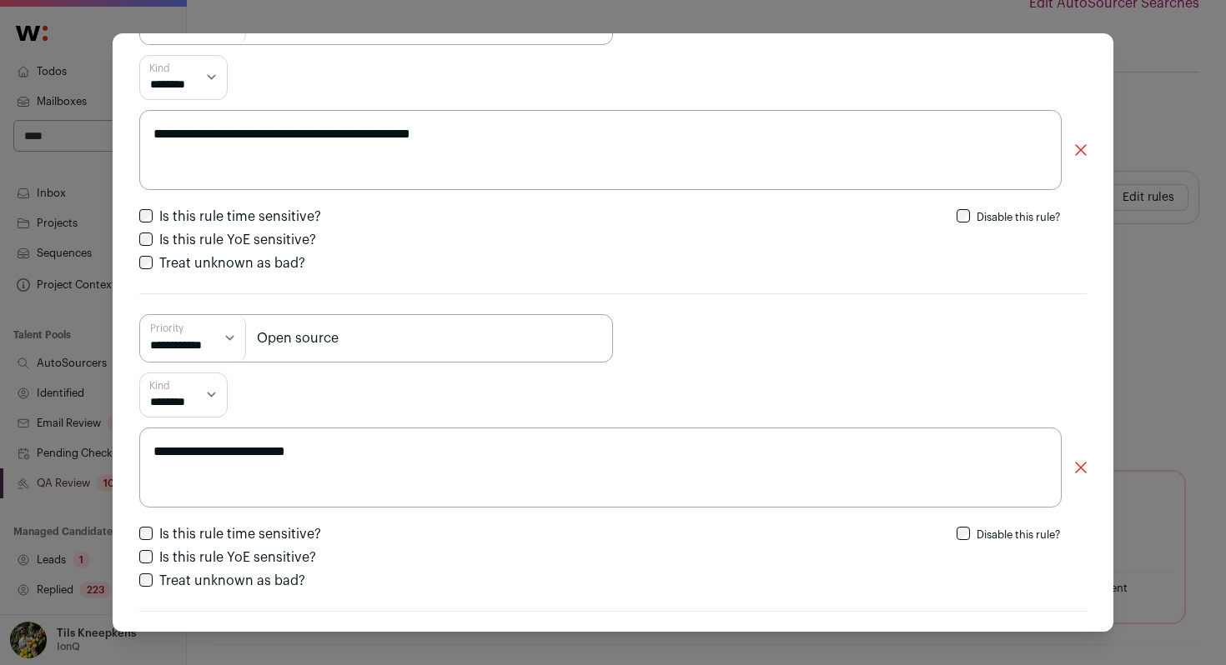
click at [210, 331] on select "**********" at bounding box center [193, 338] width 106 height 47
select select "*********"
click at [140, 315] on select "**********" at bounding box center [193, 338] width 106 height 47
click at [319, 383] on div "Kind ******** *** *******" at bounding box center [612, 395] width 947 height 45
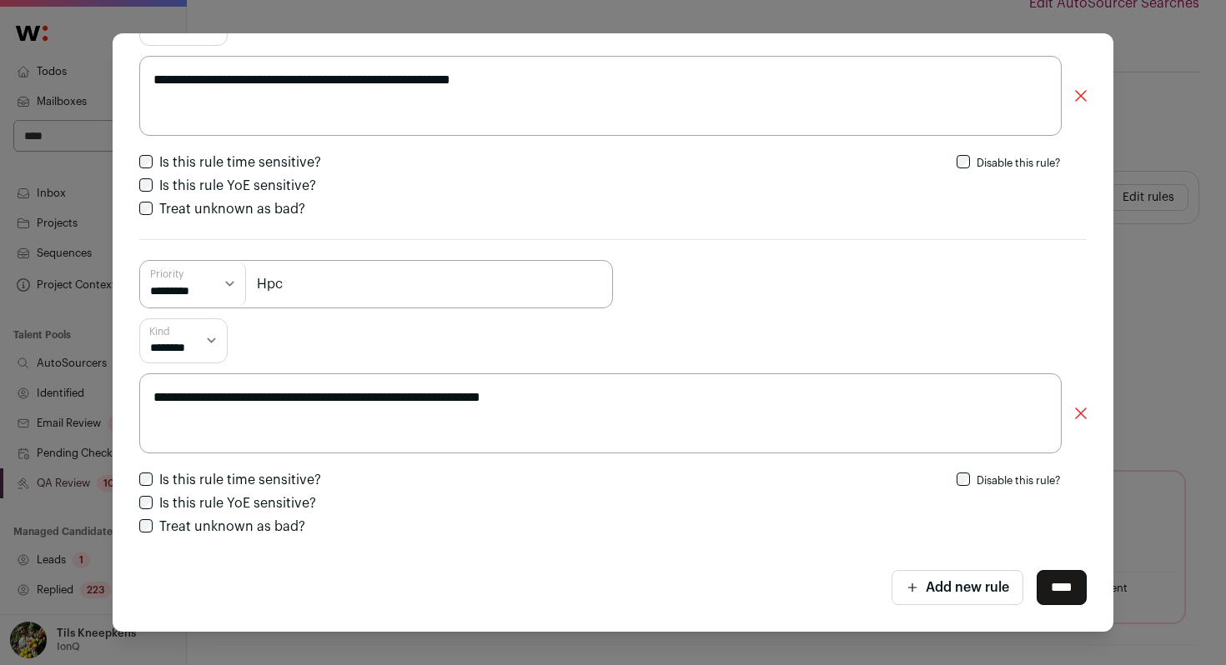
click at [1072, 592] on input "****" at bounding box center [1061, 587] width 50 height 35
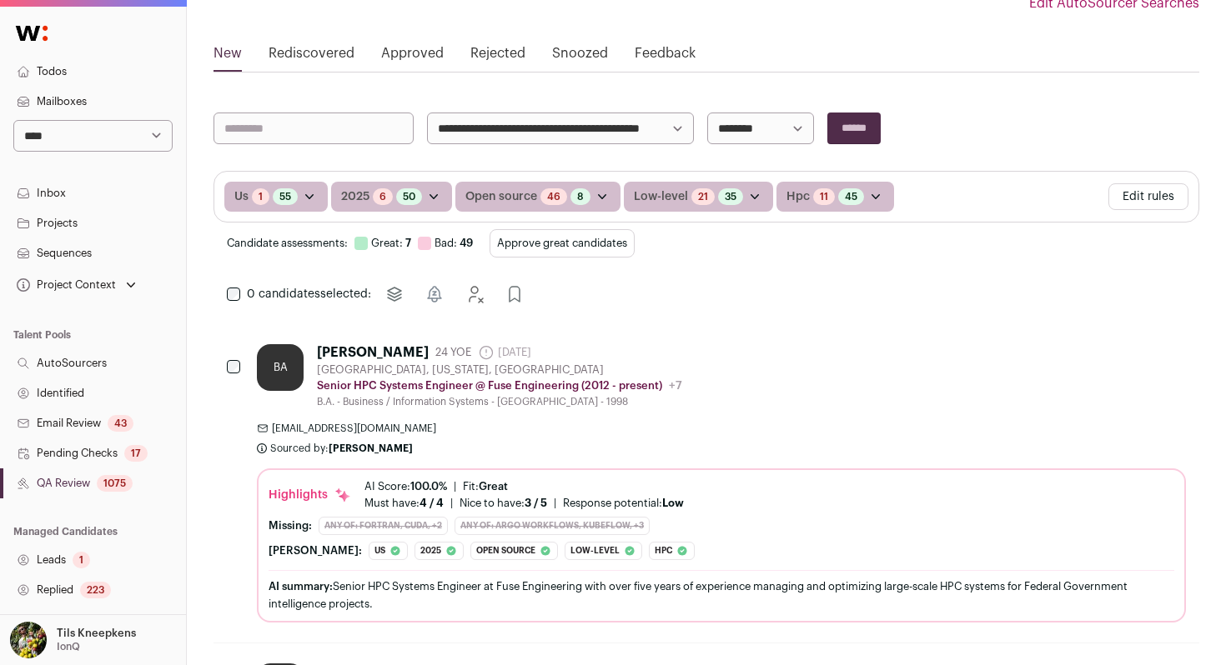
scroll to position [205, 0]
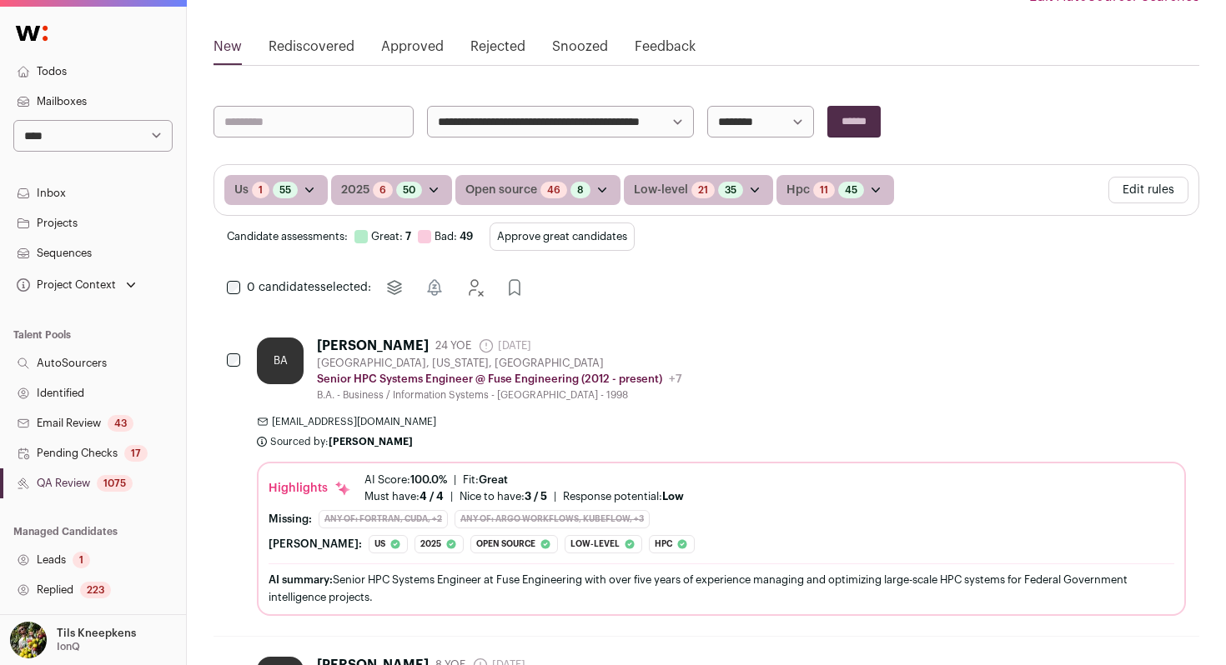
click at [590, 233] on button "Approve great candidates" at bounding box center [561, 237] width 145 height 28
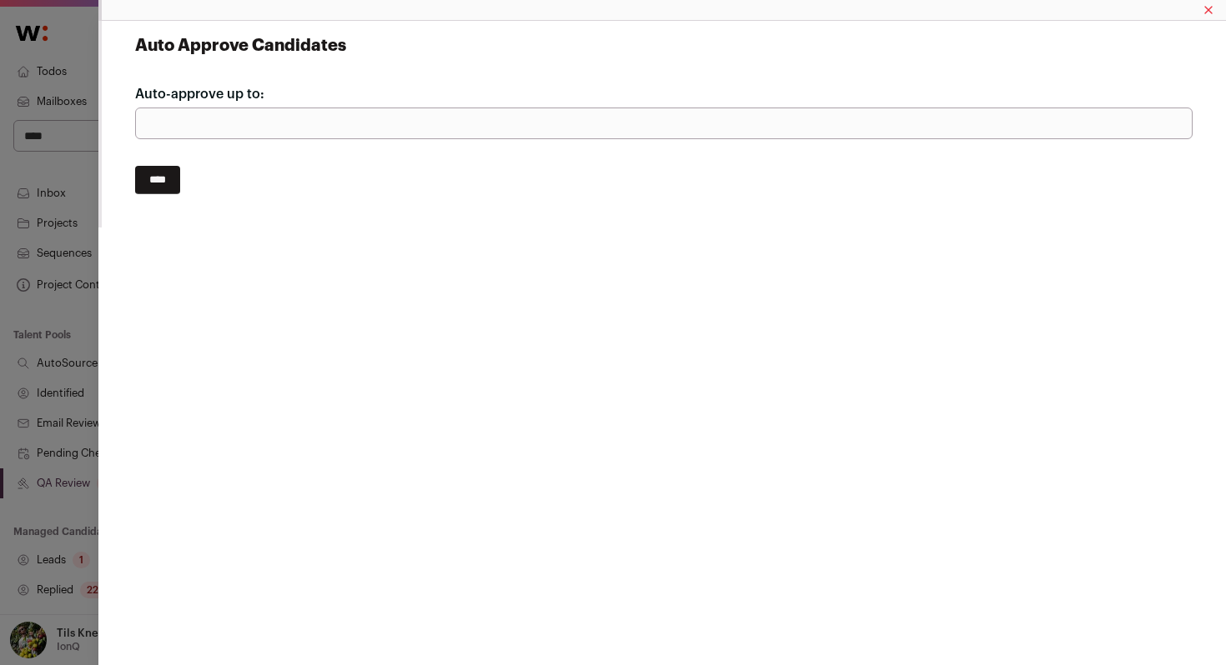
click at [179, 180] on input "****" at bounding box center [157, 180] width 45 height 28
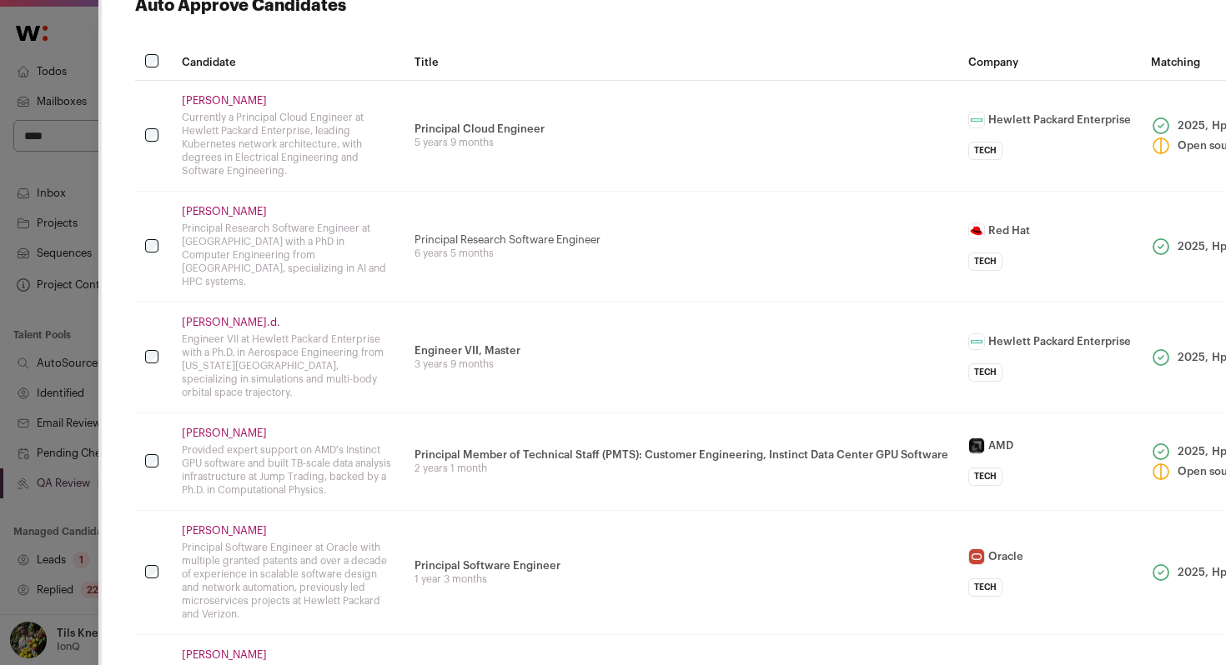
scroll to position [41, 0]
click at [226, 100] on link "[PERSON_NAME]" at bounding box center [288, 99] width 213 height 13
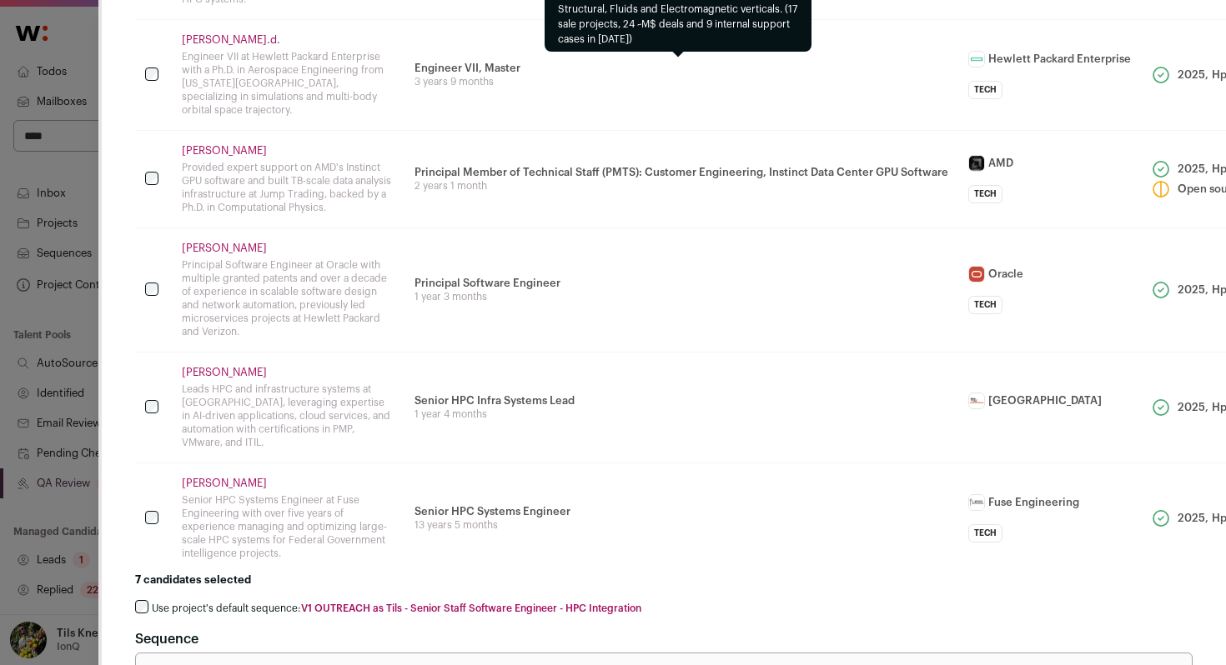
scroll to position [324, 0]
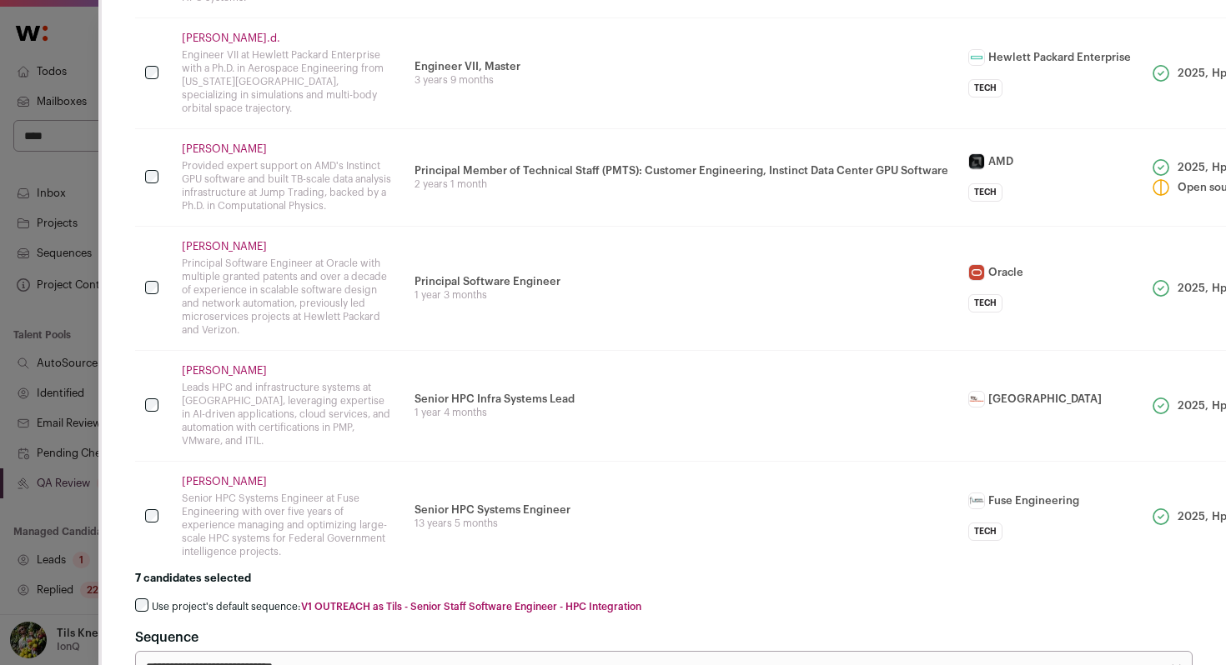
click at [215, 32] on link "Olivier Ph.d." at bounding box center [288, 38] width 213 height 13
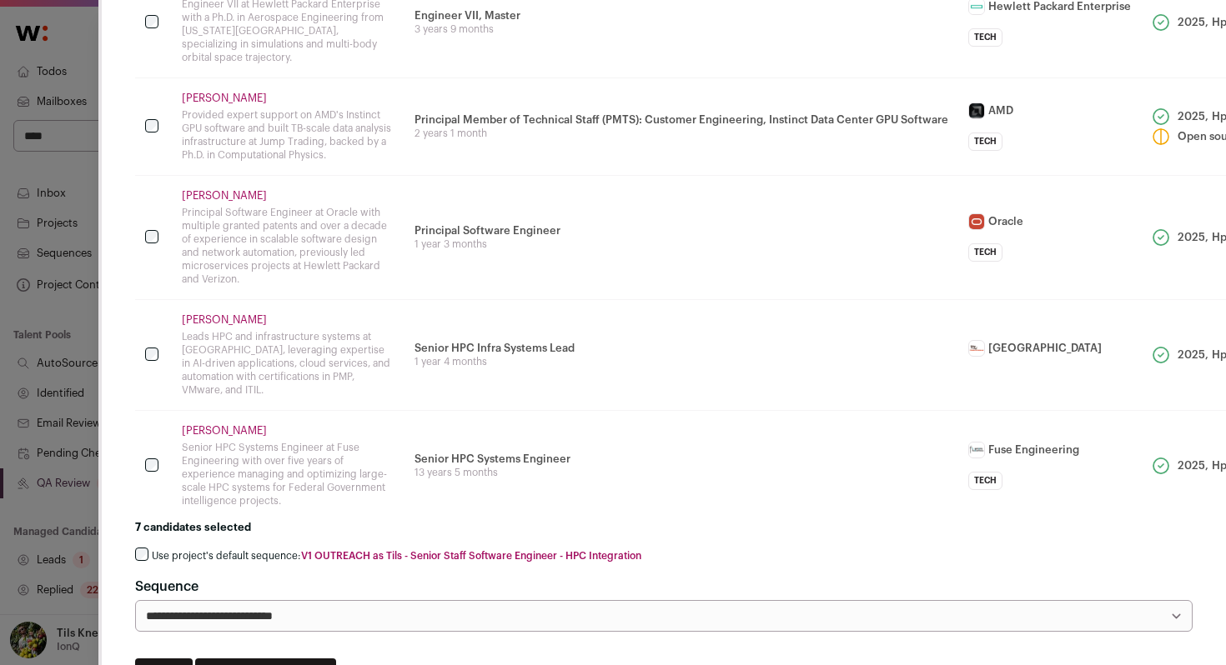
scroll to position [376, 0]
click at [214, 424] on link "Brian Adler" at bounding box center [288, 430] width 213 height 13
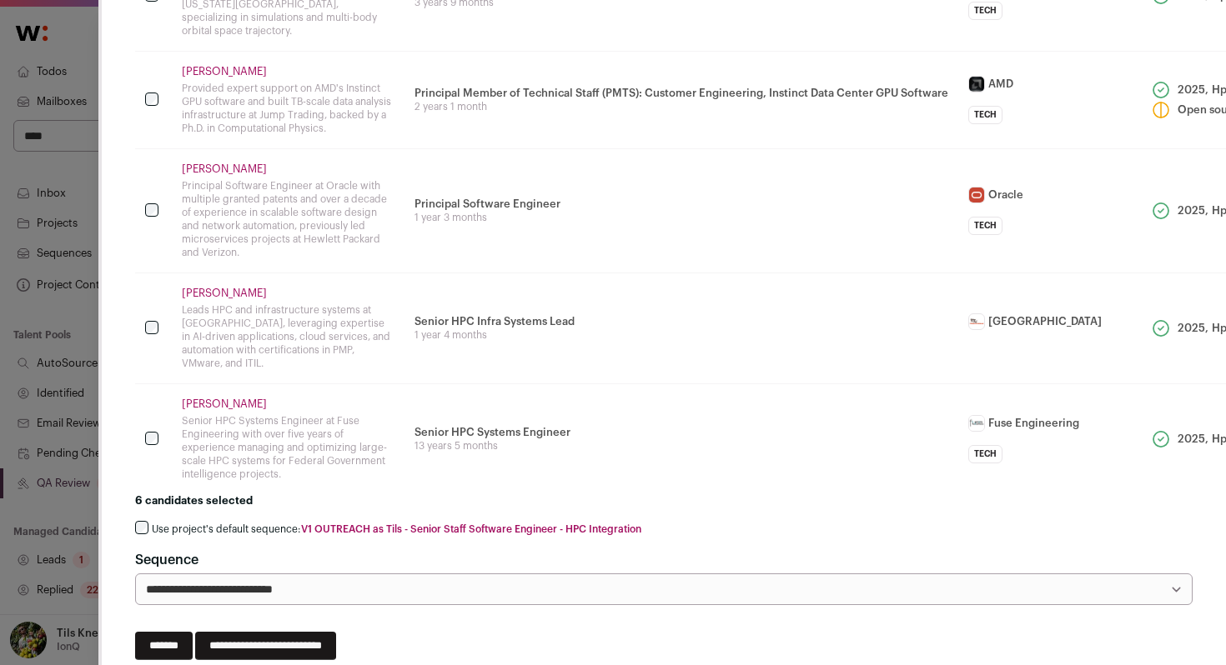
scroll to position [404, 0]
click at [278, 521] on label "Use project's default sequence: V1 OUTREACH as Tils - Senior Staff Software Eng…" at bounding box center [396, 527] width 489 height 13
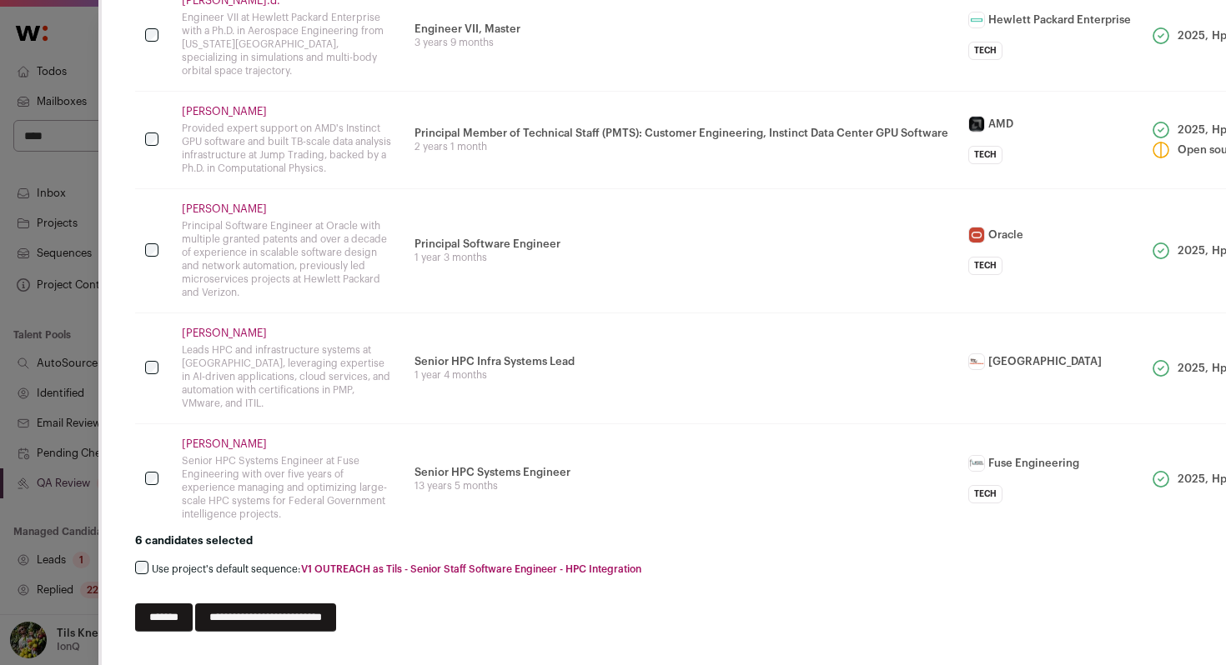
scroll to position [335, 0]
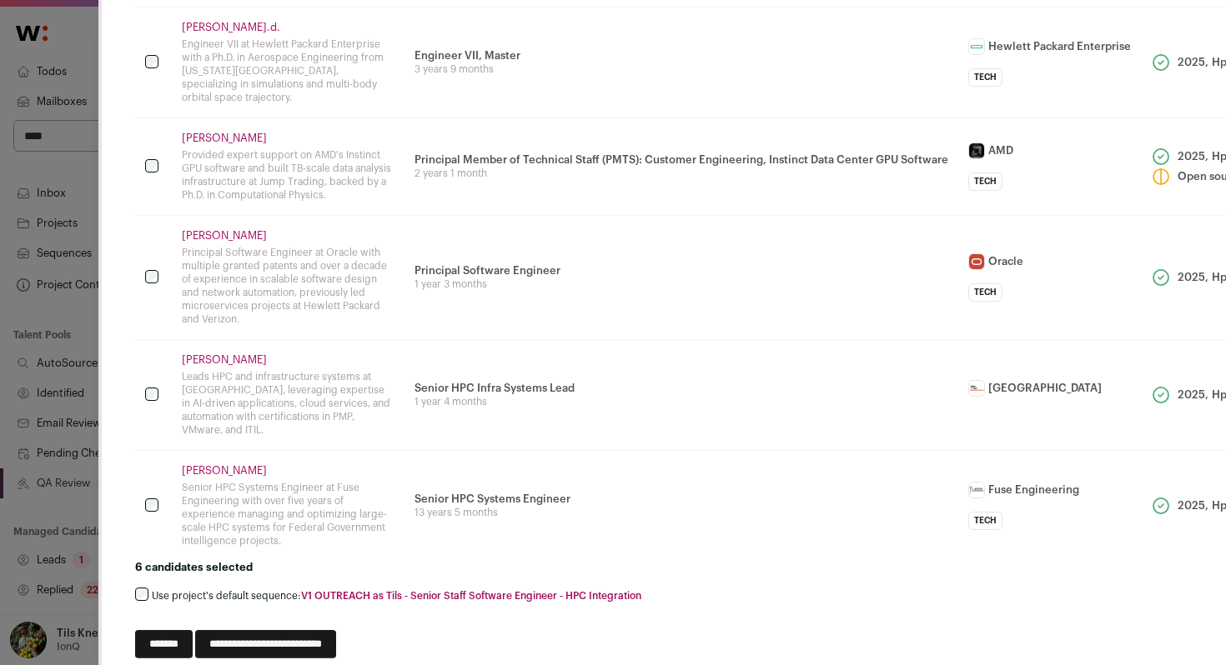
click at [336, 630] on input "**********" at bounding box center [265, 644] width 141 height 28
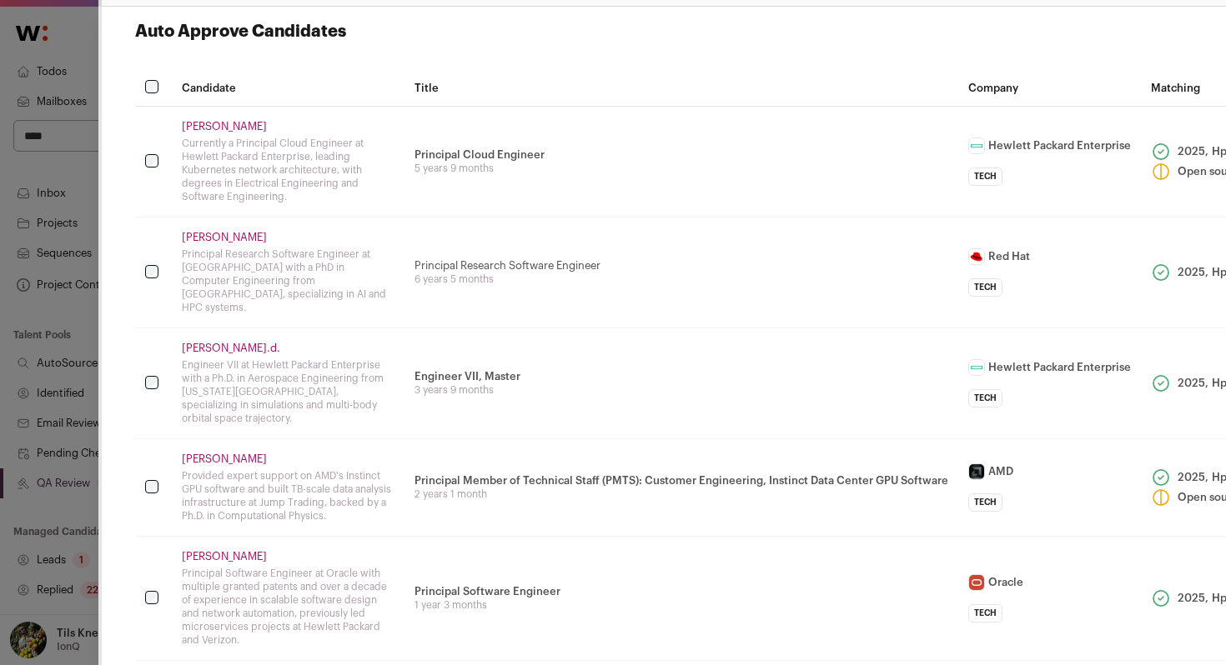
scroll to position [0, 0]
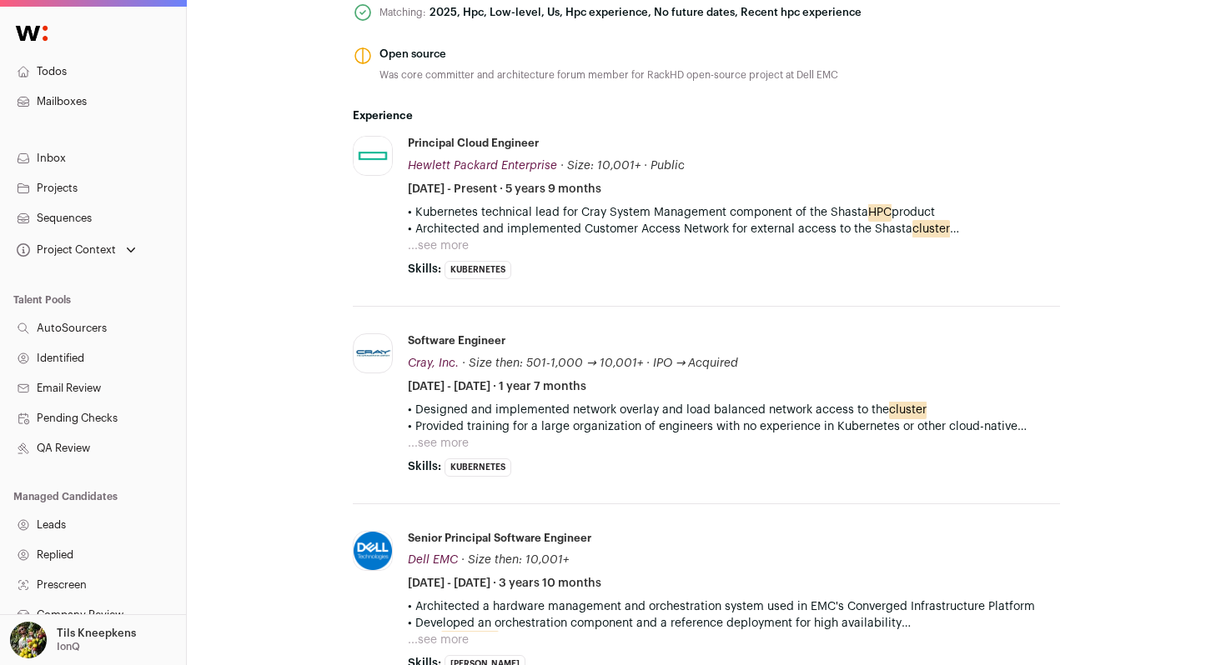
scroll to position [960, 0]
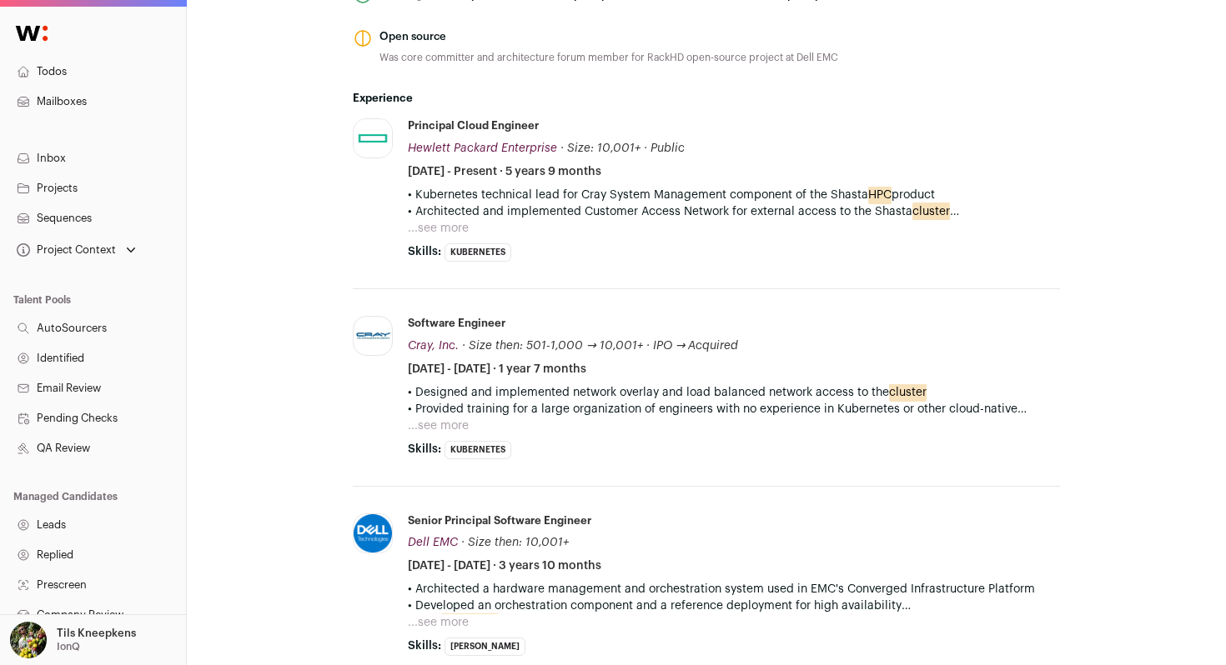
click at [453, 233] on button "...see more" at bounding box center [438, 228] width 61 height 17
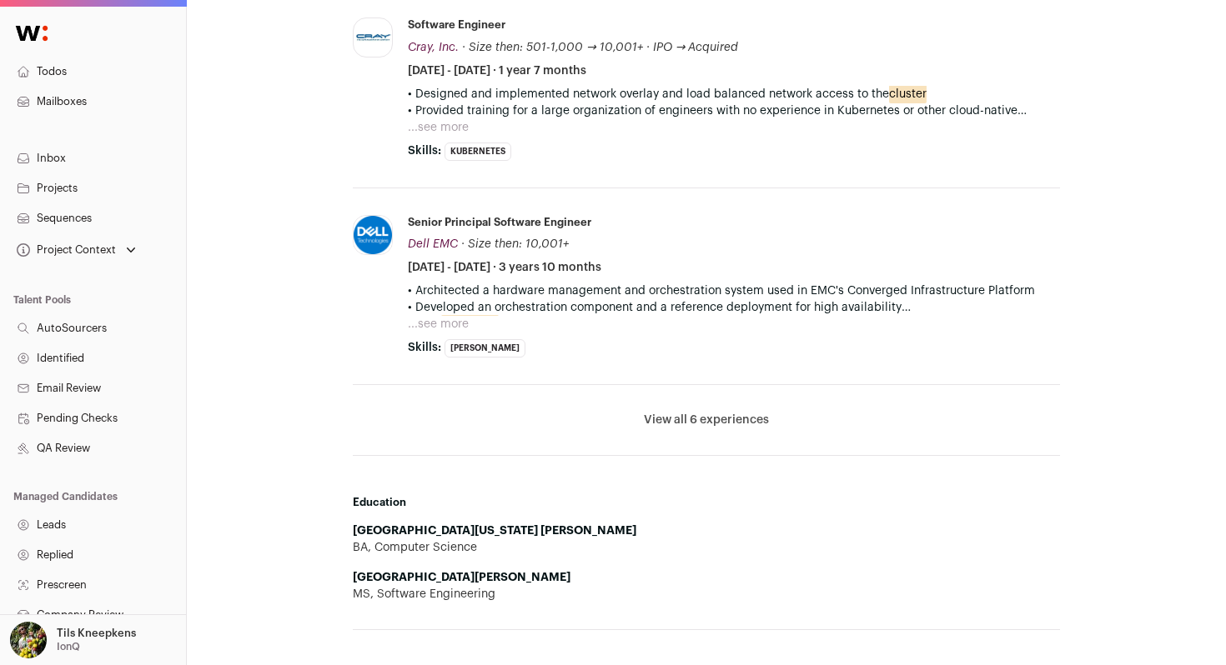
scroll to position [1477, 0]
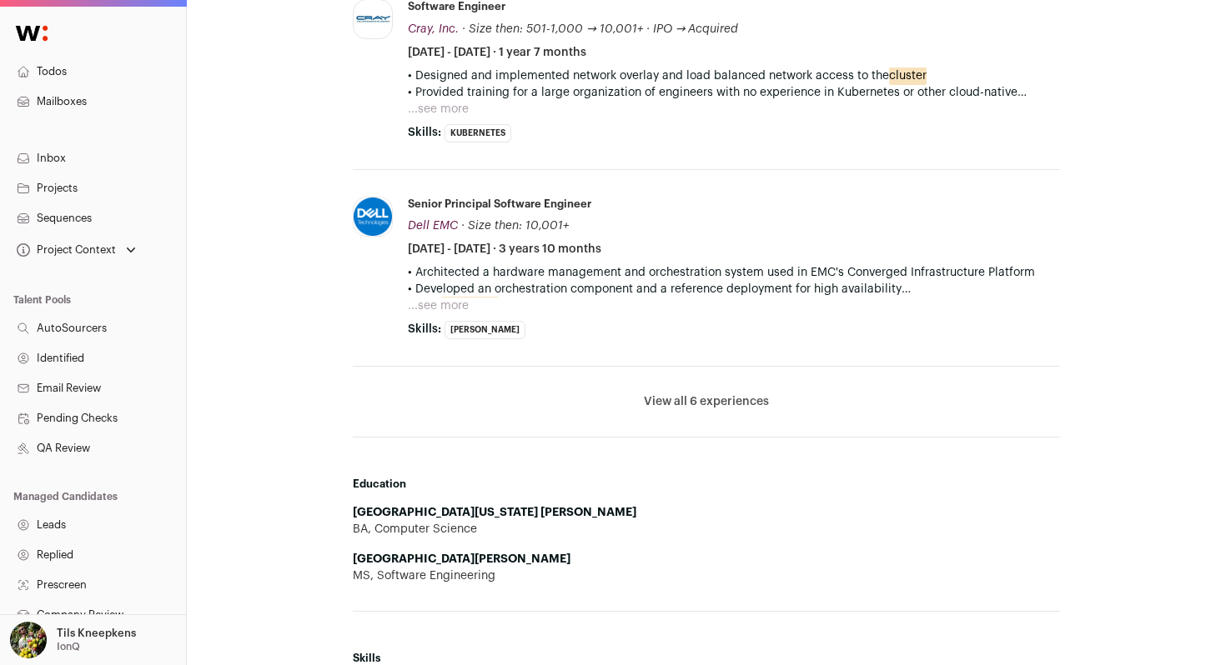
click at [676, 401] on button "View all 6 experiences" at bounding box center [706, 402] width 125 height 17
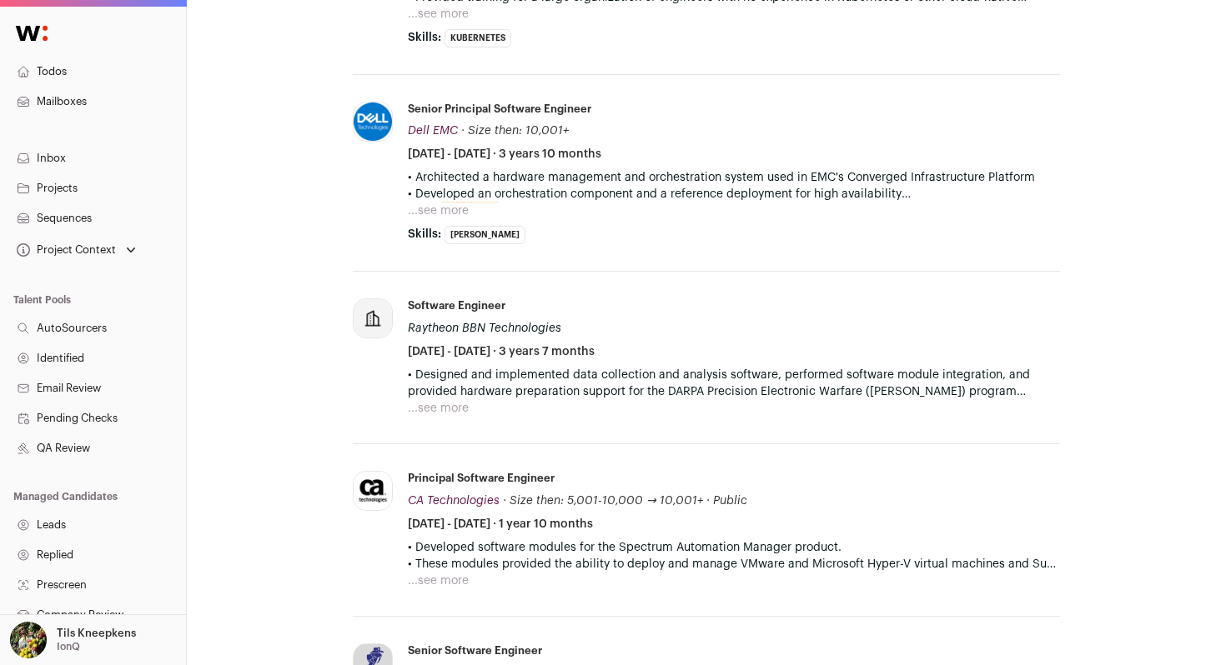
click at [454, 211] on button "...see more" at bounding box center [438, 211] width 61 height 17
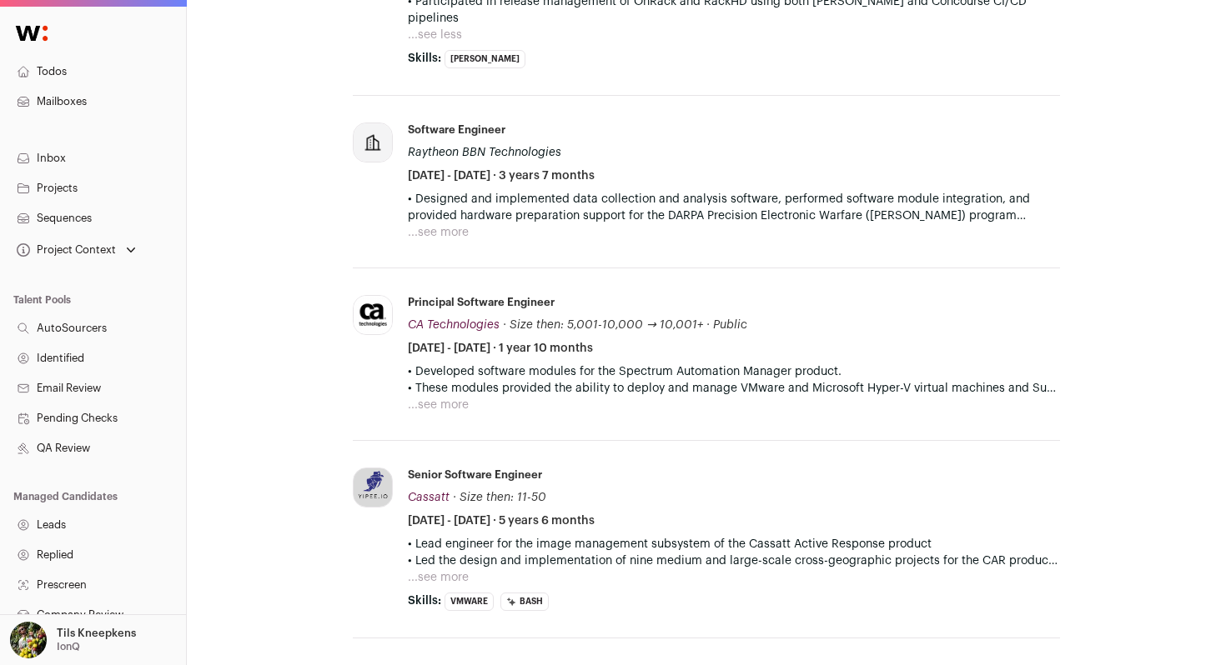
scroll to position [1846, 0]
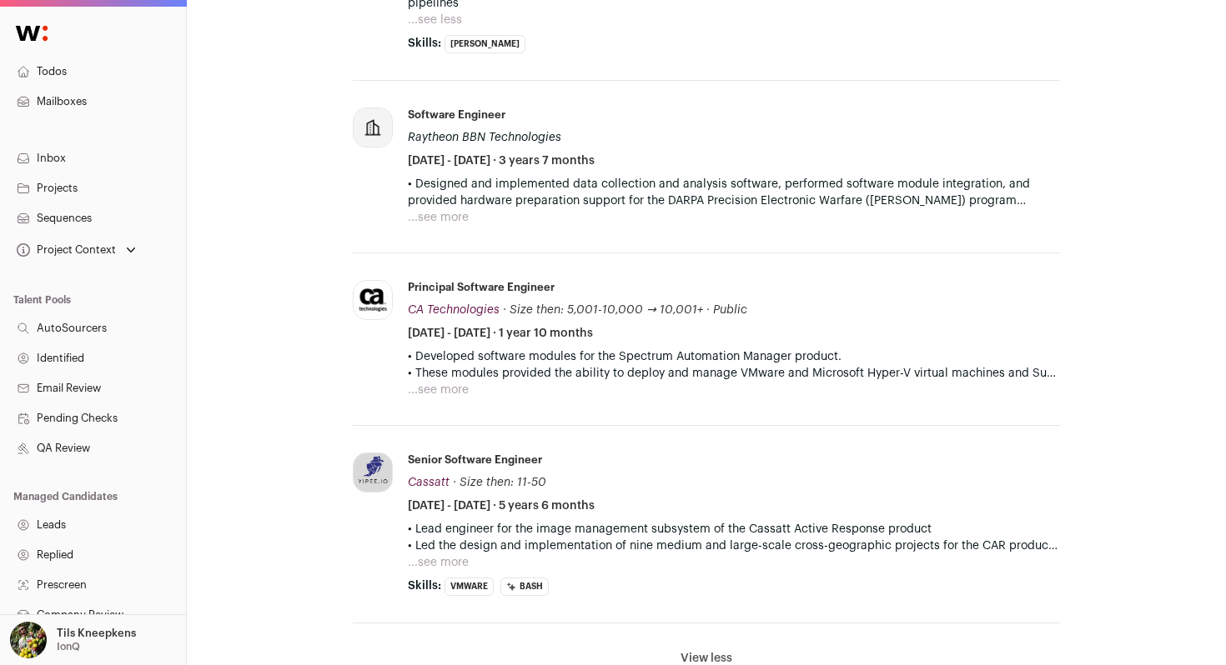
click at [454, 209] on button "...see more" at bounding box center [438, 217] width 61 height 17
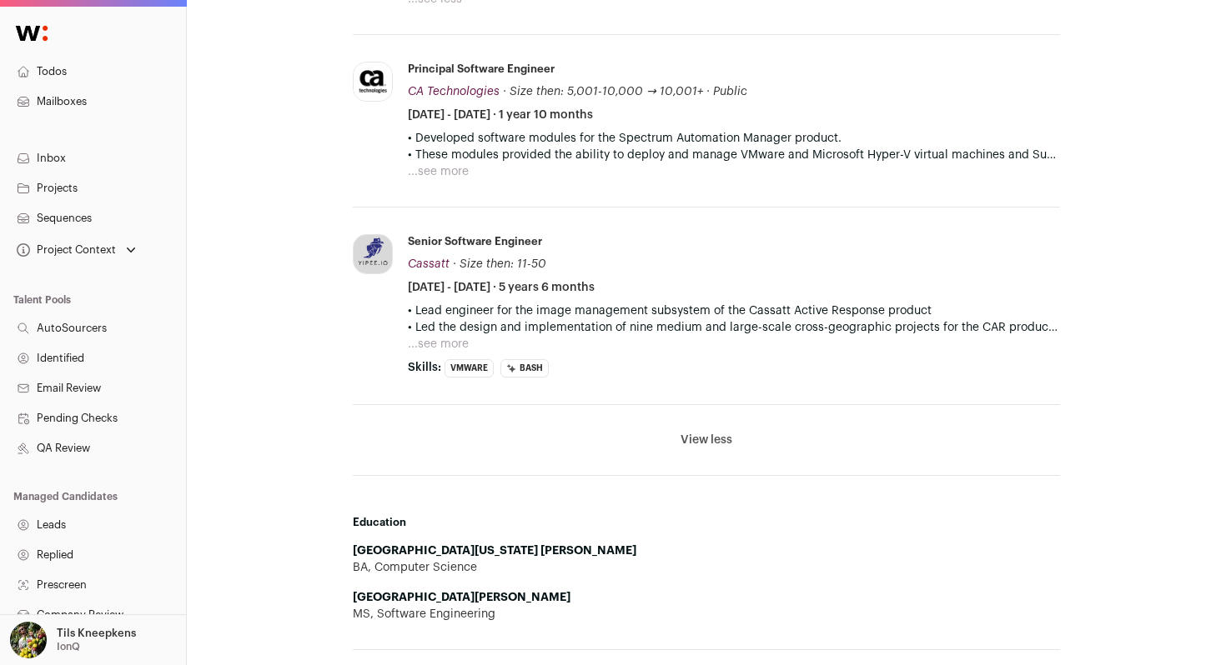
scroll to position [2190, 0]
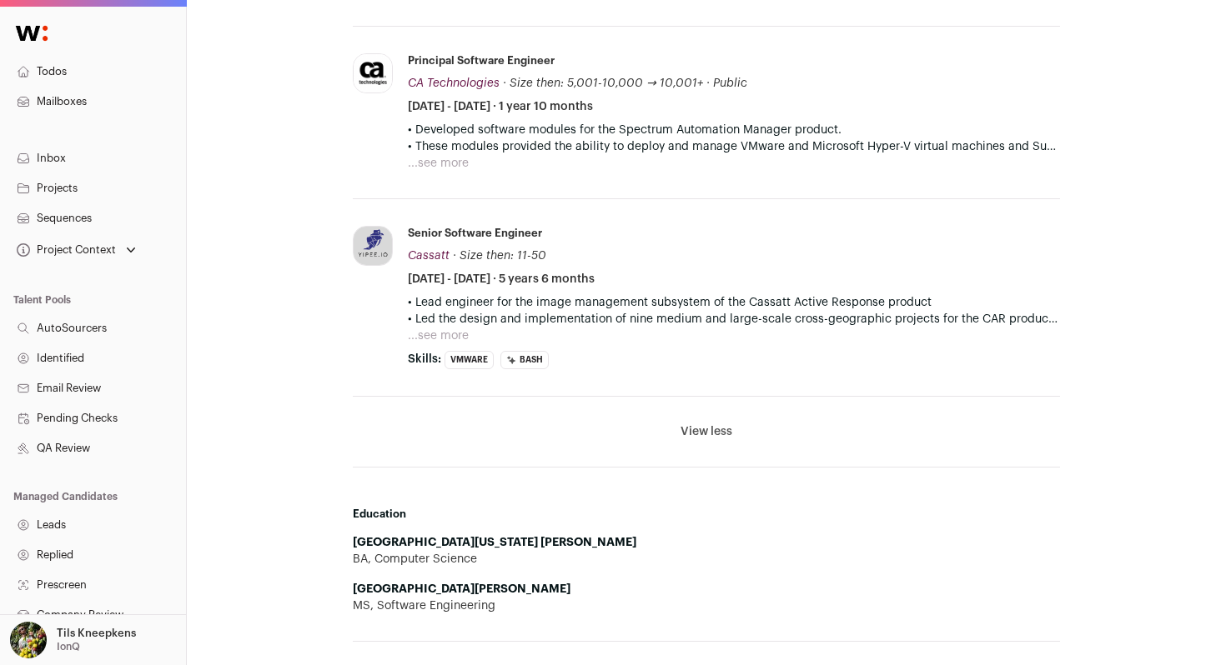
click at [453, 155] on button "...see more" at bounding box center [438, 163] width 61 height 17
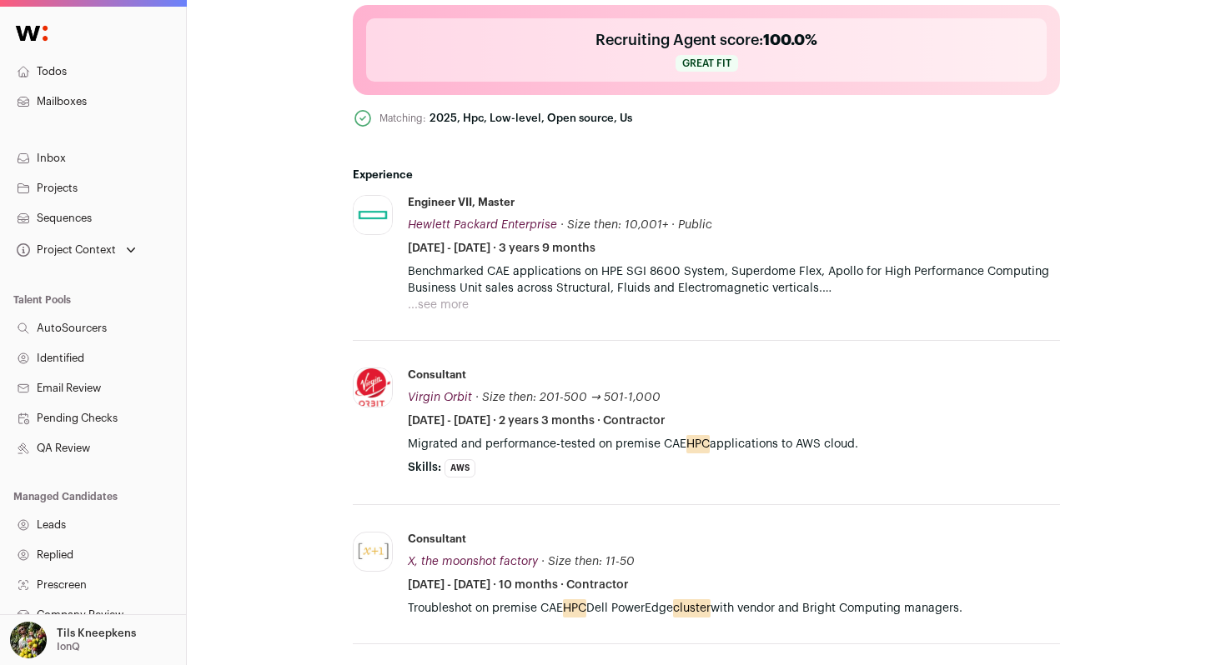
click at [451, 303] on button "...see more" at bounding box center [438, 305] width 61 height 17
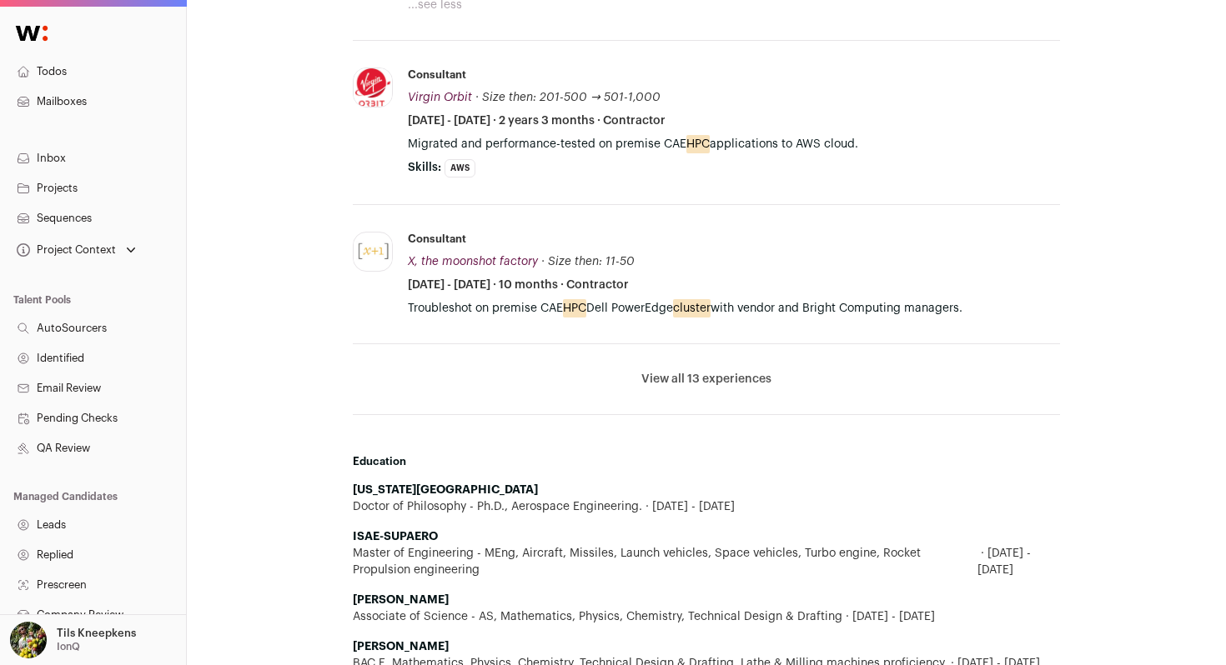
scroll to position [1110, 0]
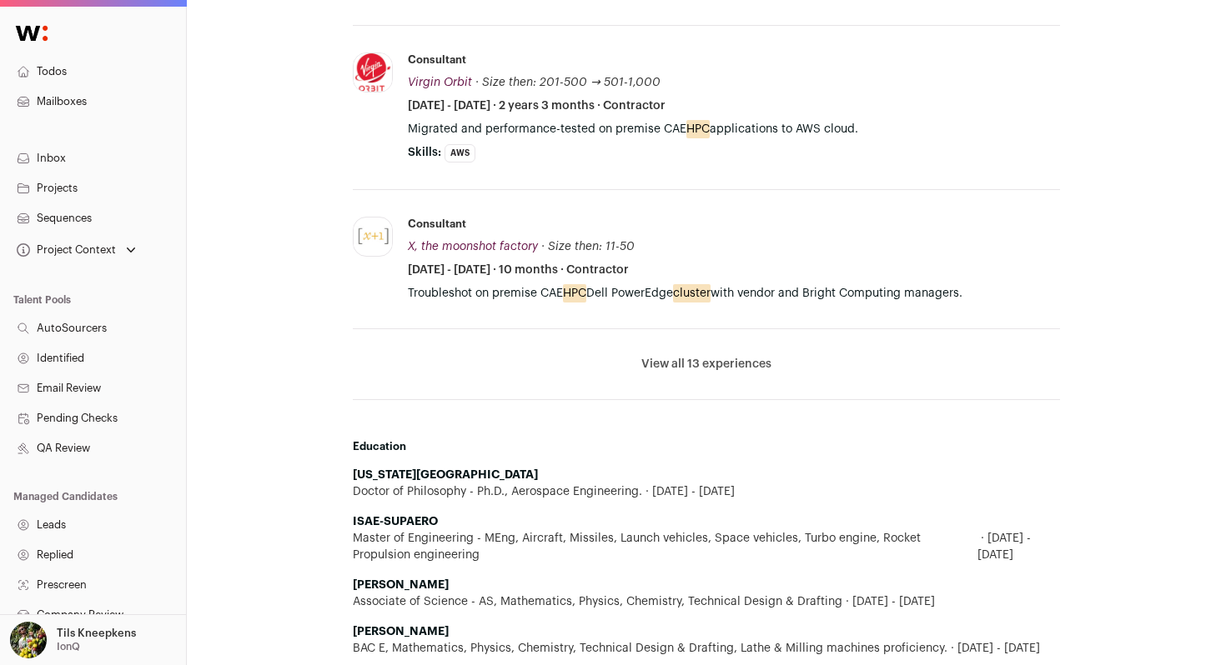
click at [725, 354] on li "View all 13 experiences View less" at bounding box center [706, 364] width 707 height 71
click at [724, 363] on button "View all 13 experiences" at bounding box center [706, 364] width 130 height 17
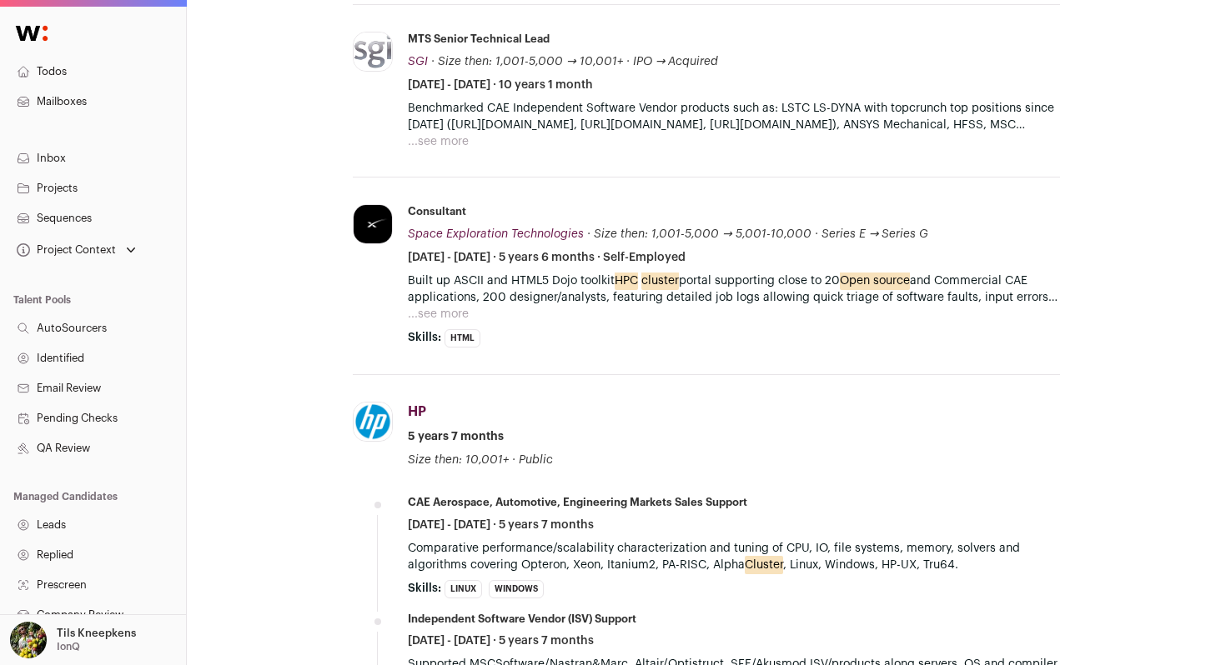
scroll to position [1436, 0]
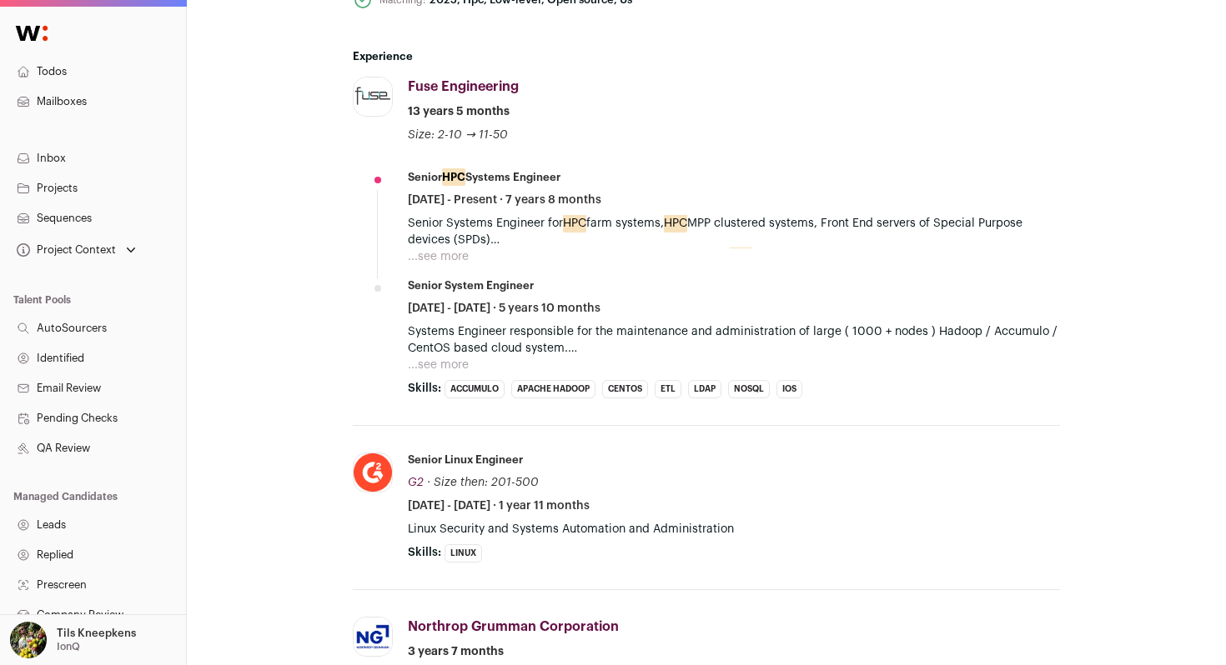
scroll to position [873, 0]
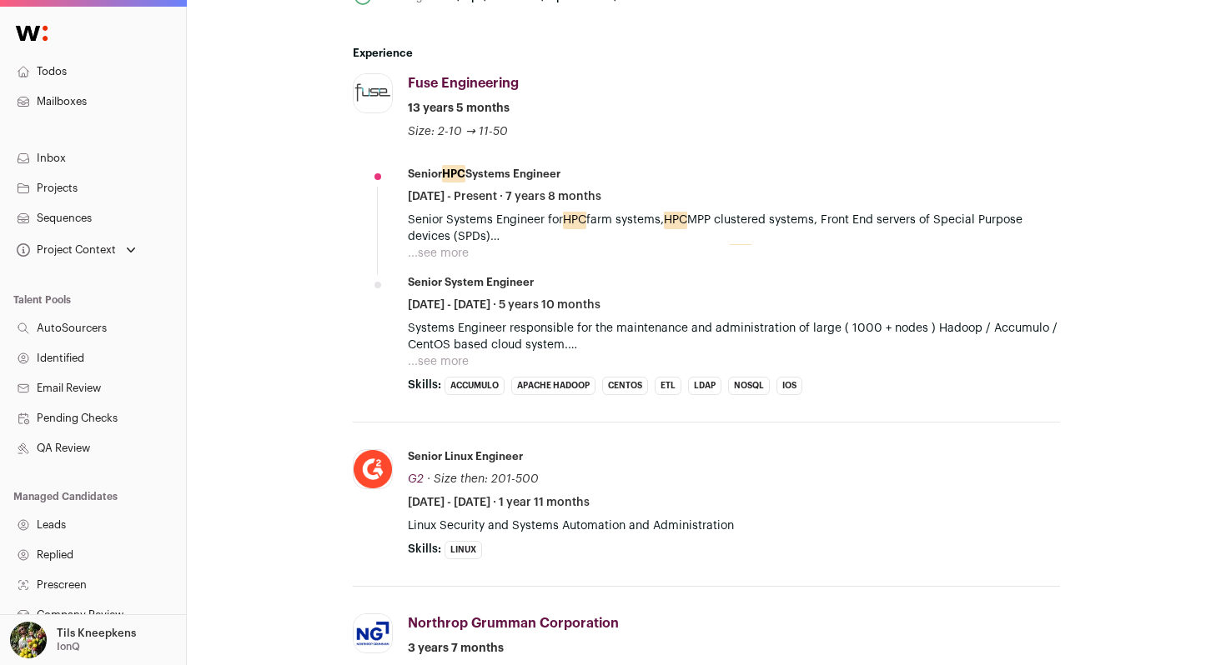
click at [444, 359] on button "...see more" at bounding box center [438, 362] width 61 height 17
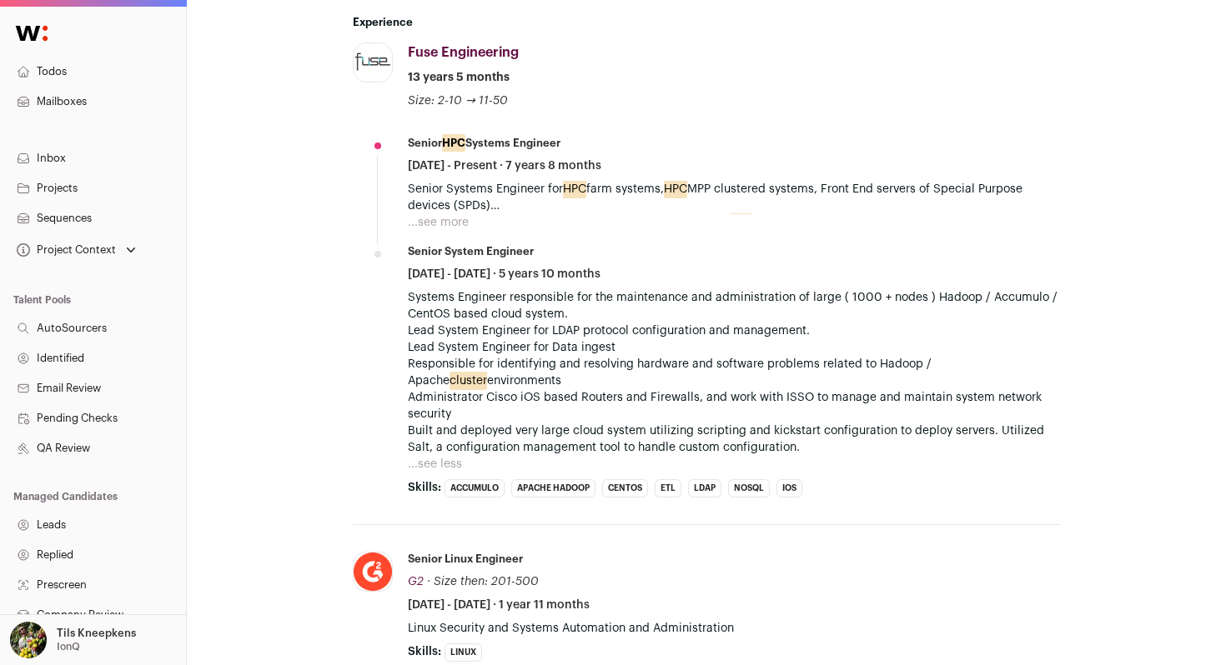
scroll to position [909, 0]
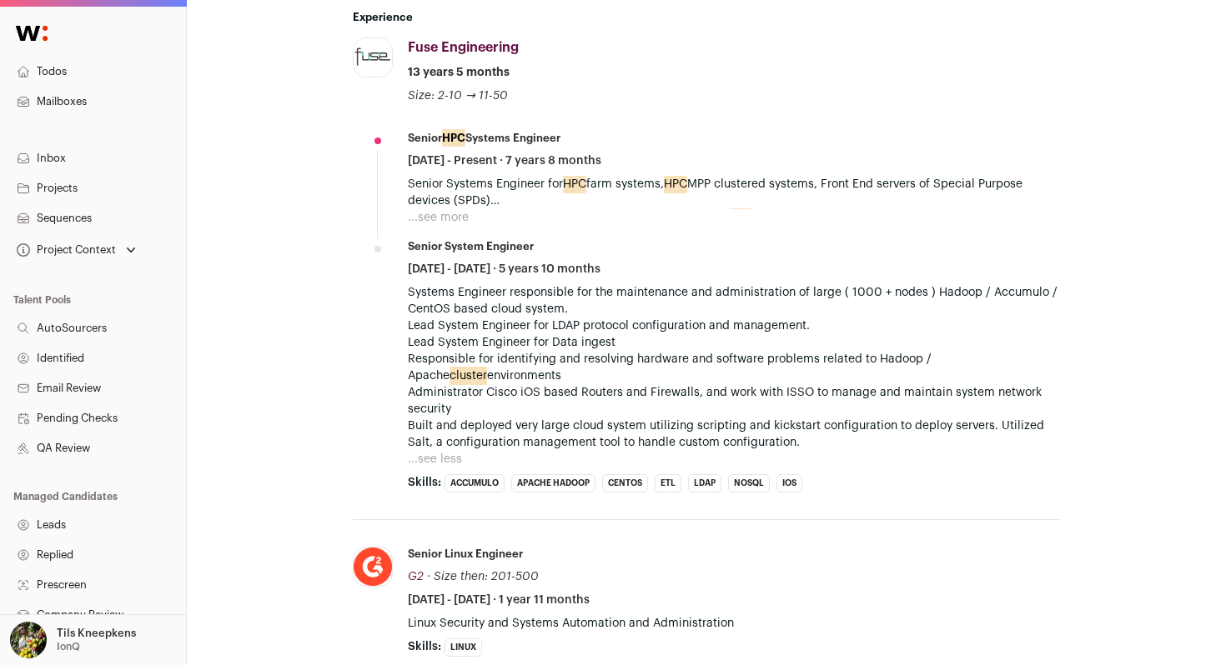
click at [452, 219] on button "...see more" at bounding box center [438, 217] width 61 height 17
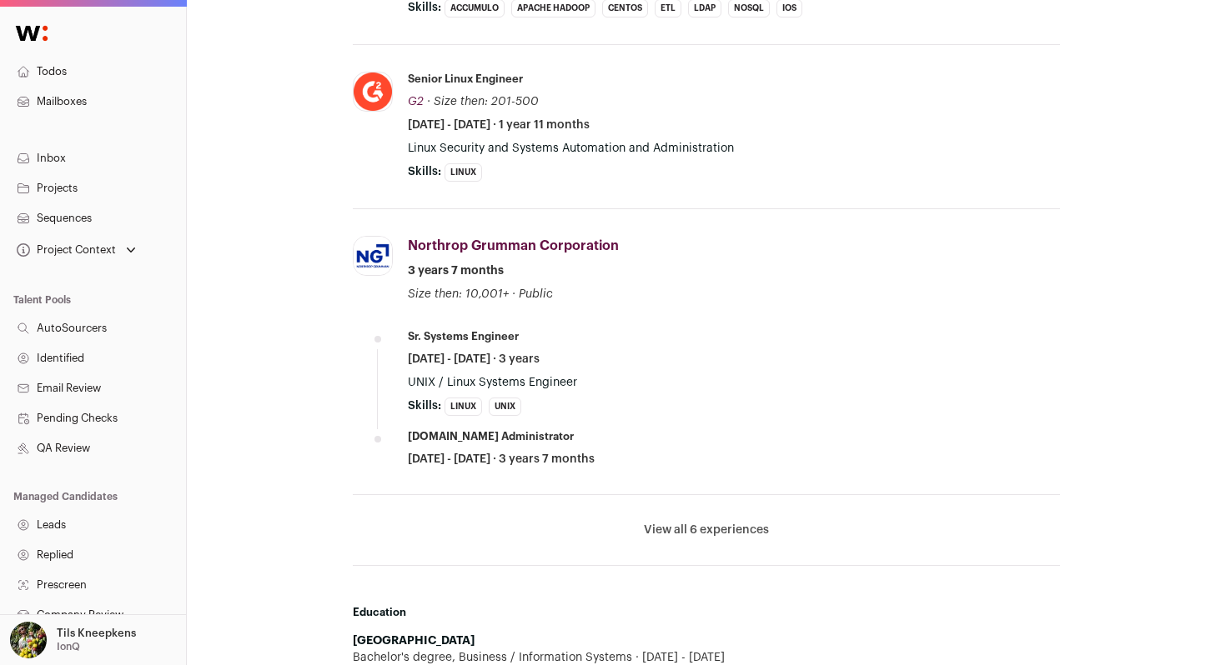
scroll to position [1494, 0]
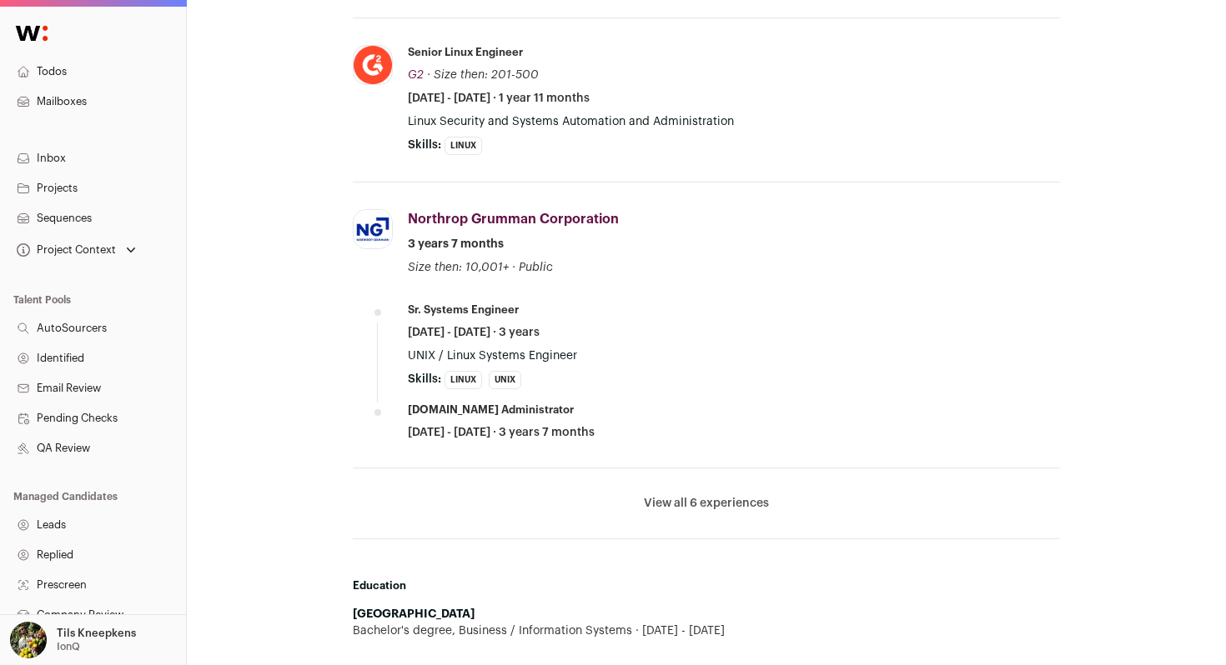
click at [661, 502] on button "View all 6 experiences" at bounding box center [706, 503] width 125 height 17
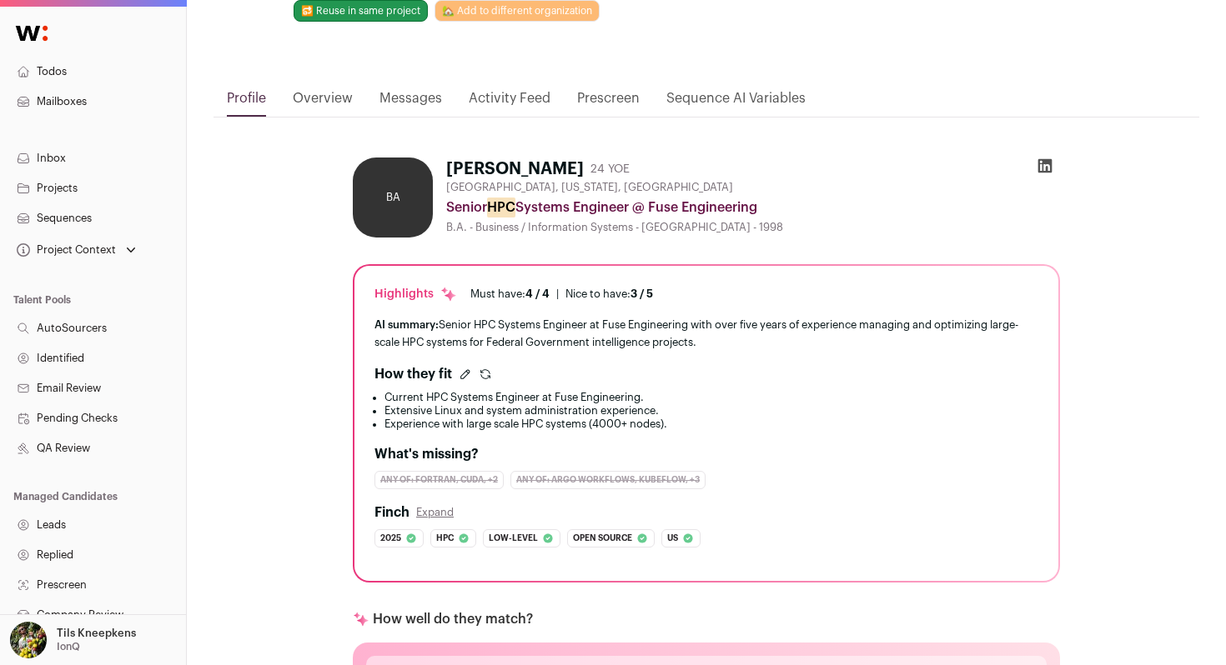
scroll to position [45, 0]
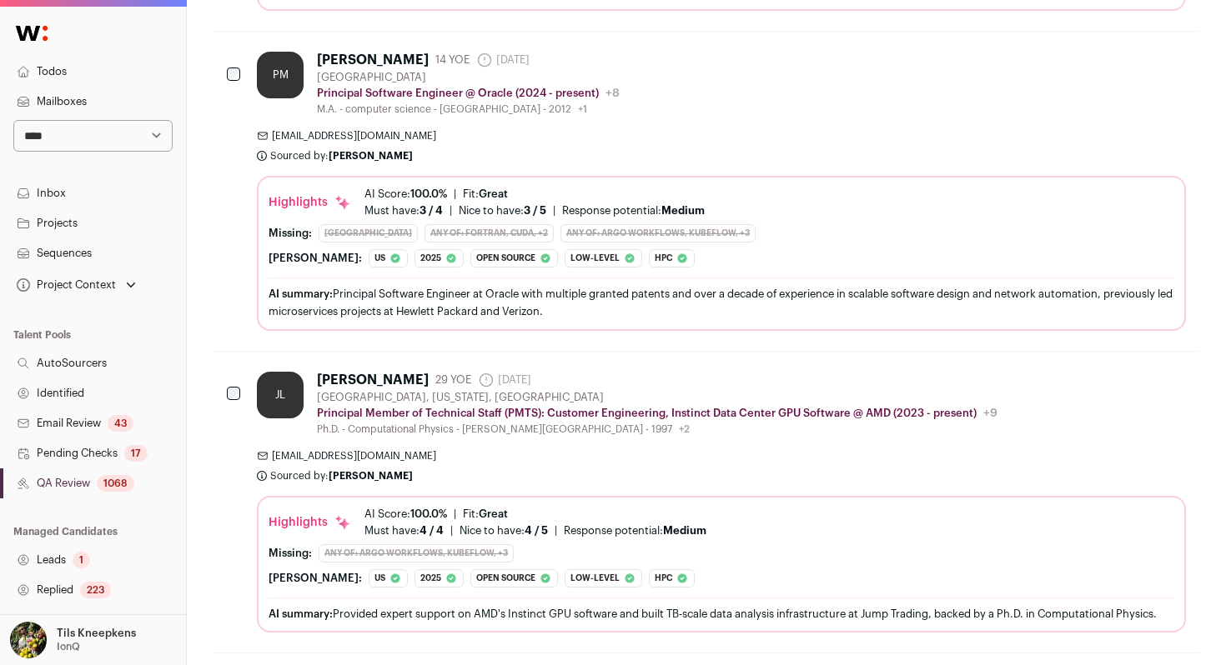
scroll to position [853, 0]
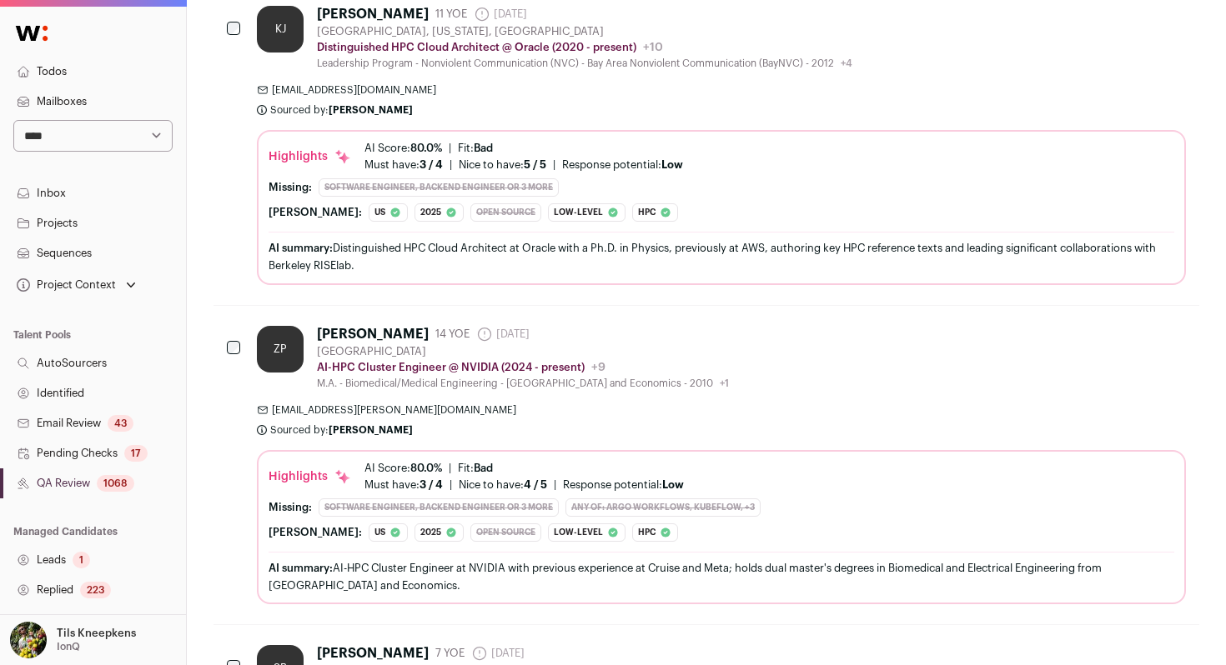
scroll to position [848, 0]
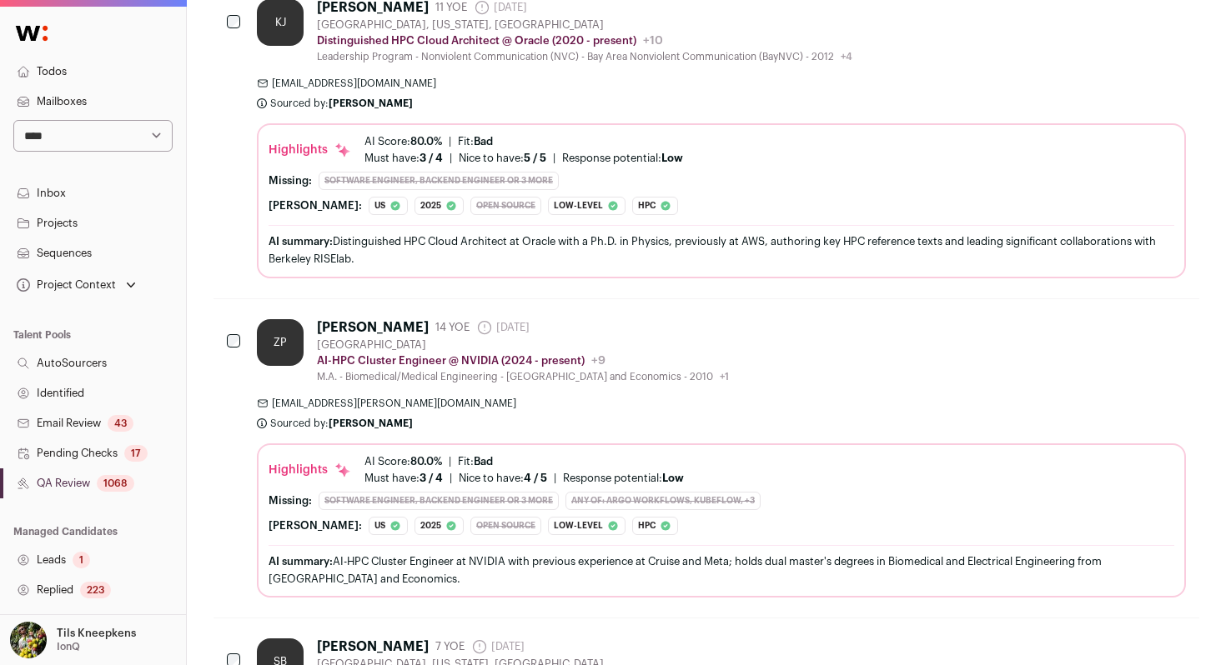
click at [532, 269] on div "AI summary: Distinguished HPC Cloud Architect at Oracle with a Ph.D. in Physics…" at bounding box center [721, 249] width 906 height 49
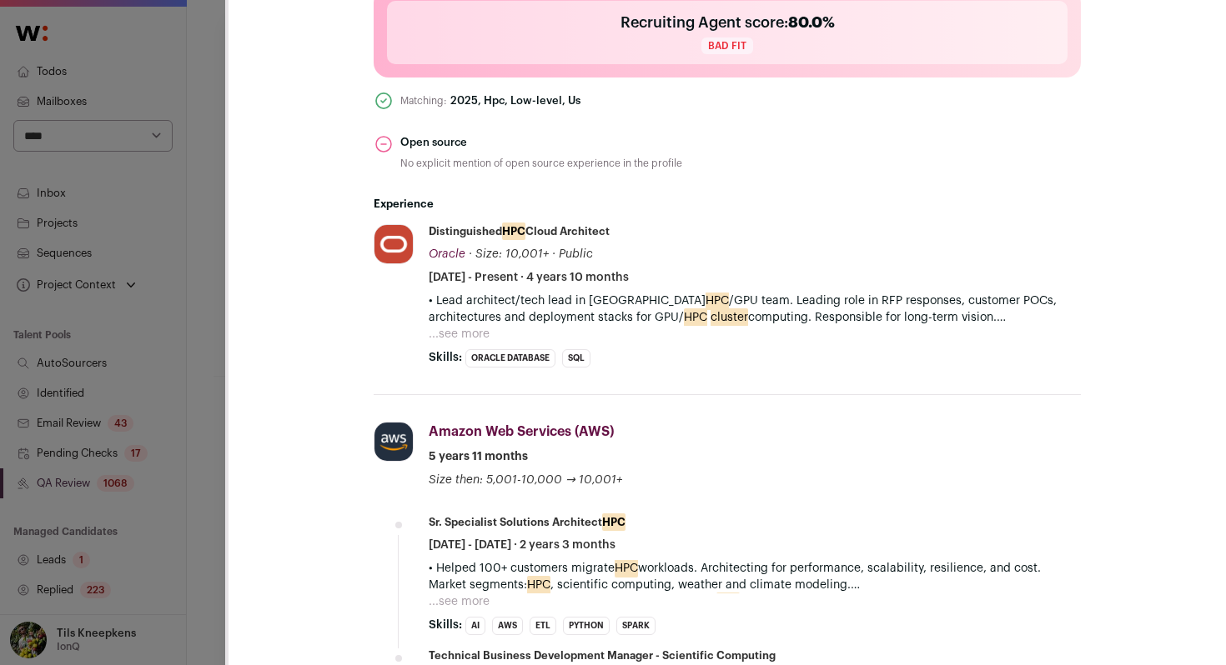
scroll to position [785, 0]
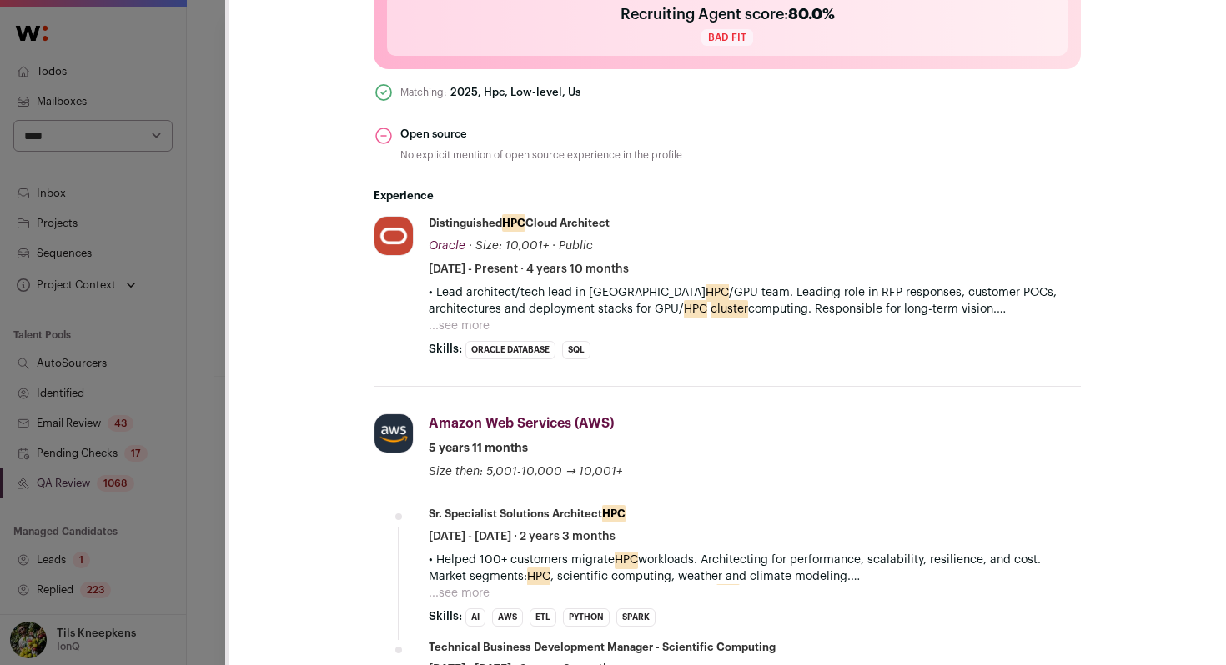
click at [460, 322] on button "...see more" at bounding box center [459, 326] width 61 height 17
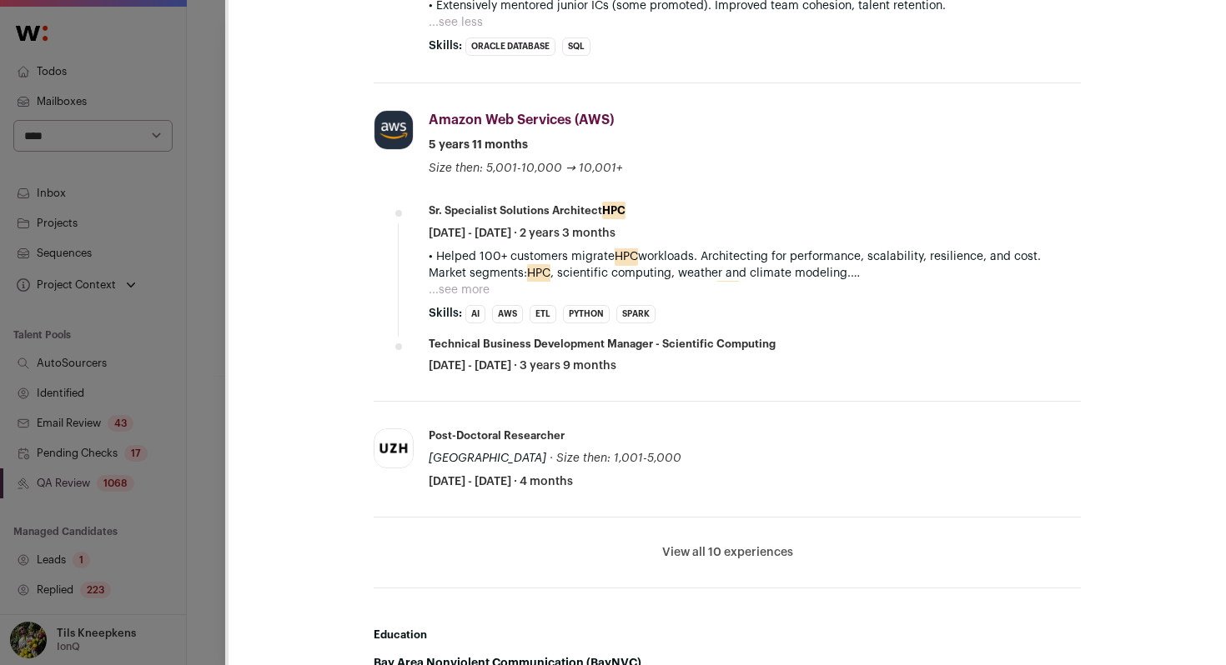
scroll to position [1257, 0]
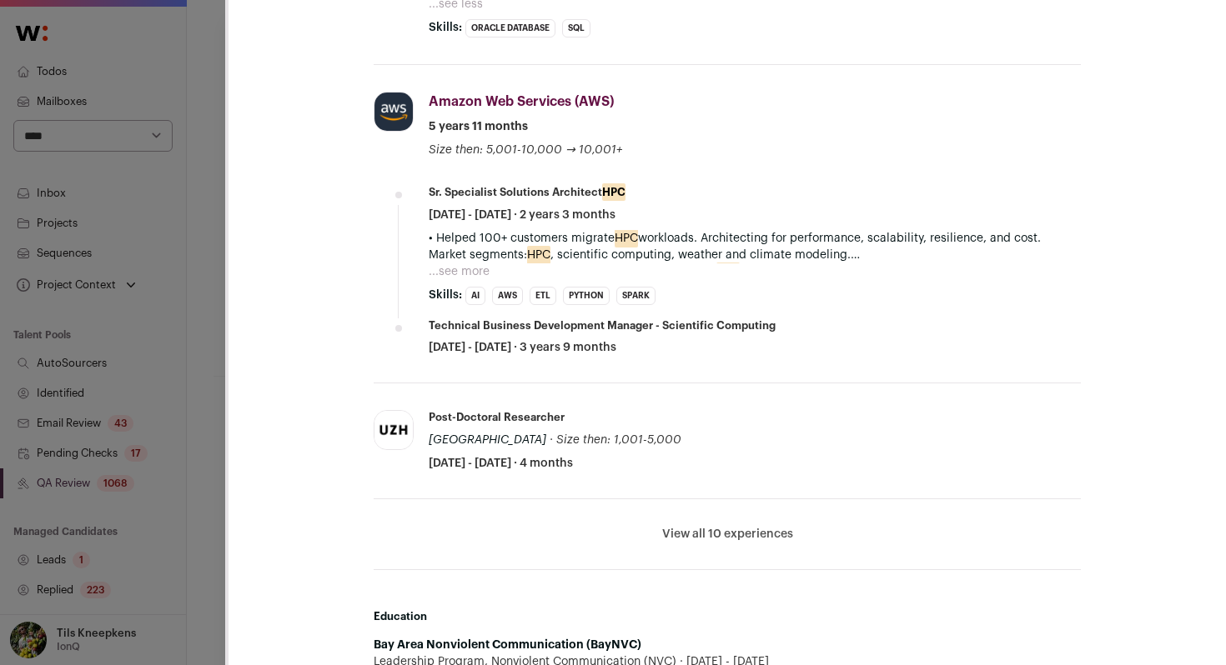
click at [464, 274] on button "...see more" at bounding box center [459, 271] width 61 height 17
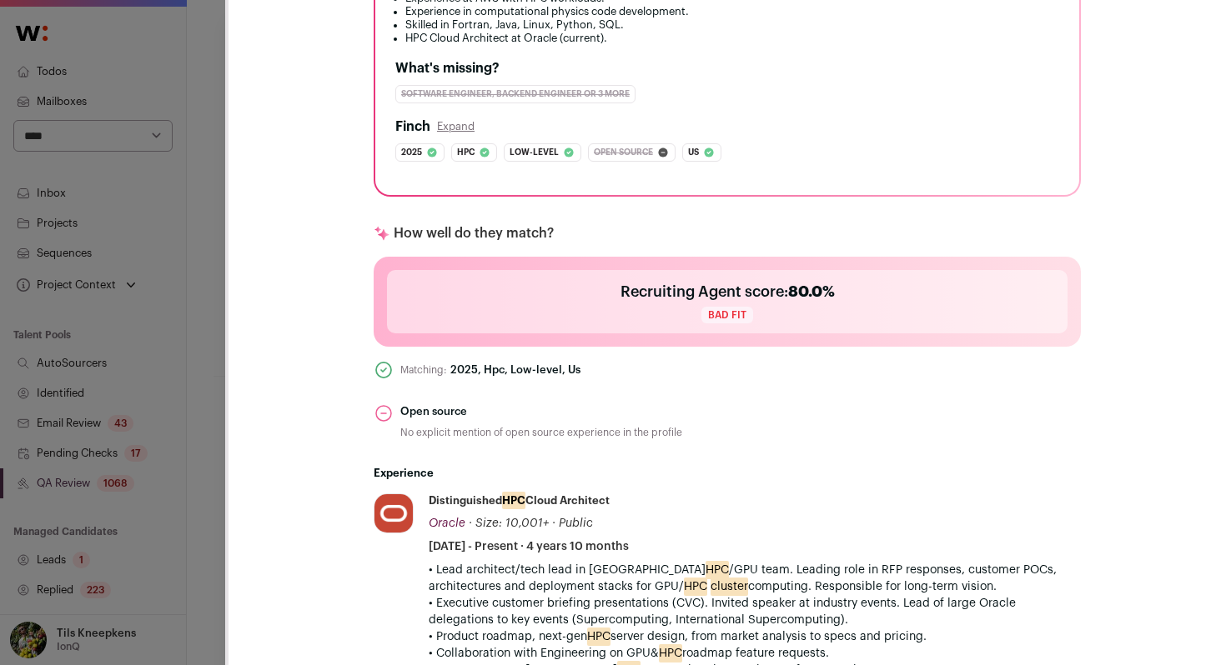
scroll to position [0, 0]
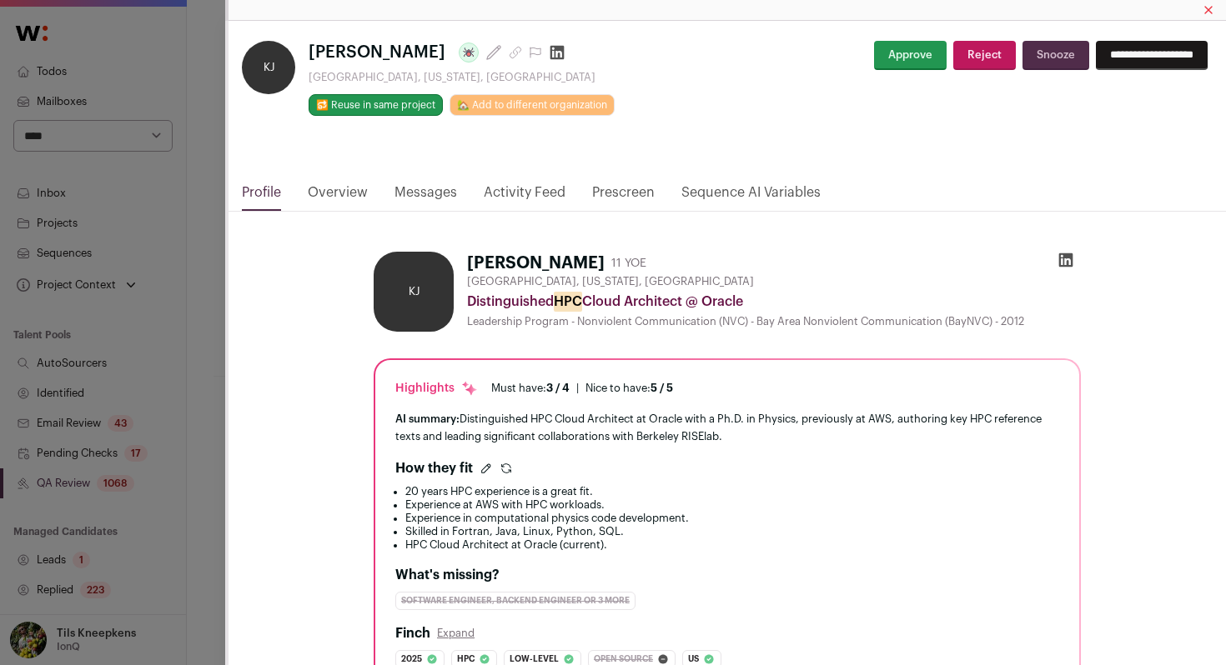
click at [864, 74] on div "**********" at bounding box center [996, 62] width 432 height 43
click at [874, 58] on button "Approve" at bounding box center [910, 55] width 73 height 29
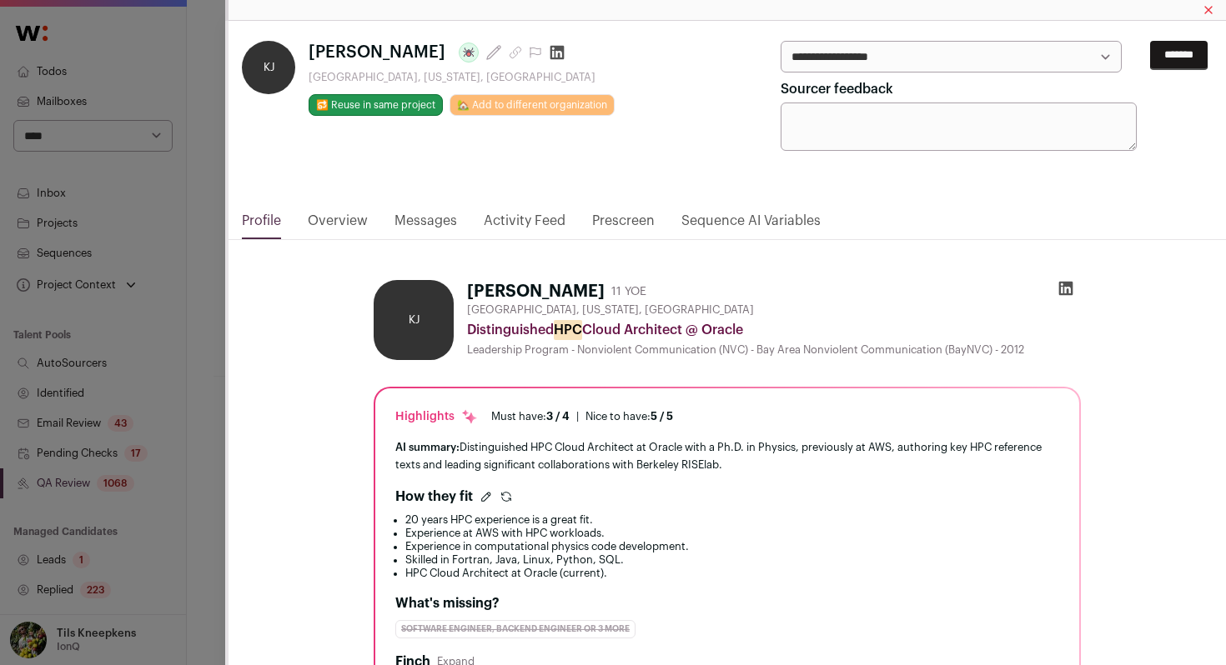
click at [866, 58] on select "**********" at bounding box center [950, 57] width 341 height 32
select select "*****"
click at [780, 41] on select "**********" at bounding box center [950, 57] width 341 height 32
click at [1150, 64] on input "*******" at bounding box center [1179, 55] width 58 height 29
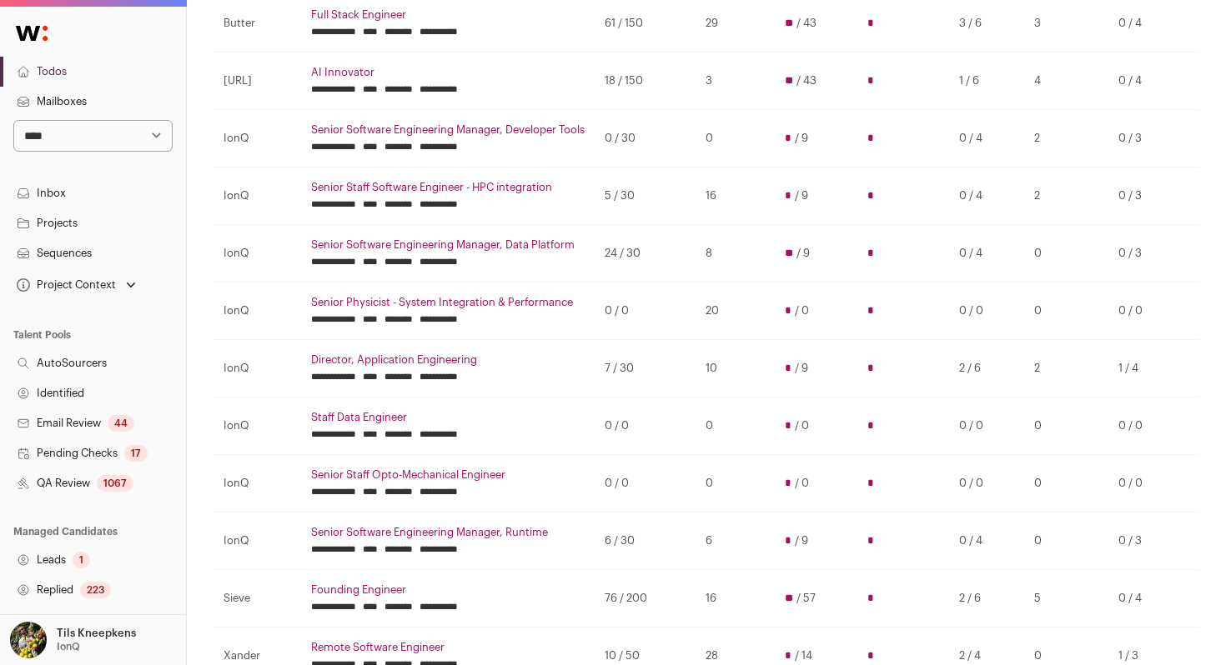
scroll to position [286, 0]
